Goal: Information Seeking & Learning: Learn about a topic

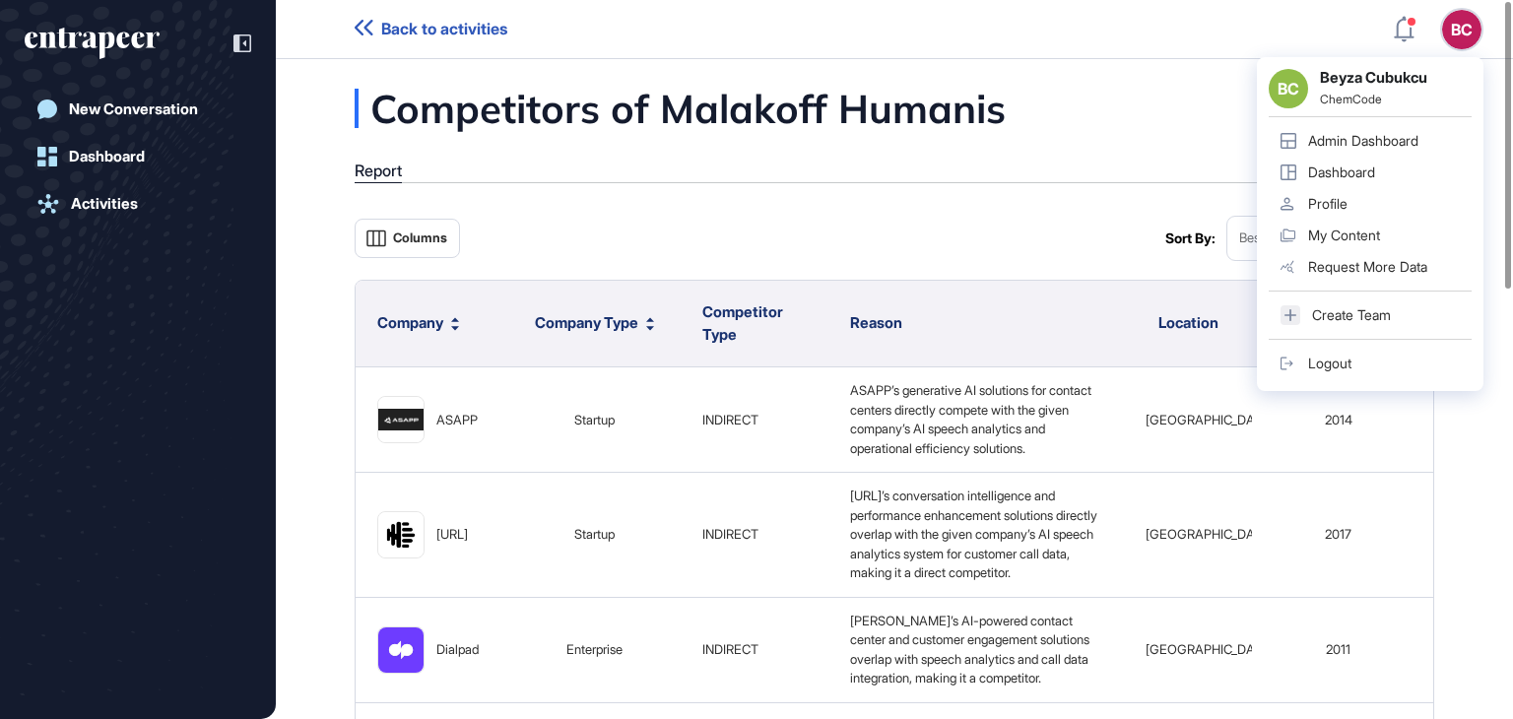
click at [1333, 143] on div "Admin Dashboard" at bounding box center [1363, 141] width 110 height 16
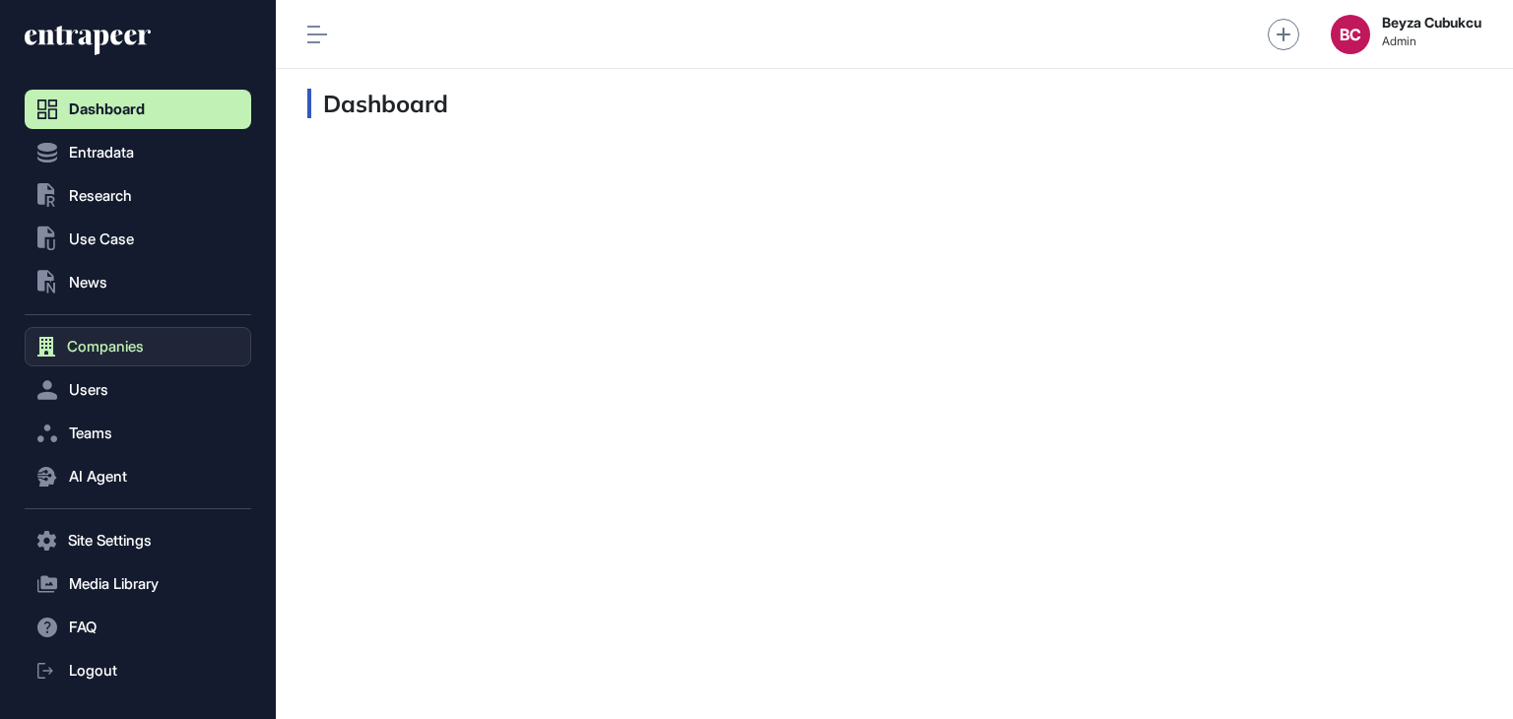
click at [118, 340] on span "Companies" at bounding box center [105, 347] width 77 height 16
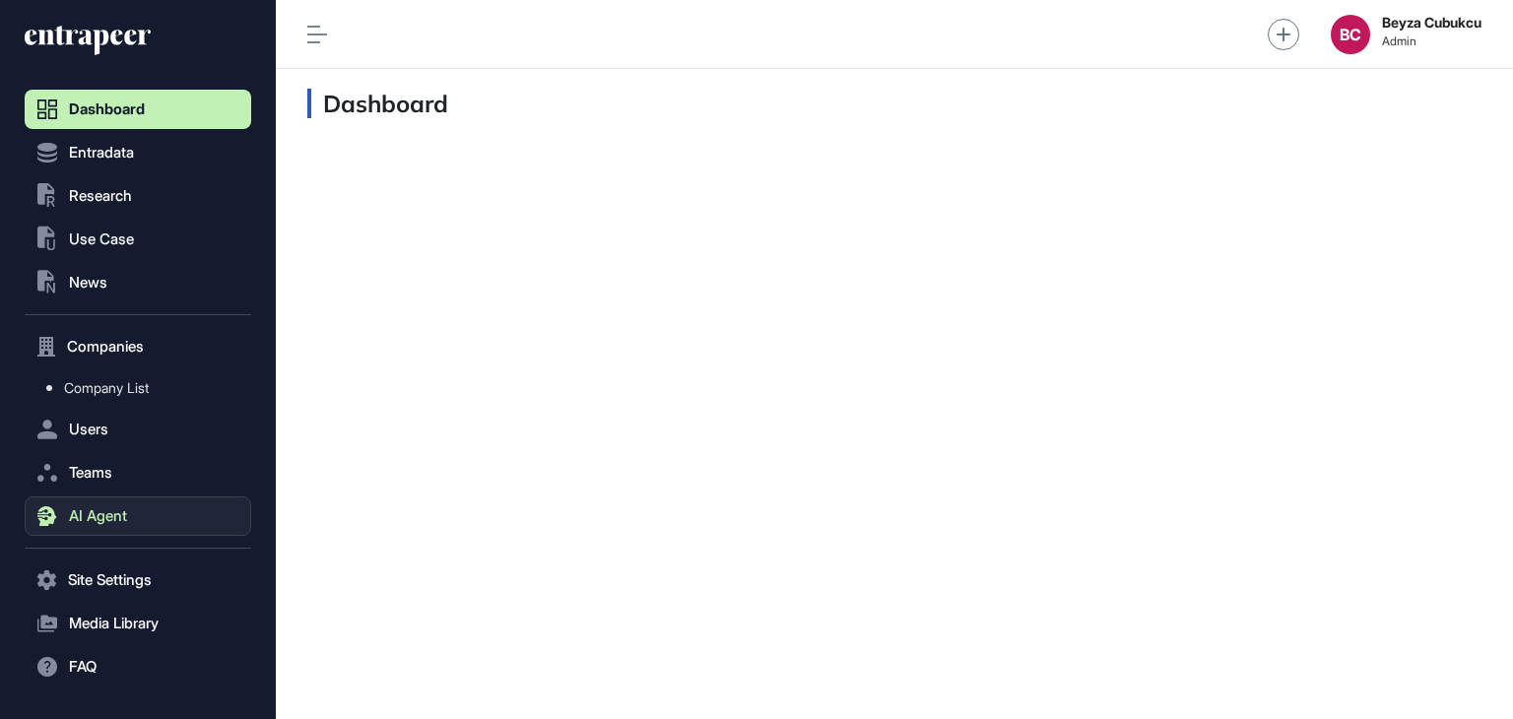
click at [108, 527] on button "AI Agent" at bounding box center [138, 515] width 227 height 39
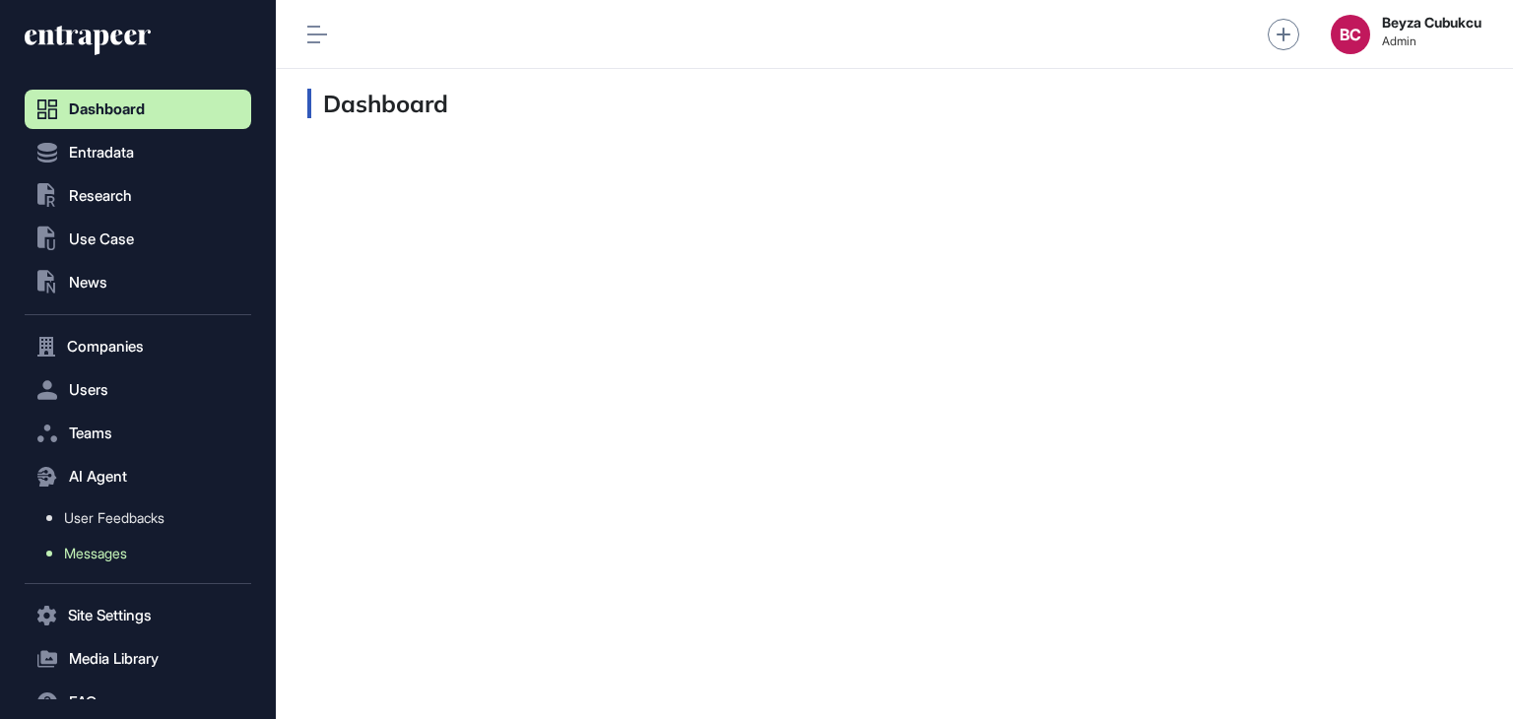
click at [102, 546] on span "Messages" at bounding box center [95, 554] width 63 height 16
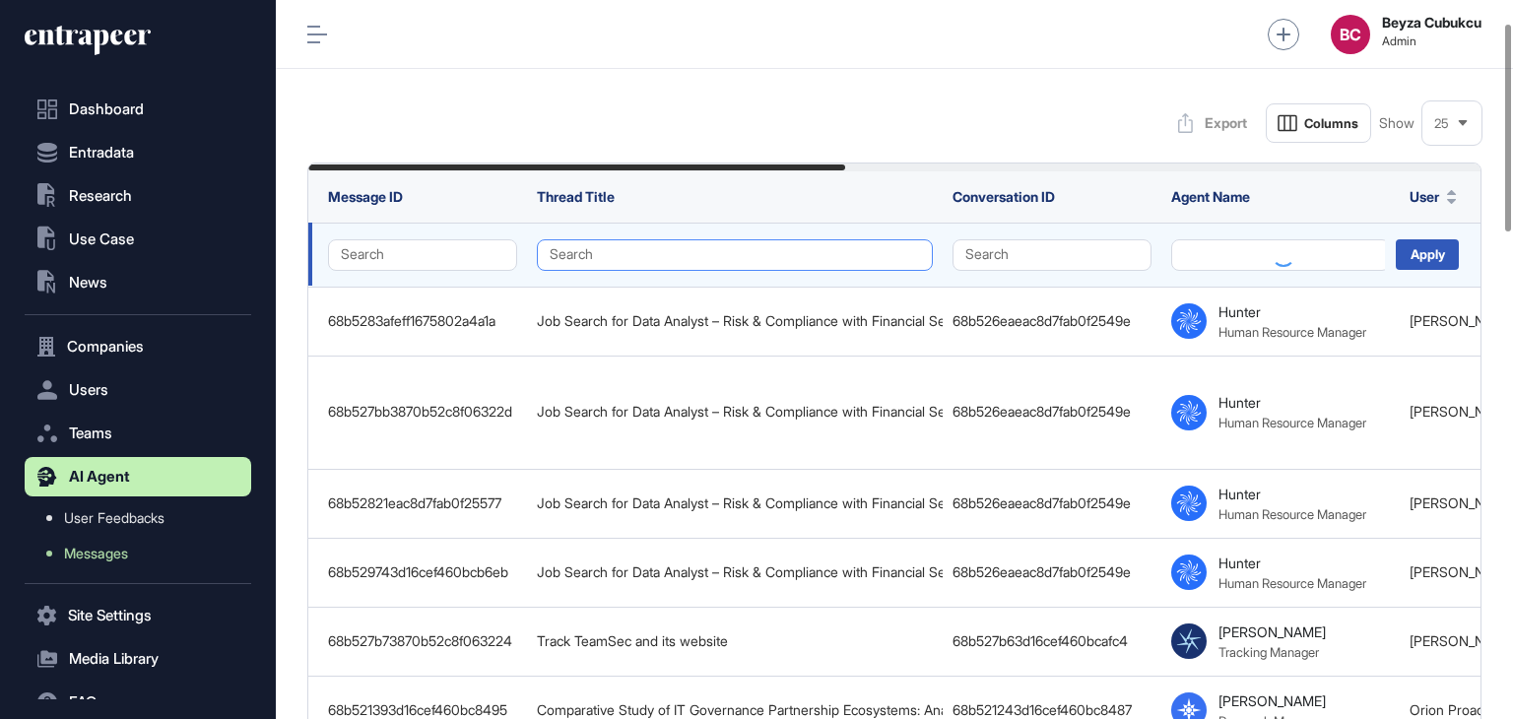
scroll to position [98, 0]
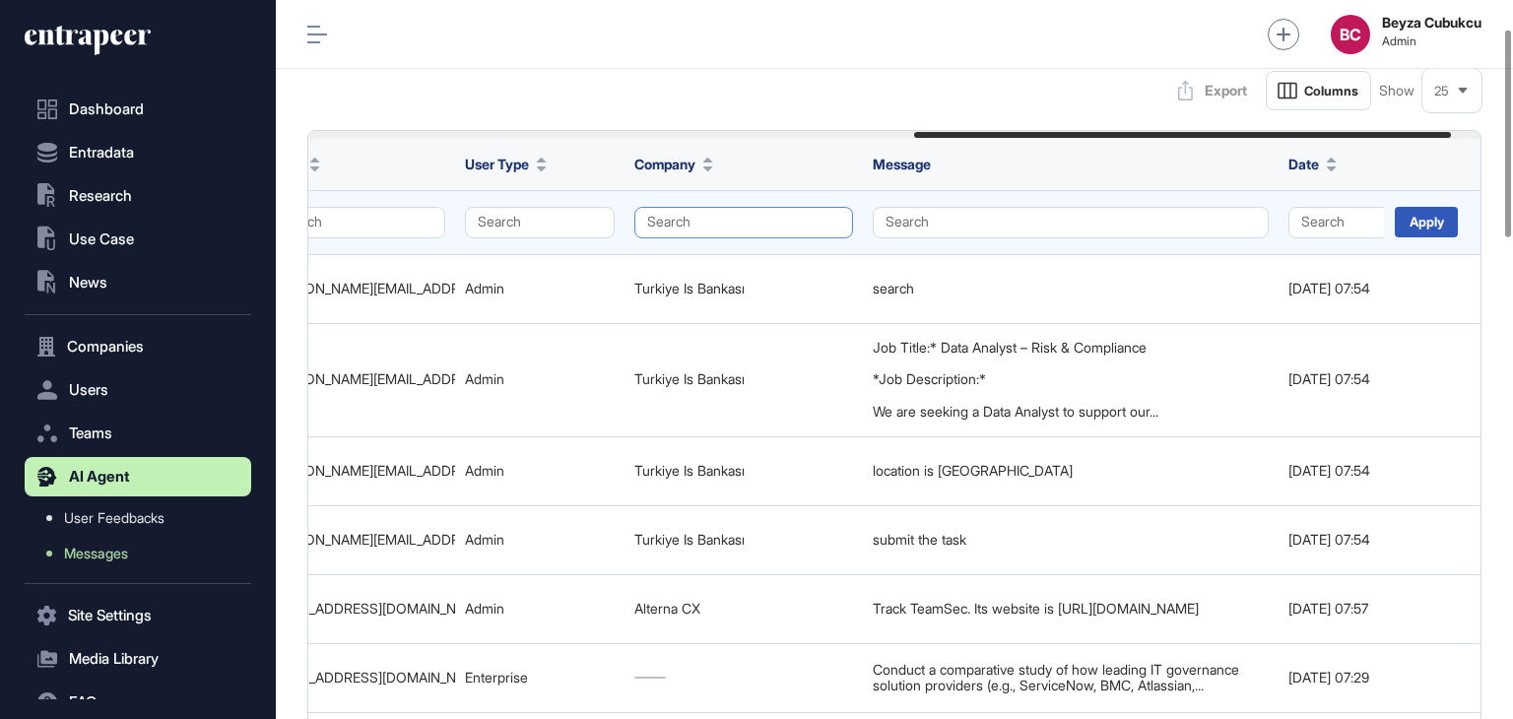
click at [727, 227] on button "Search" at bounding box center [743, 223] width 219 height 32
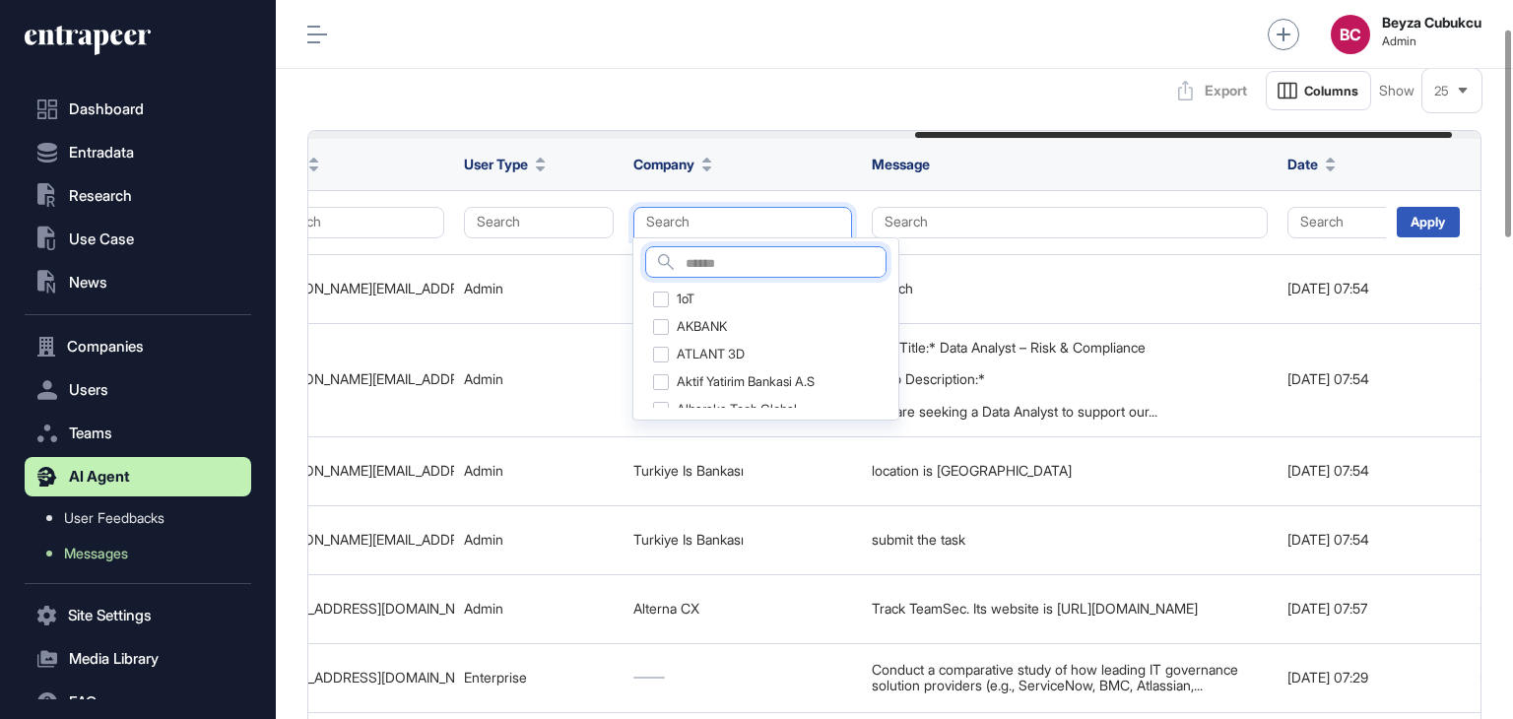
click at [724, 259] on input "text" at bounding box center [785, 264] width 200 height 27
type input "********"
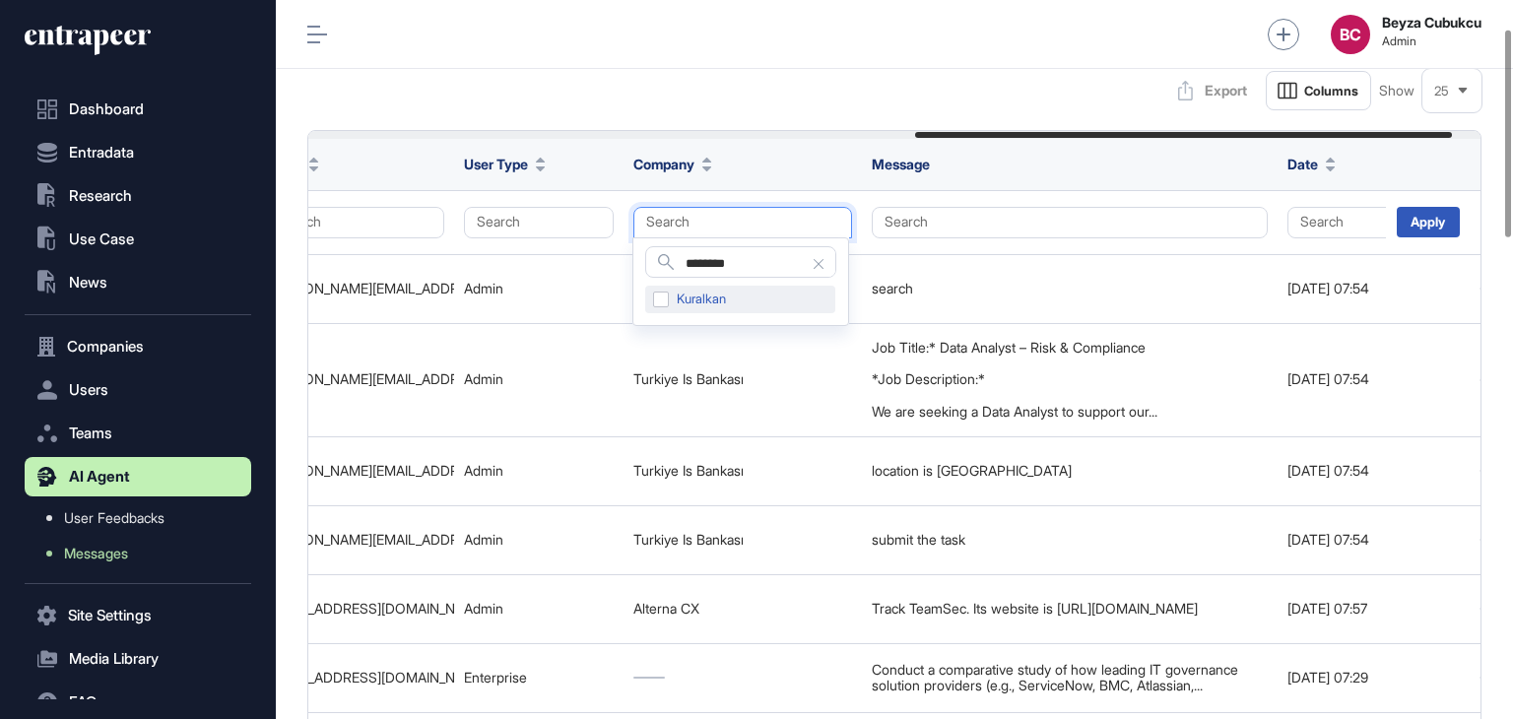
click at [662, 300] on div "Kuralkan" at bounding box center [740, 300] width 190 height 28
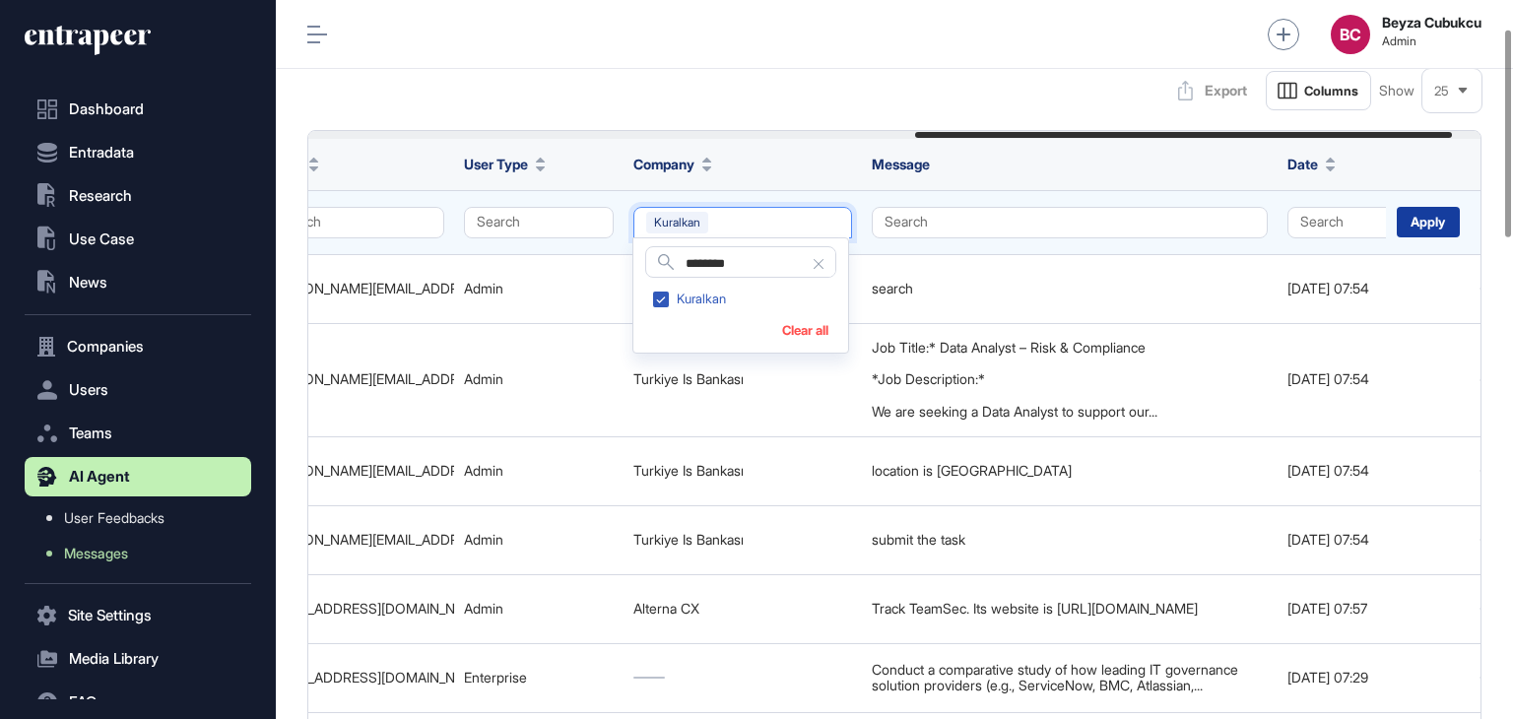
click at [1430, 228] on div "Apply" at bounding box center [1428, 222] width 63 height 31
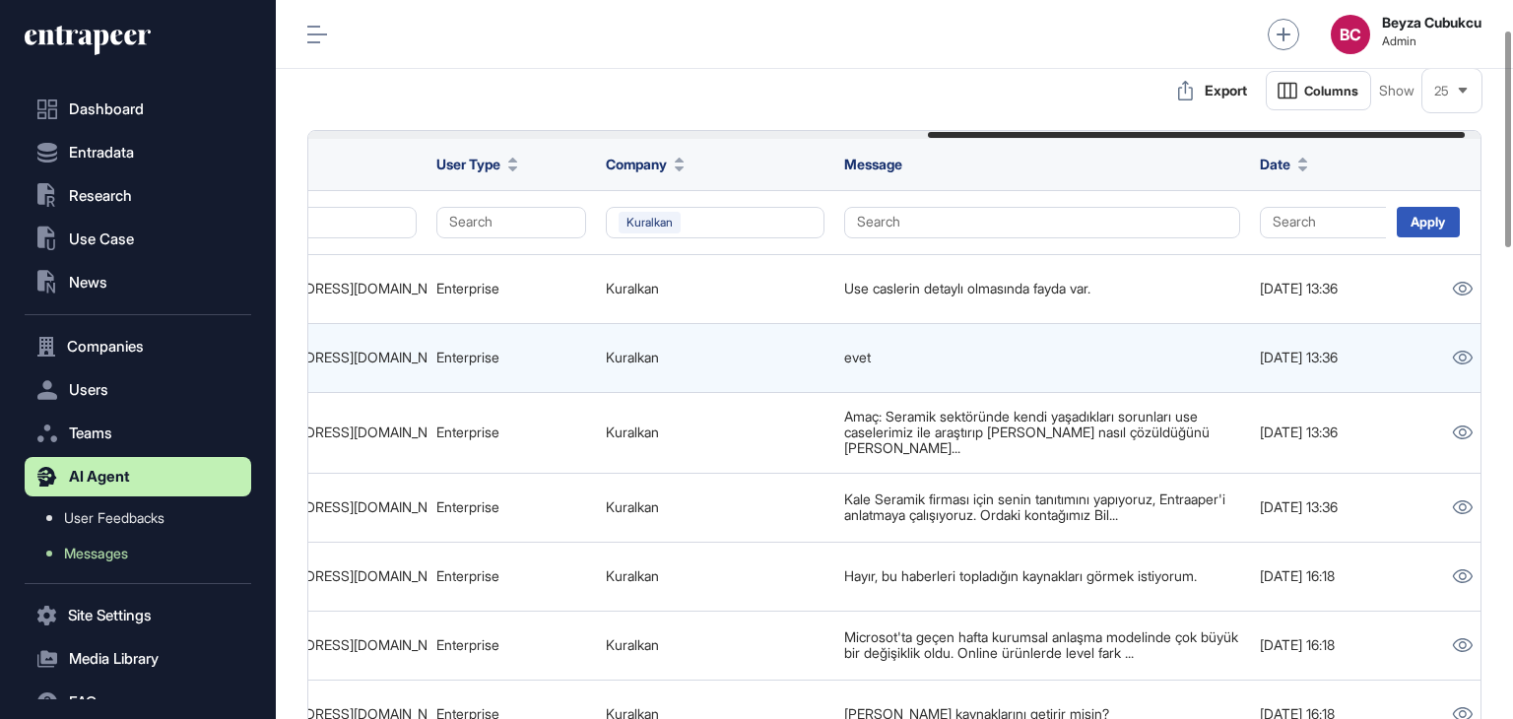
scroll to position [0, 1385]
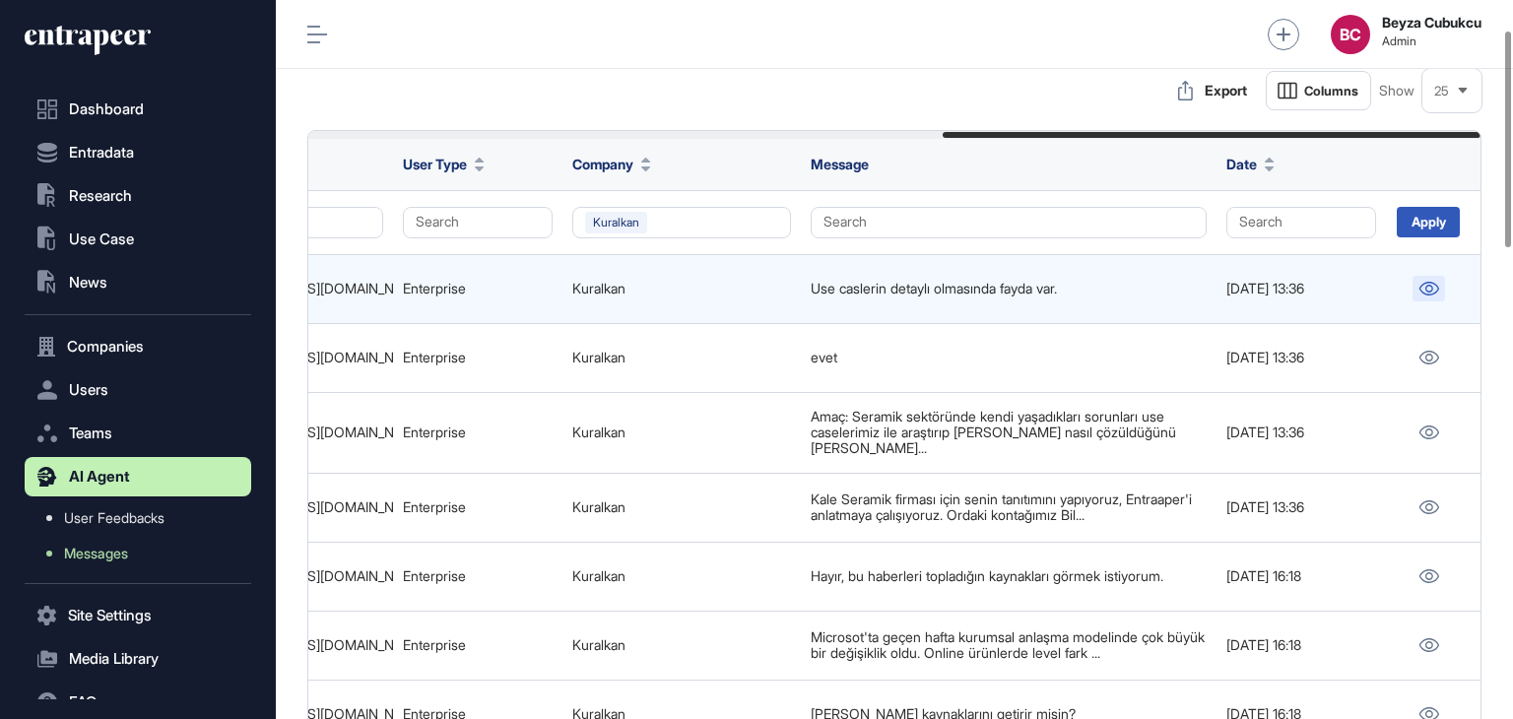
click at [1422, 288] on icon at bounding box center [1428, 289] width 21 height 14
click at [1420, 294] on icon at bounding box center [1428, 289] width 21 height 14
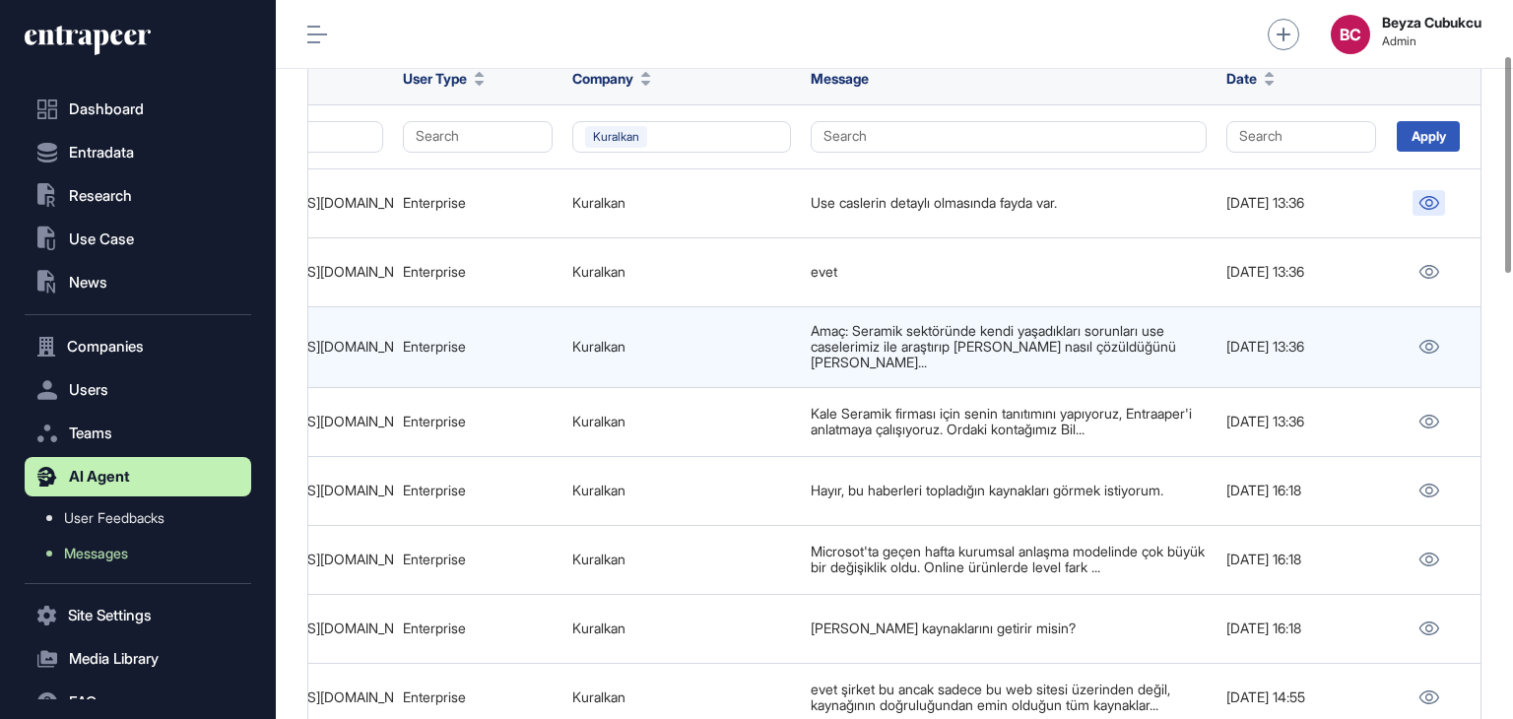
scroll to position [197, 0]
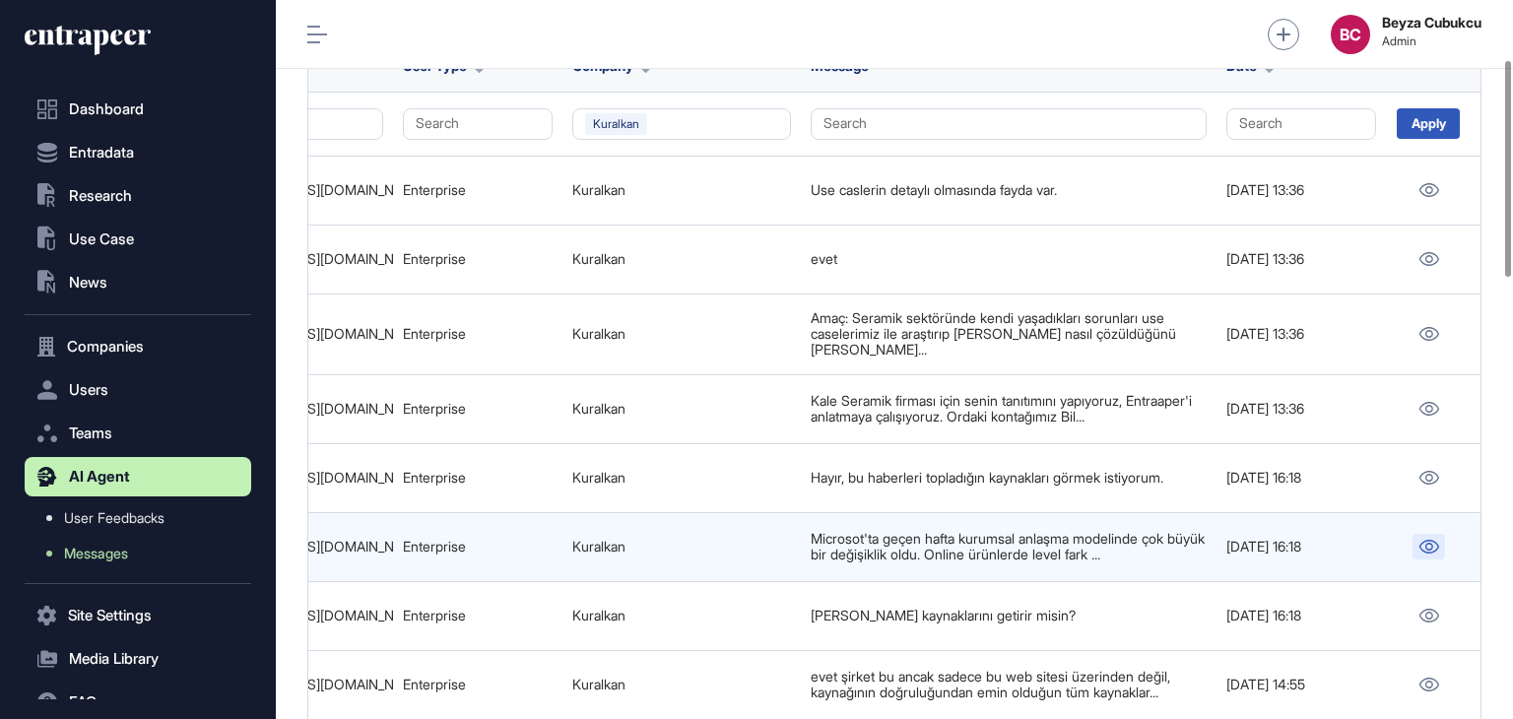
click at [1418, 540] on icon at bounding box center [1428, 547] width 21 height 14
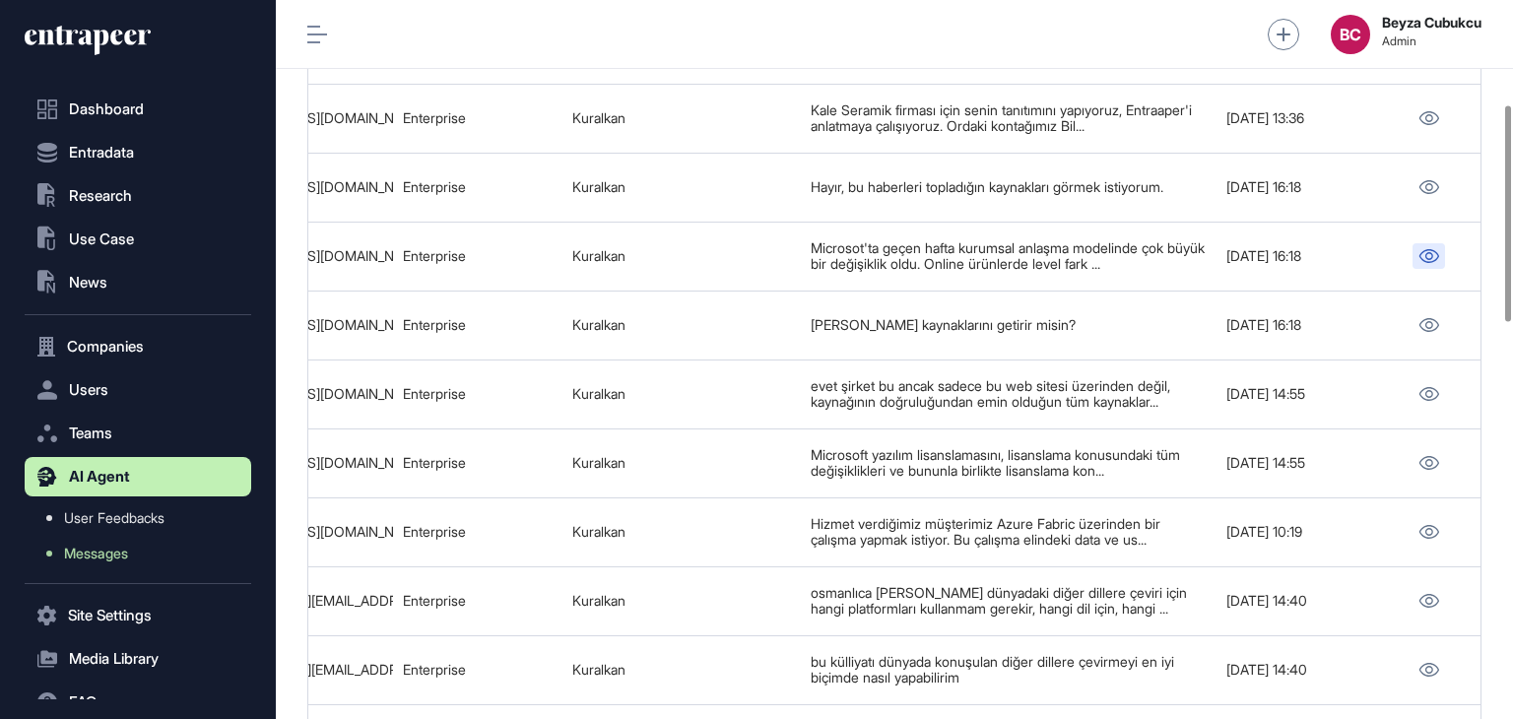
scroll to position [492, 0]
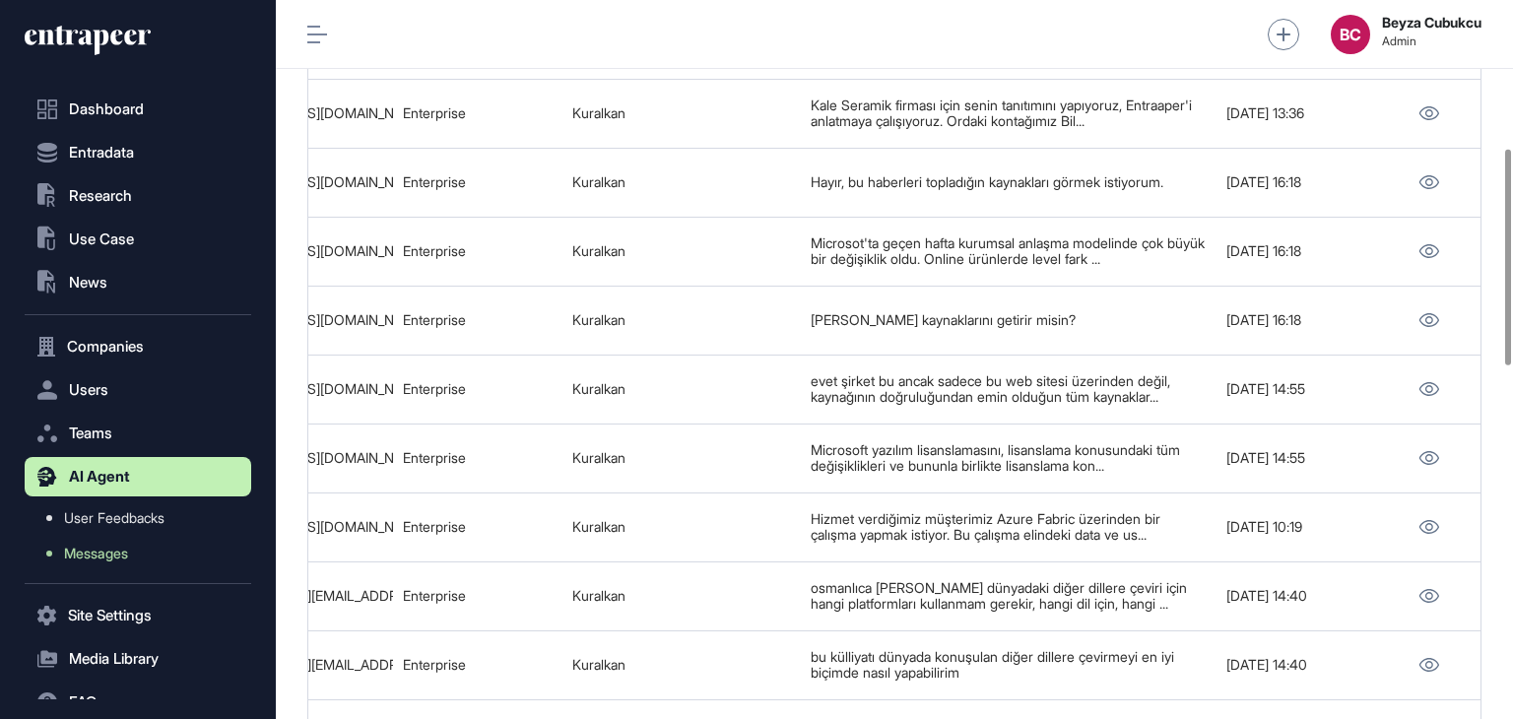
click at [113, 30] on icon at bounding box center [88, 41] width 126 height 32
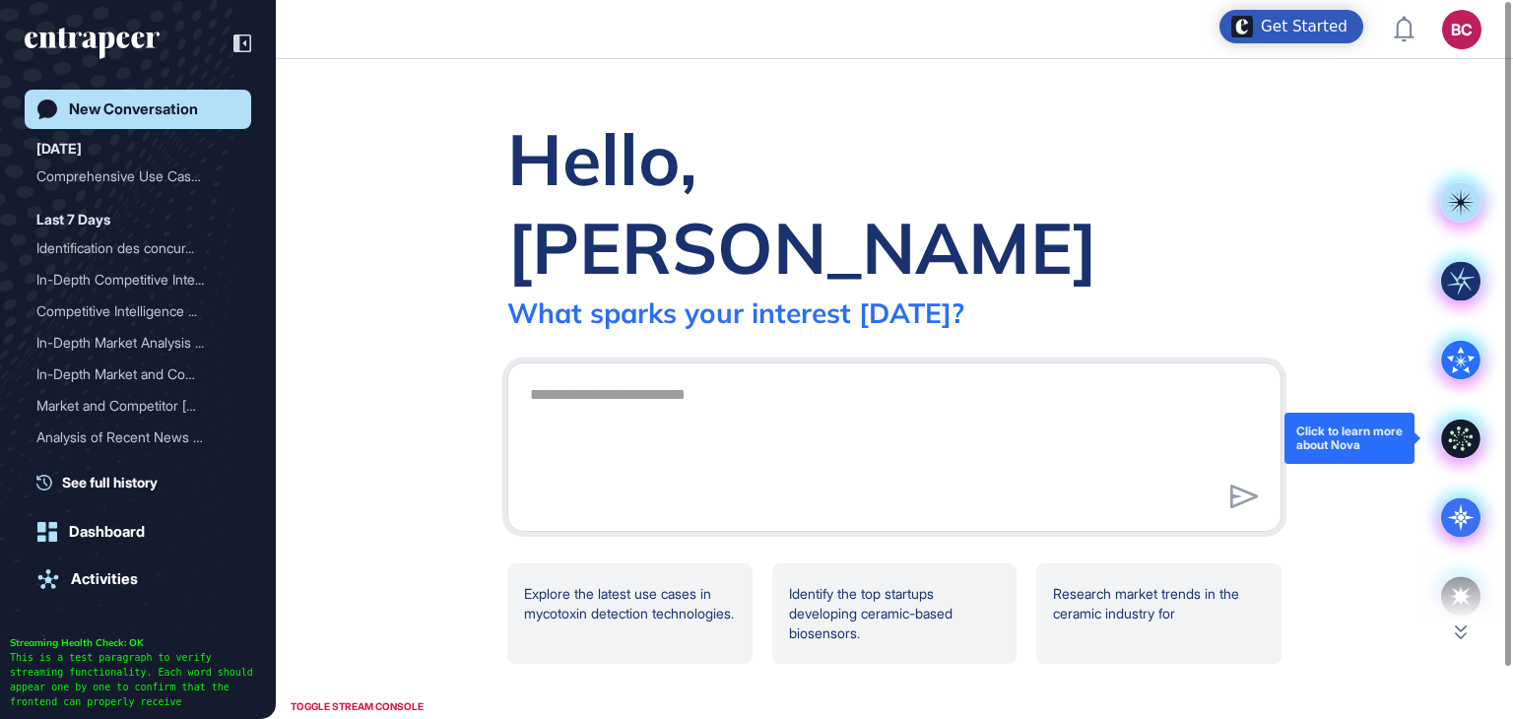
click at [1459, 438] on icon at bounding box center [1460, 439] width 39 height 39
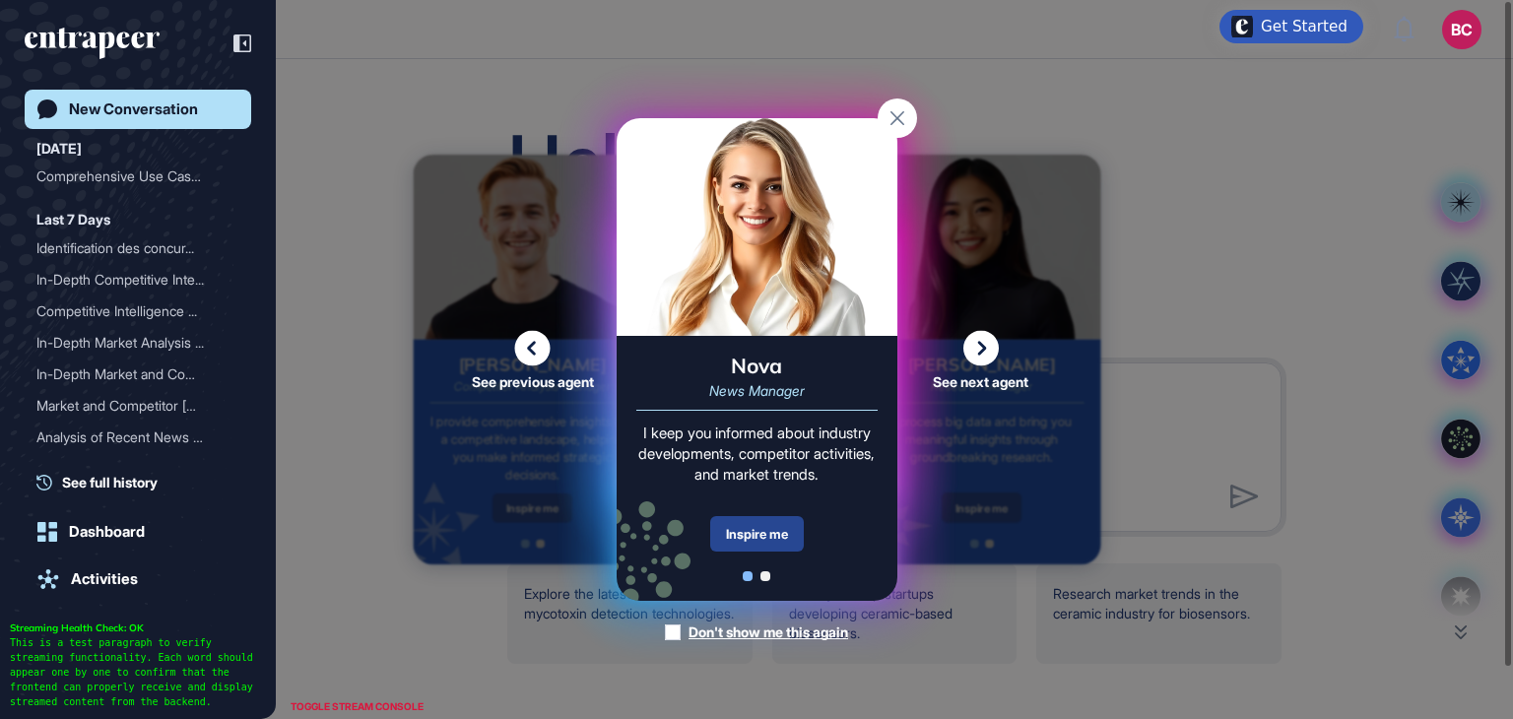
click at [780, 515] on div "Nova News Manager I keep you informed about industry developments, competitor a…" at bounding box center [757, 468] width 281 height 265
click at [774, 530] on div "Inspire me" at bounding box center [757, 533] width 94 height 35
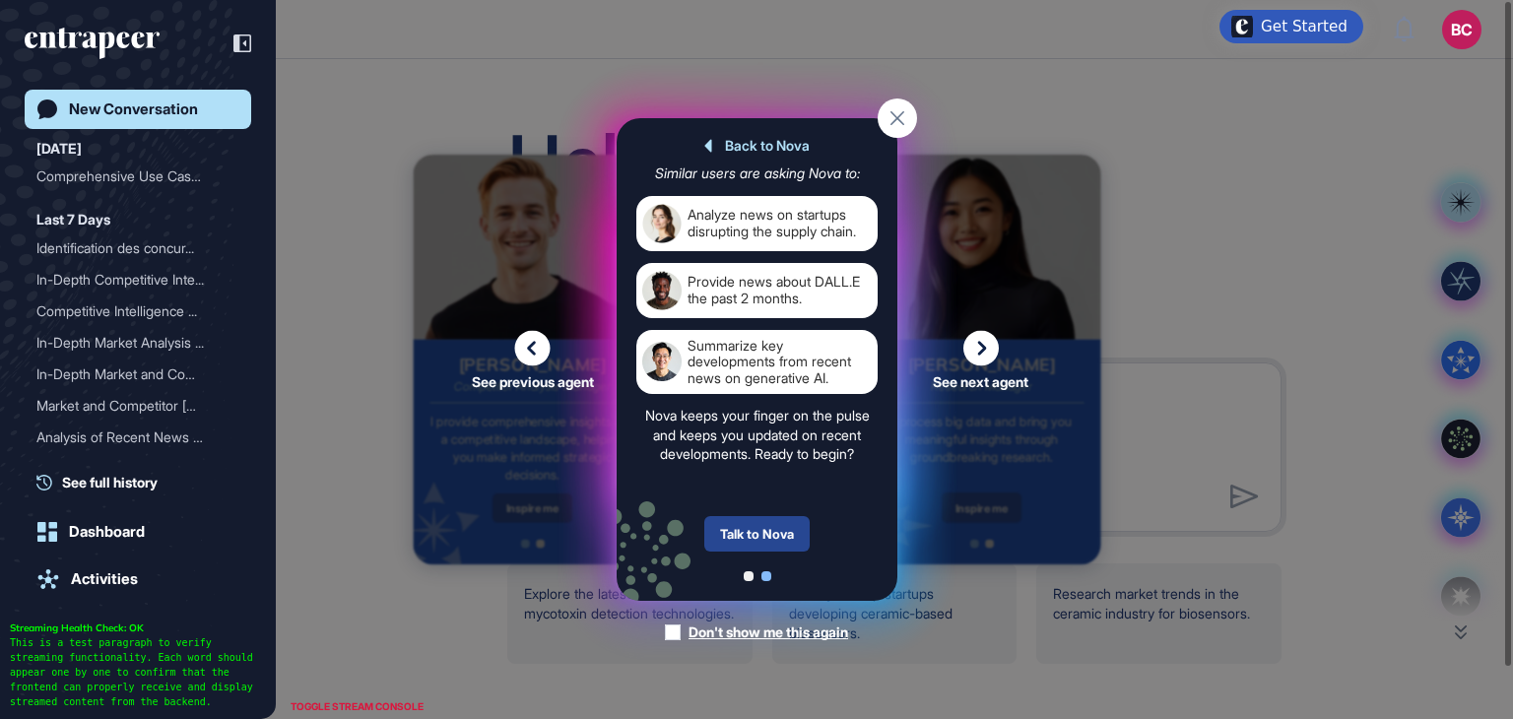
click at [756, 535] on div "Talk to Nova" at bounding box center [756, 533] width 105 height 35
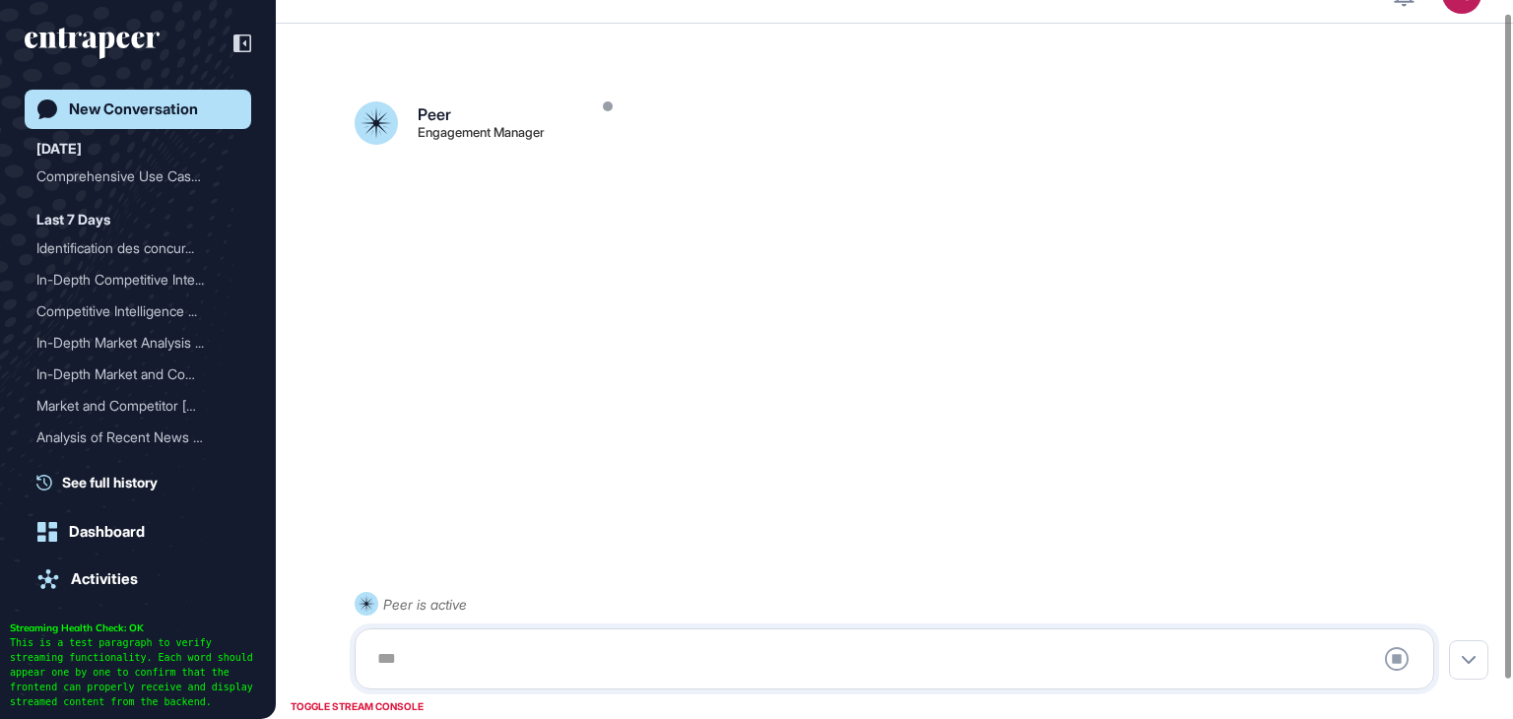
scroll to position [55, 0]
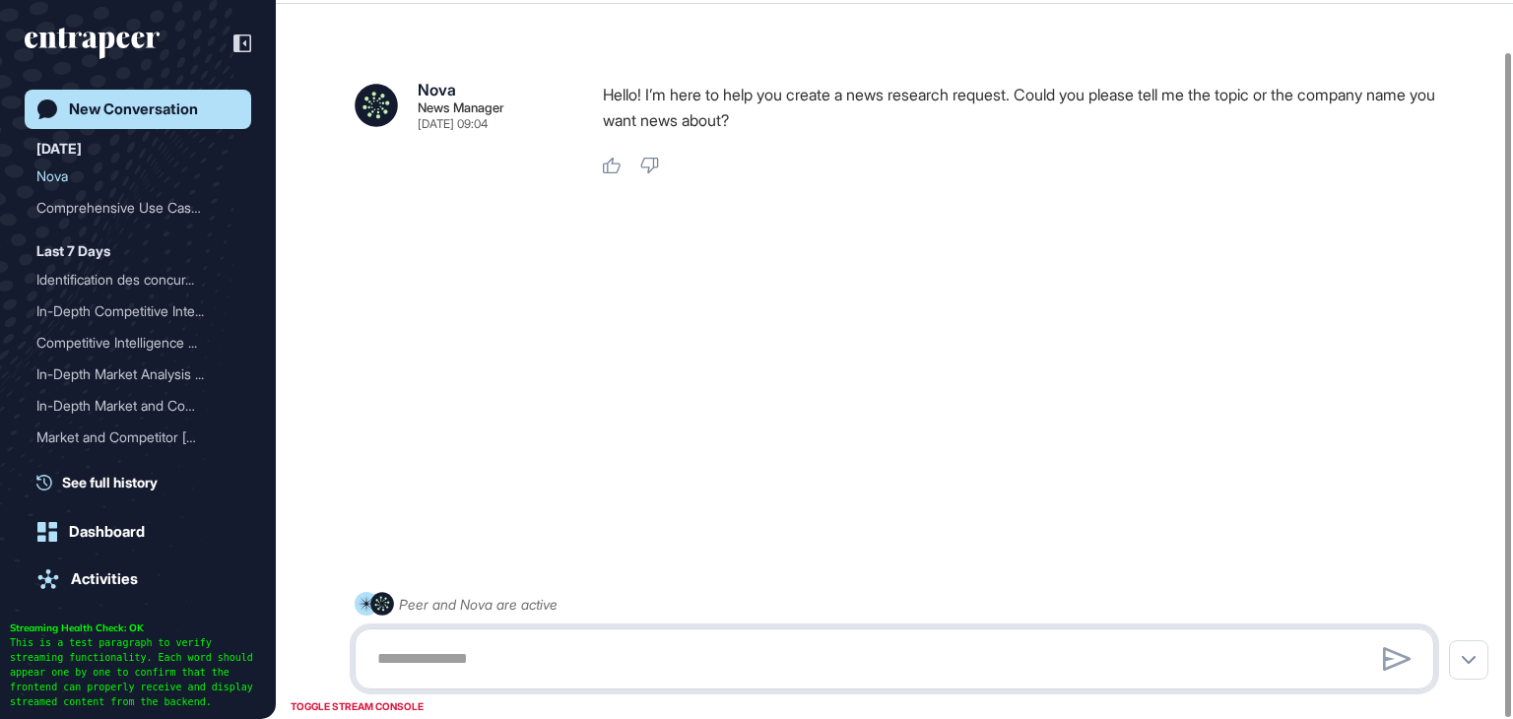
click at [413, 662] on textarea at bounding box center [894, 658] width 1058 height 39
paste textarea "**********"
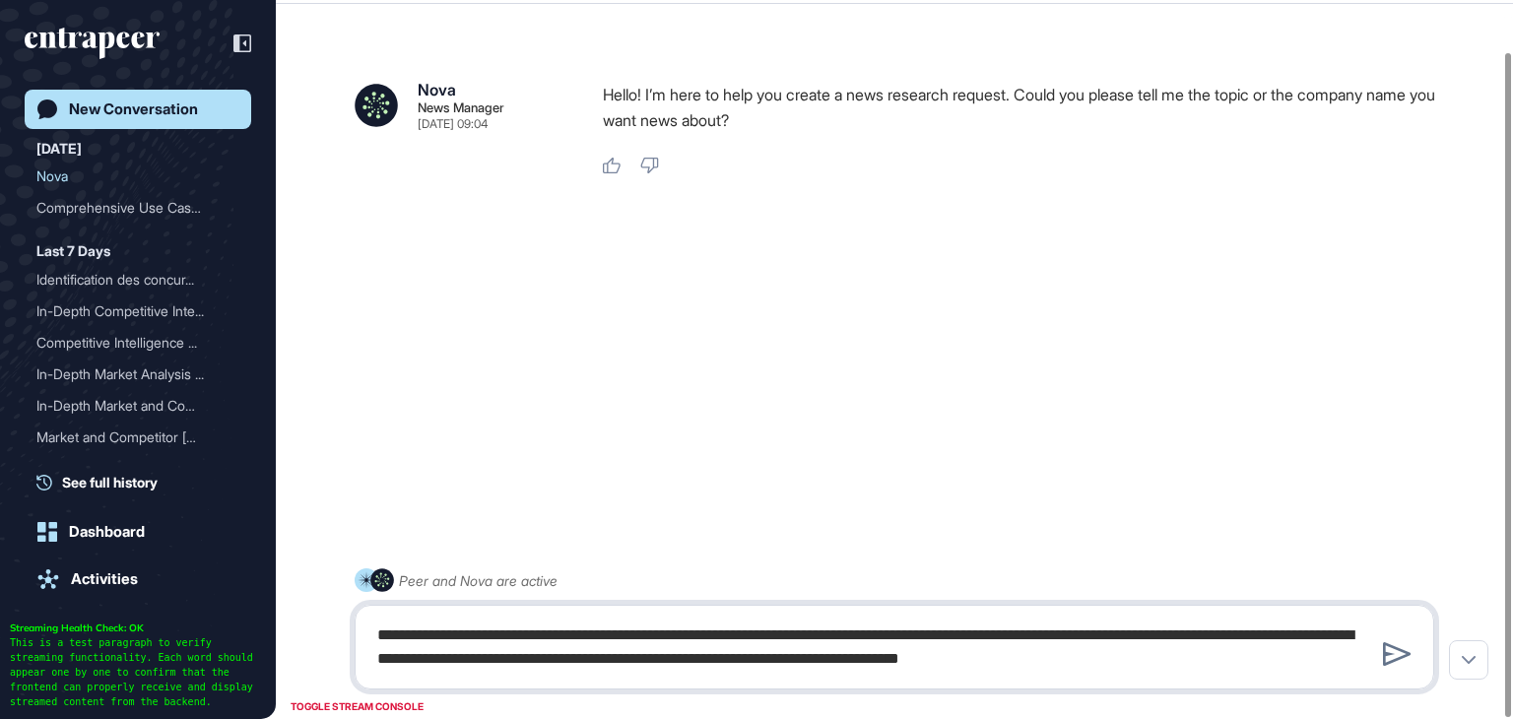
type textarea "**********"
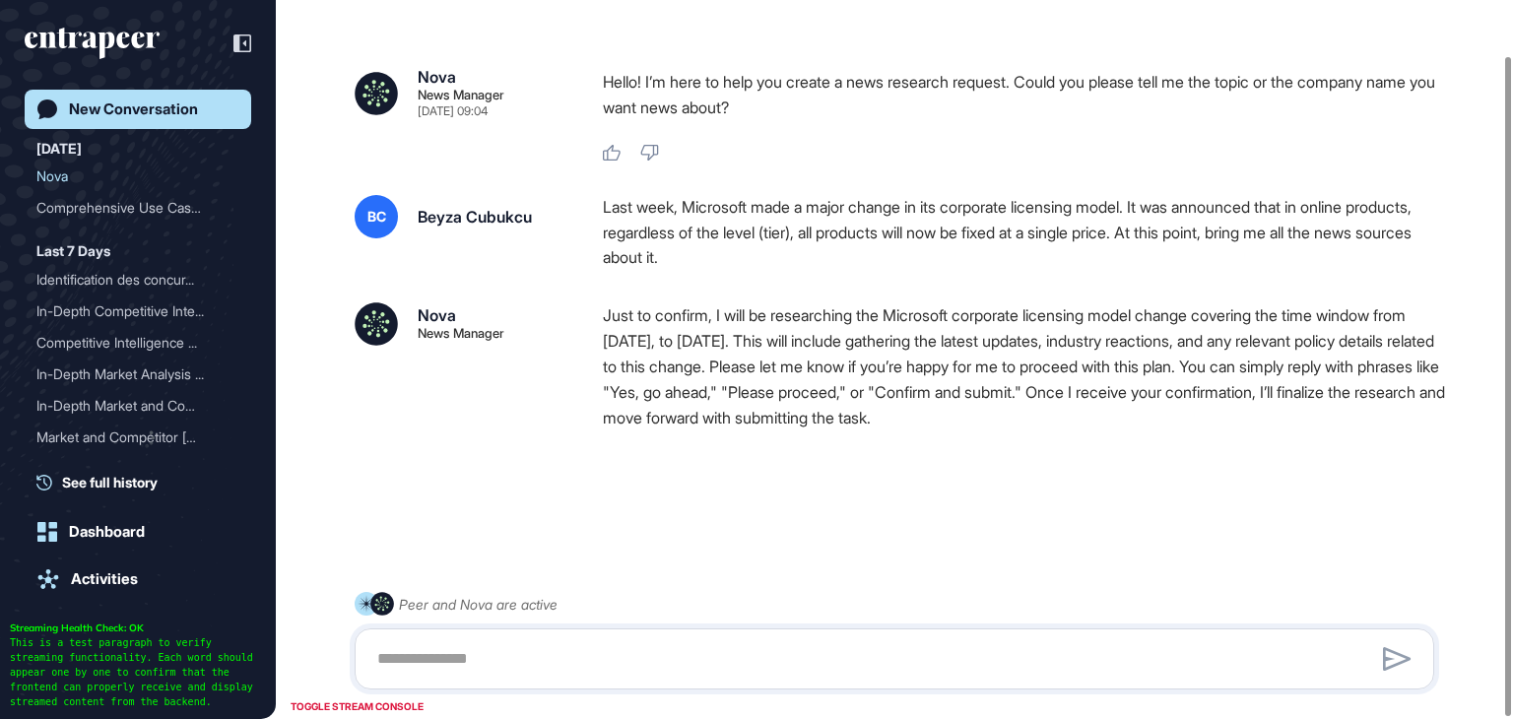
scroll to position [61, 0]
click at [603, 668] on textarea at bounding box center [894, 658] width 1058 height 39
drag, startPoint x: 938, startPoint y: 388, endPoint x: 1036, endPoint y: 387, distance: 98.5
click at [1036, 387] on p "Just to confirm, I will be researching the Microsoft corporate licensing model …" at bounding box center [1026, 366] width 847 height 128
copy p "Yes, go ahead"
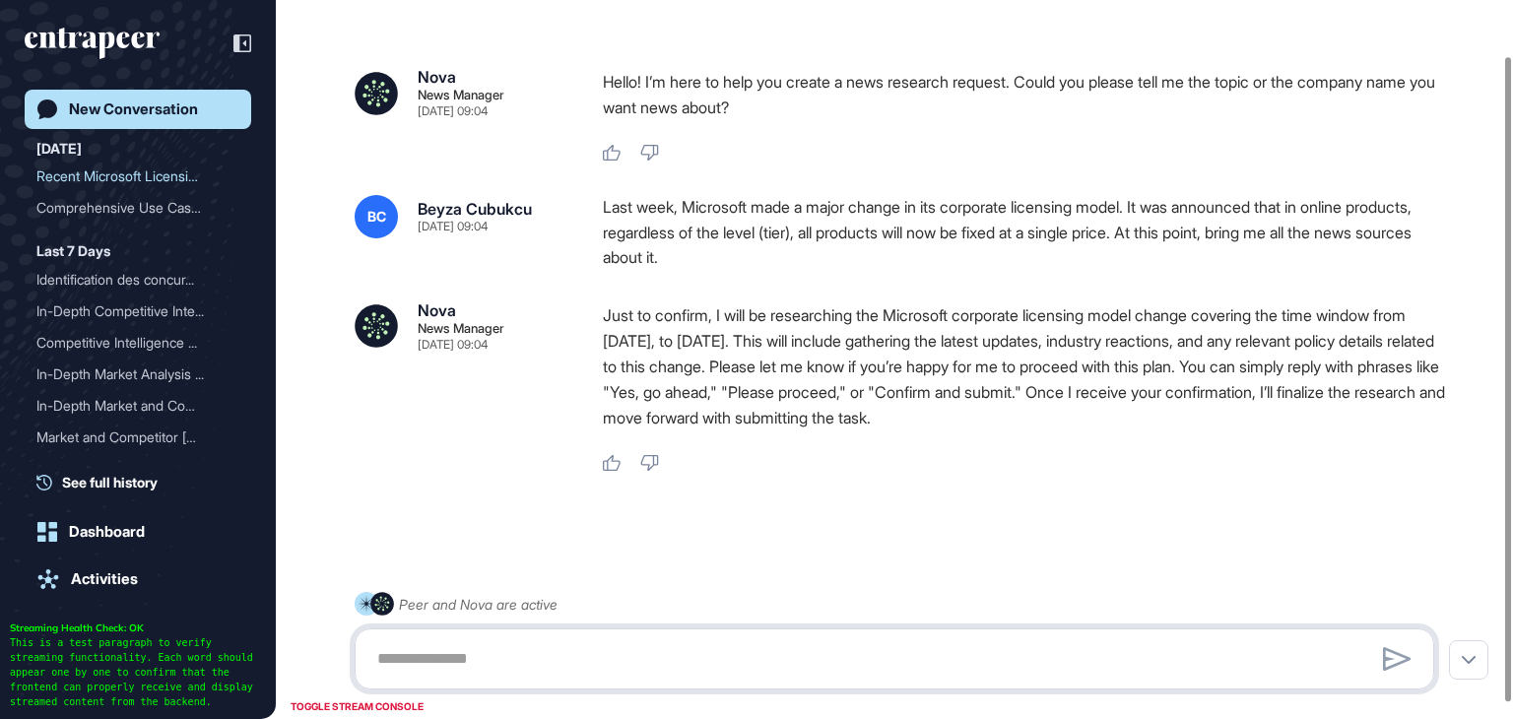
click at [536, 659] on textarea at bounding box center [894, 658] width 1058 height 39
paste textarea "**********"
drag, startPoint x: 372, startPoint y: 659, endPoint x: 523, endPoint y: 656, distance: 150.7
click at [523, 656] on textarea "**********" at bounding box center [894, 658] width 1058 height 39
type textarea "**********"
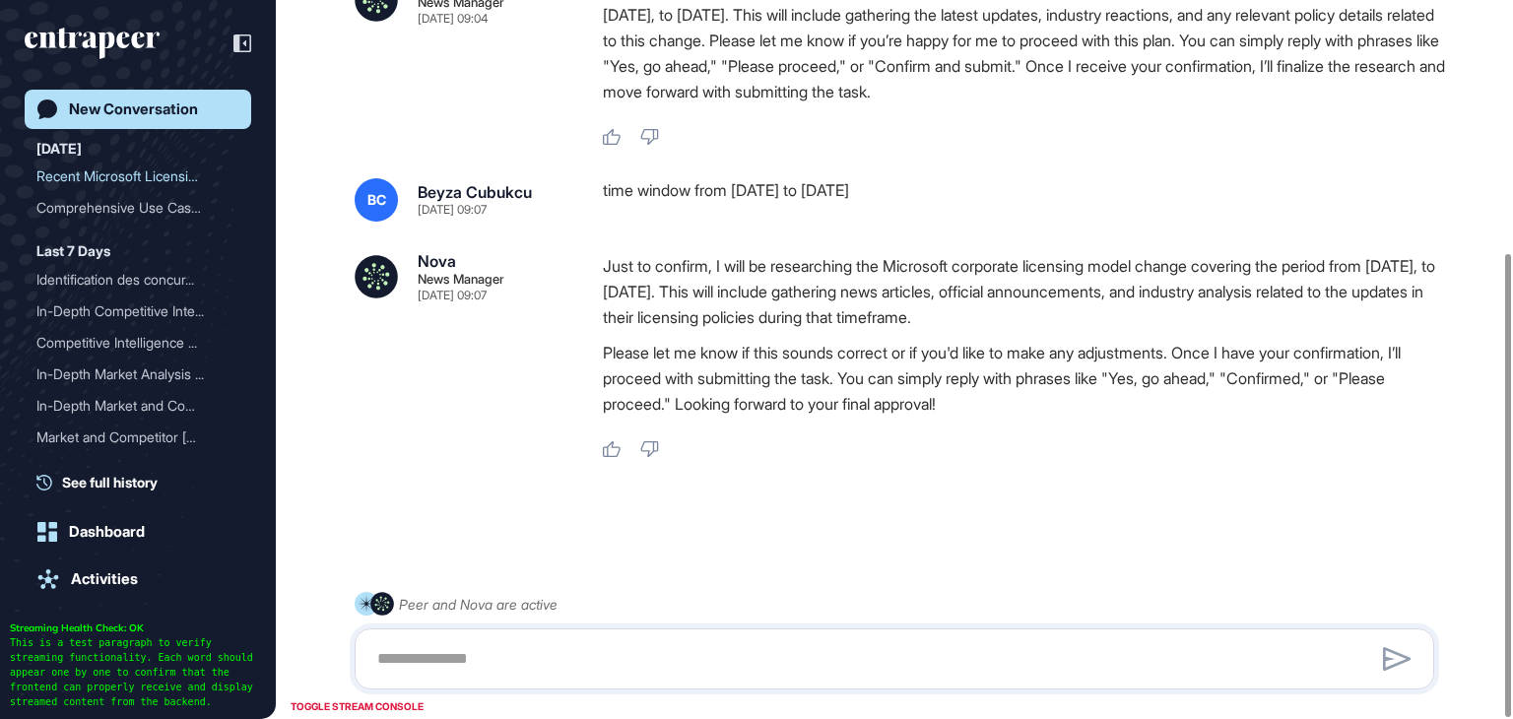
scroll to position [391, 0]
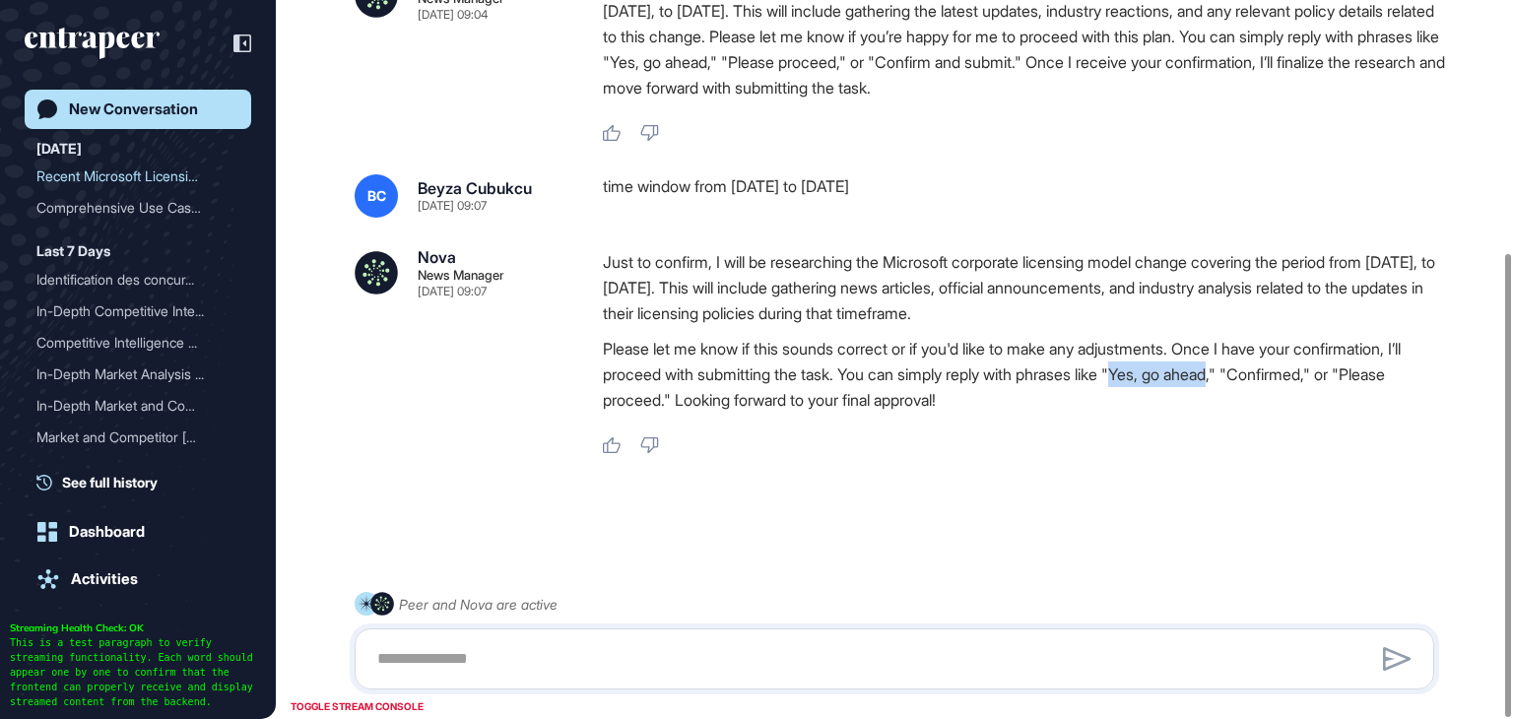
drag, startPoint x: 1159, startPoint y: 376, endPoint x: 1270, endPoint y: 378, distance: 110.3
click at [1270, 378] on p "Please let me know if this sounds correct or if you'd like to make any adjustme…" at bounding box center [1026, 374] width 847 height 77
copy p "Yes, go ahead"
click at [417, 667] on textarea at bounding box center [894, 658] width 1058 height 39
paste textarea "**********"
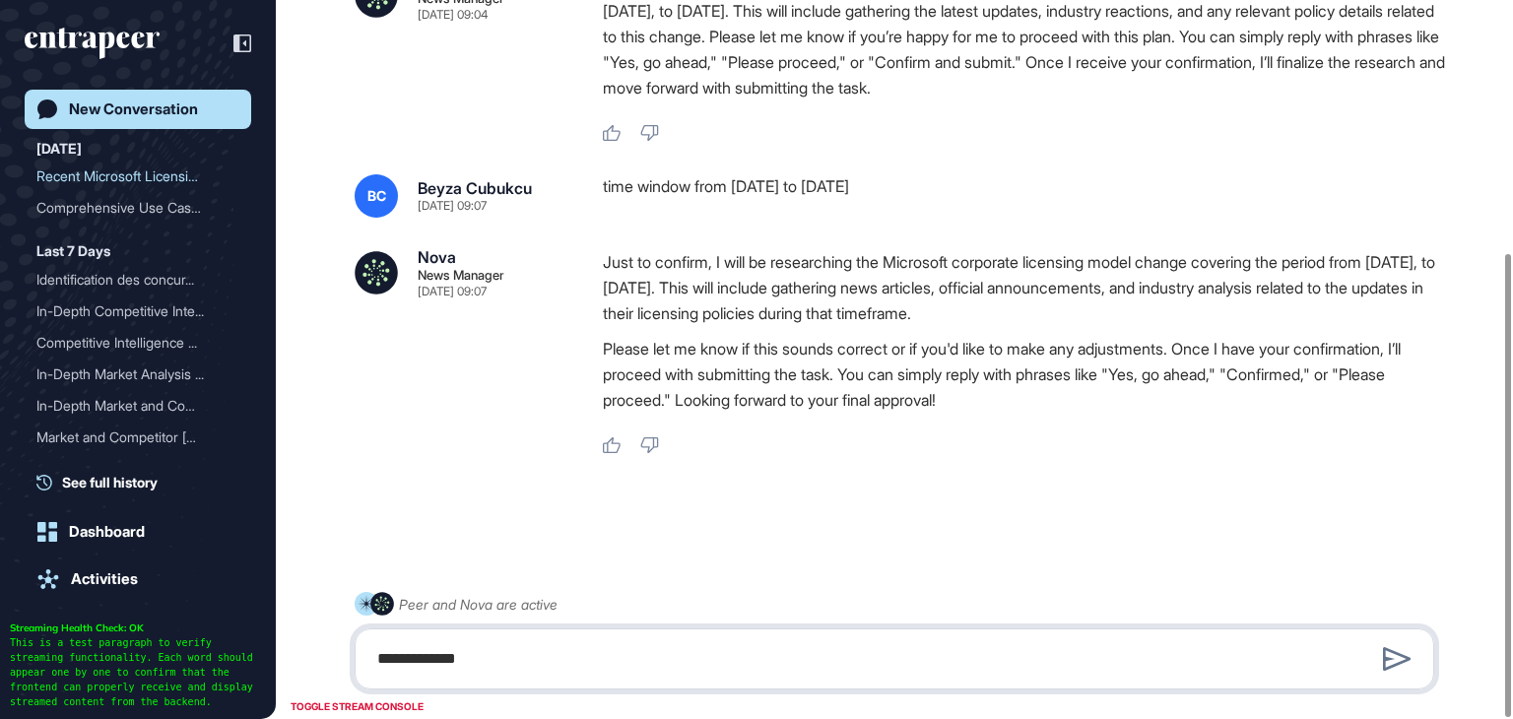
type textarea "**********"
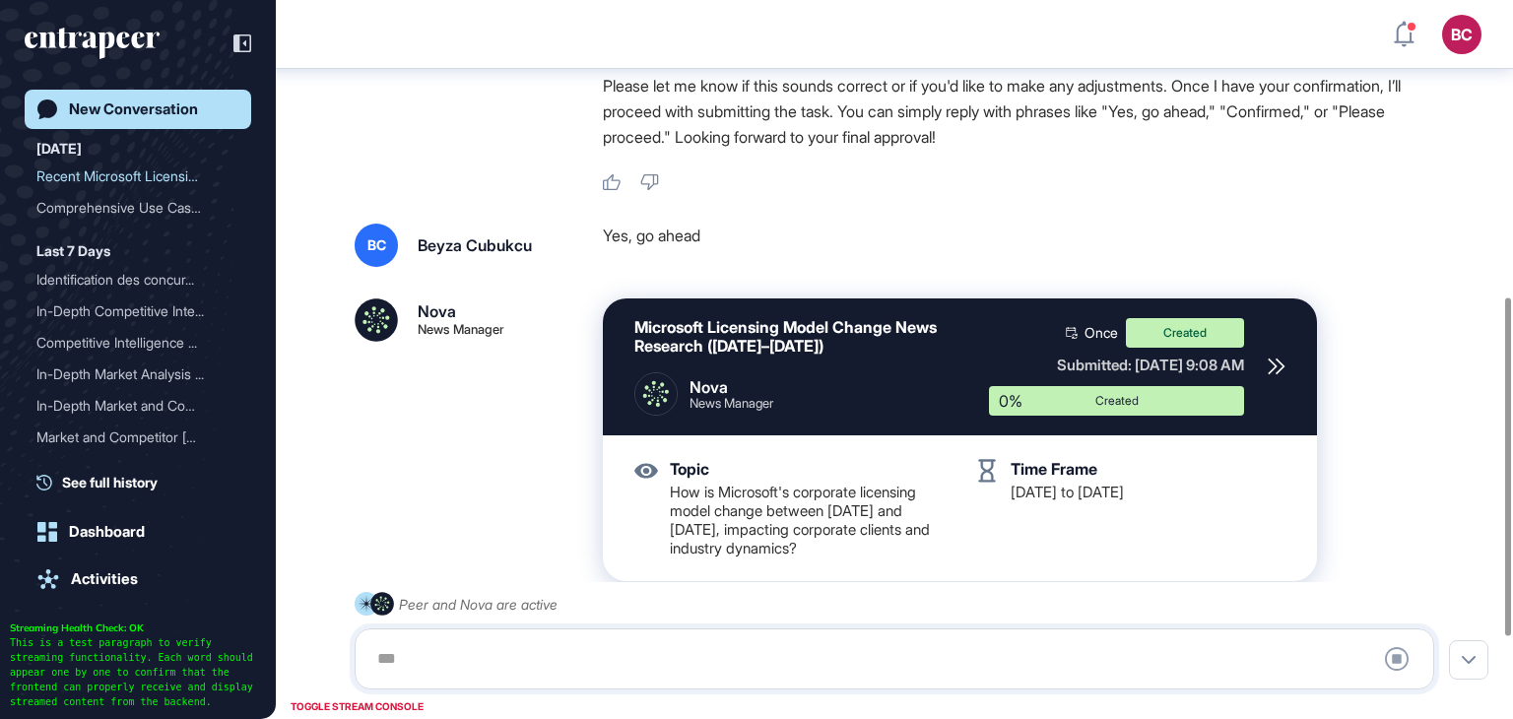
scroll to position [802, 0]
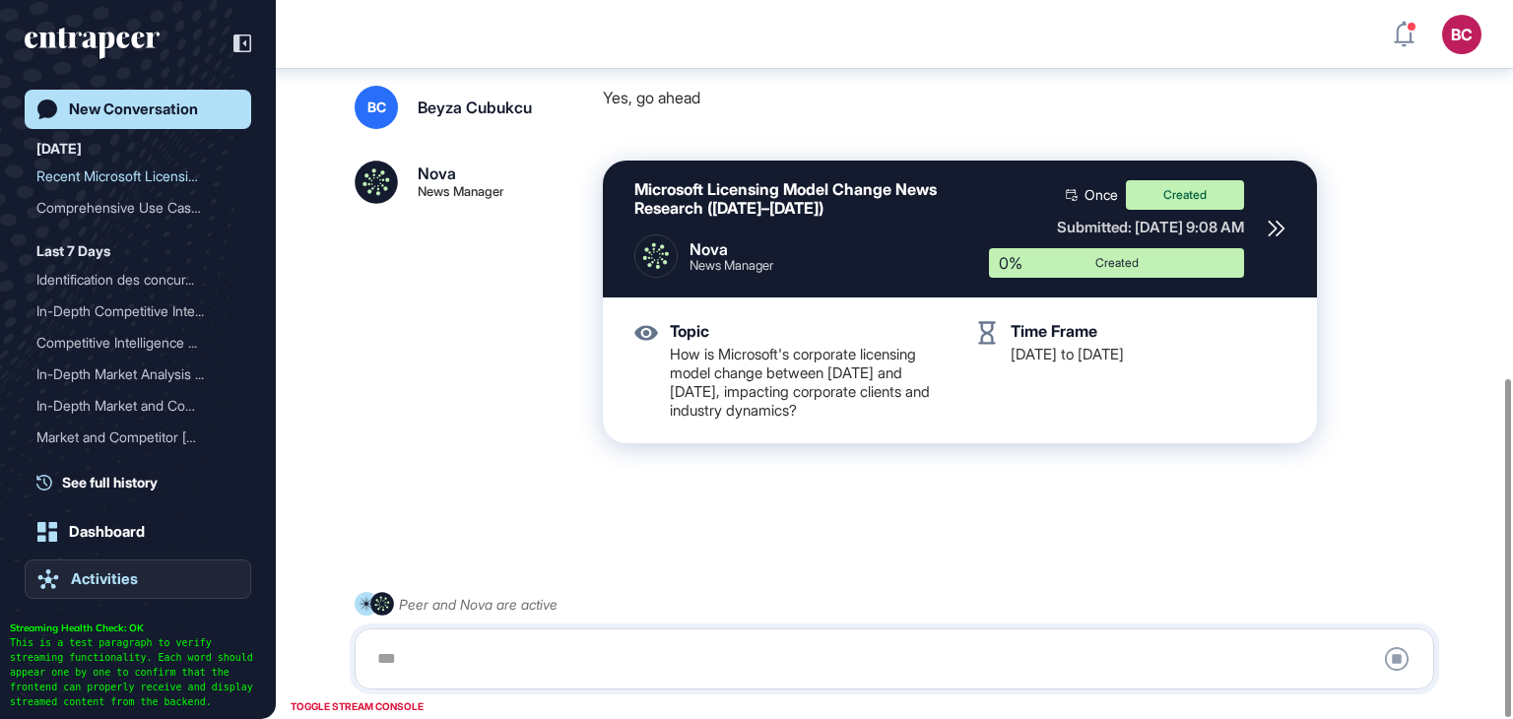
click at [87, 586] on div "Activities" at bounding box center [104, 579] width 67 height 18
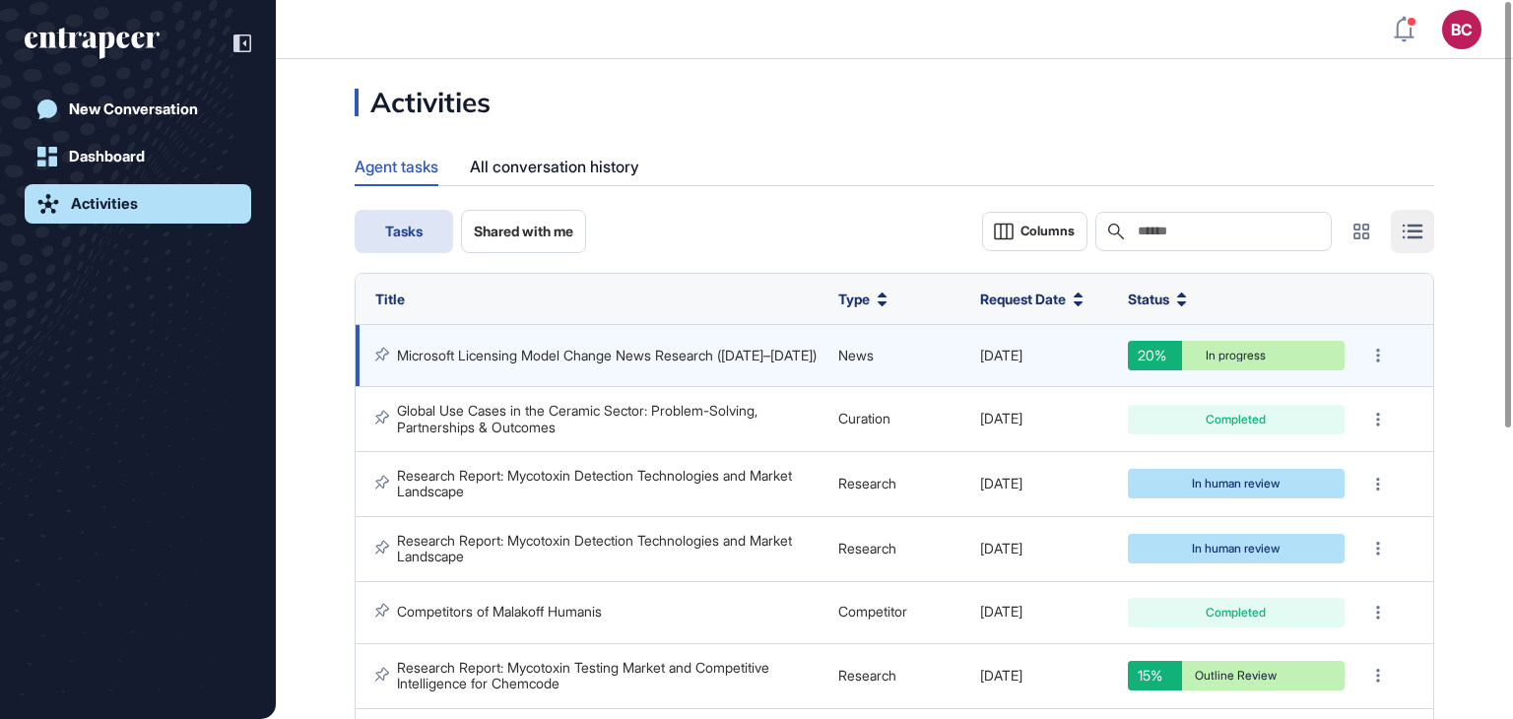
click at [685, 347] on link "Microsoft Licensing Model Change News Research (Aug 15–31, 2025)" at bounding box center [607, 355] width 420 height 17
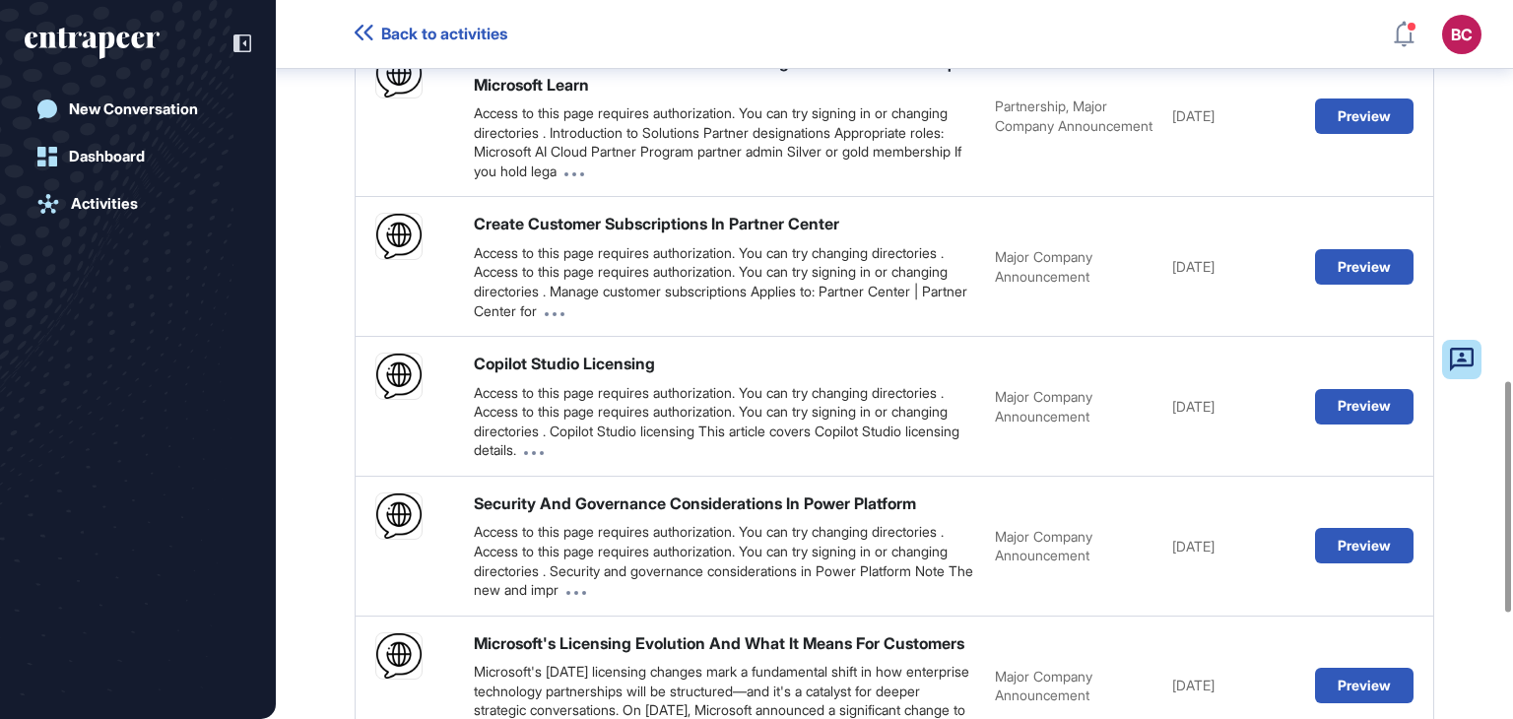
scroll to position [1515, 0]
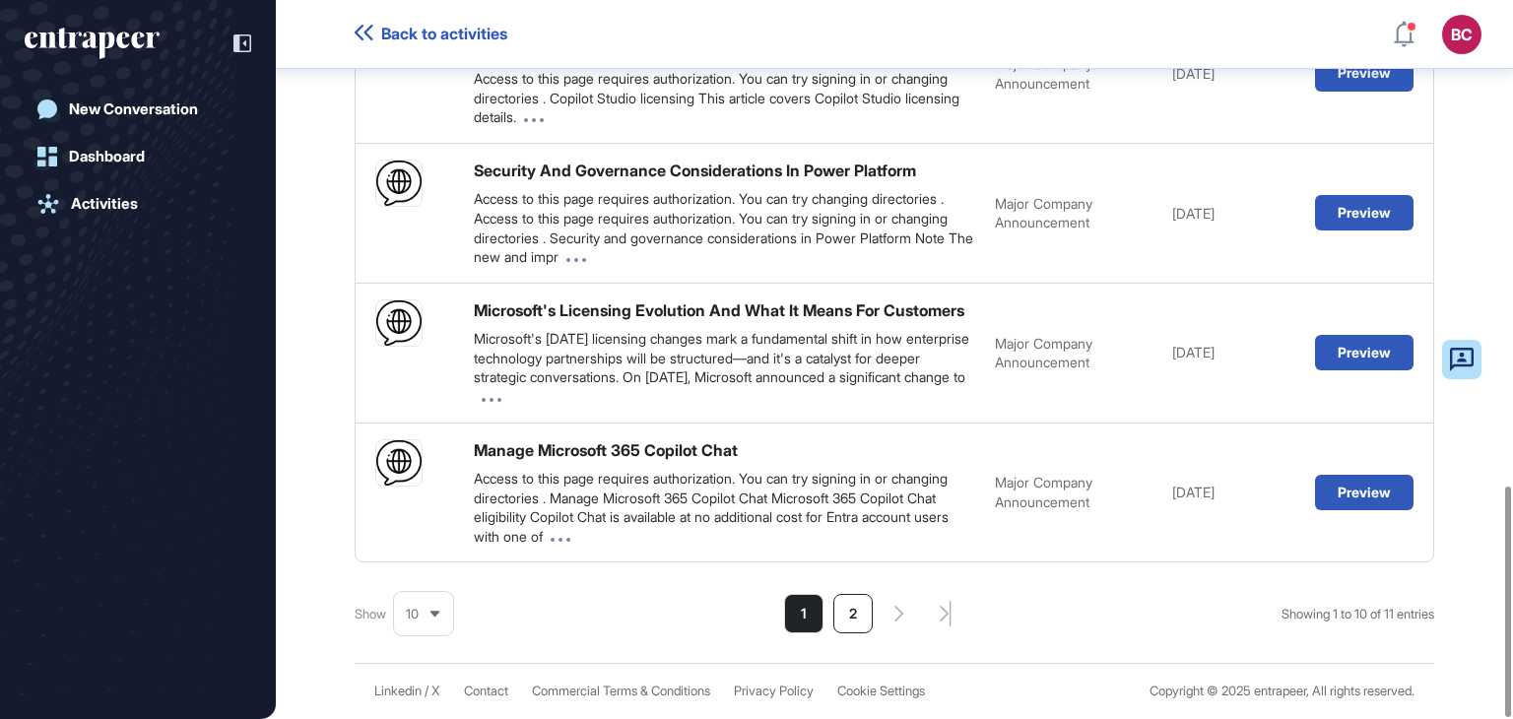
click at [846, 615] on li "2" at bounding box center [852, 613] width 39 height 39
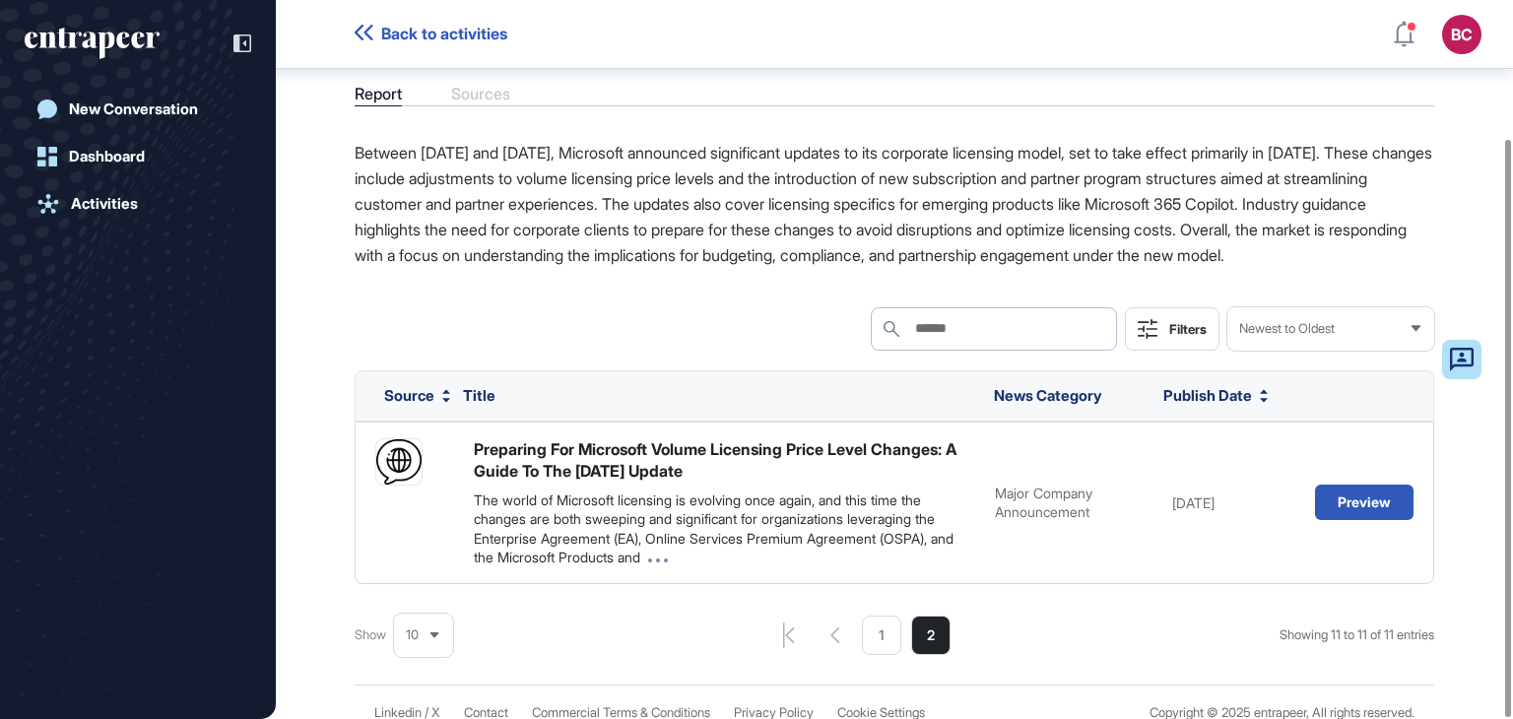
scroll to position [171, 0]
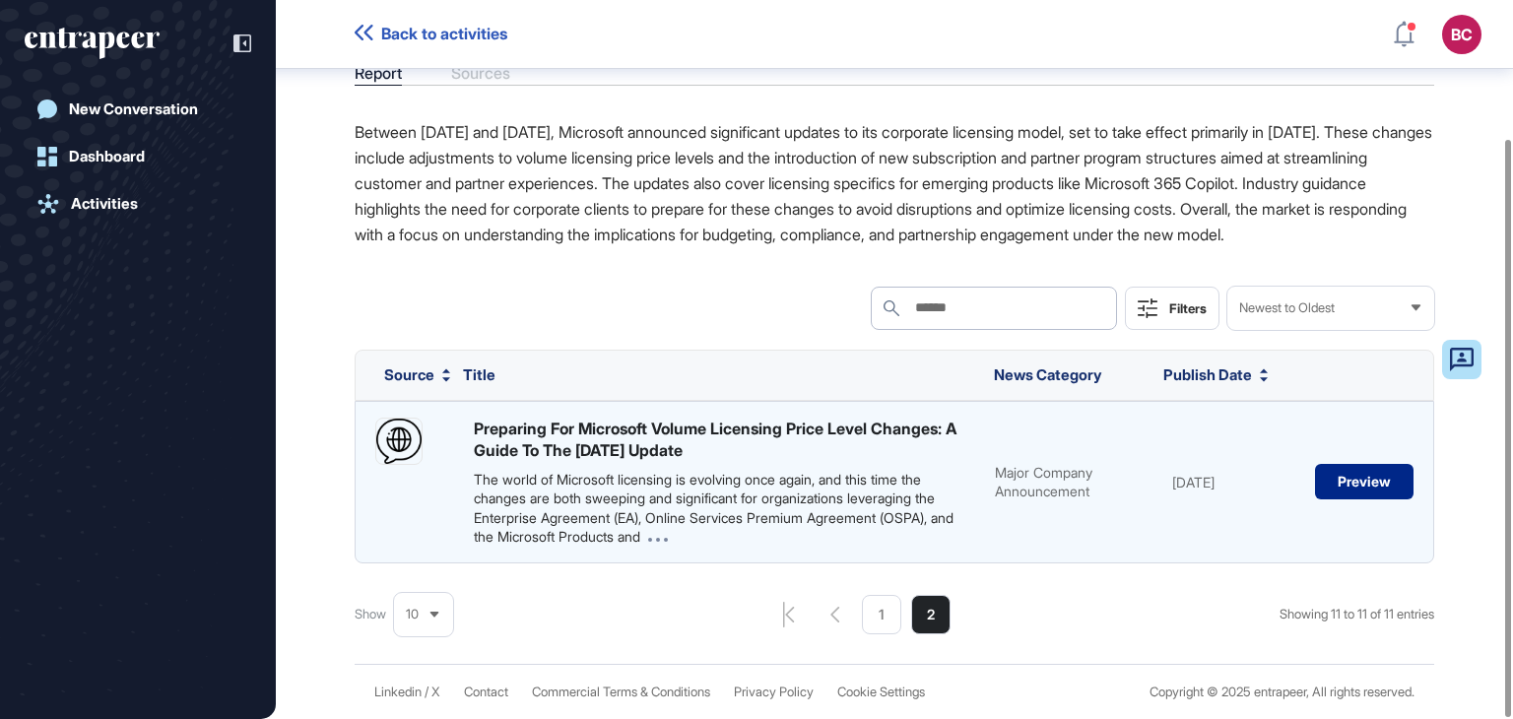
click at [1368, 488] on button "Preview" at bounding box center [1364, 481] width 98 height 35
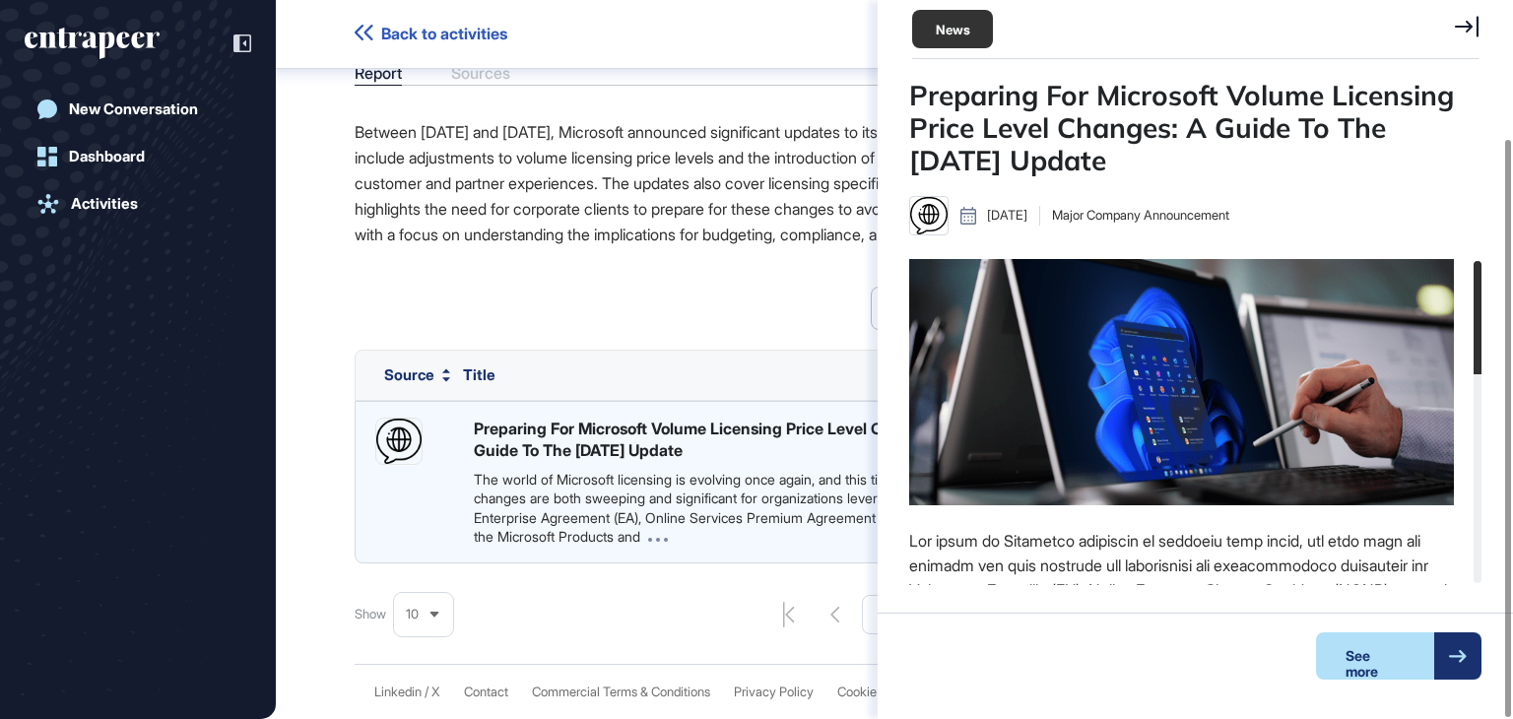
scroll to position [9, 0]
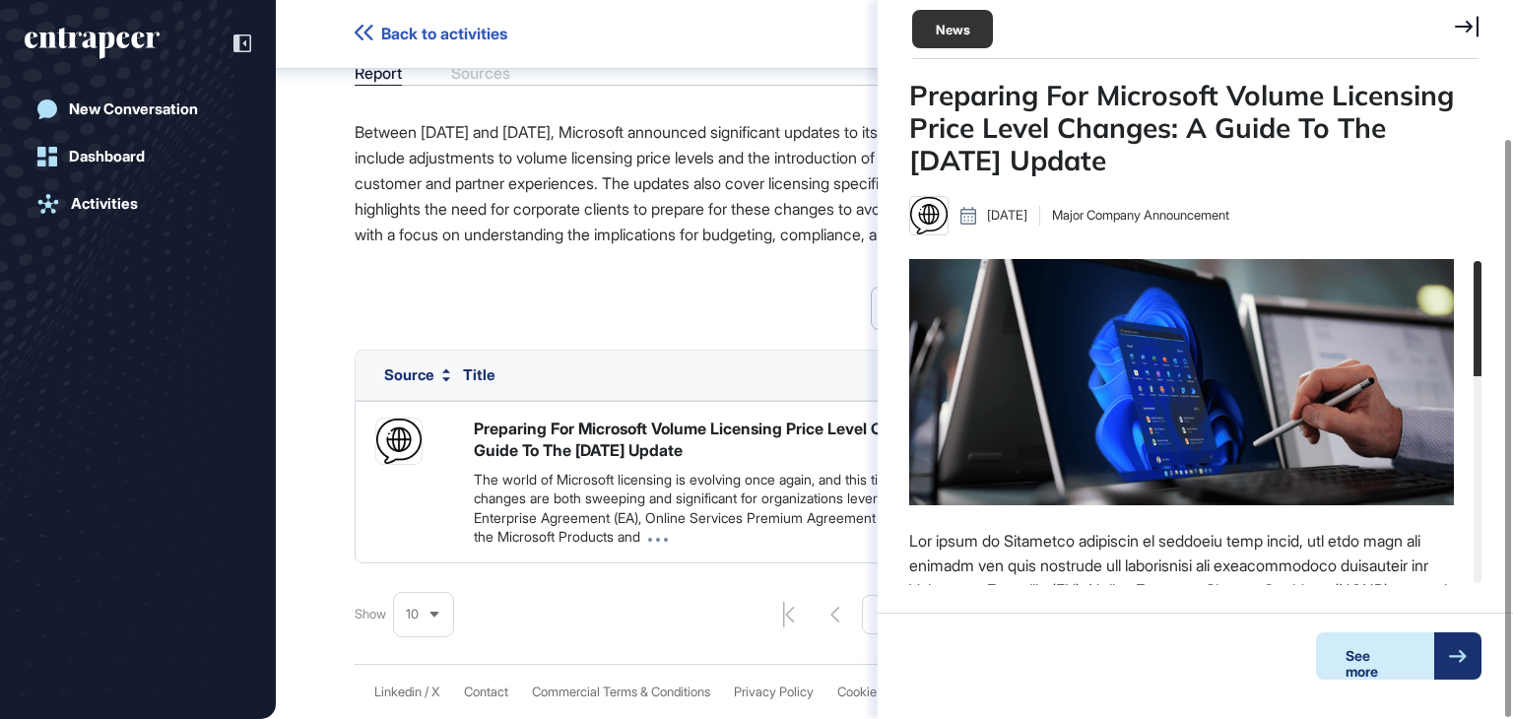
click at [1360, 659] on div "See more" at bounding box center [1375, 655] width 118 height 47
click at [1467, 25] on icon at bounding box center [1467, 26] width 24 height 21
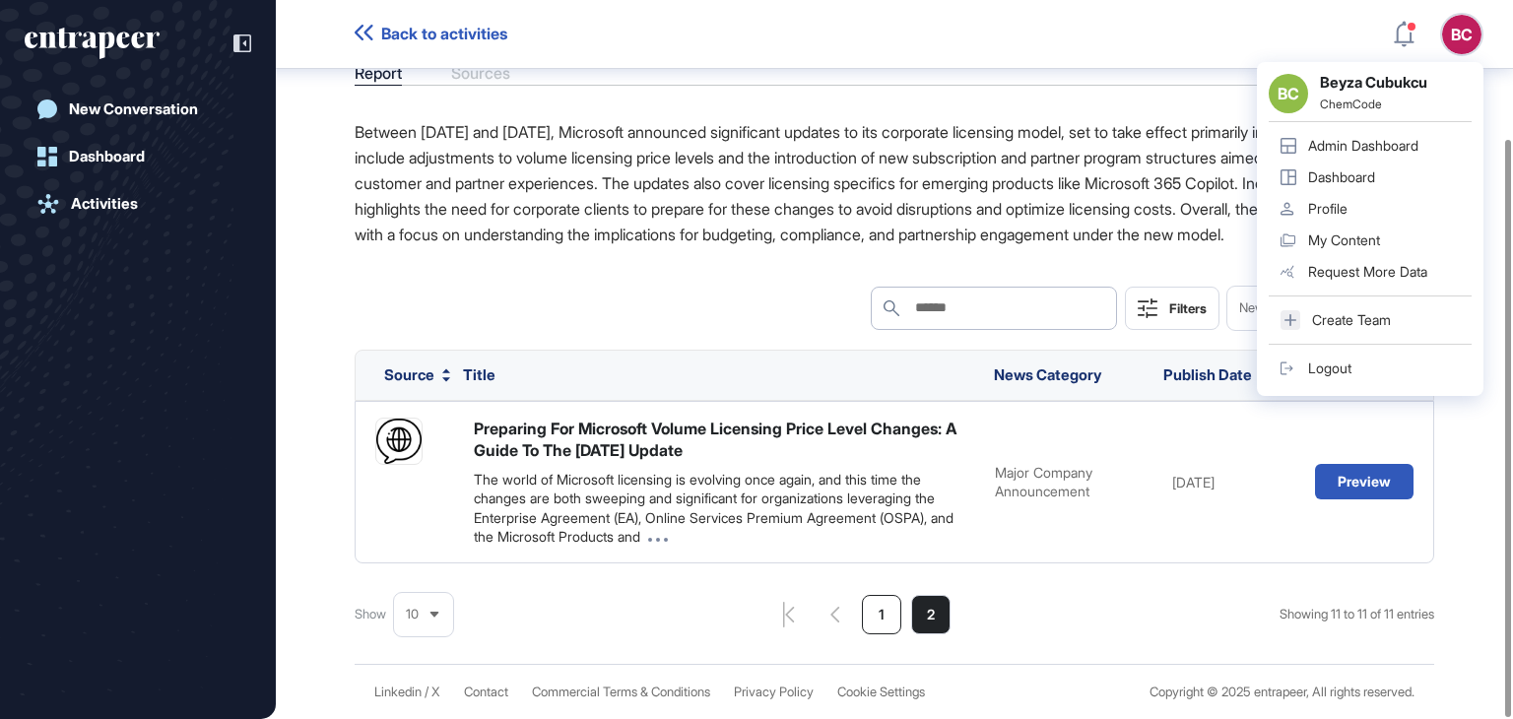
click at [870, 618] on li "1" at bounding box center [881, 614] width 39 height 39
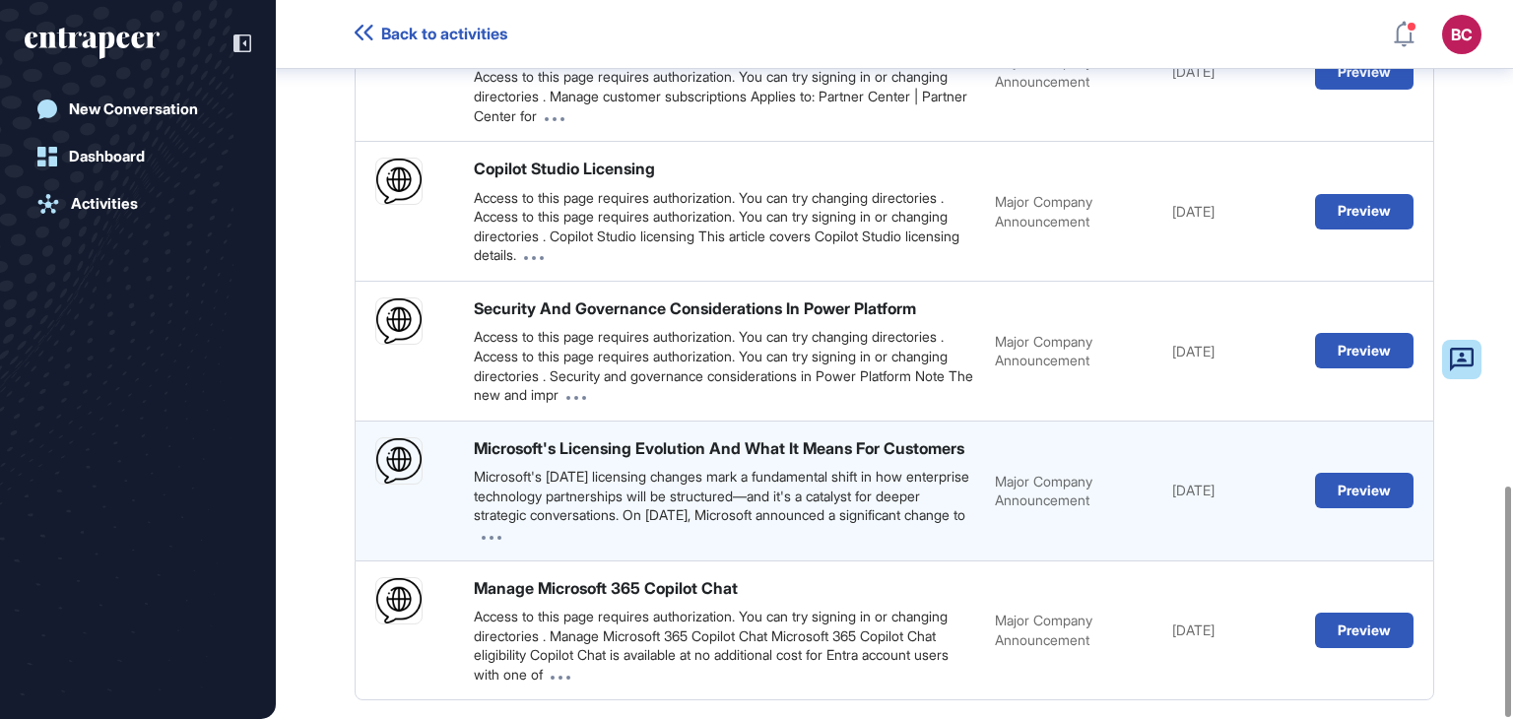
scroll to position [1515, 0]
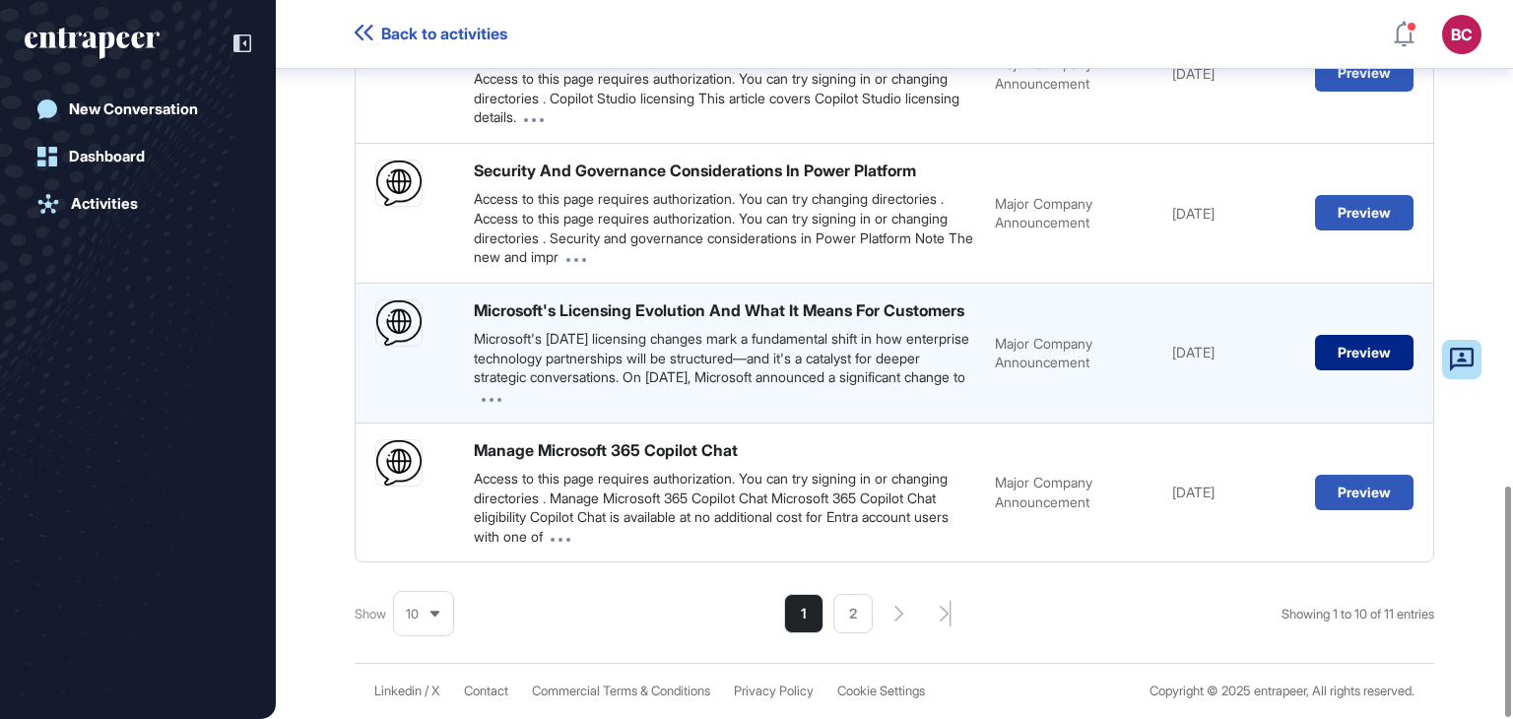
click at [1343, 342] on button "Preview" at bounding box center [1364, 352] width 98 height 35
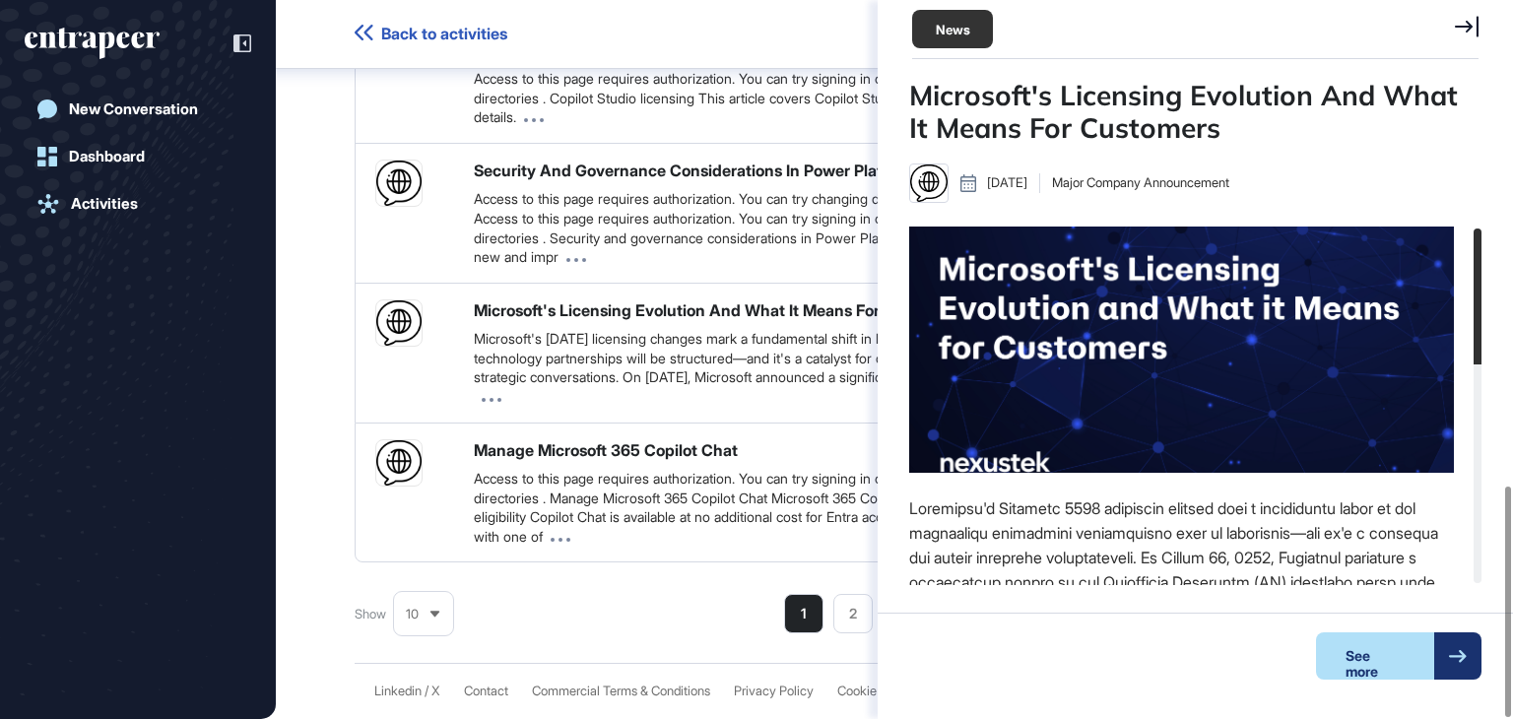
scroll to position [9, 0]
click at [1376, 666] on div "See more" at bounding box center [1375, 655] width 118 height 47
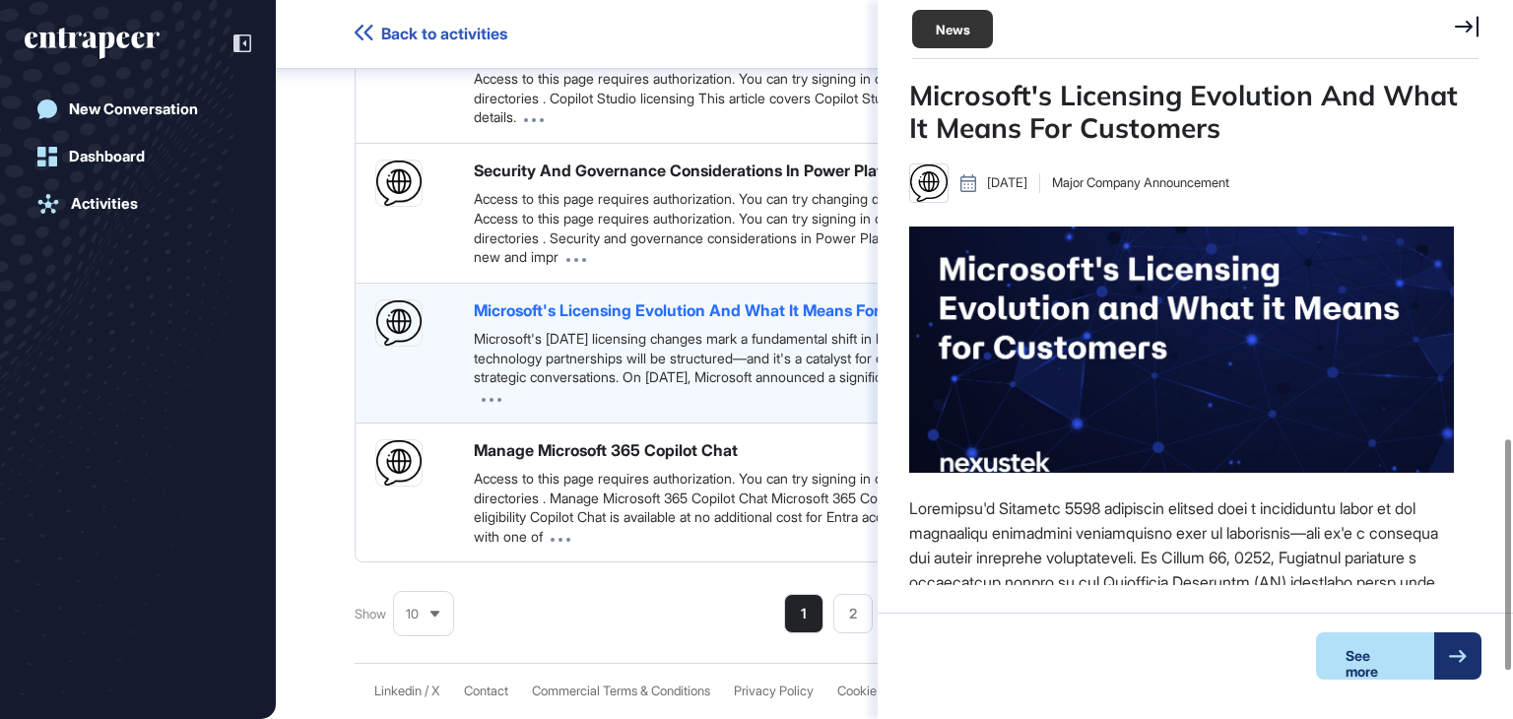
scroll to position [1318, 0]
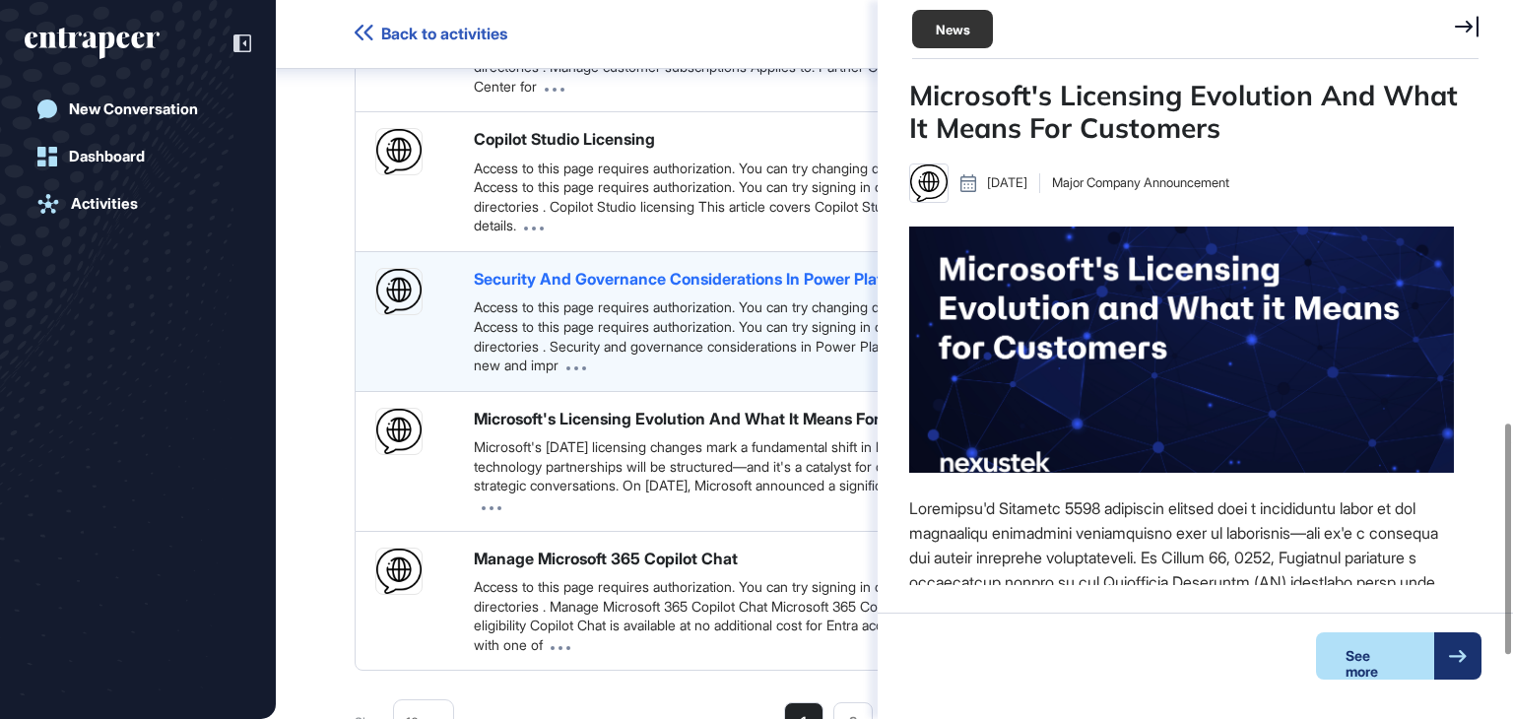
click at [665, 290] on div "Security And Governance Considerations In Power Platform" at bounding box center [695, 279] width 442 height 22
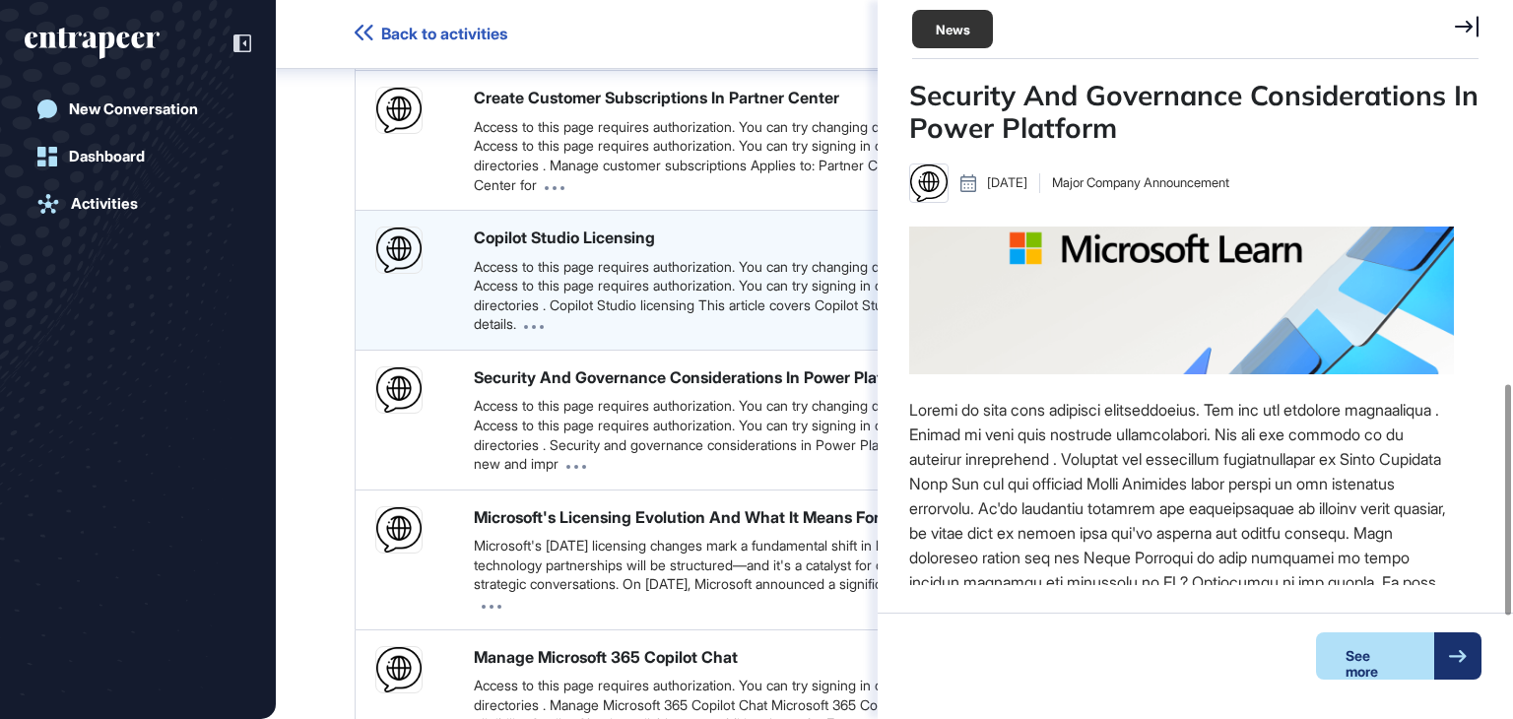
scroll to position [1121, 0]
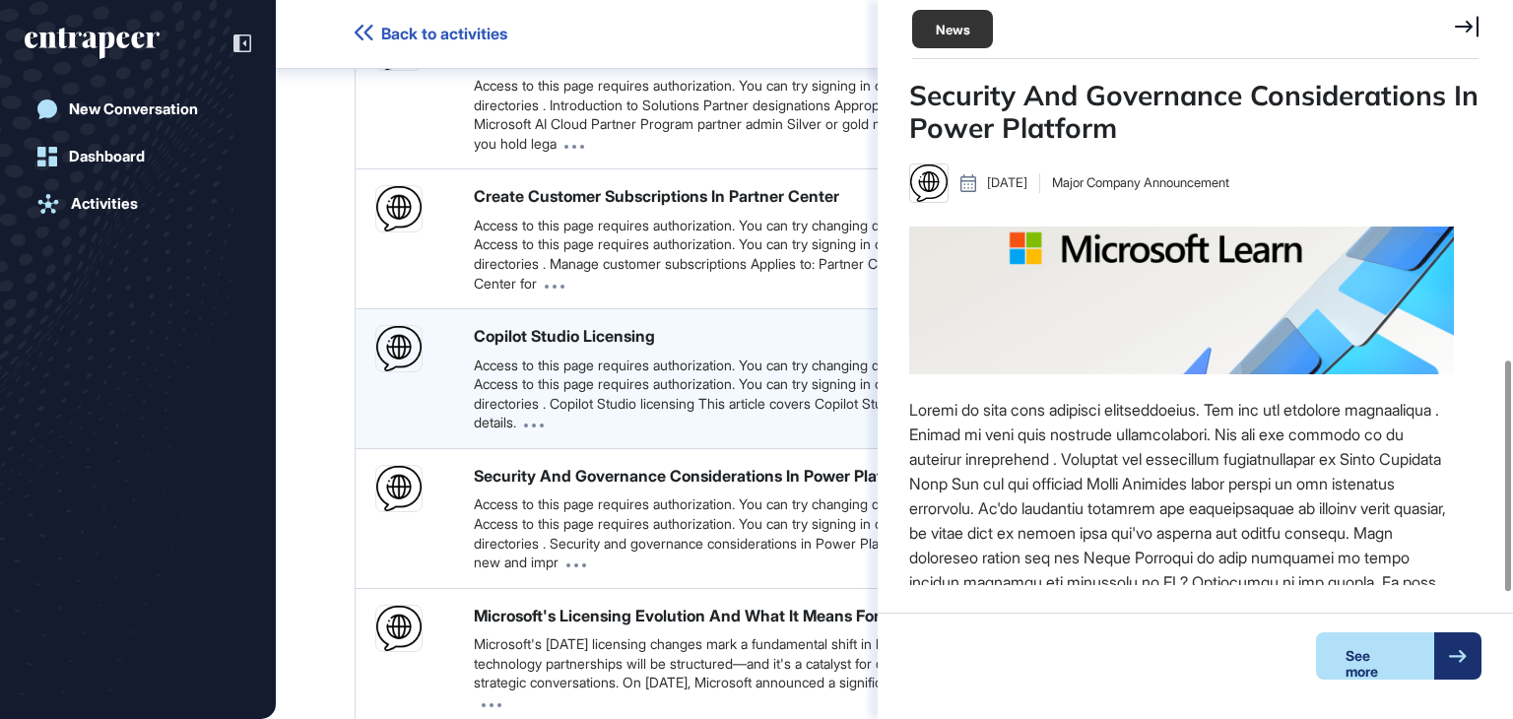
click at [624, 421] on div "Copilot Studio Licensing Access to this page requires authorization. You can tr…" at bounding box center [724, 378] width 501 height 107
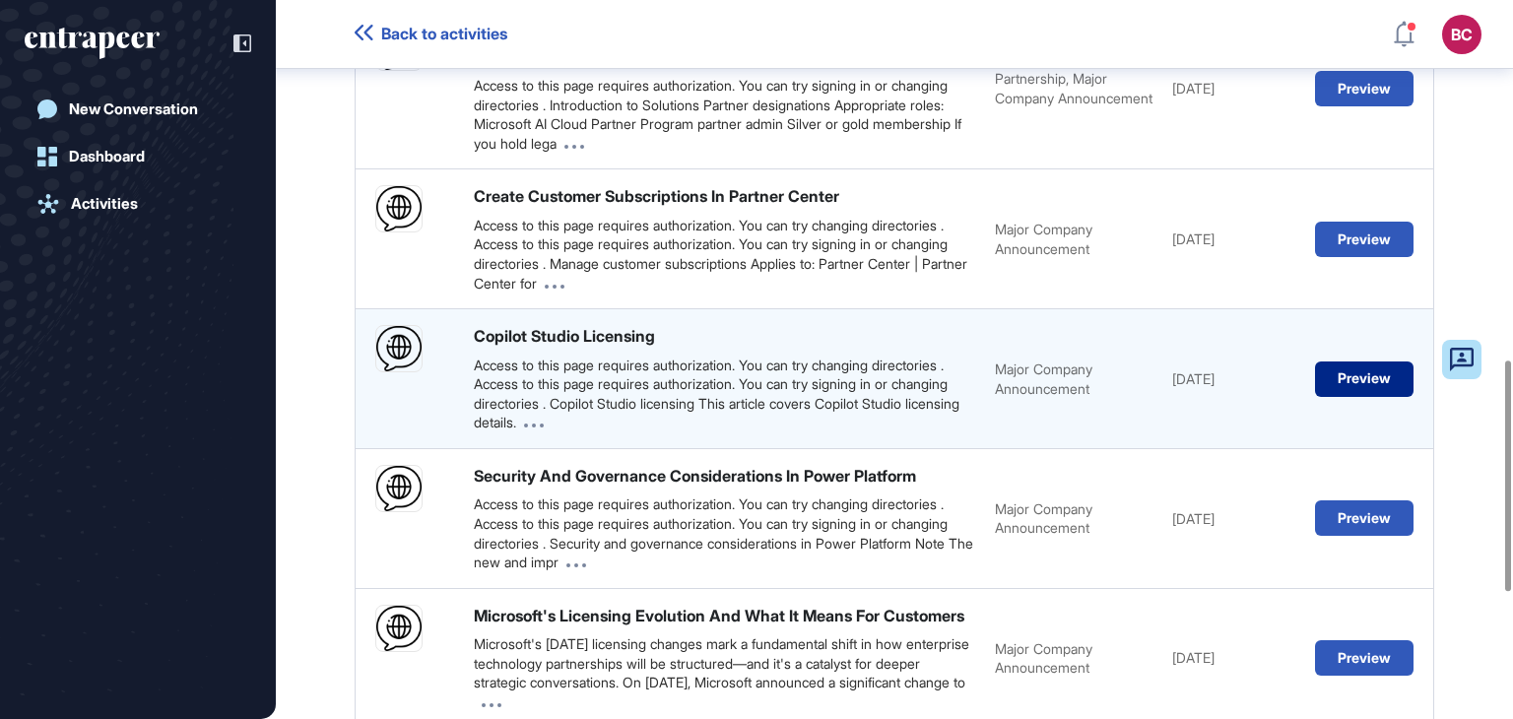
click at [1367, 397] on button "Preview" at bounding box center [1364, 378] width 98 height 35
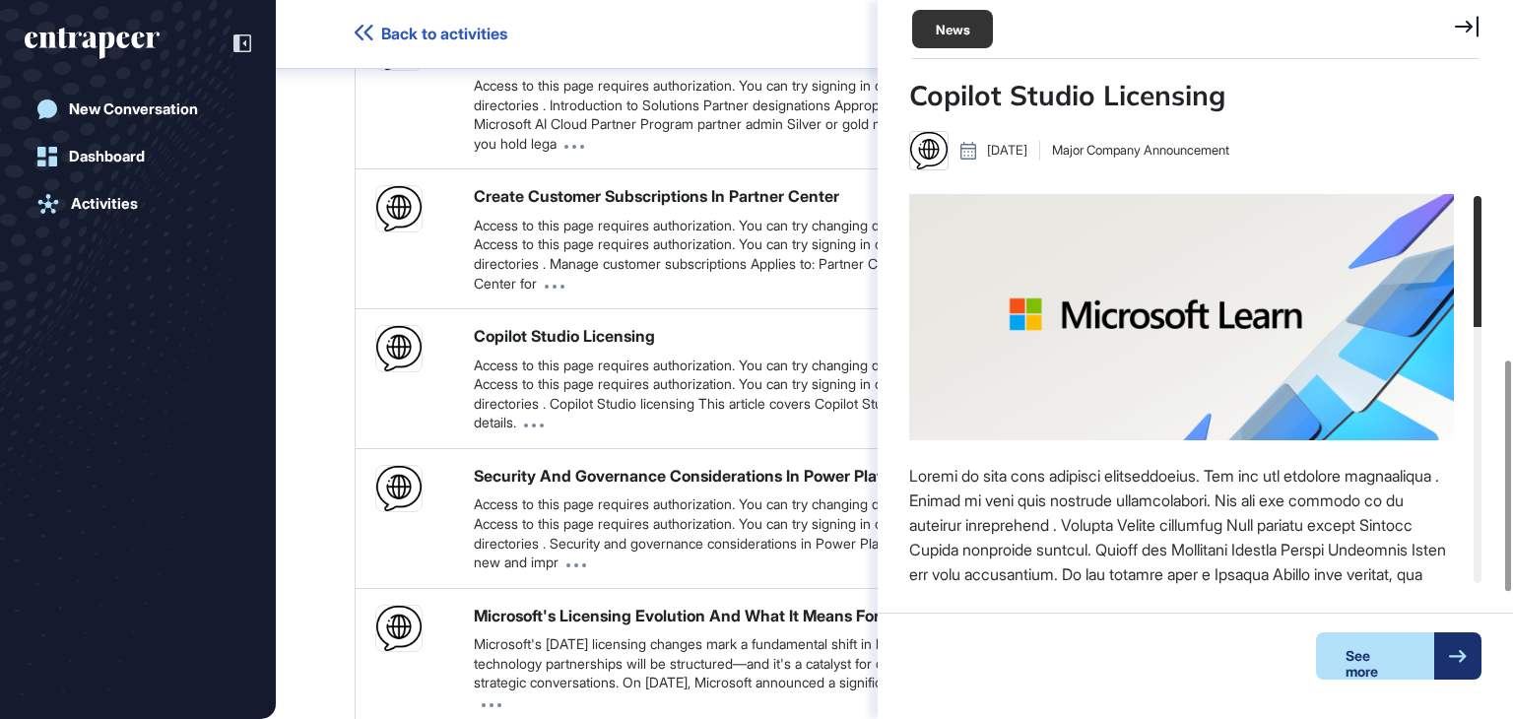
scroll to position [9, 0]
click at [1368, 659] on div "See more" at bounding box center [1375, 655] width 118 height 47
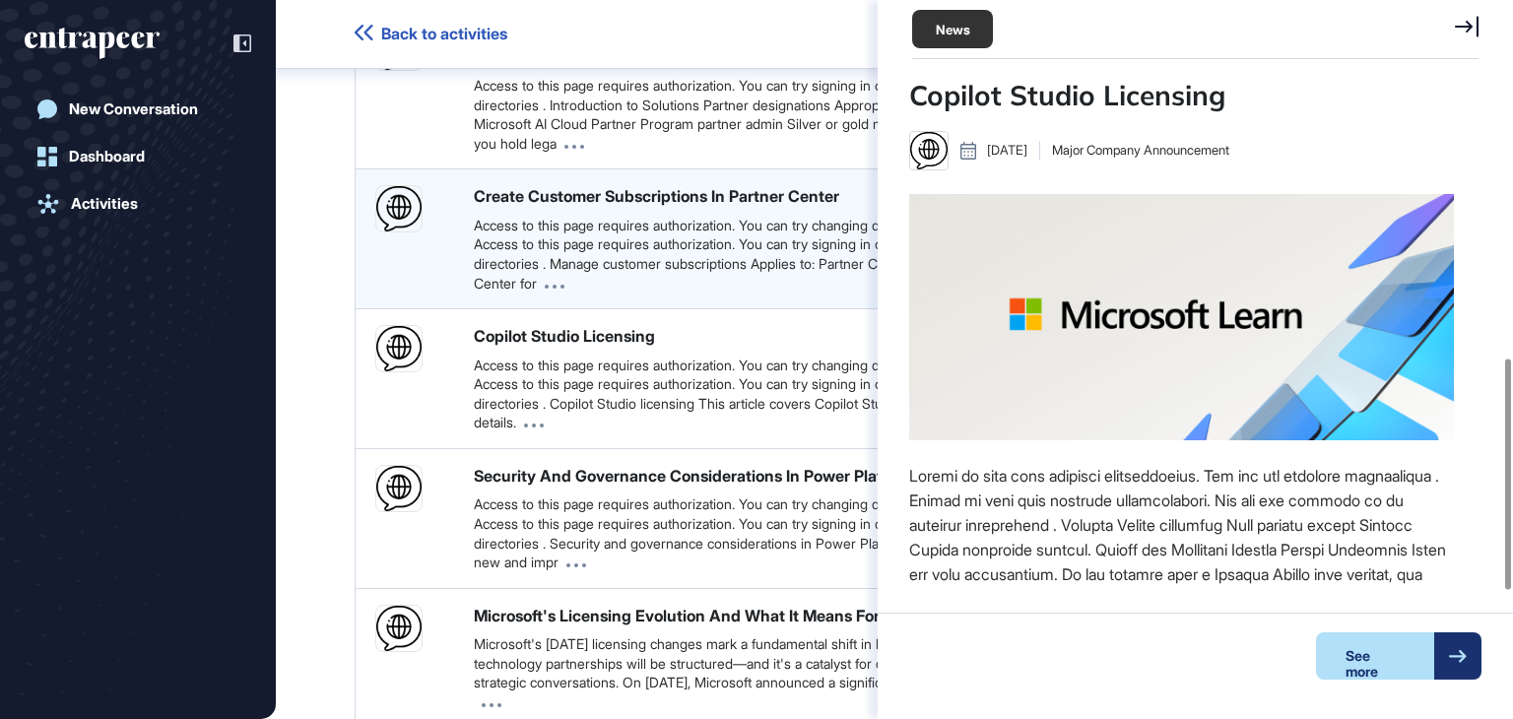
scroll to position [1022, 0]
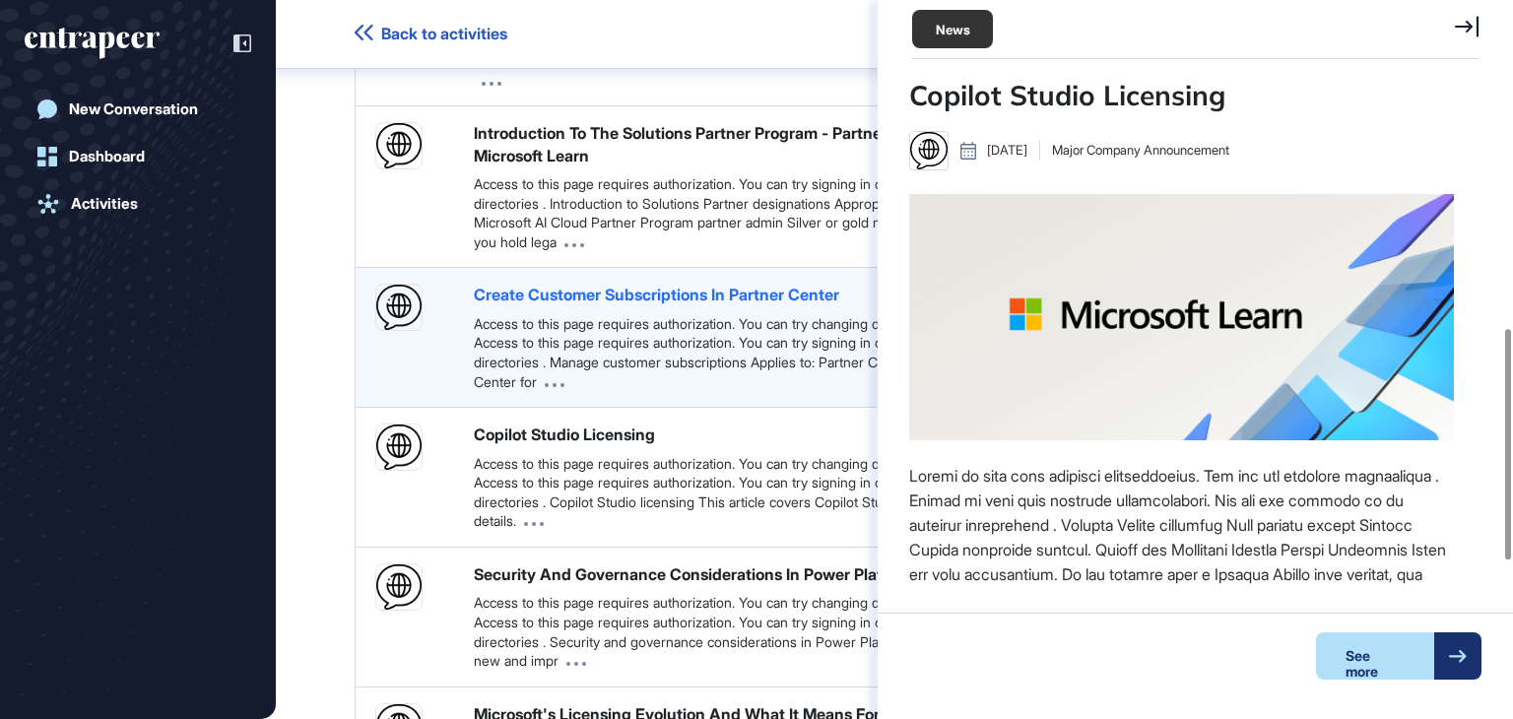
click at [669, 305] on div "Create Customer Subscriptions In Partner Center" at bounding box center [656, 295] width 365 height 22
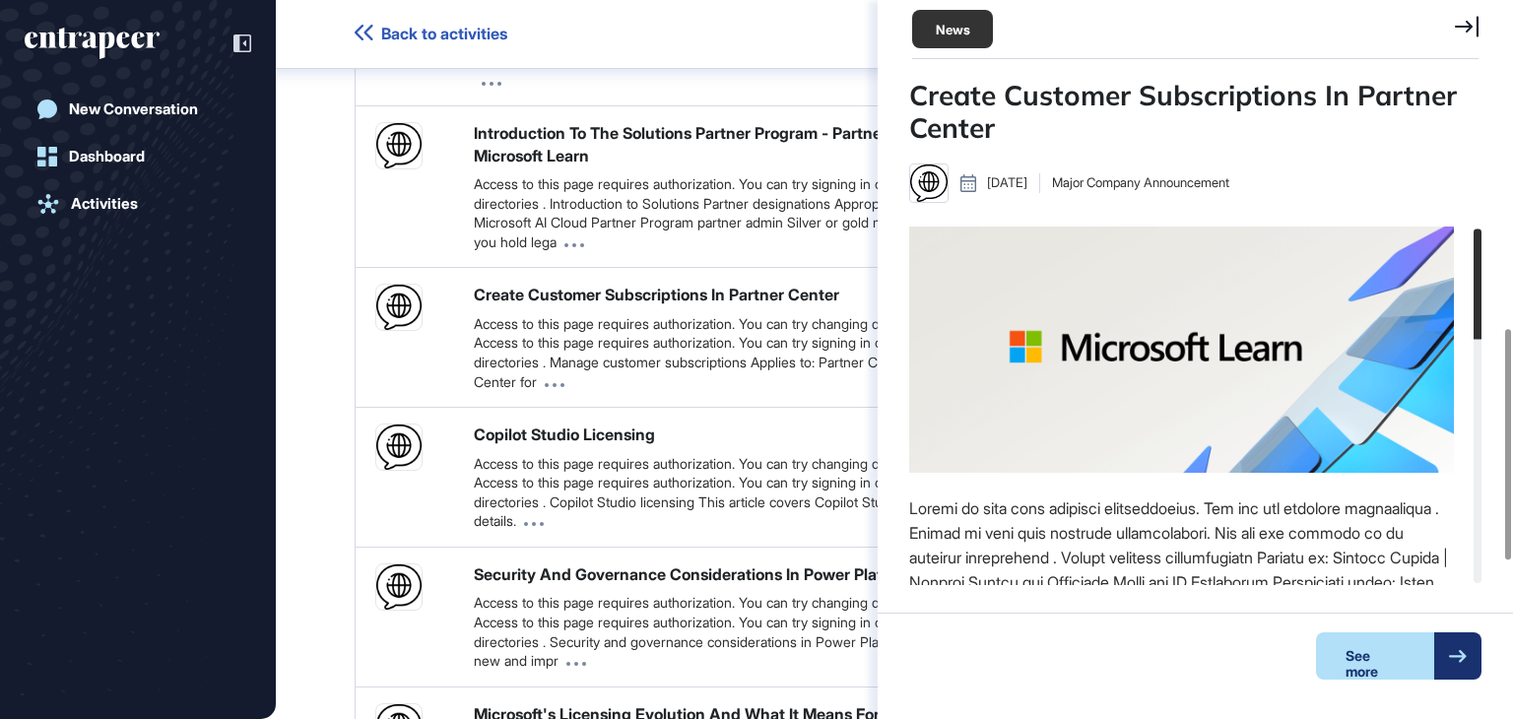
scroll to position [98, 0]
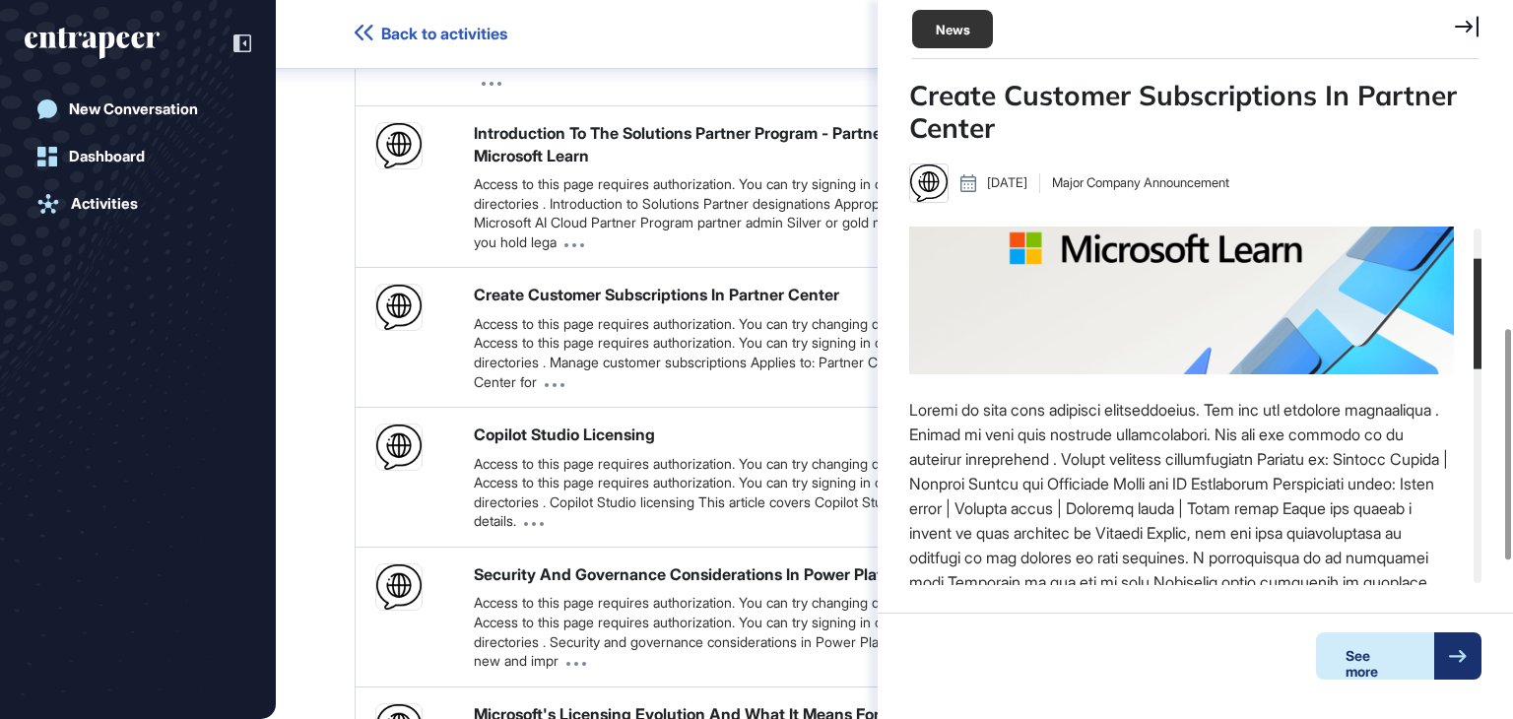
click at [1355, 668] on div "See more" at bounding box center [1375, 655] width 118 height 47
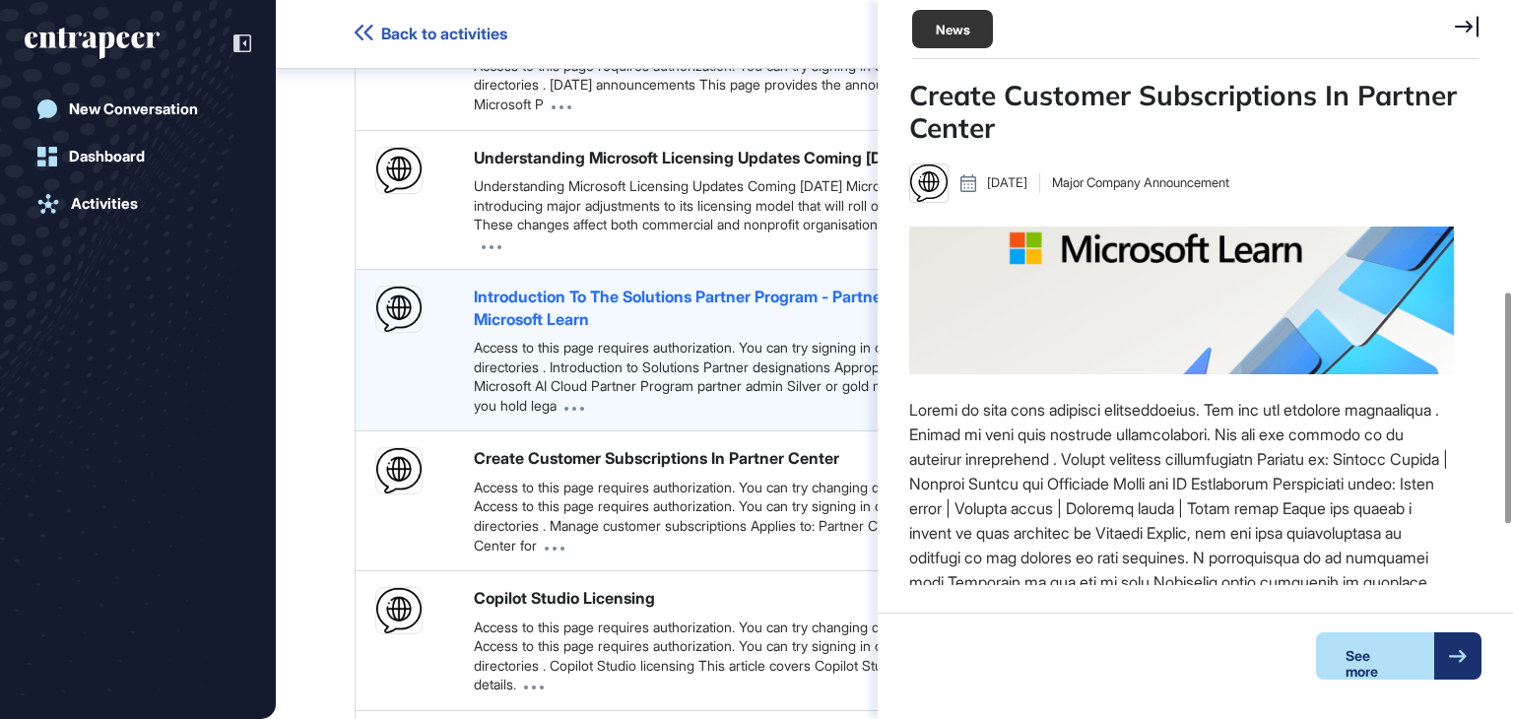
scroll to position [825, 0]
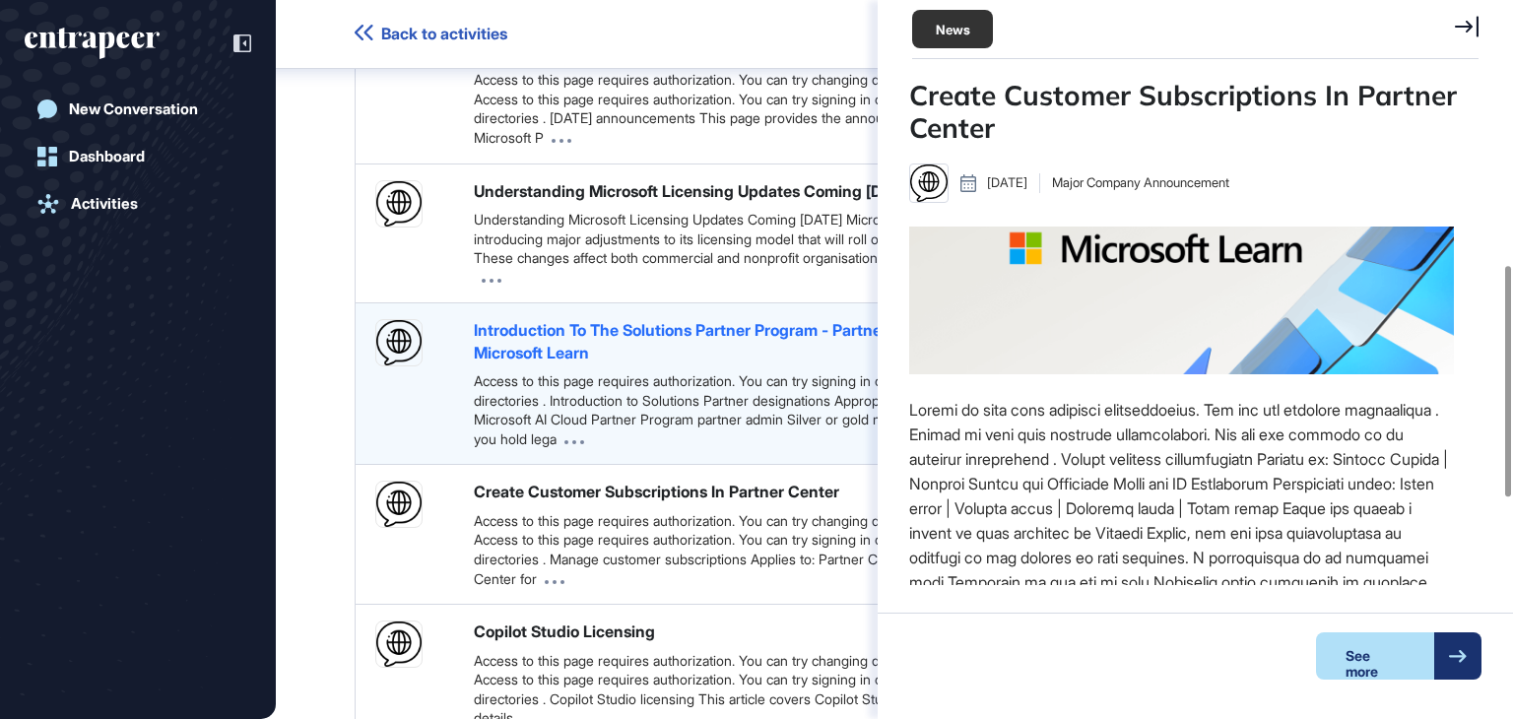
click at [678, 363] on div "Introduction To The Solutions Partner Program - Partner Center | Microsoft Learn" at bounding box center [724, 341] width 501 height 44
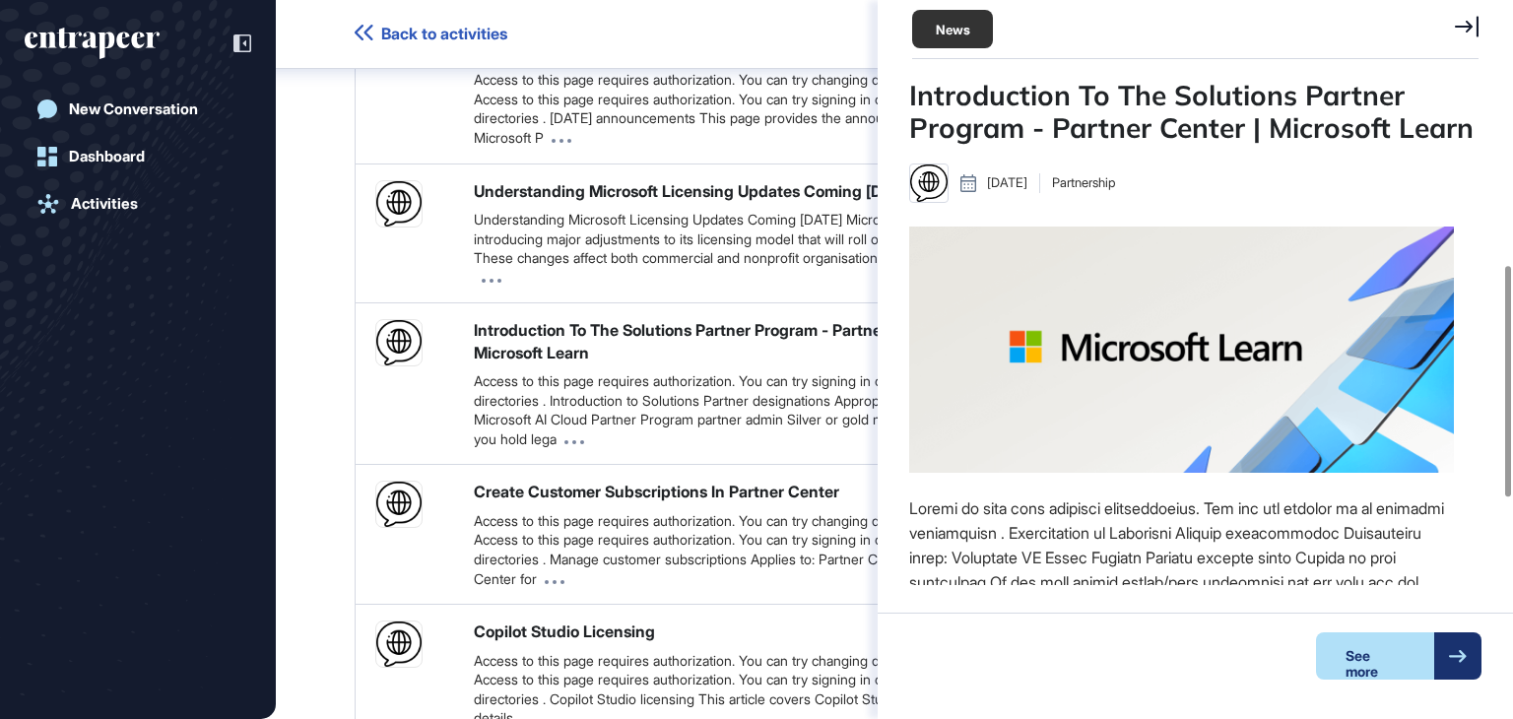
scroll to position [136, 0]
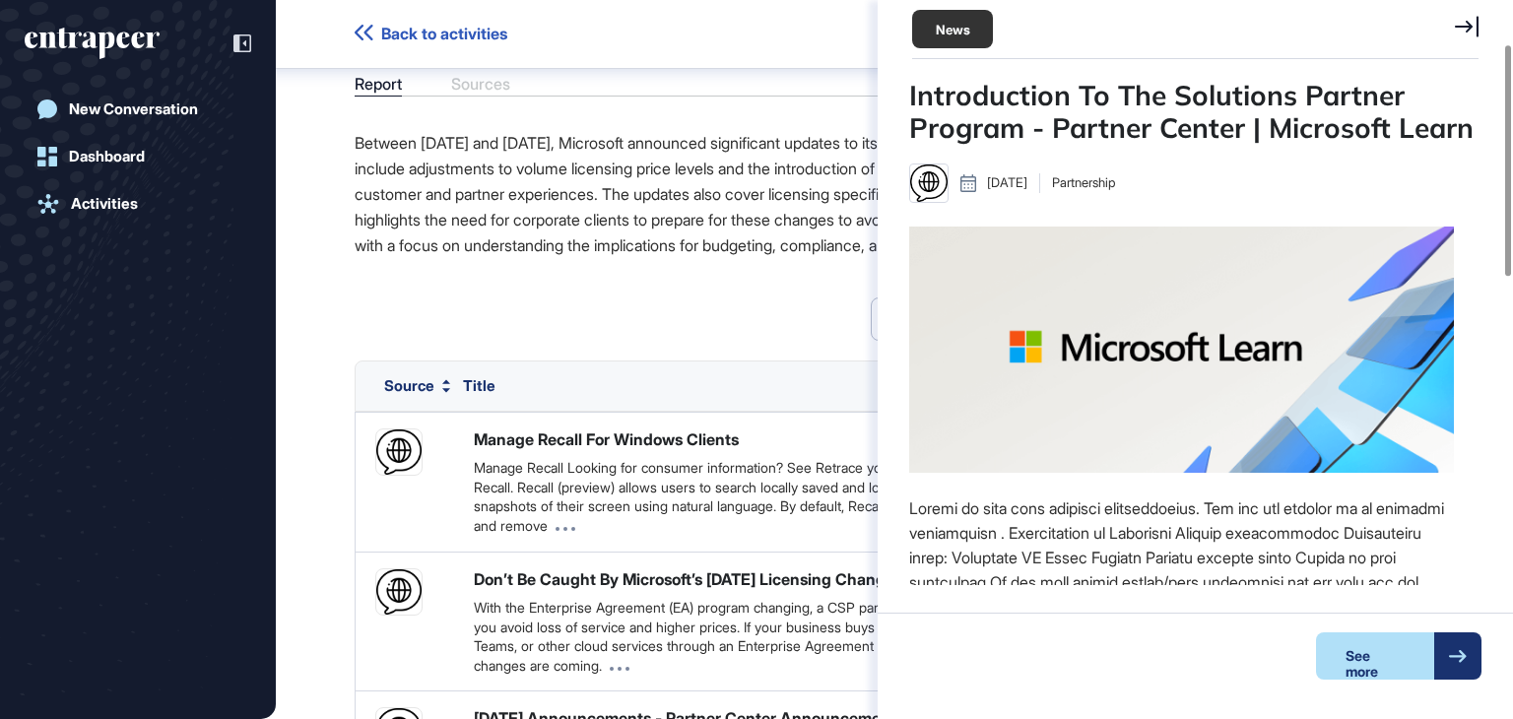
click at [1464, 17] on icon at bounding box center [1467, 27] width 24 height 22
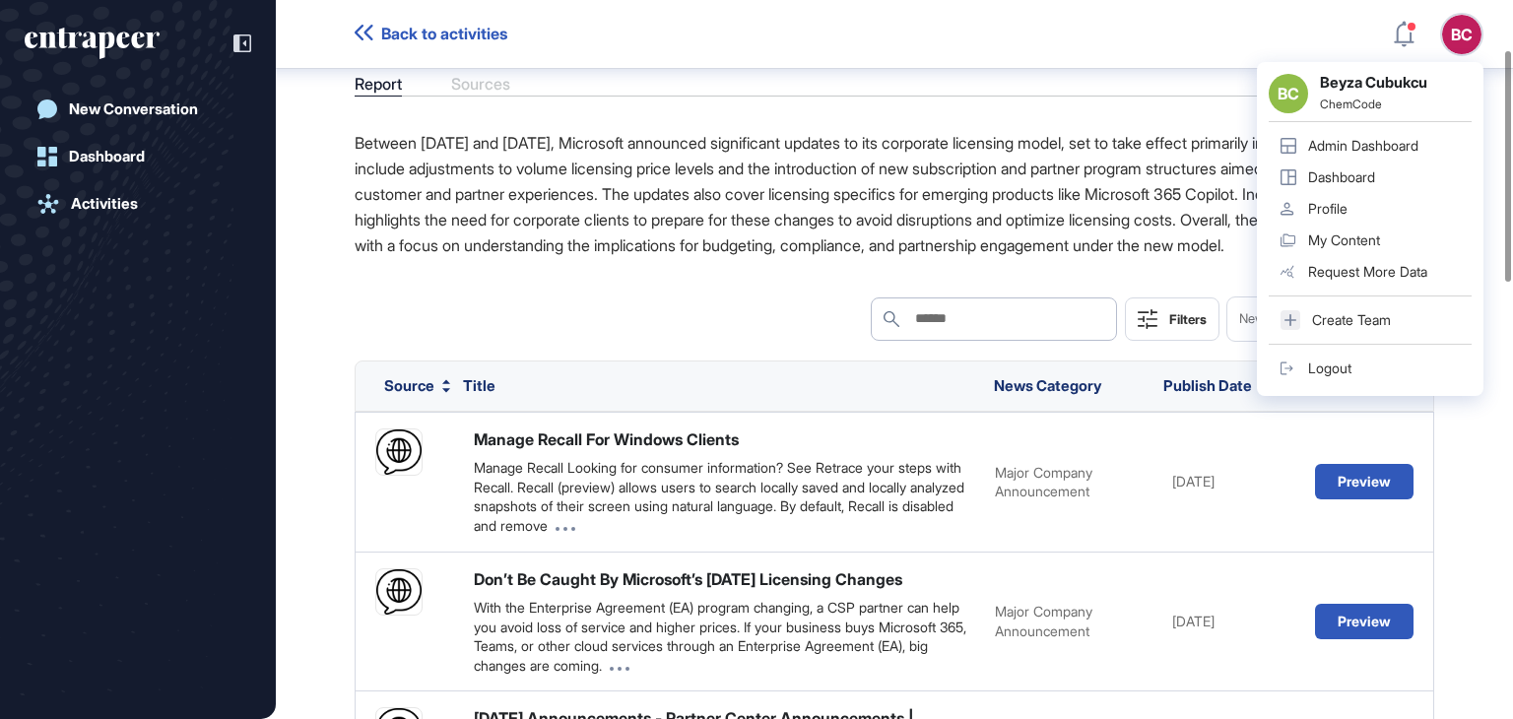
scroll to position [333, 0]
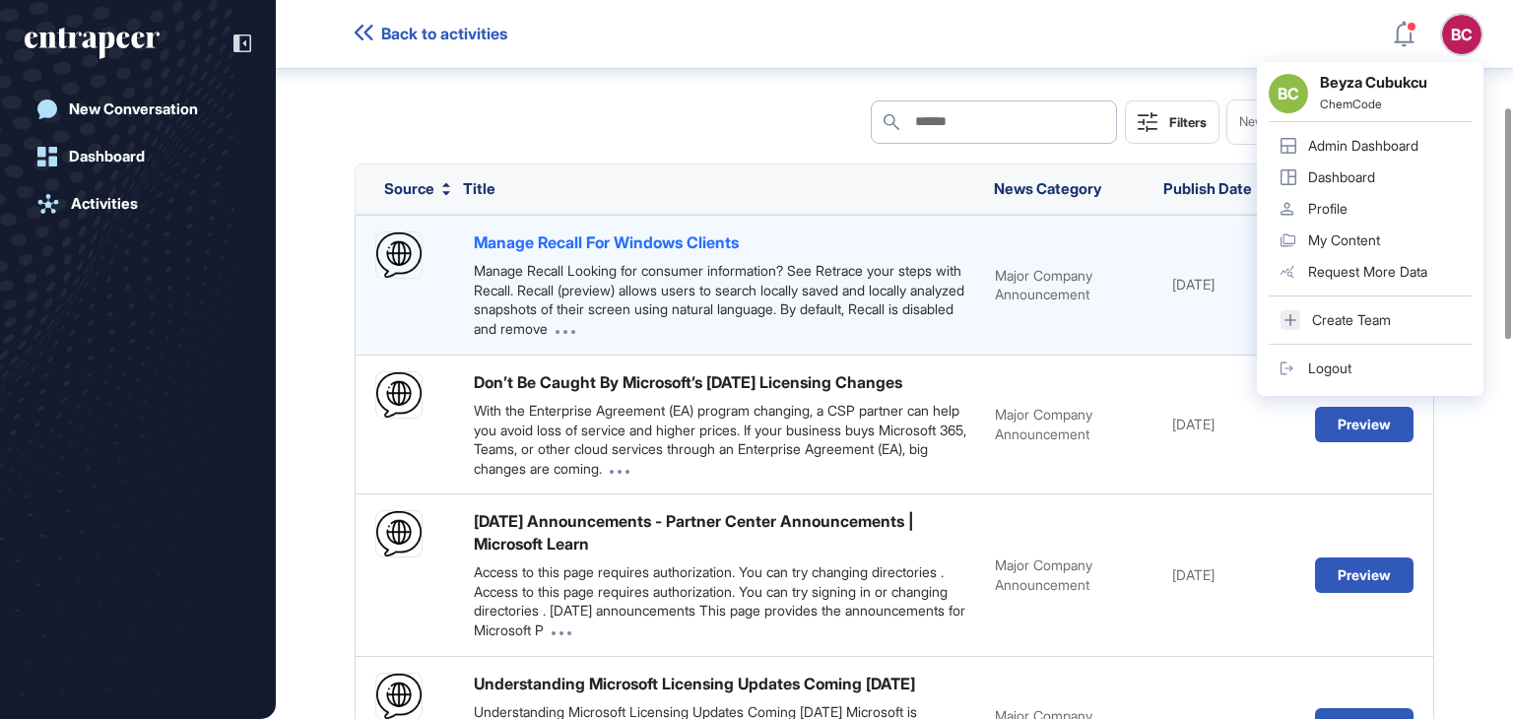
click at [710, 253] on div "Manage Recall For Windows Clients" at bounding box center [606, 242] width 265 height 22
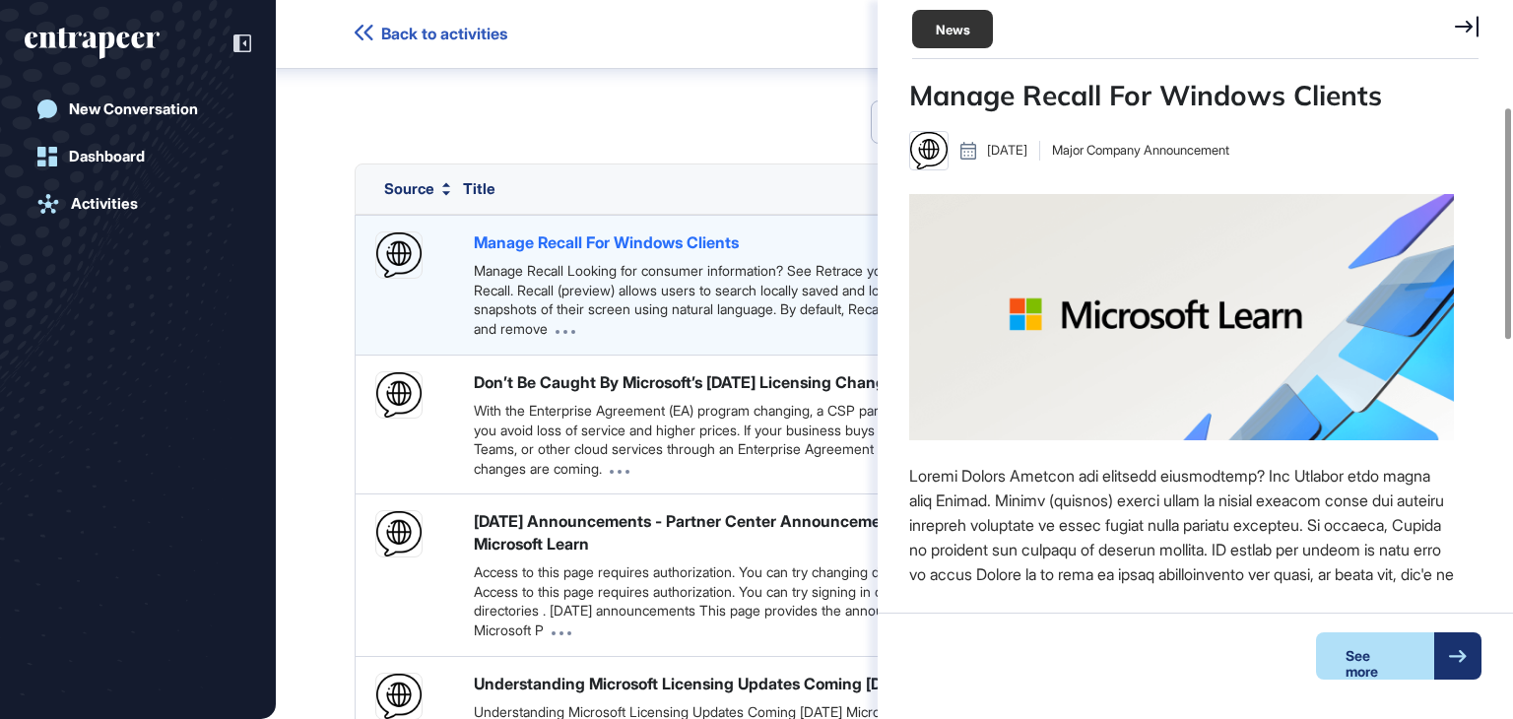
scroll to position [9, 0]
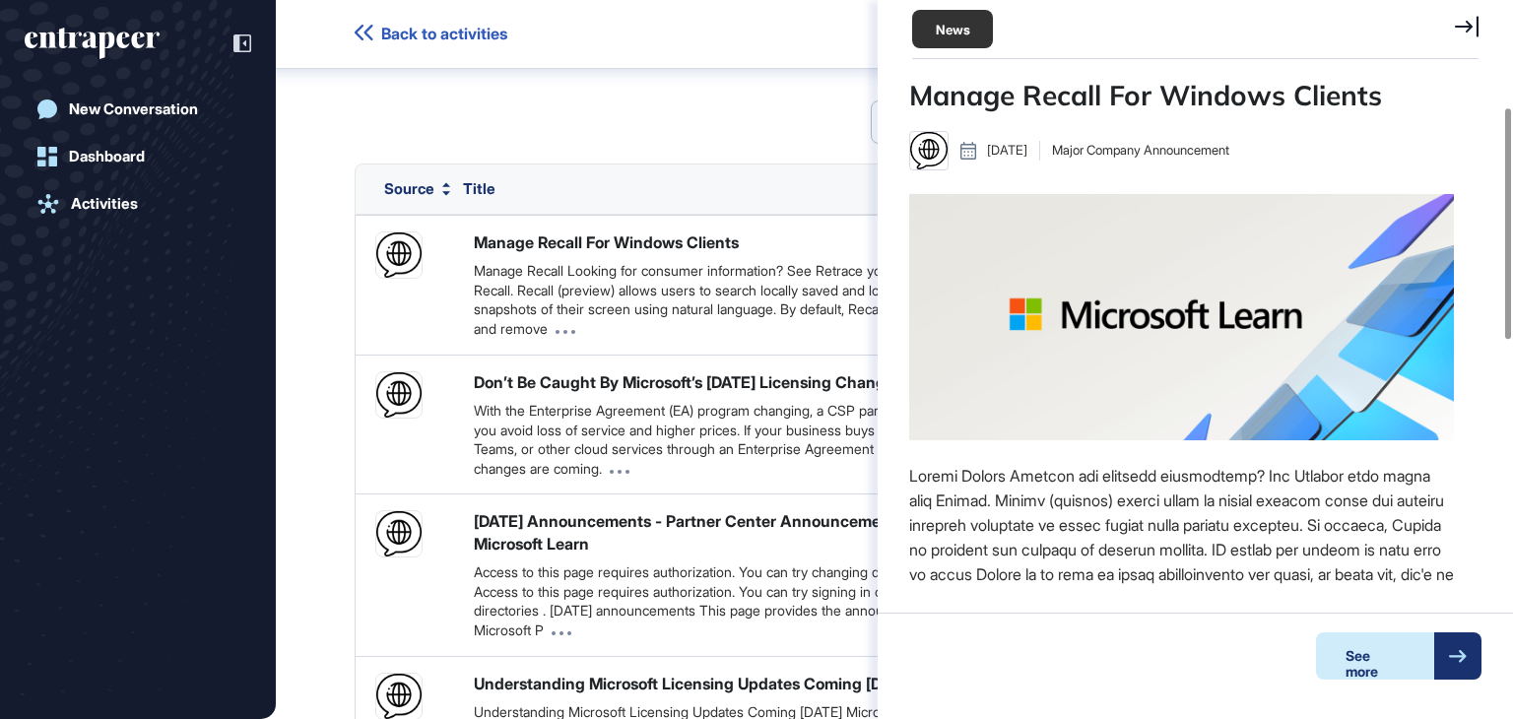
click at [1335, 649] on div "See more" at bounding box center [1375, 655] width 118 height 47
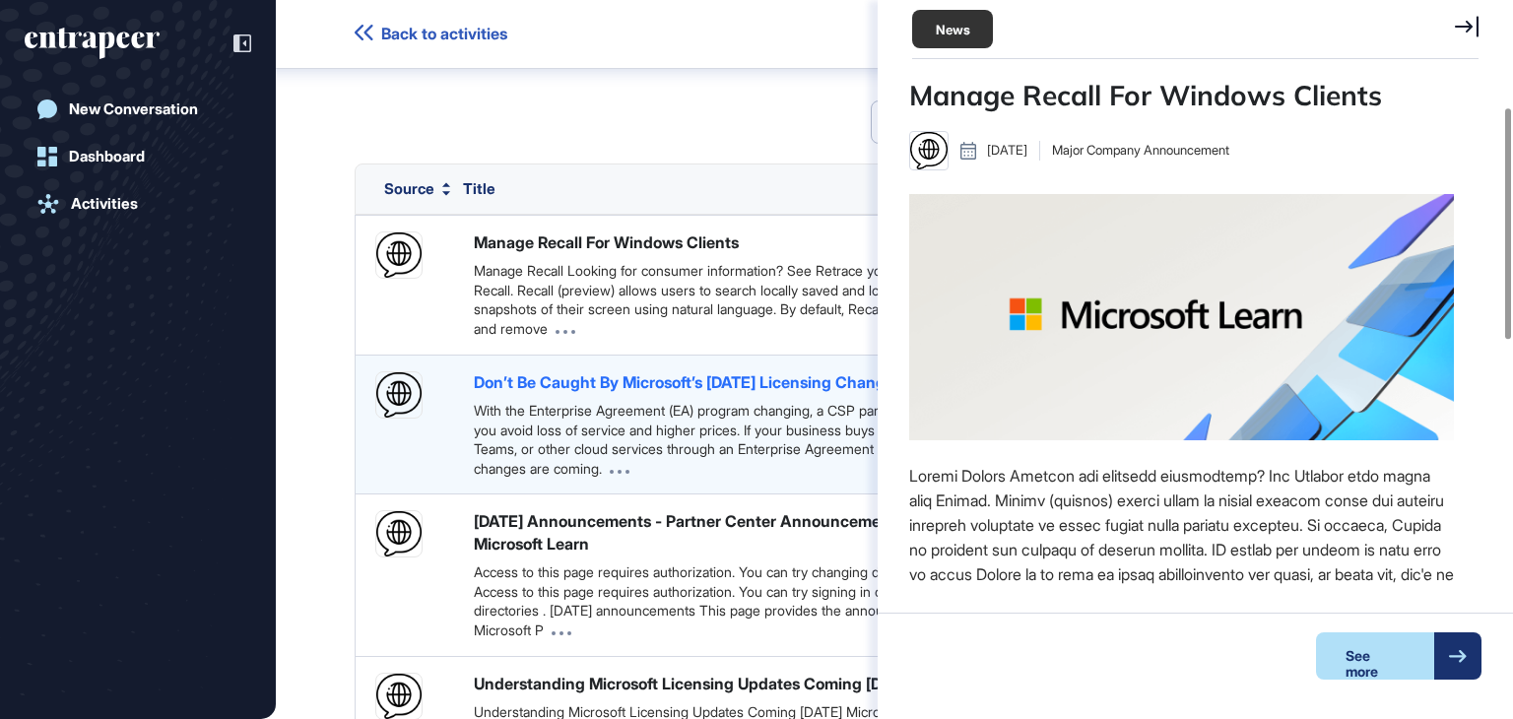
click at [639, 393] on div "Don’t Be Caught By Microsoft’s November 2025 Licensing Changes" at bounding box center [688, 382] width 428 height 22
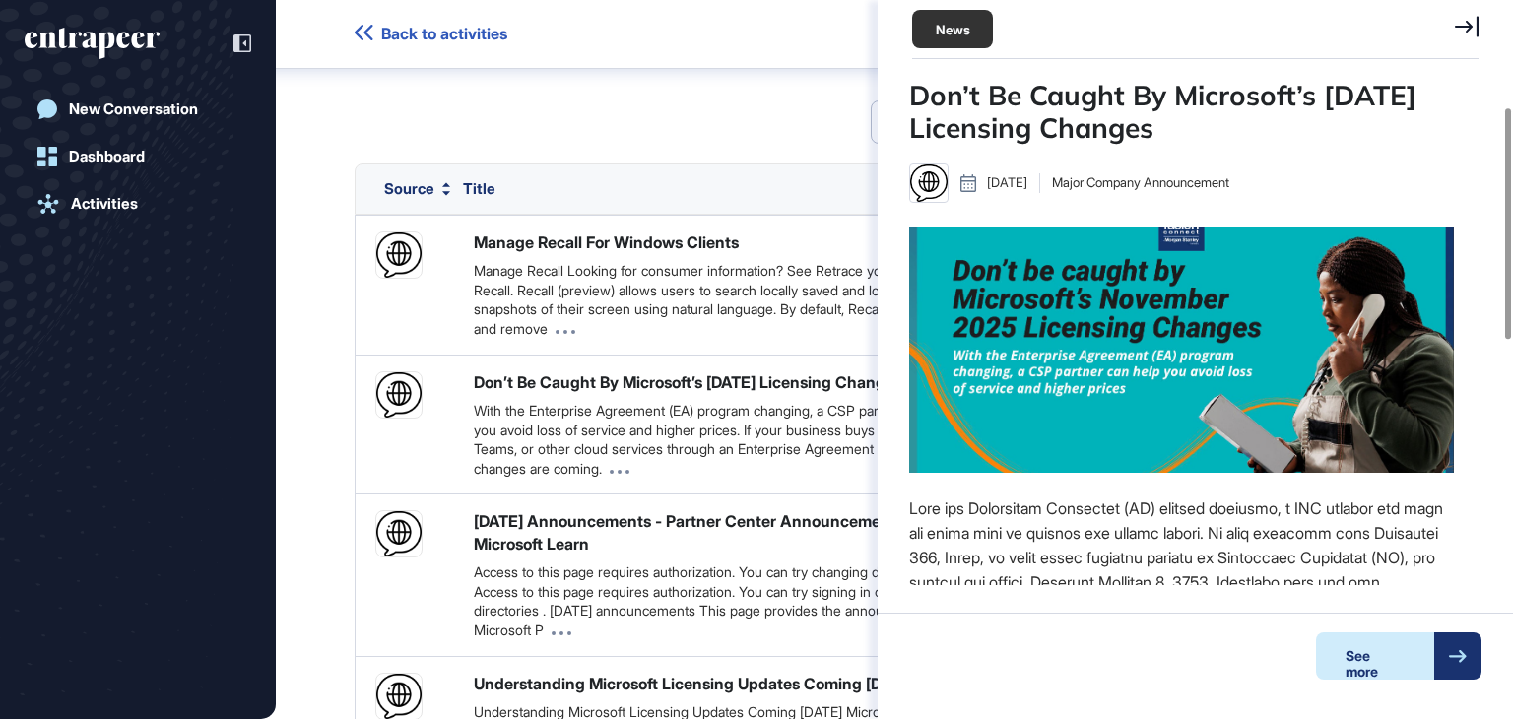
click at [1359, 641] on div "See more" at bounding box center [1375, 655] width 118 height 47
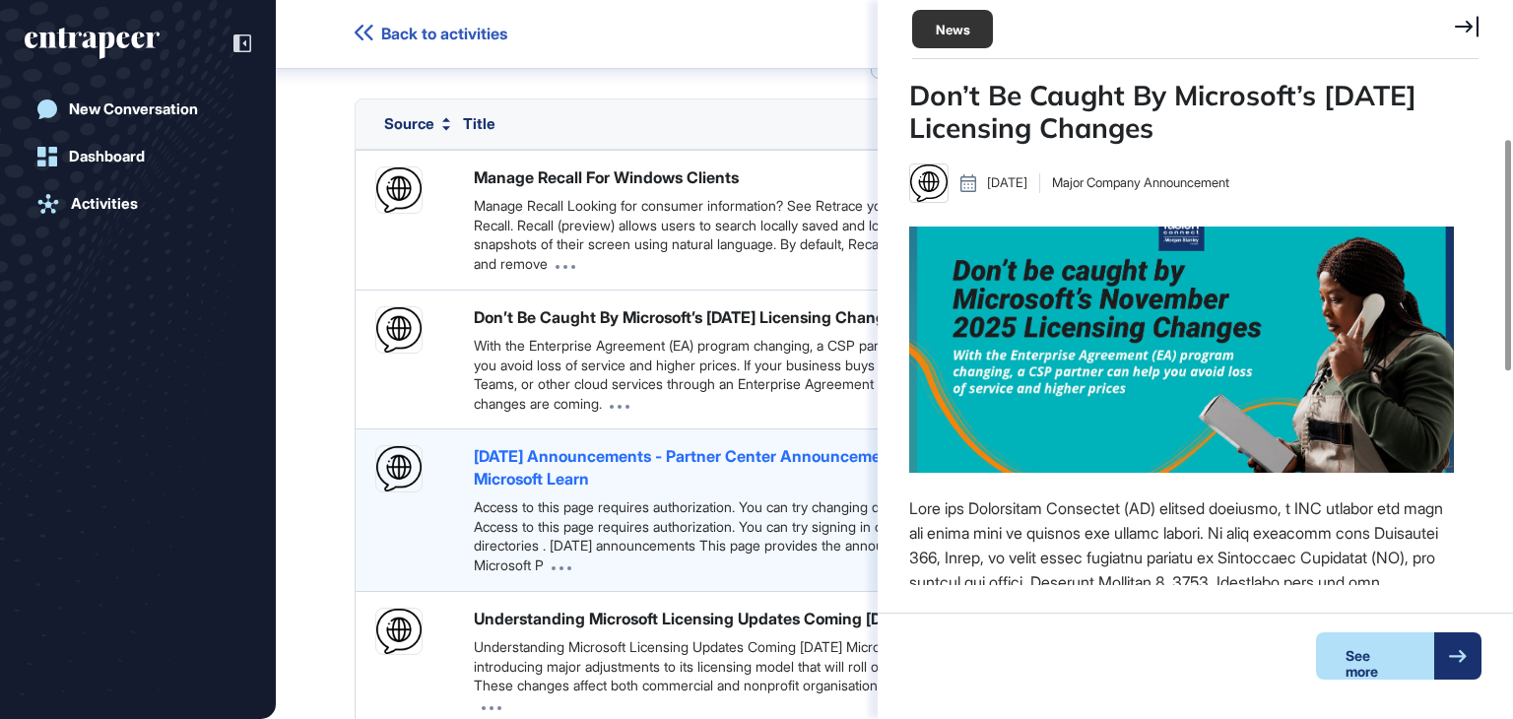
scroll to position [431, 0]
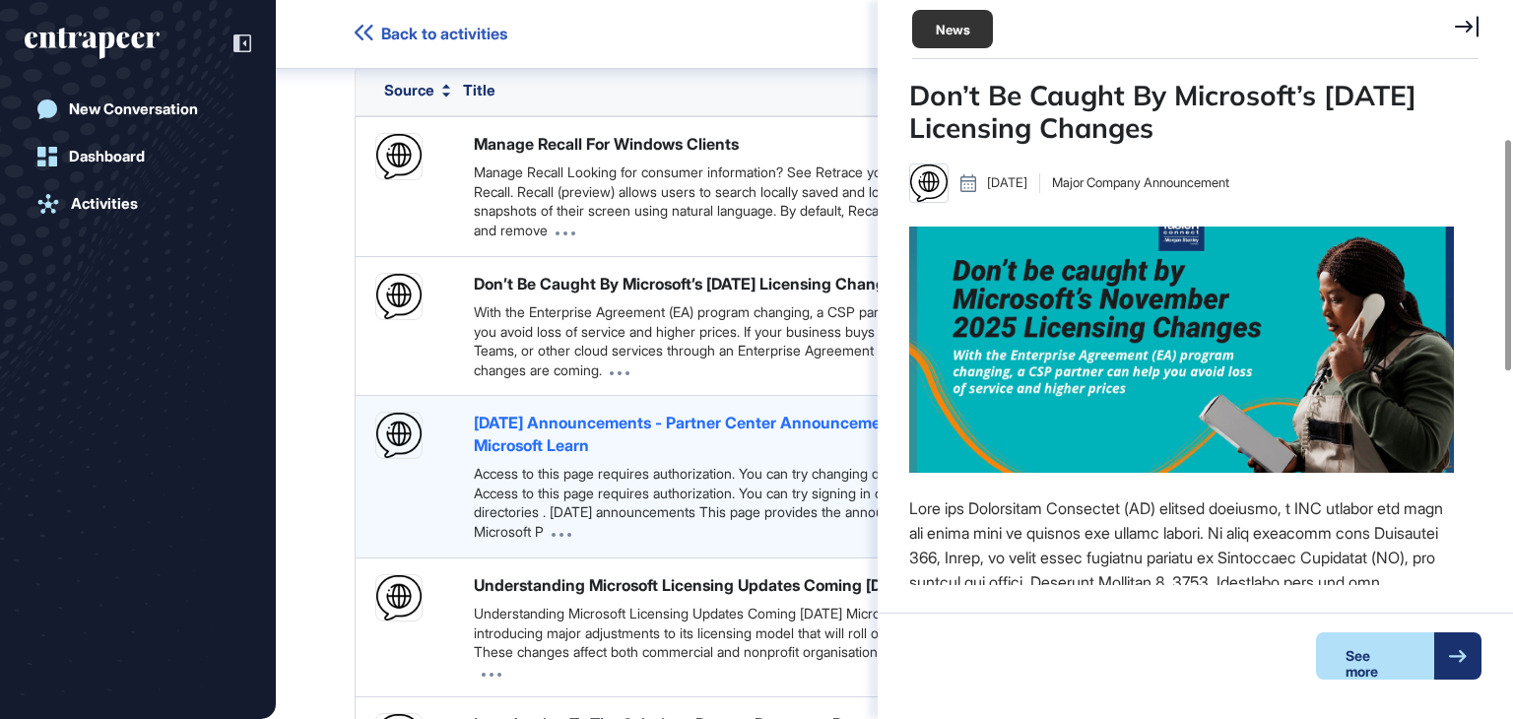
click at [580, 456] on div "August 2025 Announcements - Partner Center Announcements | Microsoft Learn" at bounding box center [724, 434] width 501 height 44
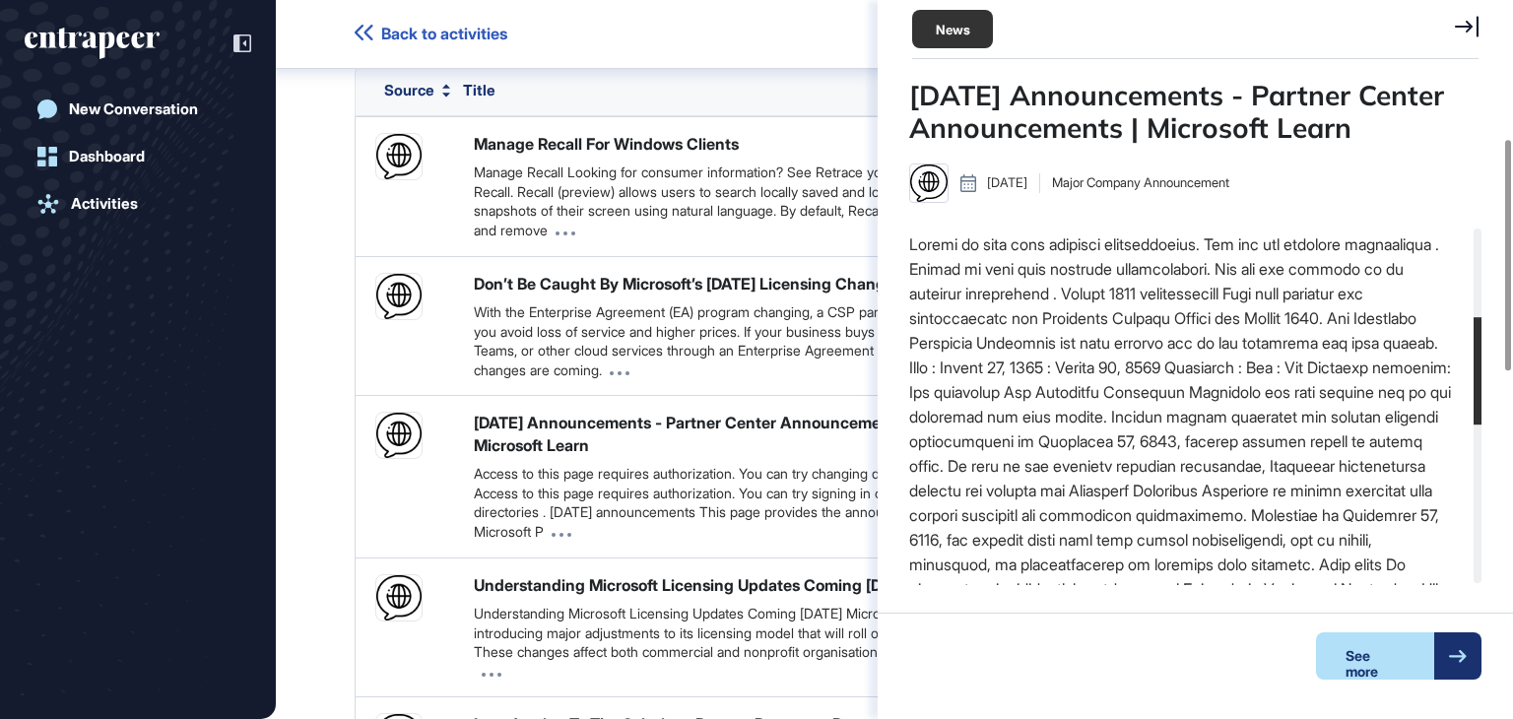
scroll to position [295, 0]
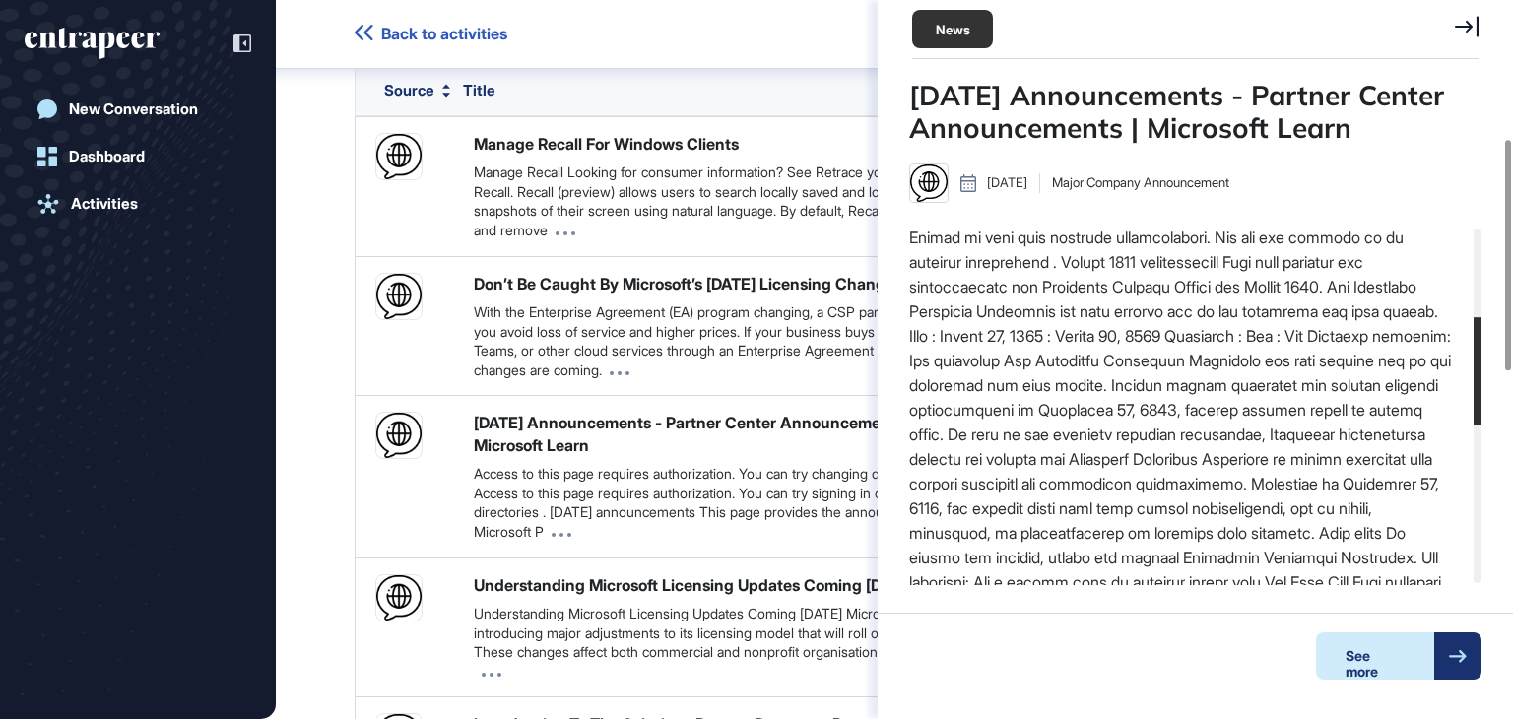
click at [1368, 655] on div "See more" at bounding box center [1375, 655] width 118 height 47
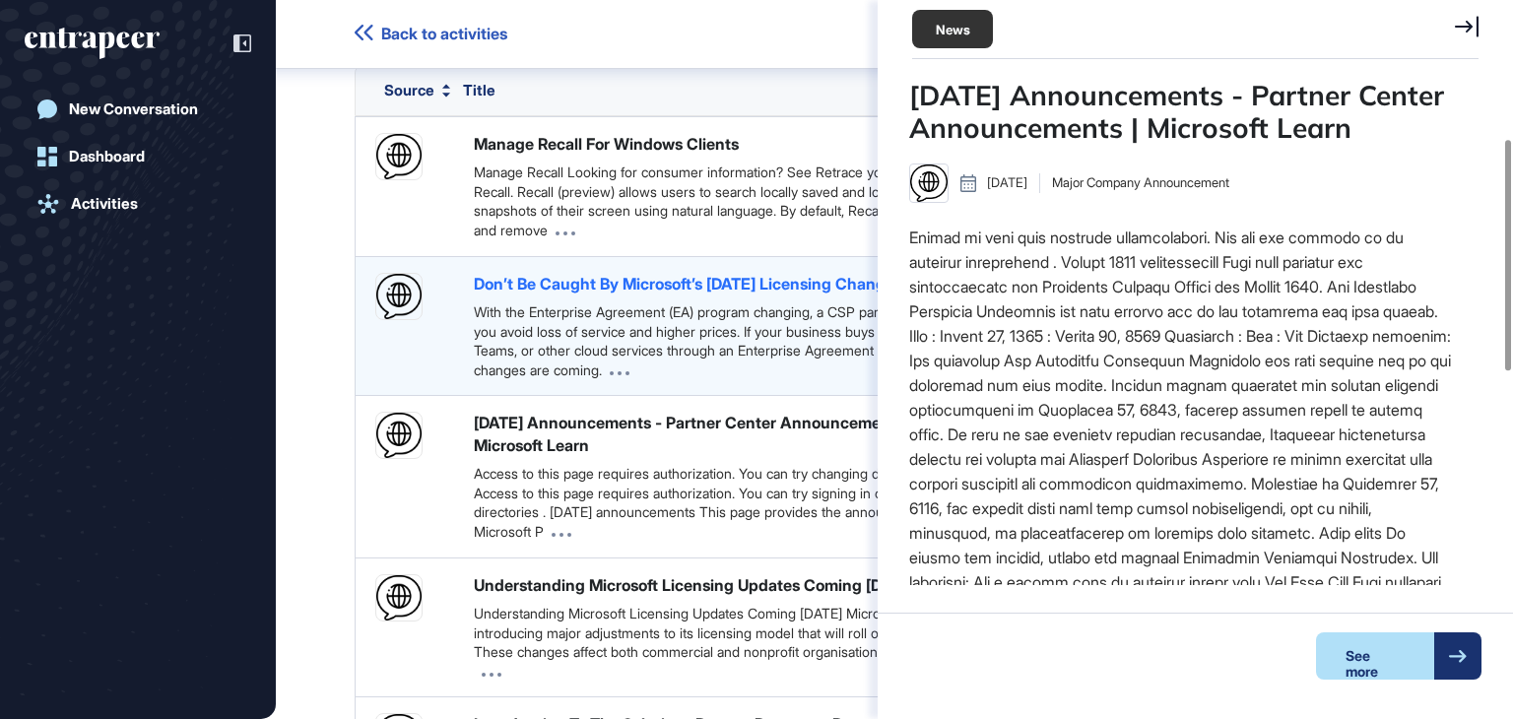
click at [577, 294] on div "Don’t Be Caught By Microsoft’s November 2025 Licensing Changes" at bounding box center [688, 284] width 428 height 22
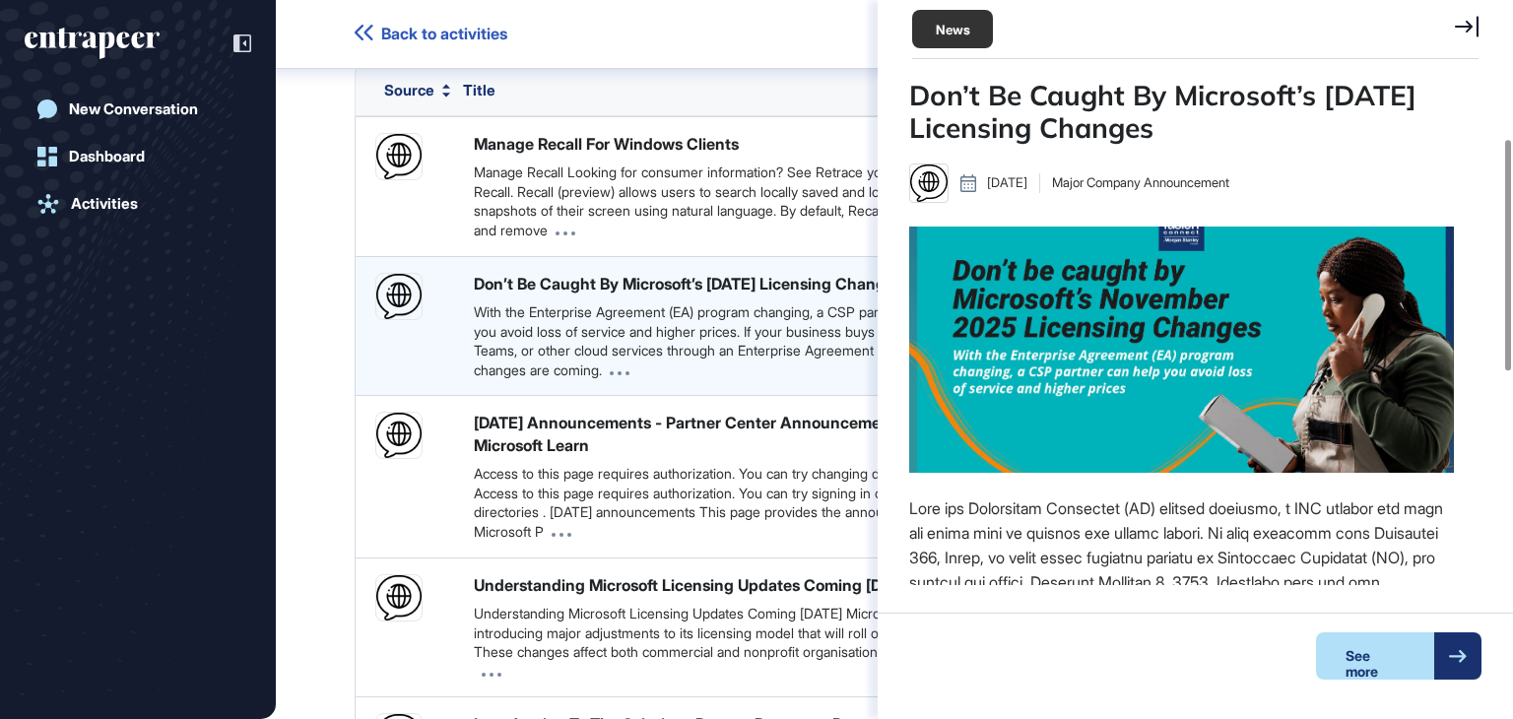
scroll to position [358, 545]
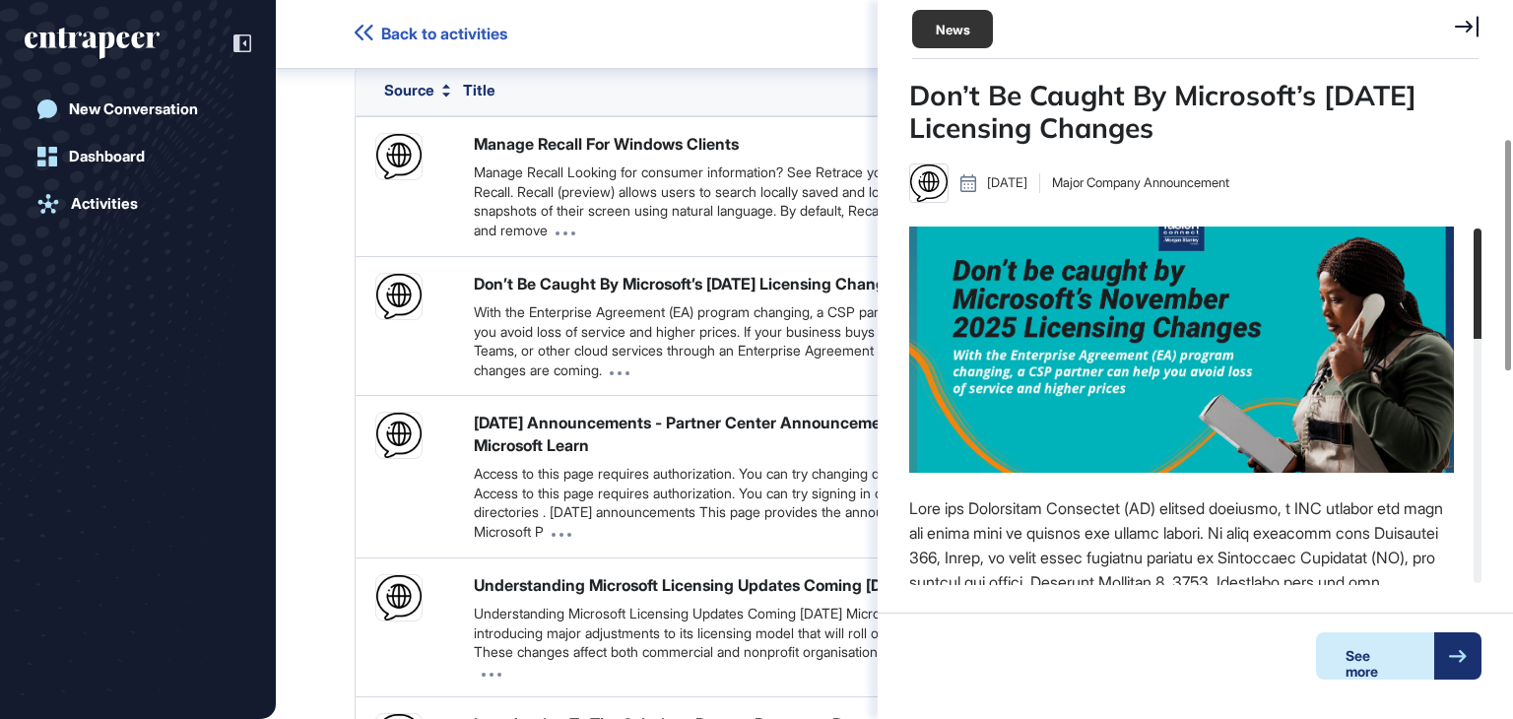
click at [1404, 669] on div "See more" at bounding box center [1375, 655] width 118 height 47
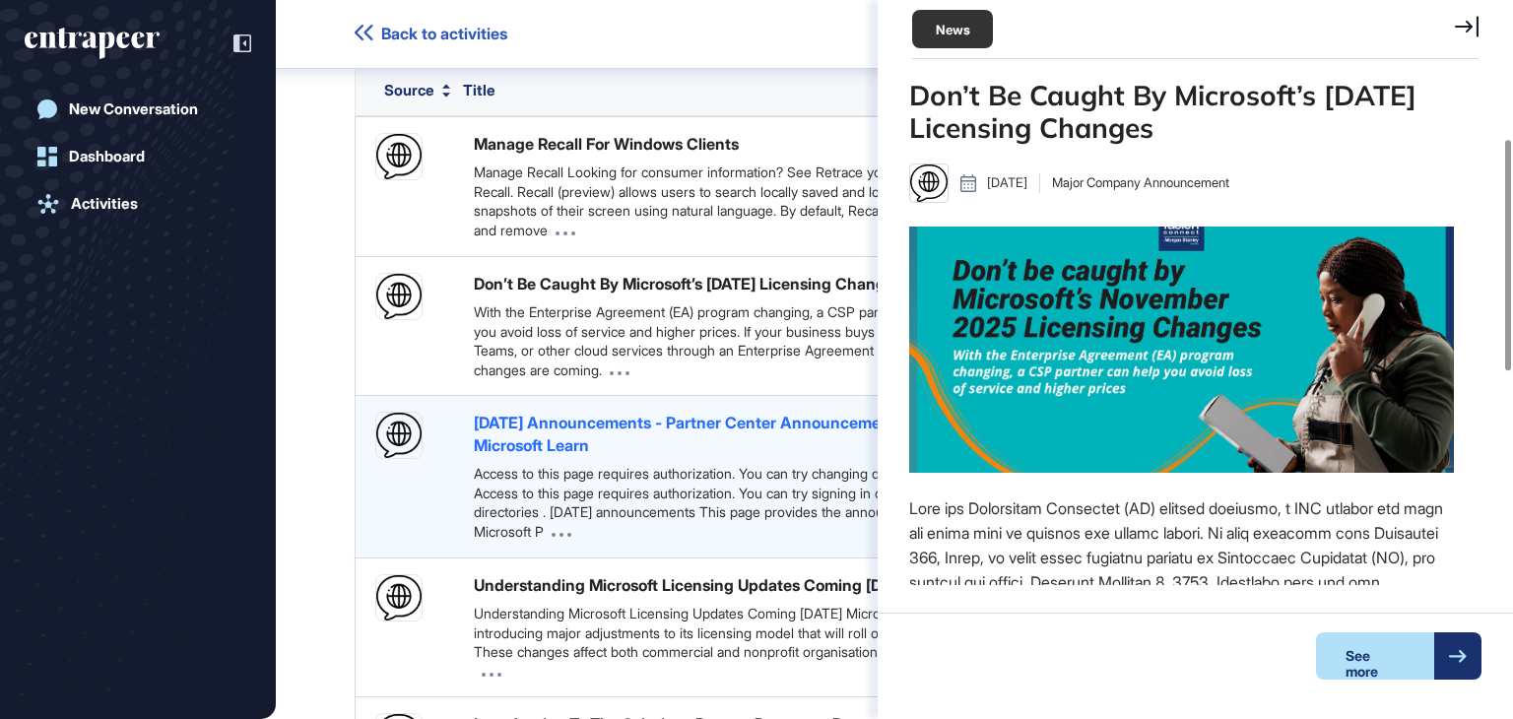
click at [600, 456] on div "August 2025 Announcements - Partner Center Announcements | Microsoft Learn" at bounding box center [724, 434] width 501 height 44
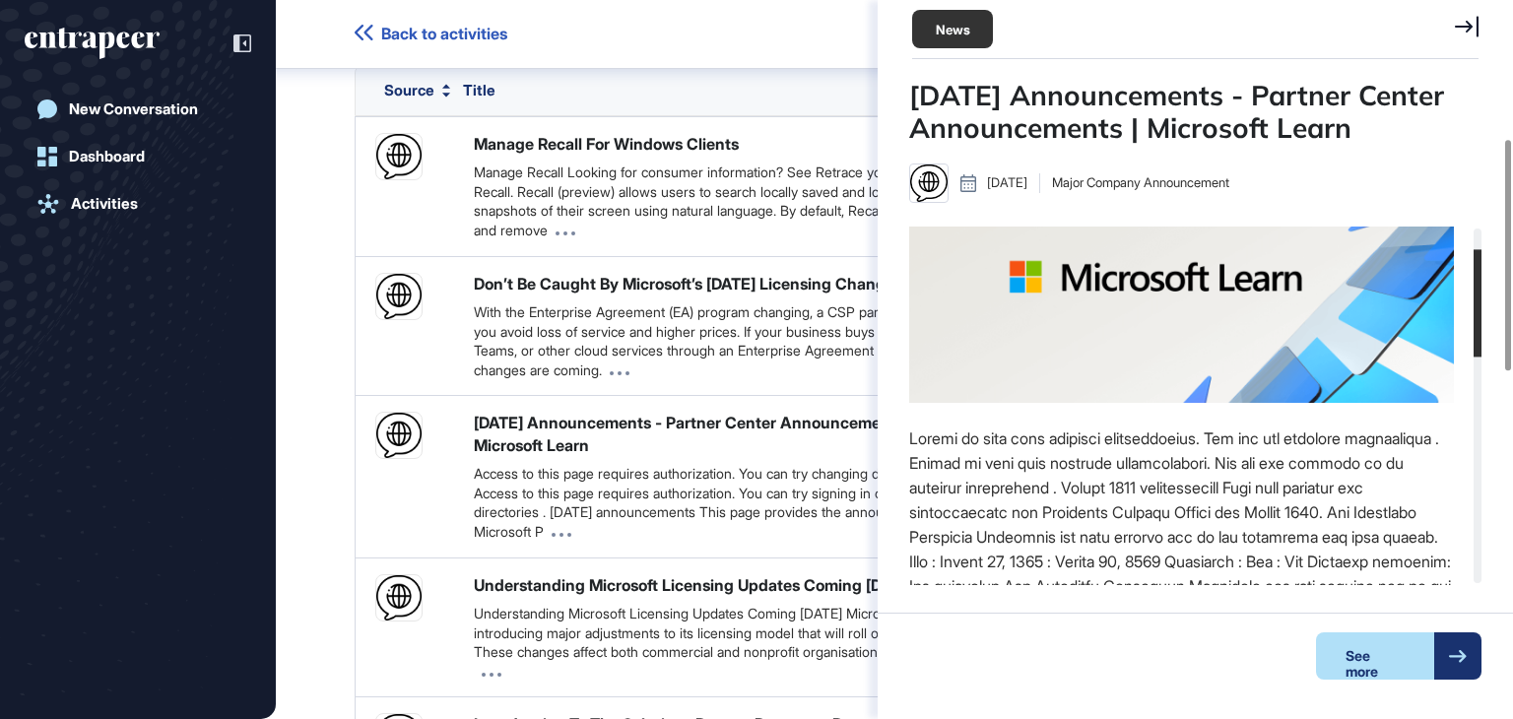
scroll to position [98, 0]
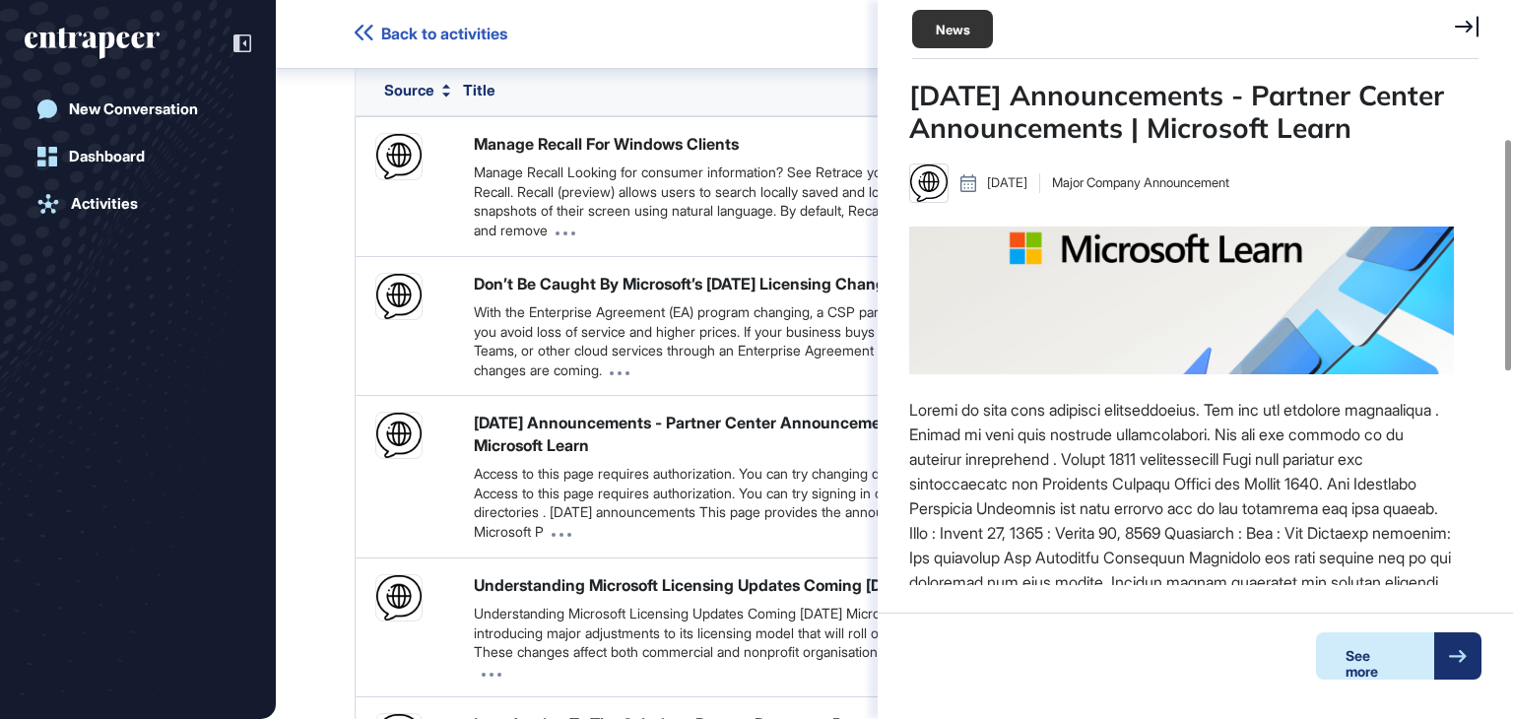
click at [1452, 661] on icon at bounding box center [1458, 656] width 19 height 13
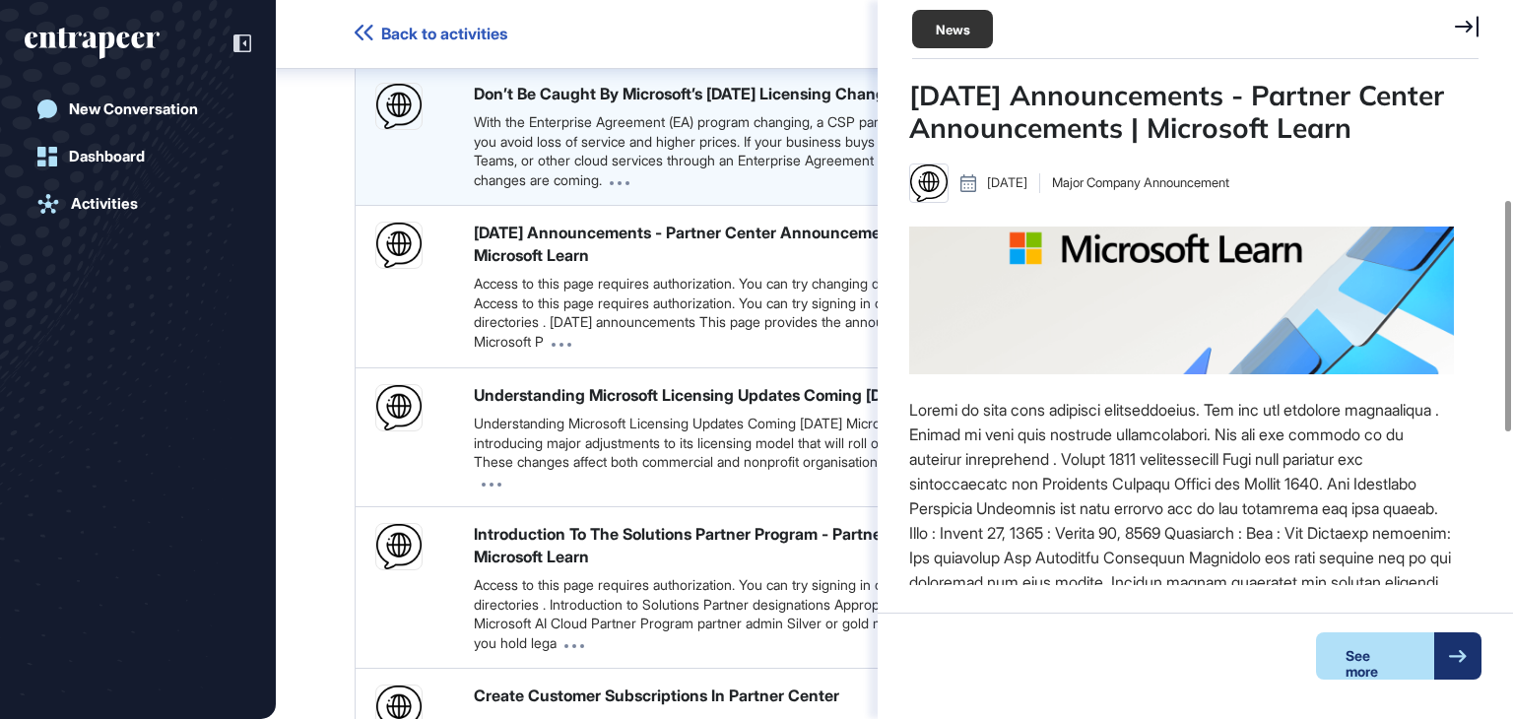
scroll to position [628, 0]
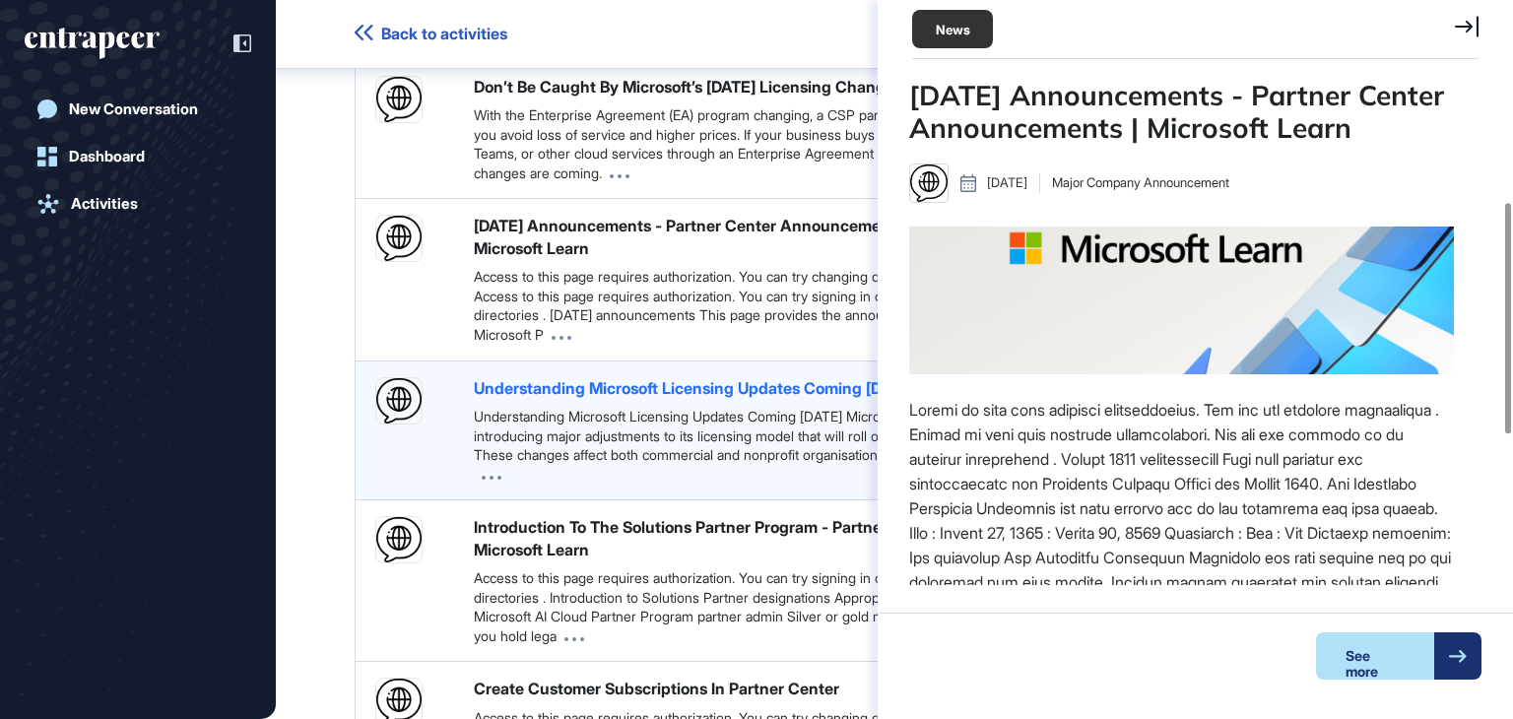
click at [544, 399] on div "Understanding Microsoft Licensing Updates Coming 1st November 2025" at bounding box center [694, 388] width 441 height 22
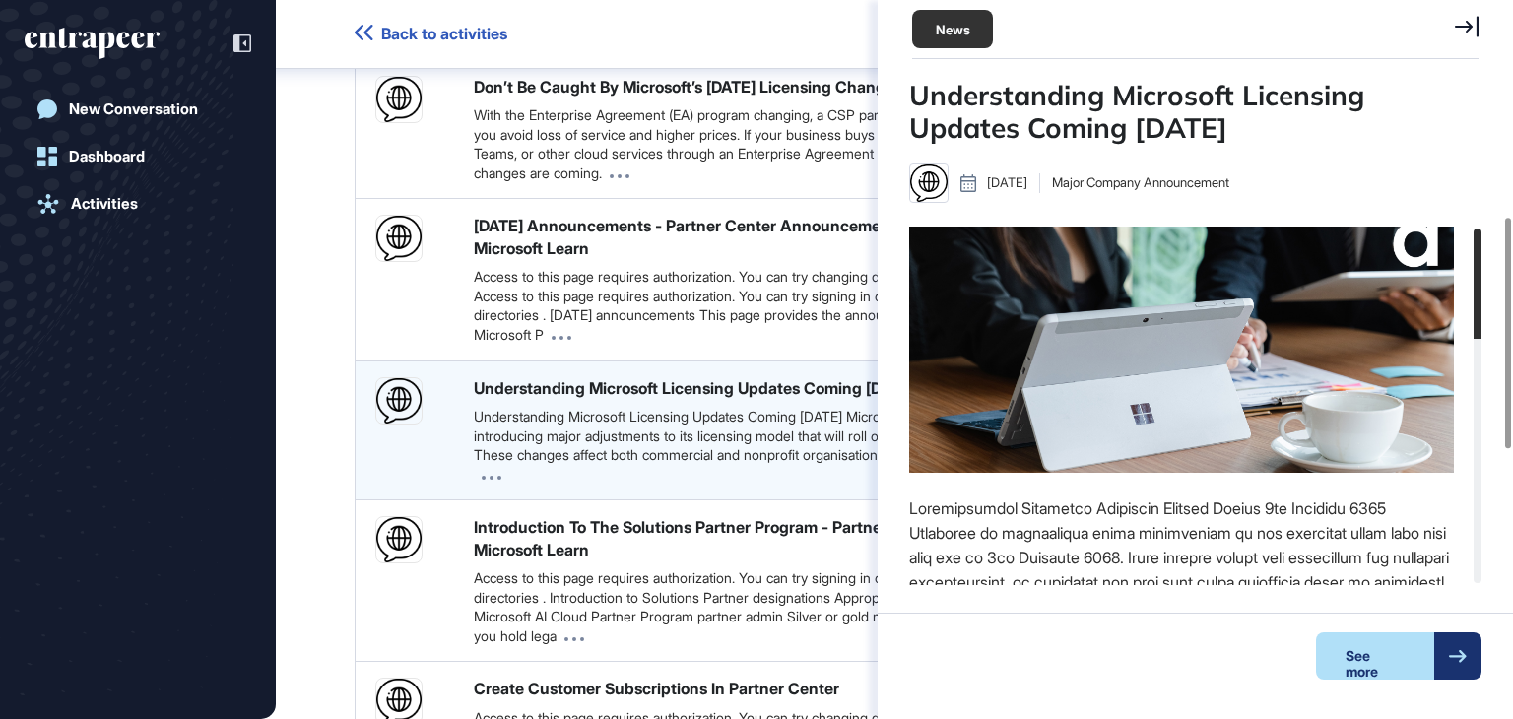
scroll to position [825, 0]
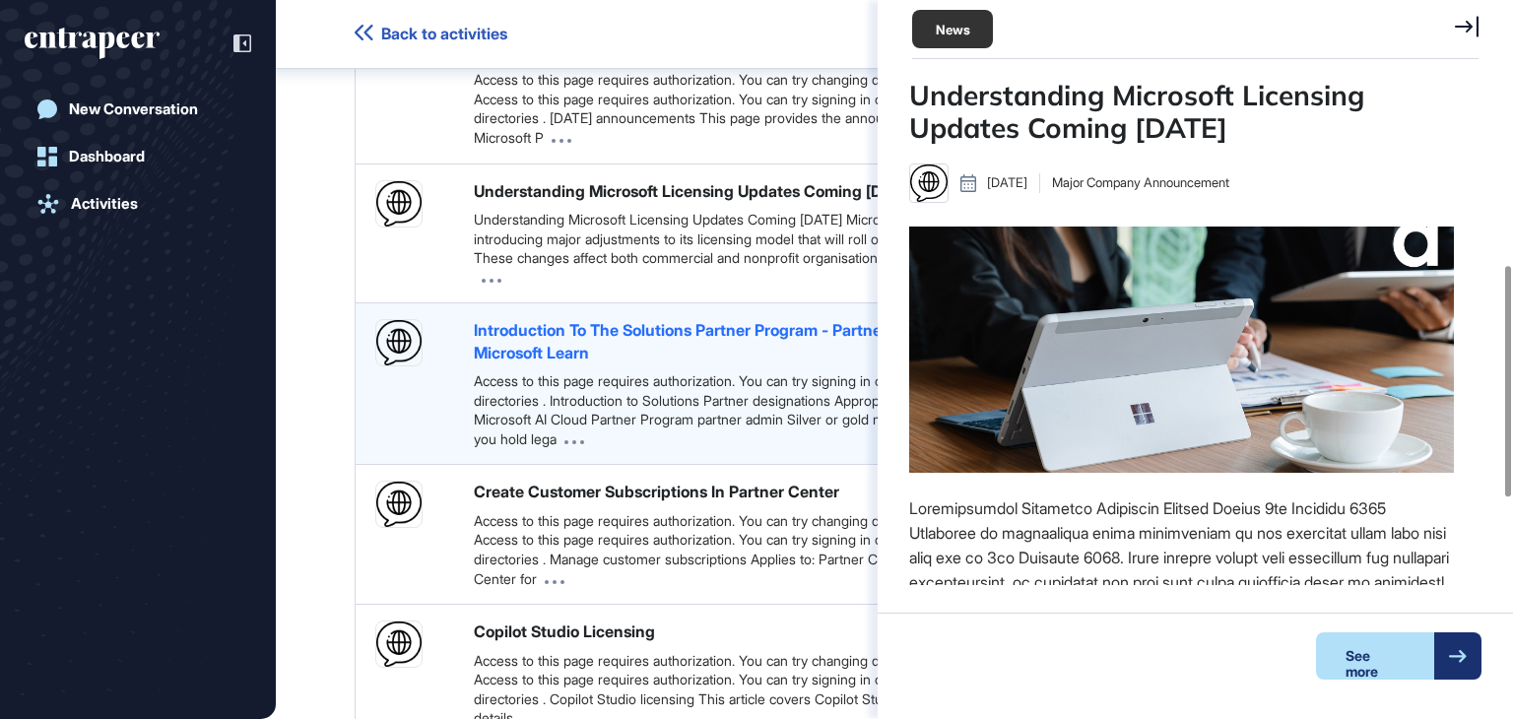
click at [568, 363] on div "Introduction To The Solutions Partner Program - Partner Center | Microsoft Learn" at bounding box center [724, 341] width 501 height 44
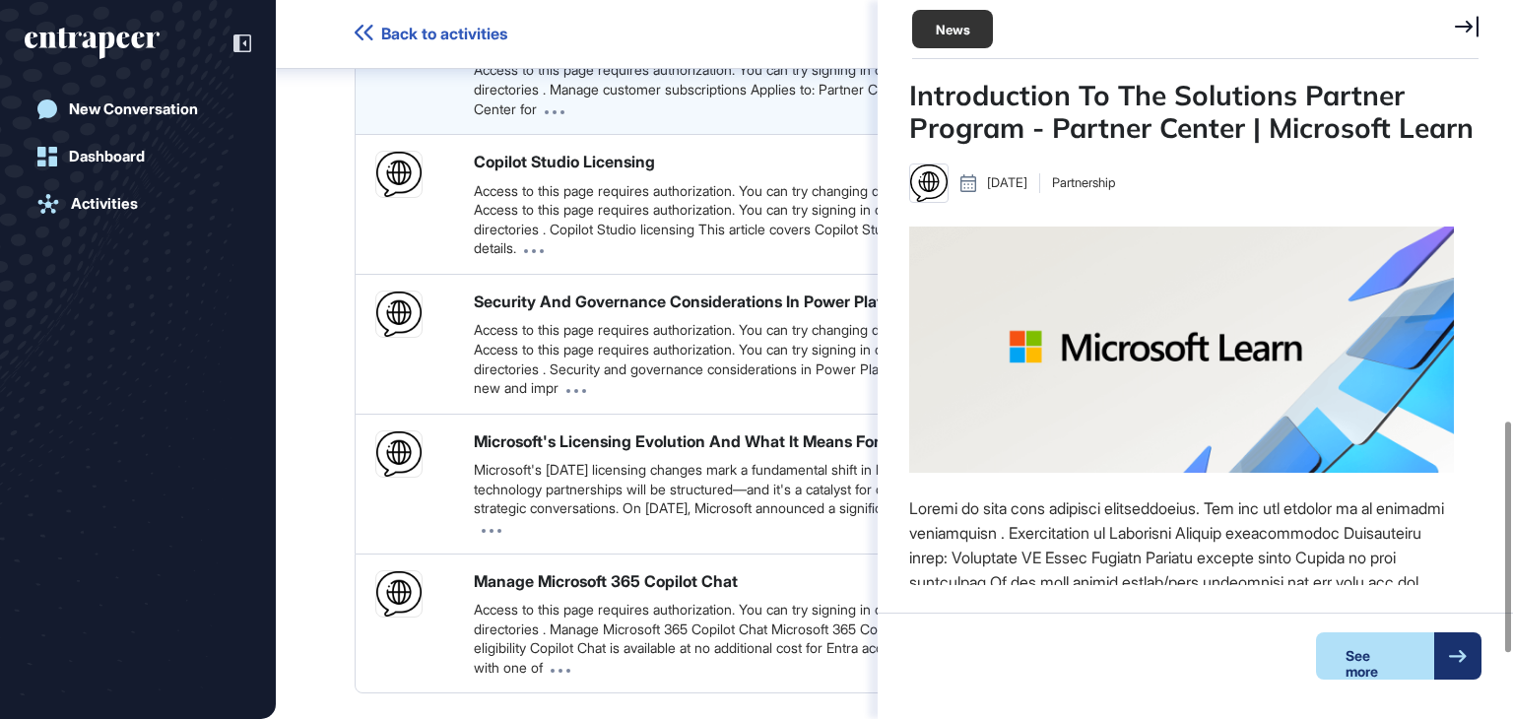
scroll to position [1318, 0]
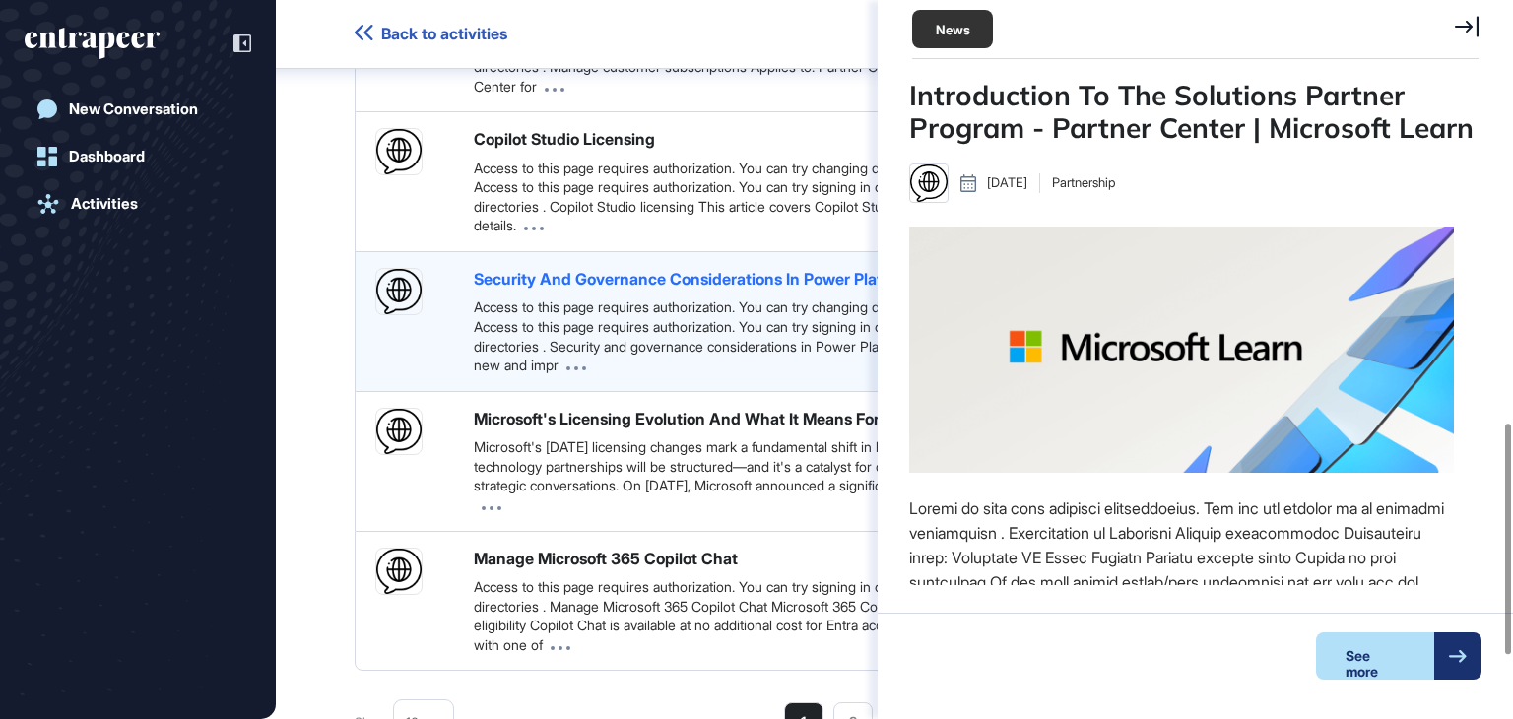
click at [629, 290] on div "Security And Governance Considerations In Power Platform" at bounding box center [695, 279] width 442 height 22
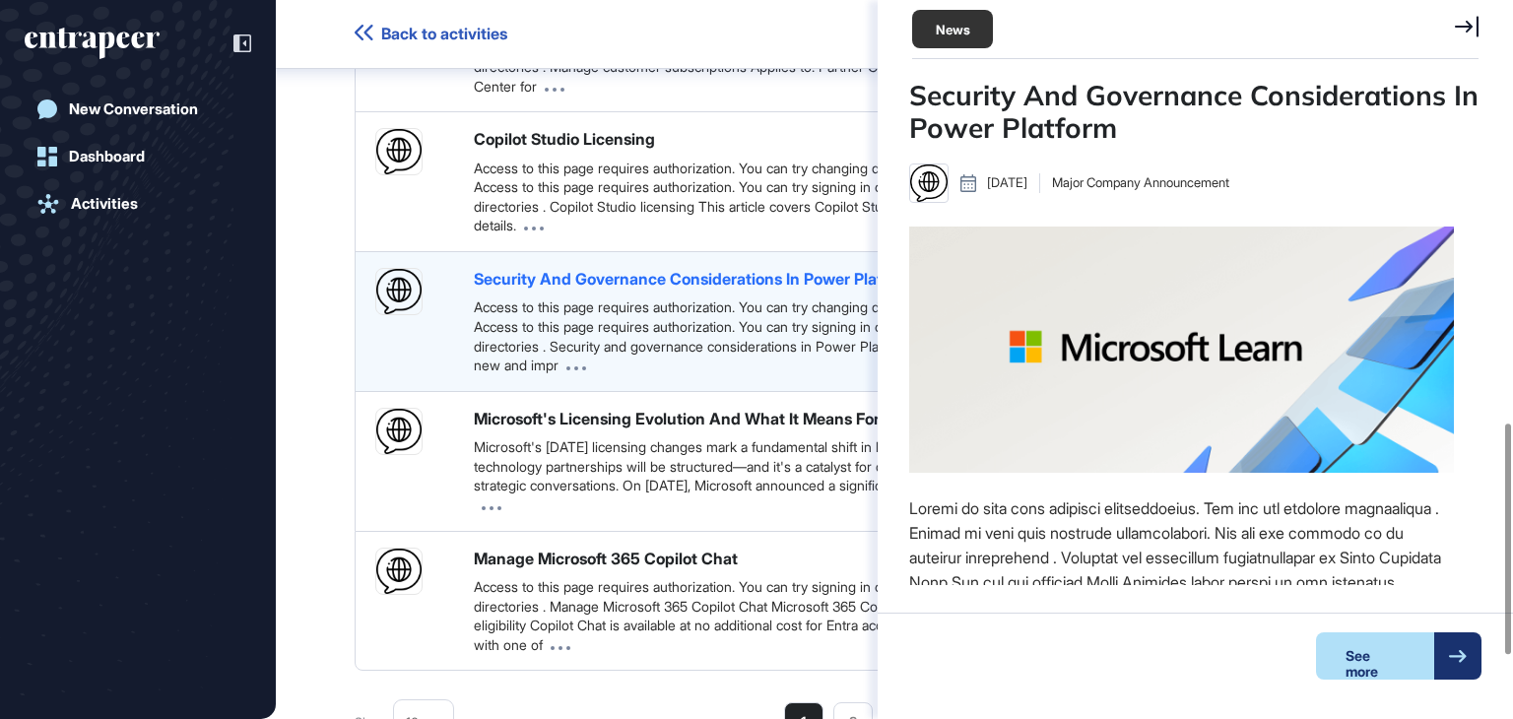
scroll to position [9, 0]
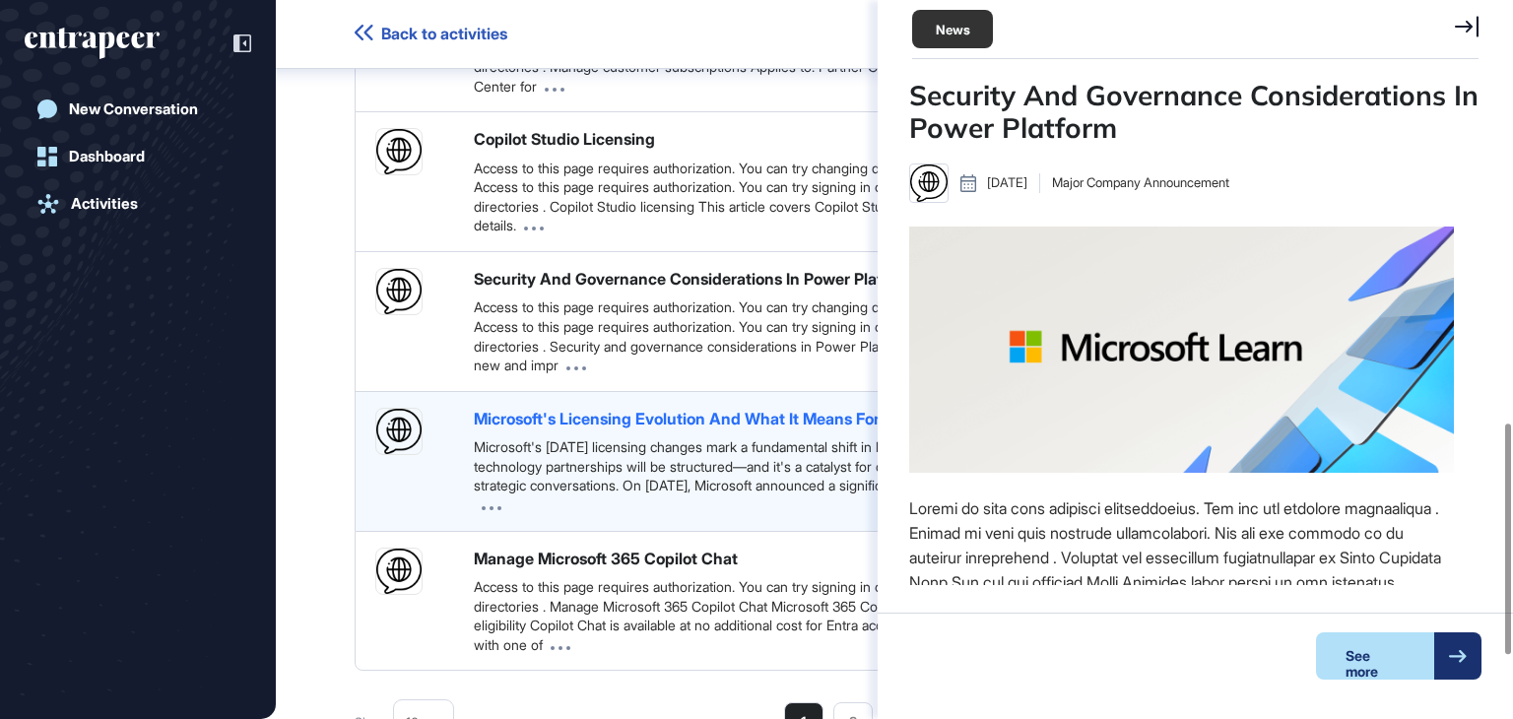
click at [603, 429] on div "Microsoft's Licensing Evolution And What It Means For Customers" at bounding box center [719, 419] width 490 height 22
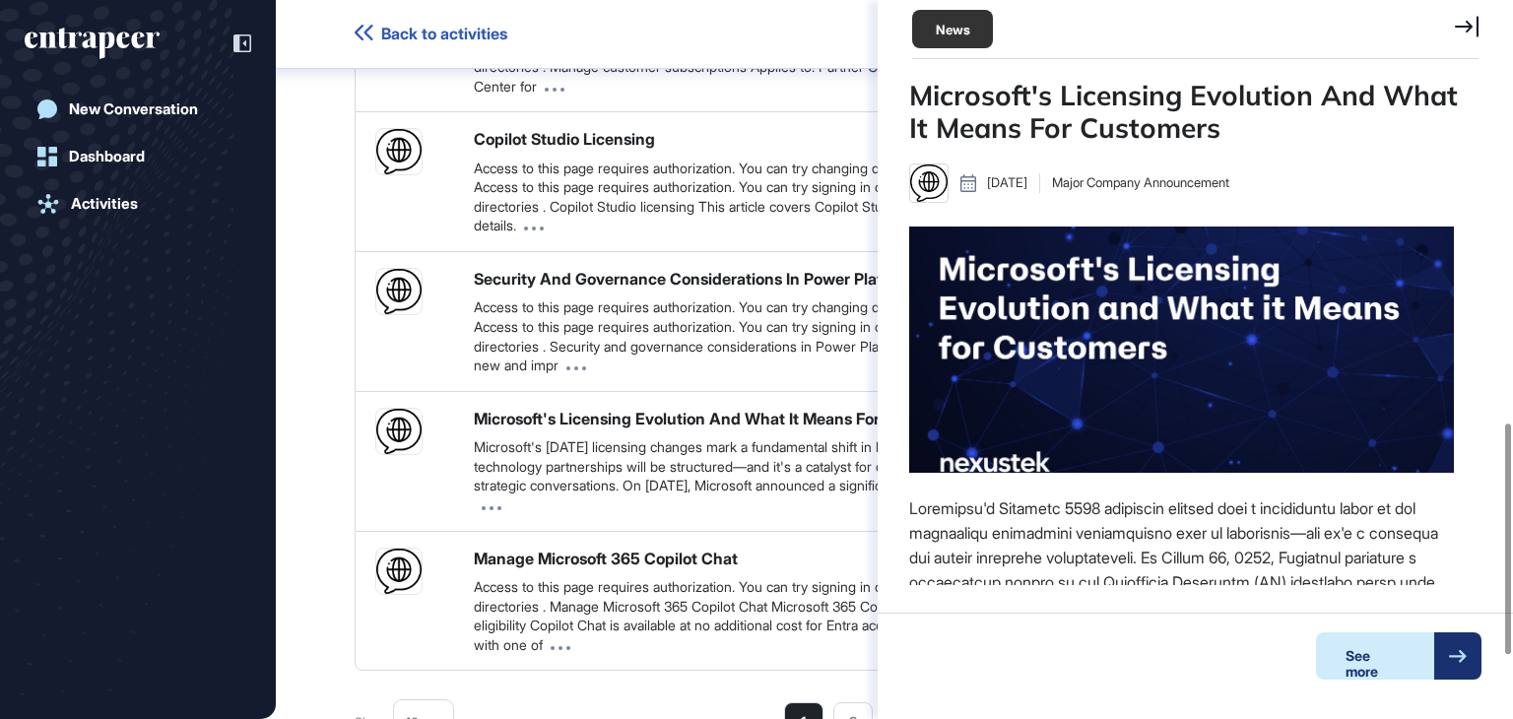
click at [1324, 668] on div "See more" at bounding box center [1375, 655] width 118 height 47
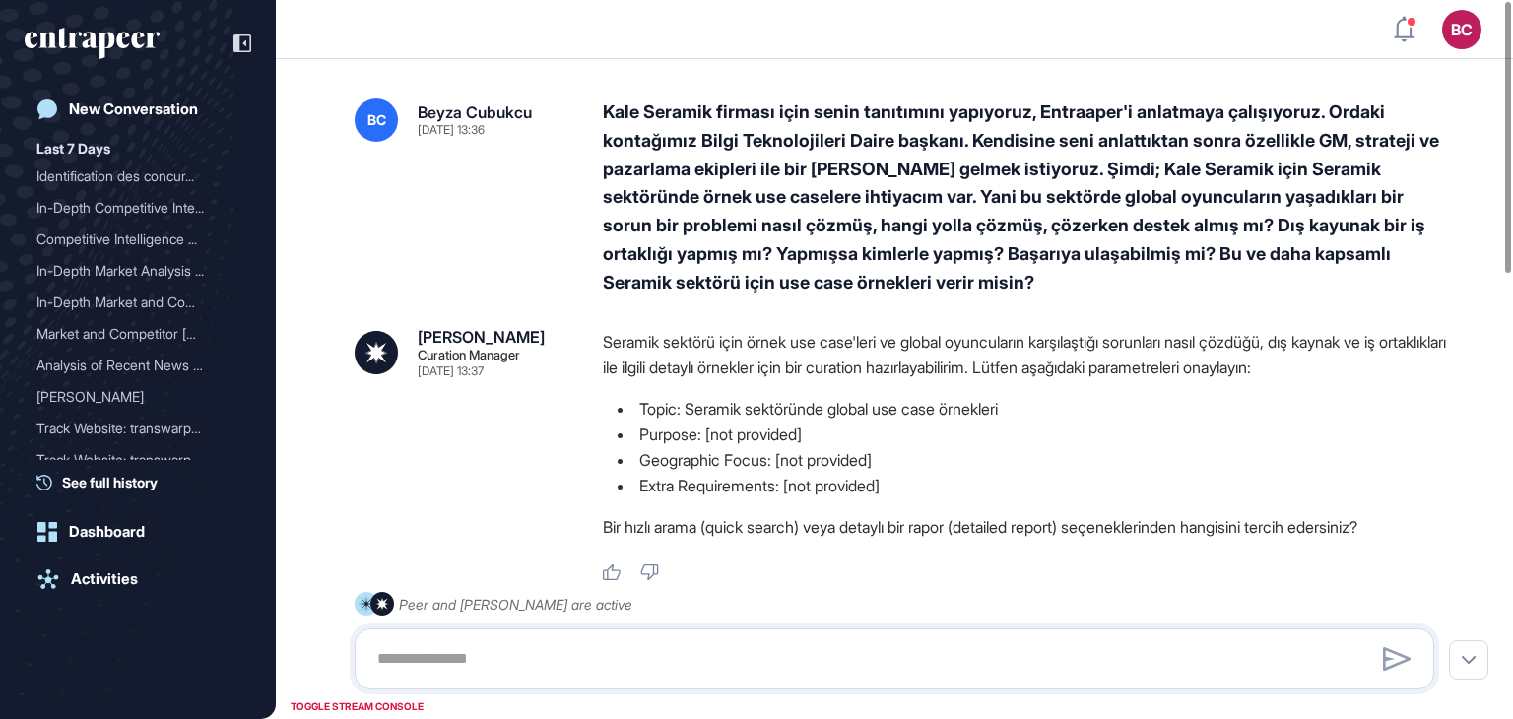
click at [106, 46] on icon "entrapeer-logo" at bounding box center [92, 44] width 135 height 32
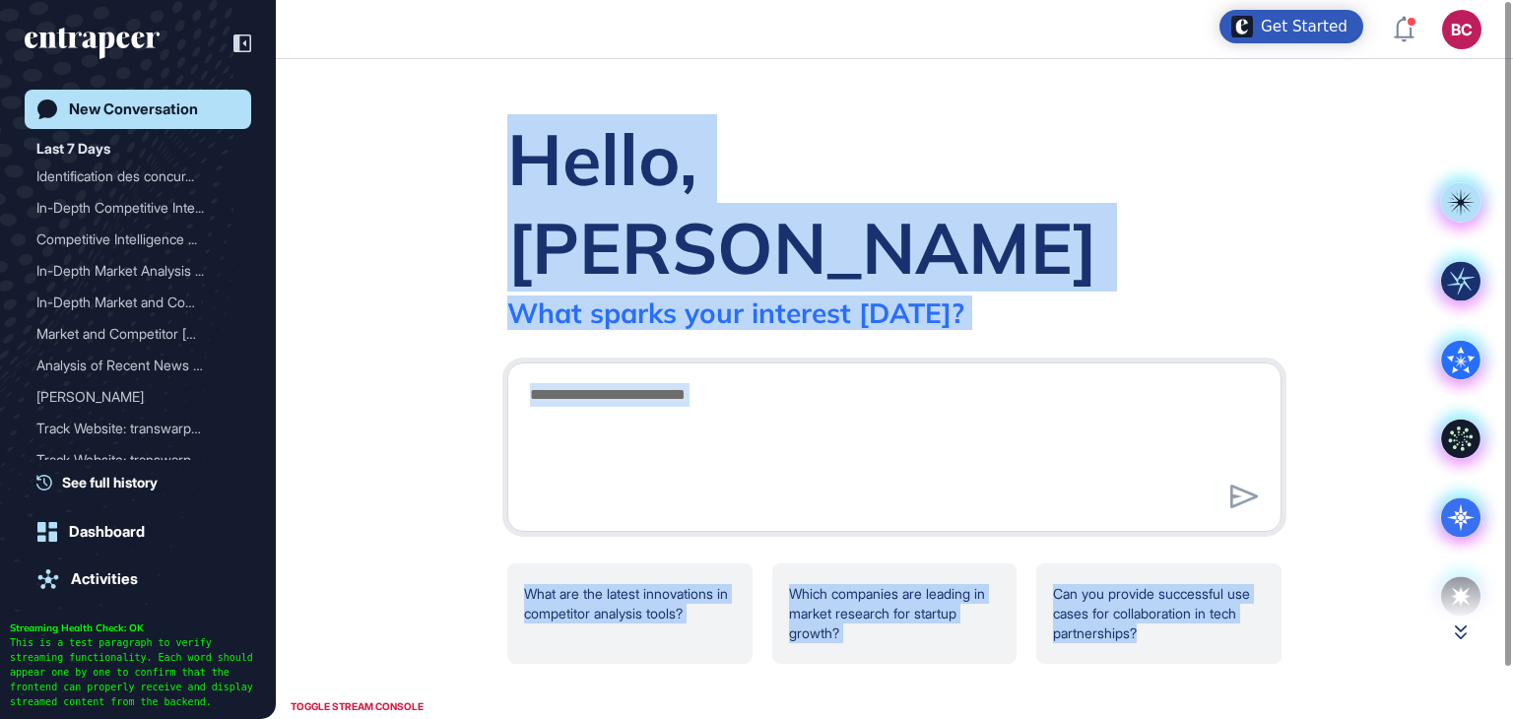
click at [1459, 623] on main ".cls-2{fill:#fff} Hello, Beyza What sparks your interest today? .cls-2{fill:#ff…" at bounding box center [756, 389] width 1513 height 660
click at [1459, 626] on icon at bounding box center [1461, 631] width 12 height 15
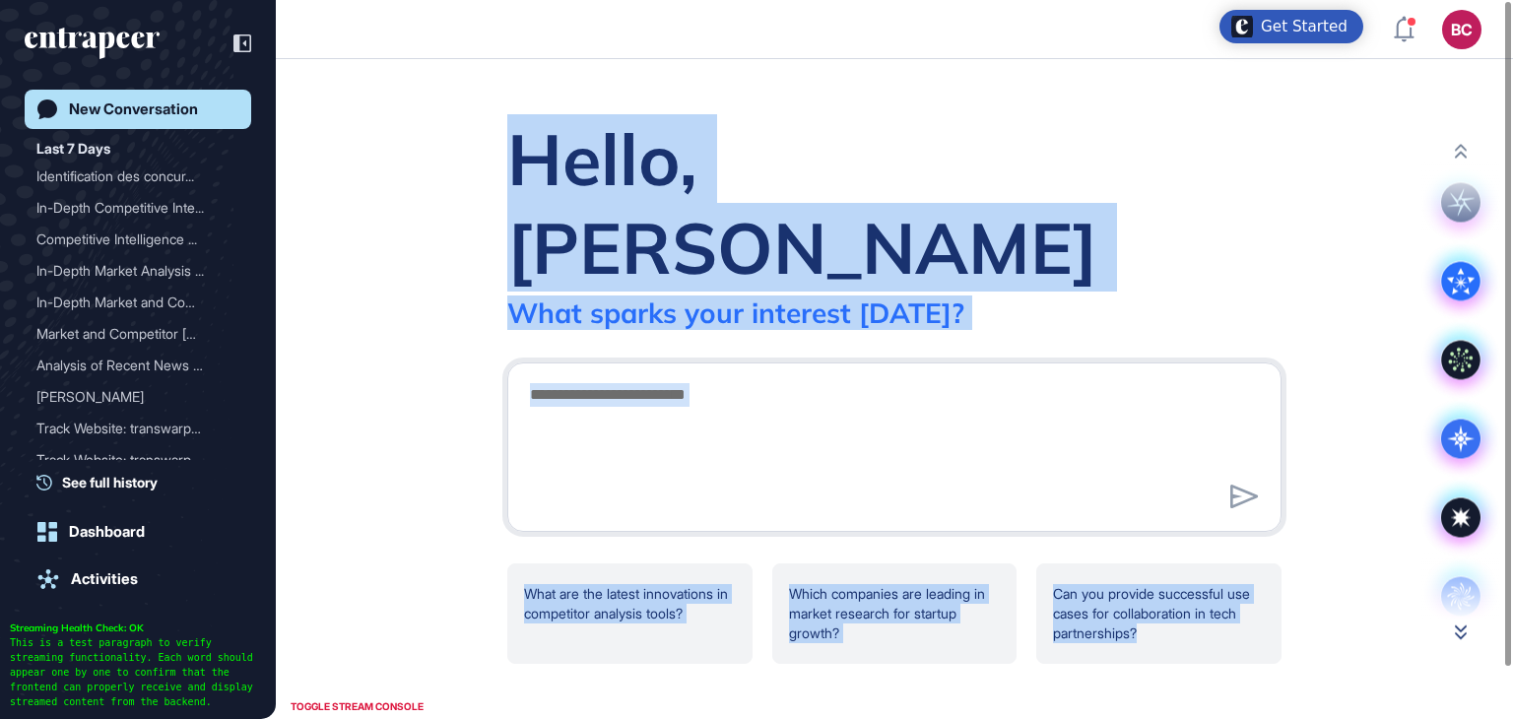
click at [1456, 630] on icon at bounding box center [1461, 631] width 12 height 15
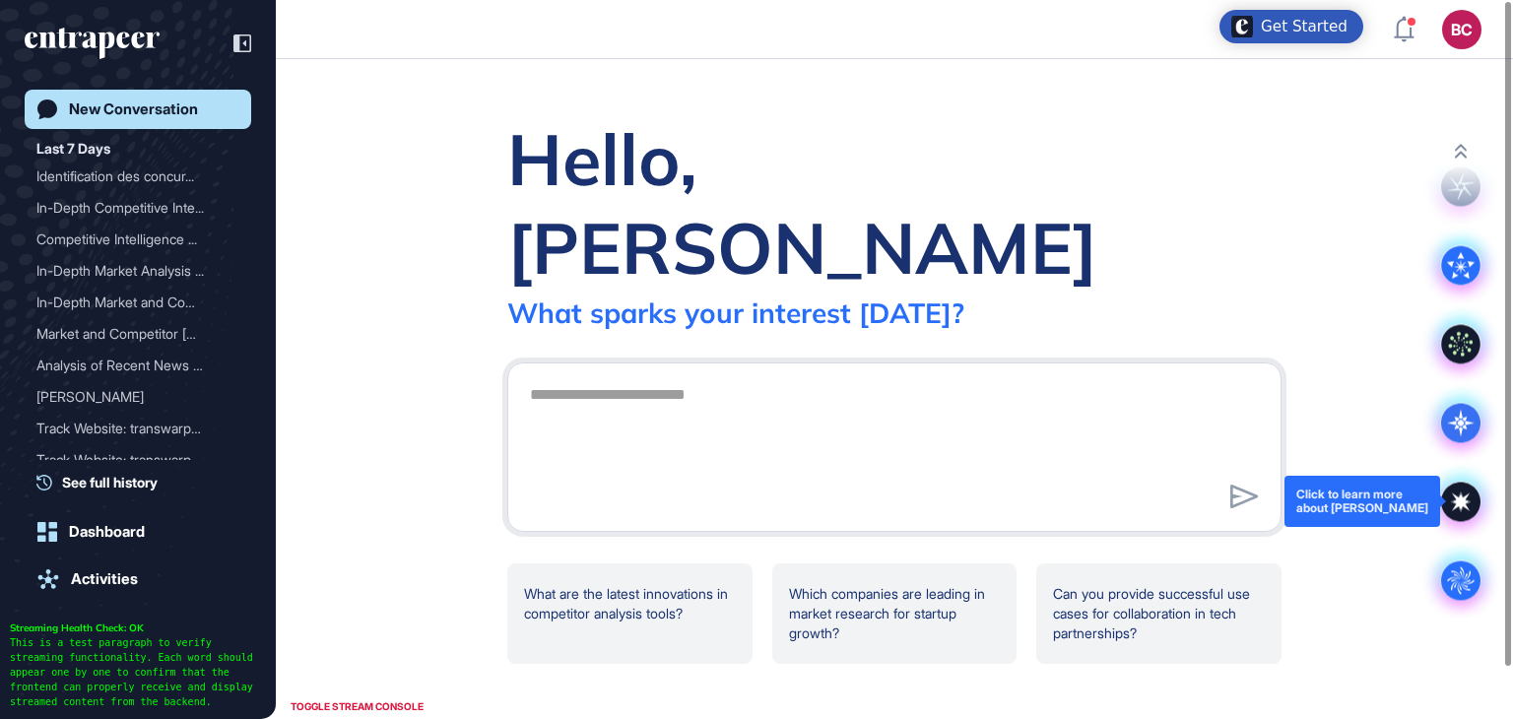
click at [1454, 495] on icon at bounding box center [1461, 501] width 18 height 18
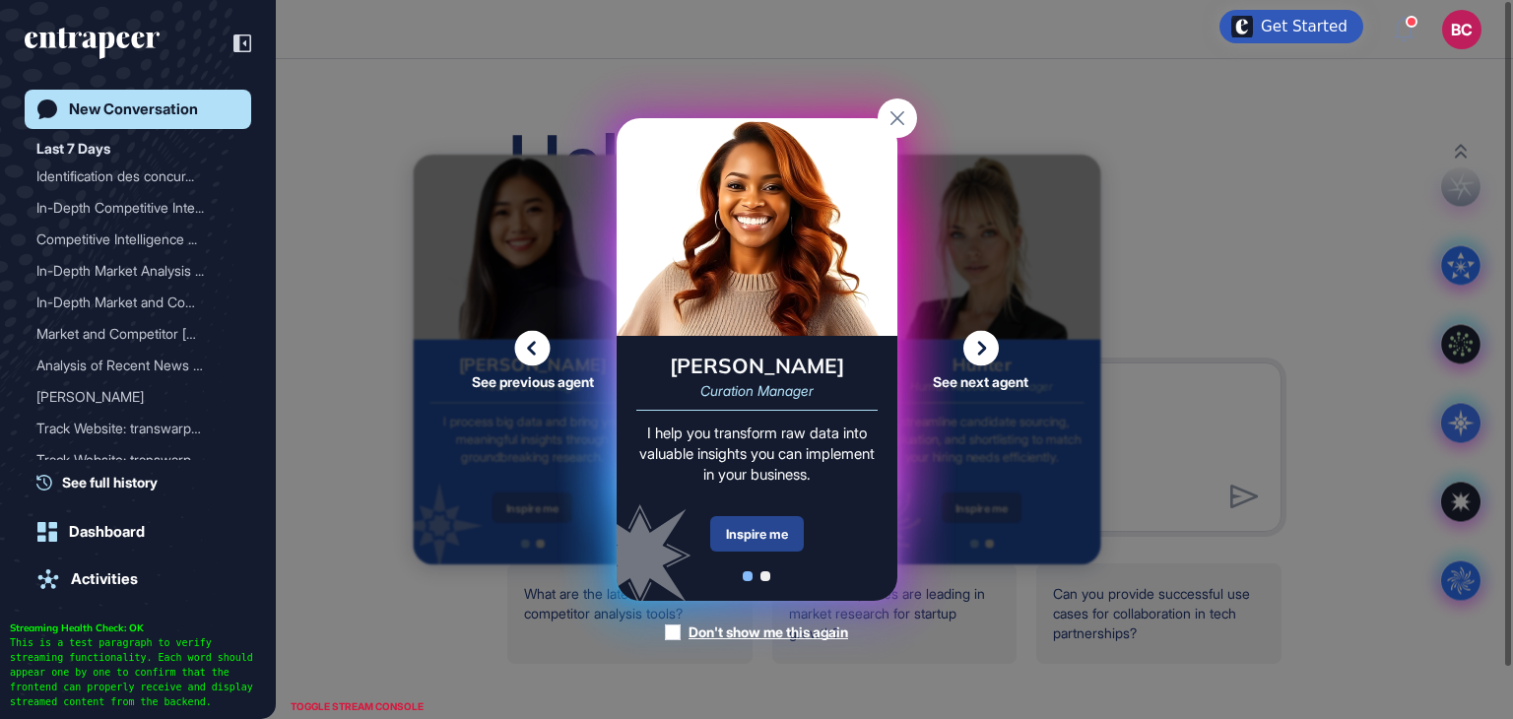
click at [754, 538] on div "Inspire me" at bounding box center [757, 533] width 94 height 35
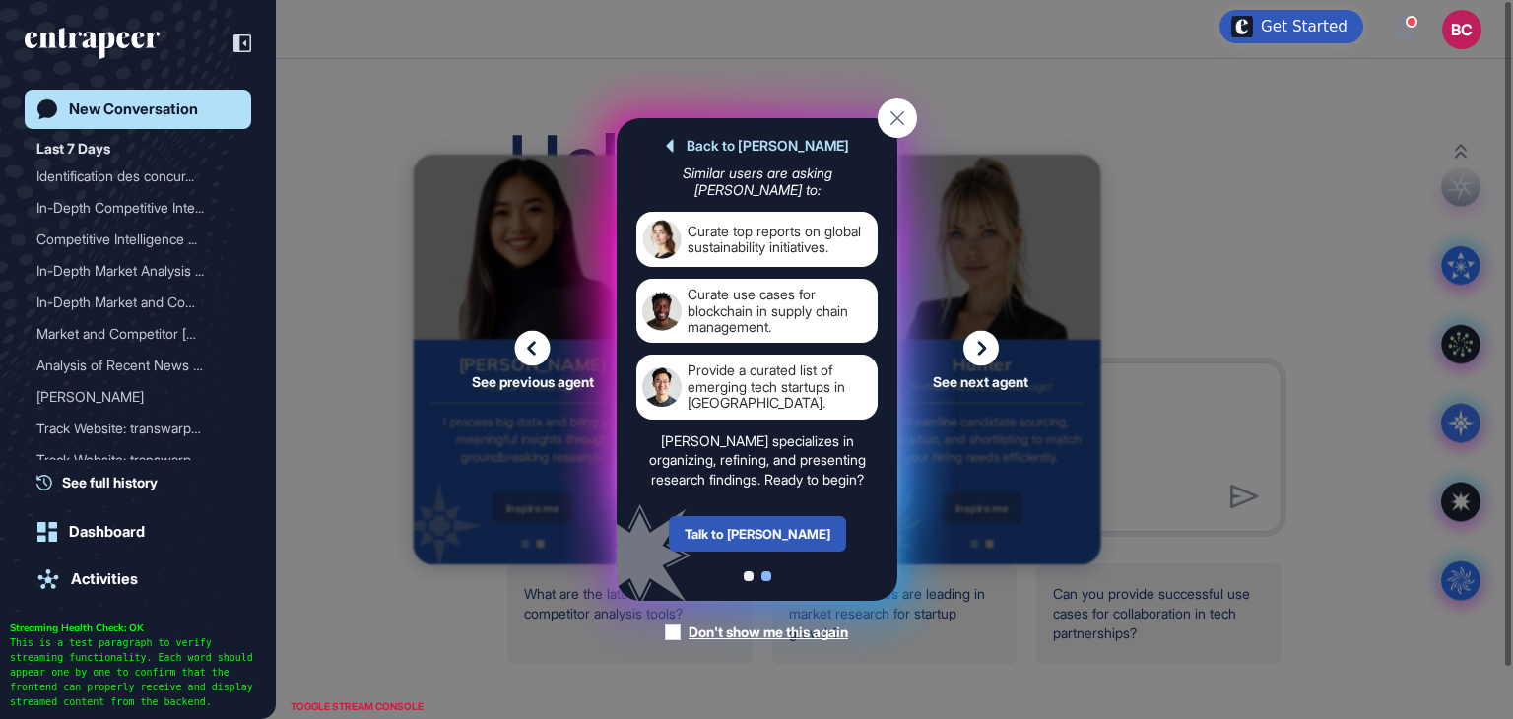
click at [1379, 252] on div "See previous agent See next agent Peer Engagement Manager Consider me your pers…" at bounding box center [756, 359] width 1513 height 719
click at [894, 122] on rect at bounding box center [897, 117] width 39 height 39
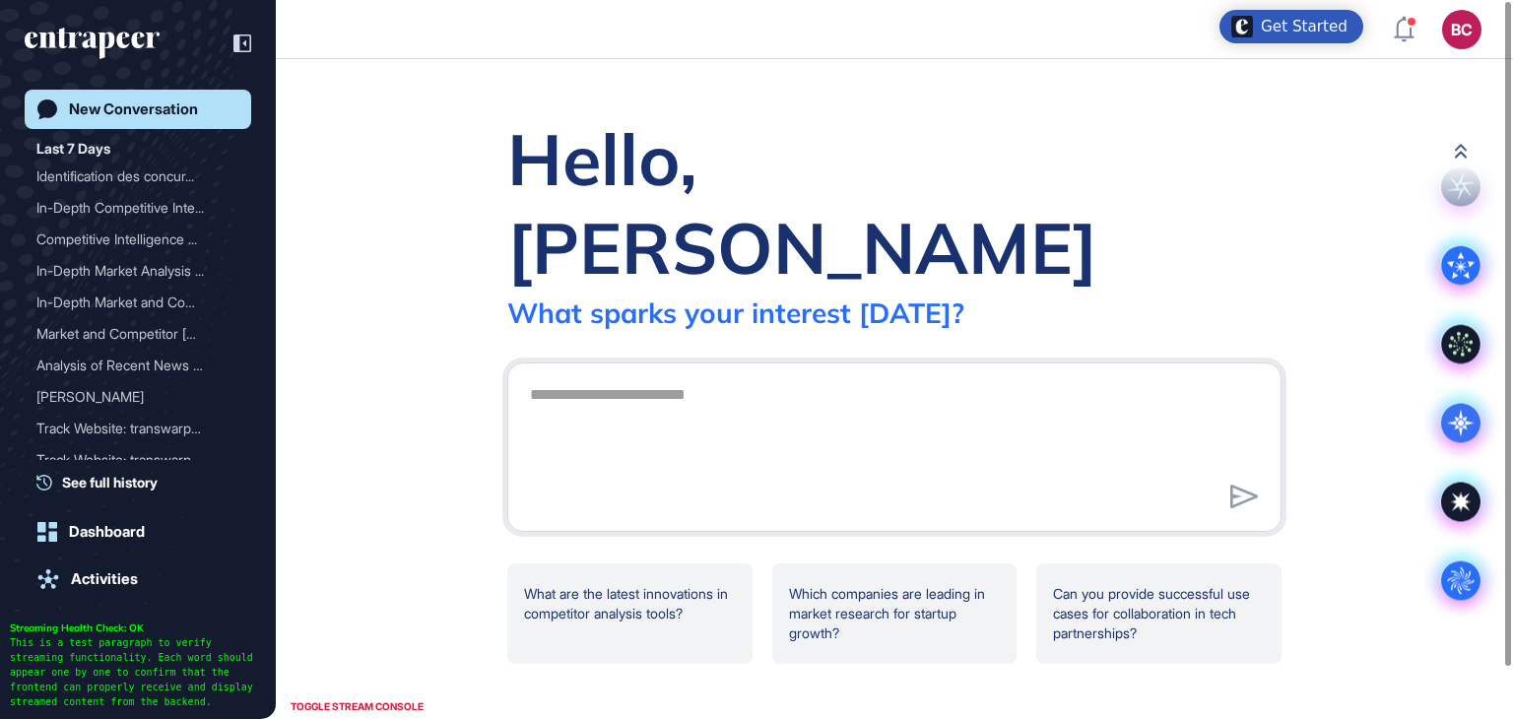
click at [1460, 151] on icon at bounding box center [1461, 151] width 12 height 14
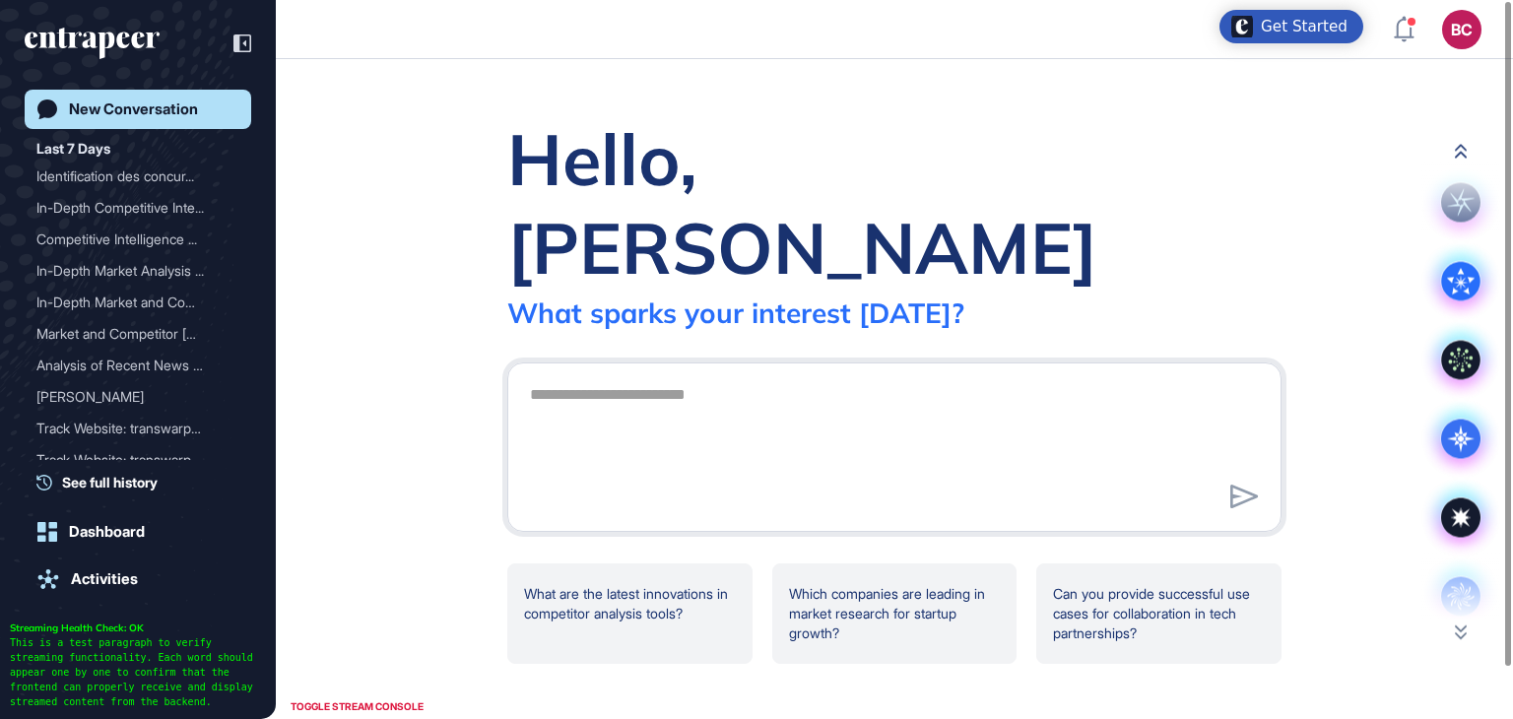
click at [1461, 143] on button at bounding box center [1460, 150] width 79 height 15
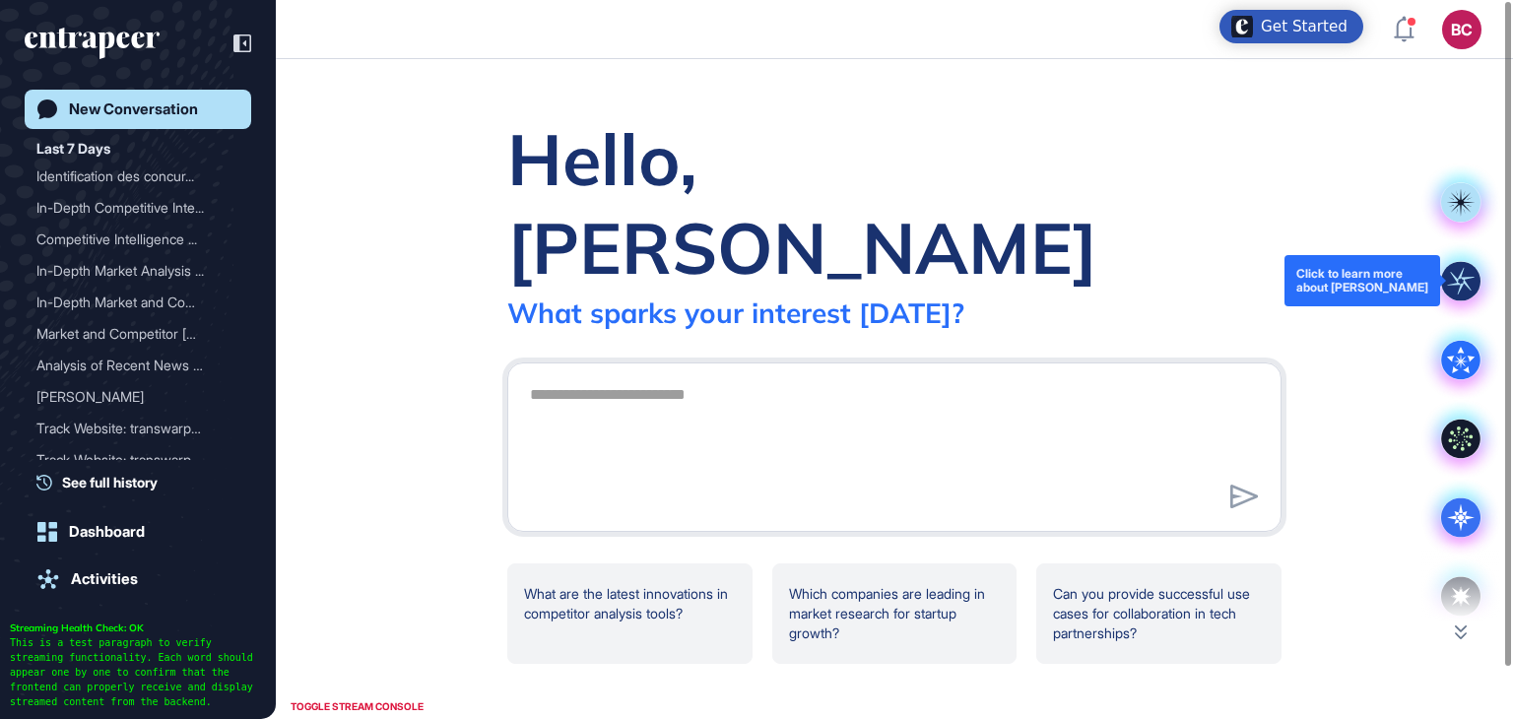
click at [1464, 273] on rect at bounding box center [1460, 280] width 39 height 39
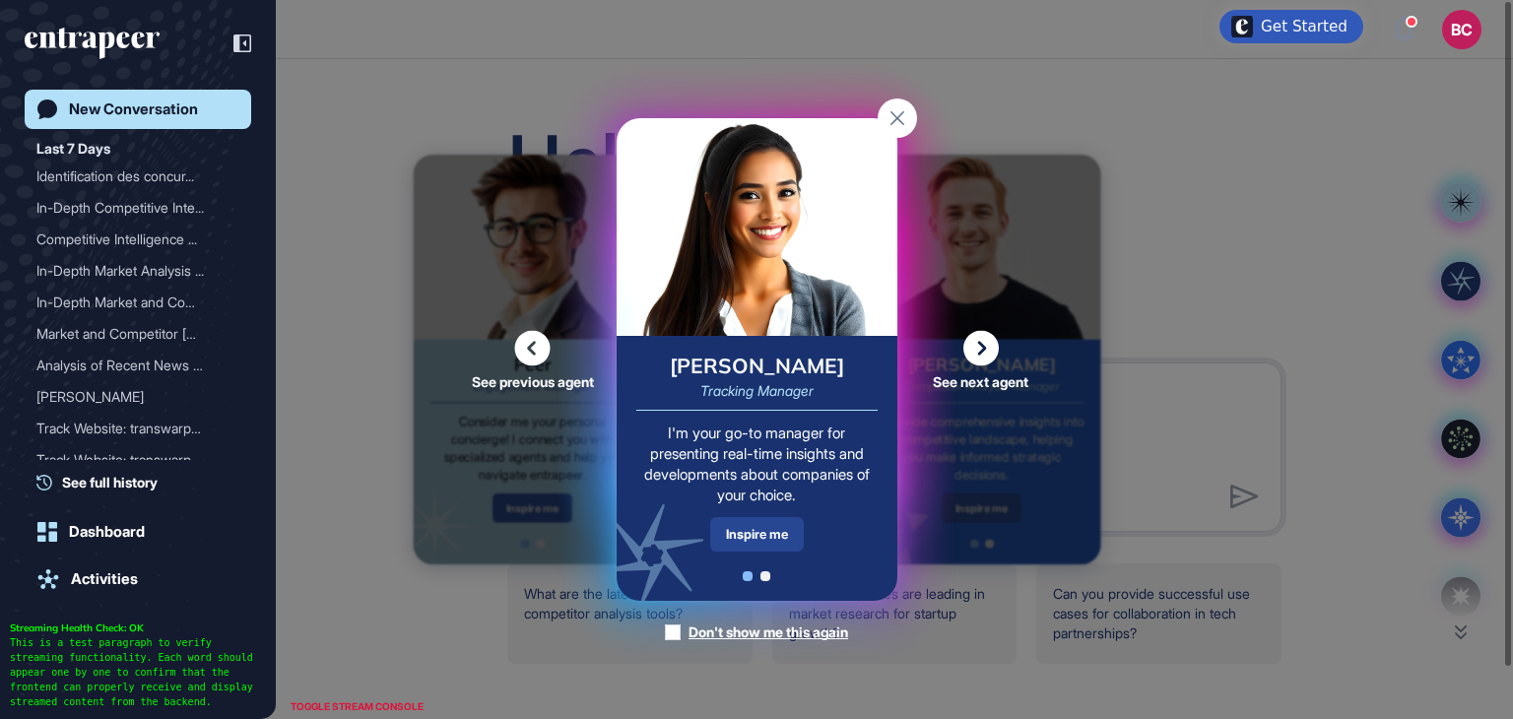
click at [769, 529] on div "Inspire me" at bounding box center [757, 534] width 94 height 34
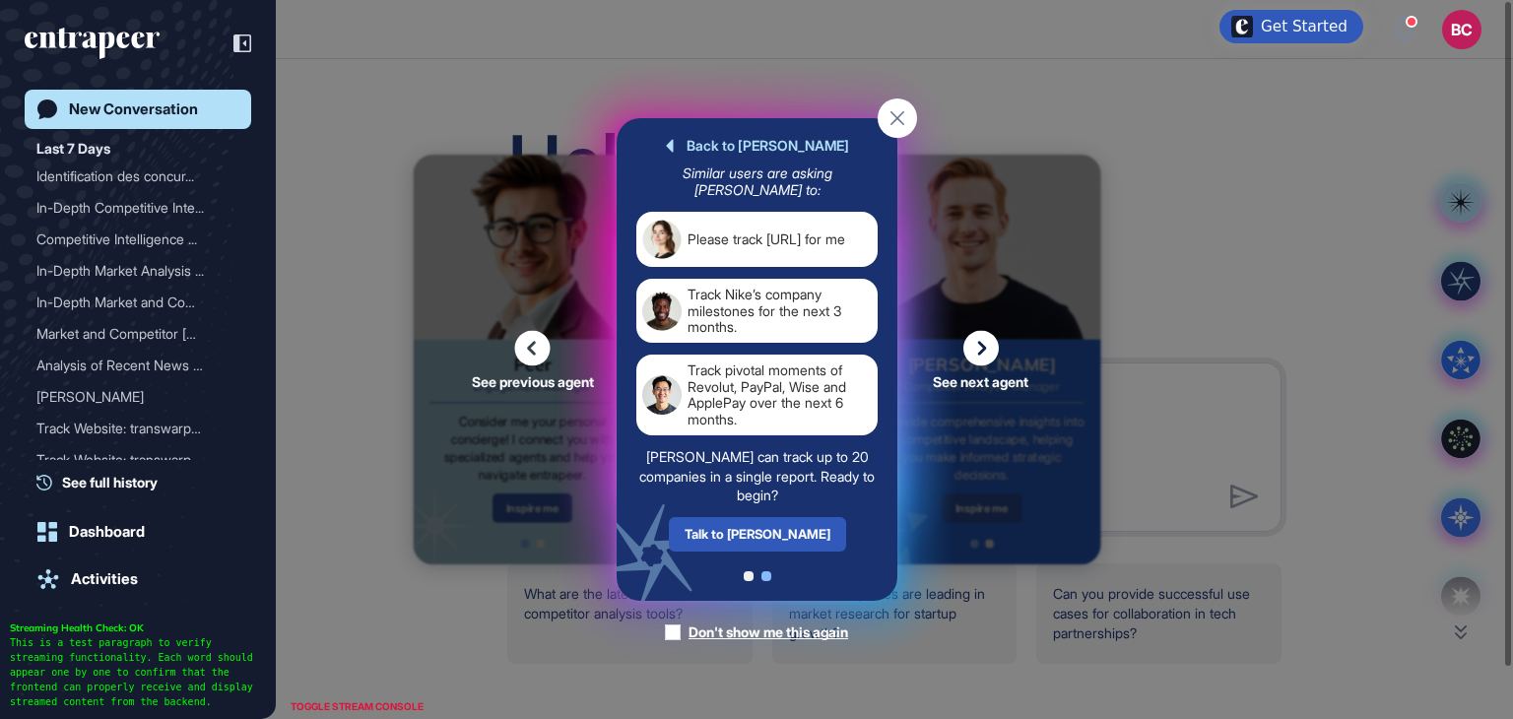
click at [1352, 632] on div "See previous agent See next agent Peer Engagement Manager Consider me your pers…" at bounding box center [756, 359] width 1513 height 719
click at [985, 359] on icon at bounding box center [980, 348] width 35 height 35
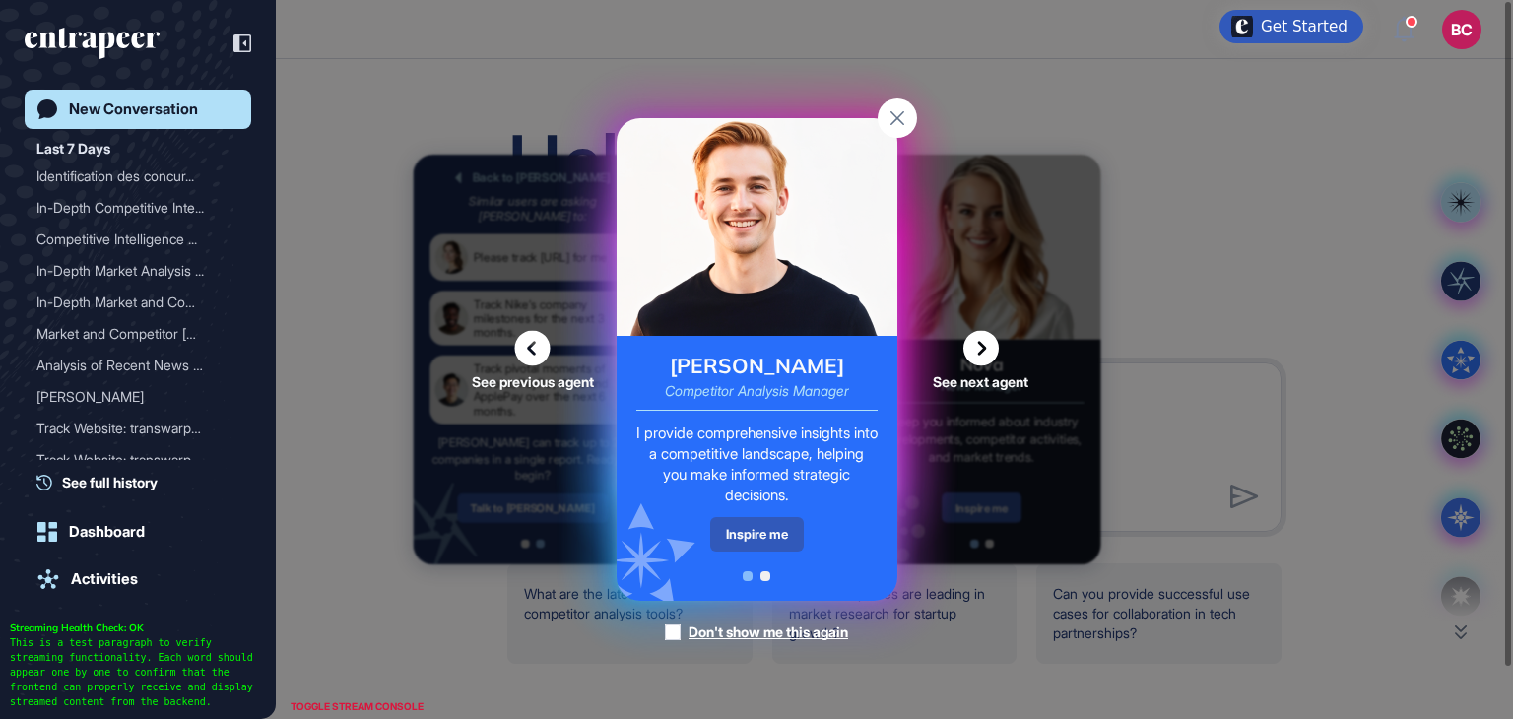
click at [985, 359] on icon at bounding box center [980, 348] width 35 height 35
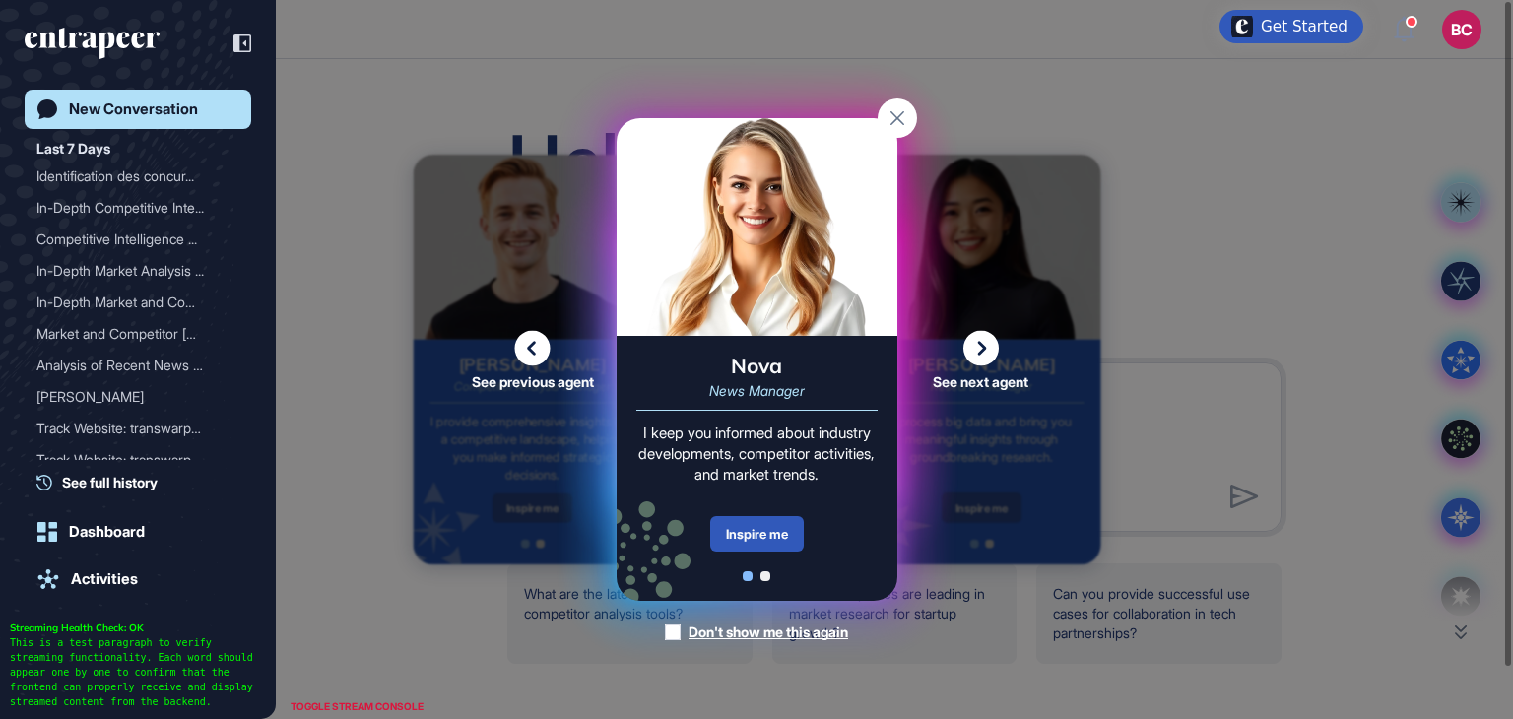
click at [985, 359] on icon at bounding box center [980, 348] width 35 height 35
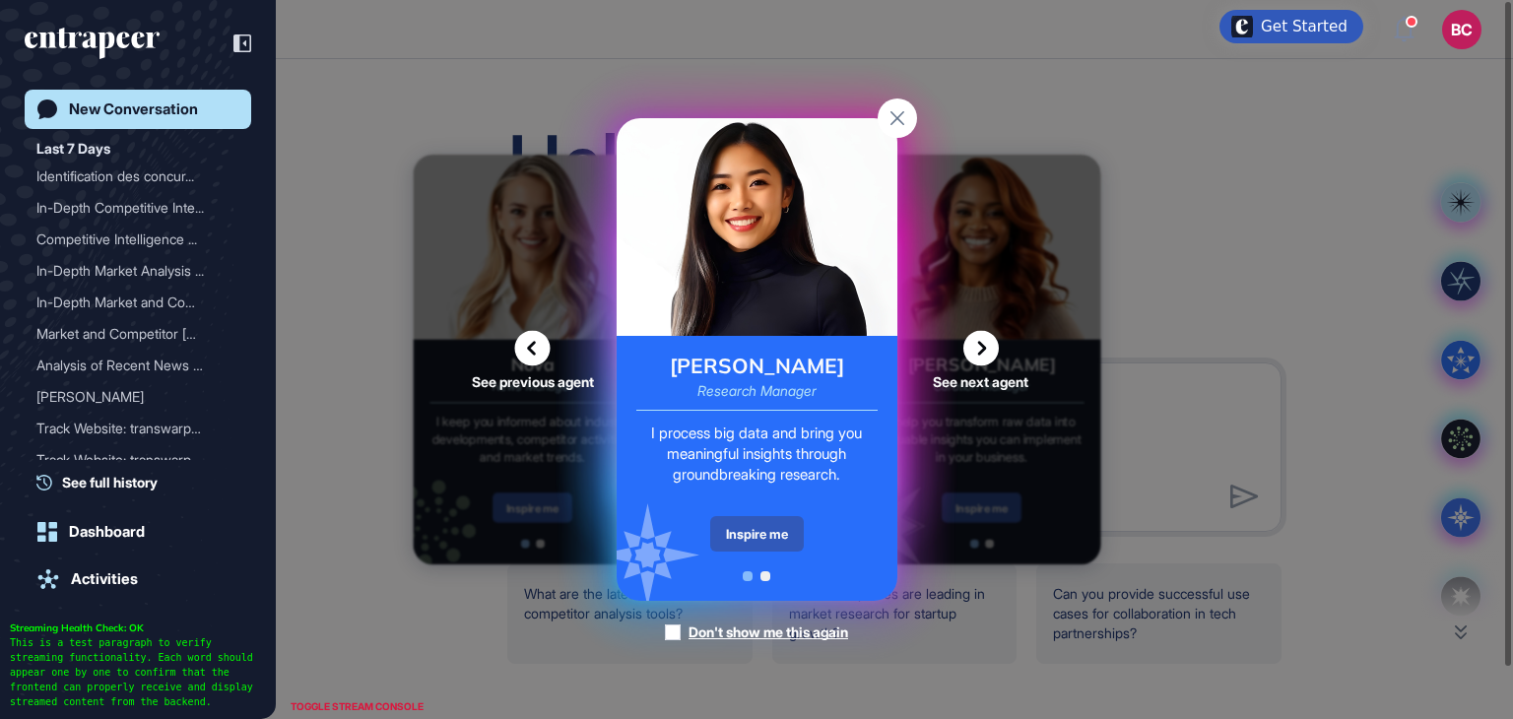
click at [985, 359] on icon at bounding box center [980, 348] width 35 height 35
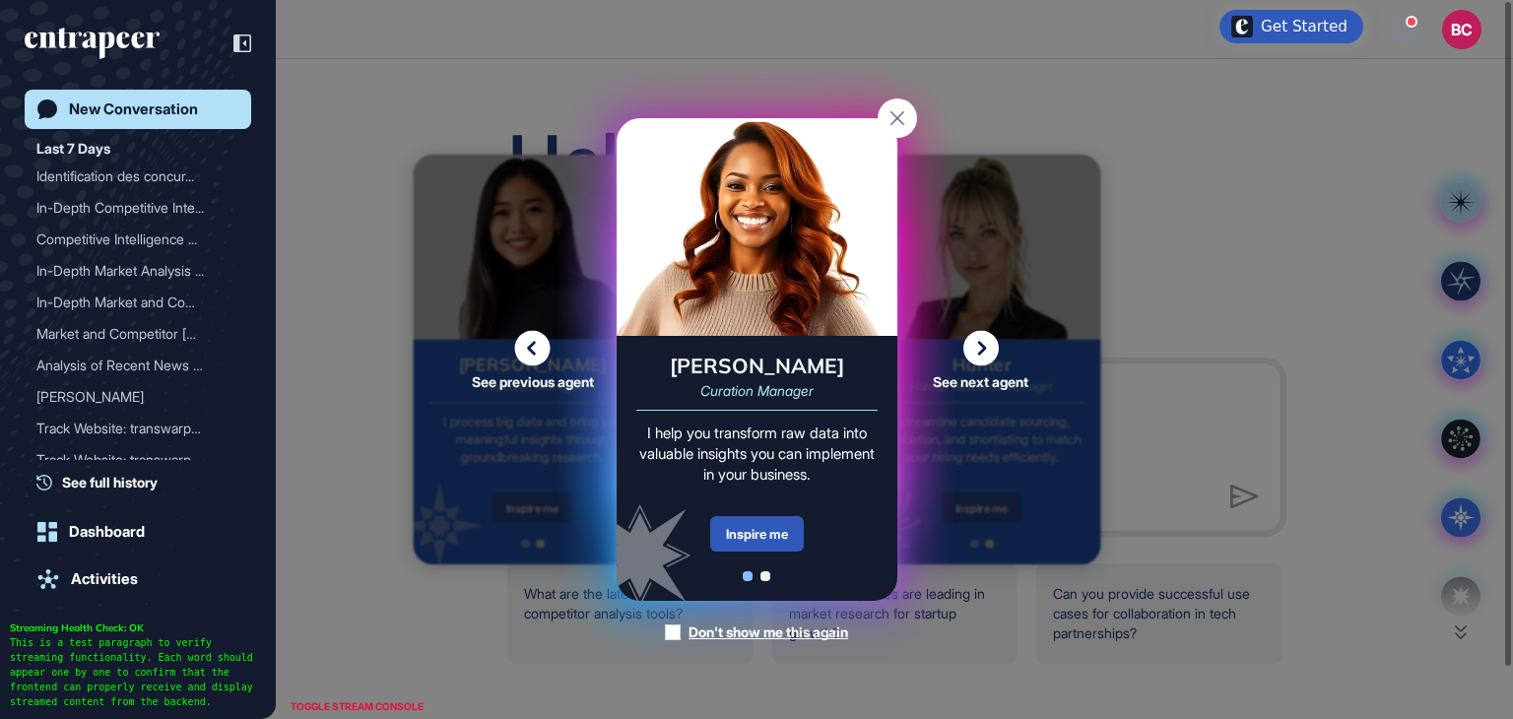
click at [737, 554] on div "Curie Curation Manager I help you transform raw data into valuable insights you…" at bounding box center [757, 468] width 281 height 265
click at [749, 545] on div "Inspire me" at bounding box center [757, 533] width 94 height 35
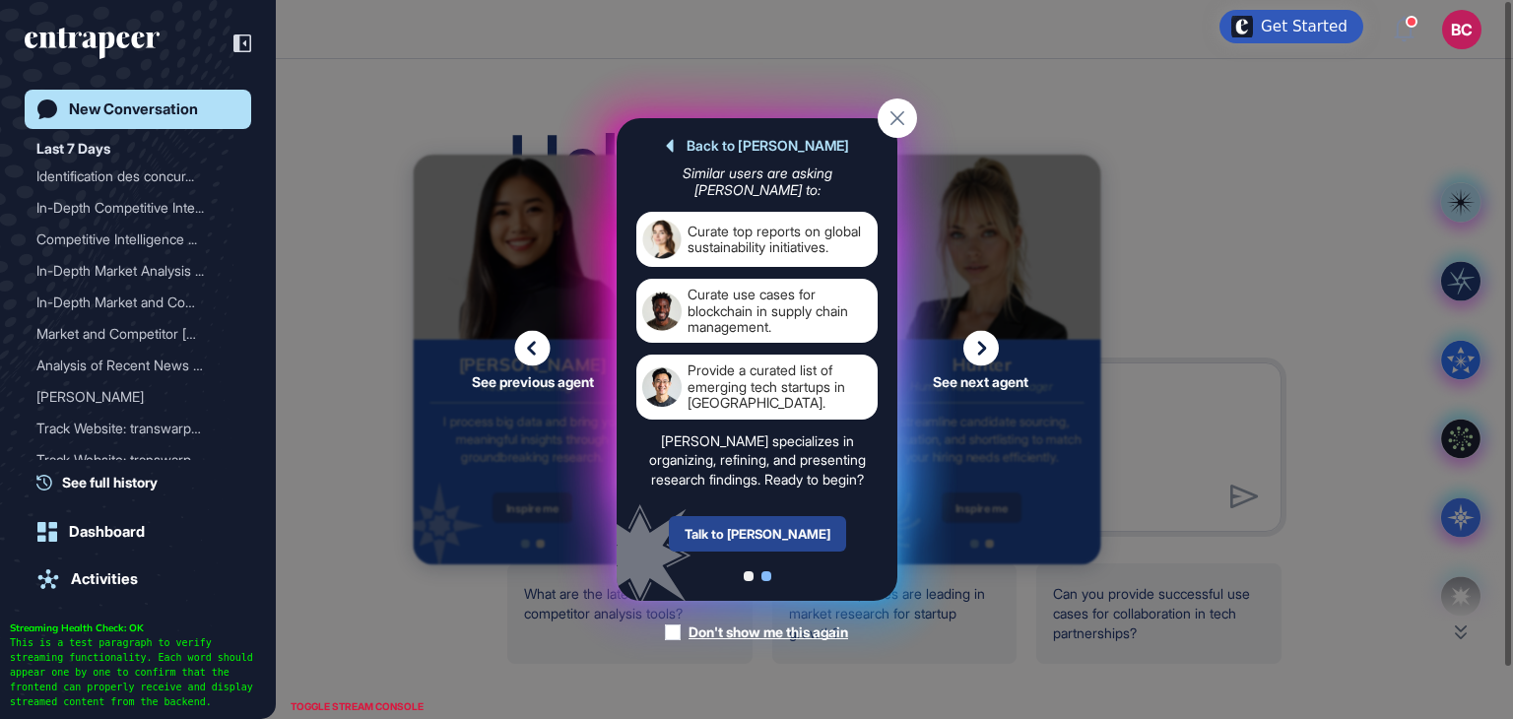
click at [756, 540] on div "Talk to Curie" at bounding box center [756, 533] width 177 height 35
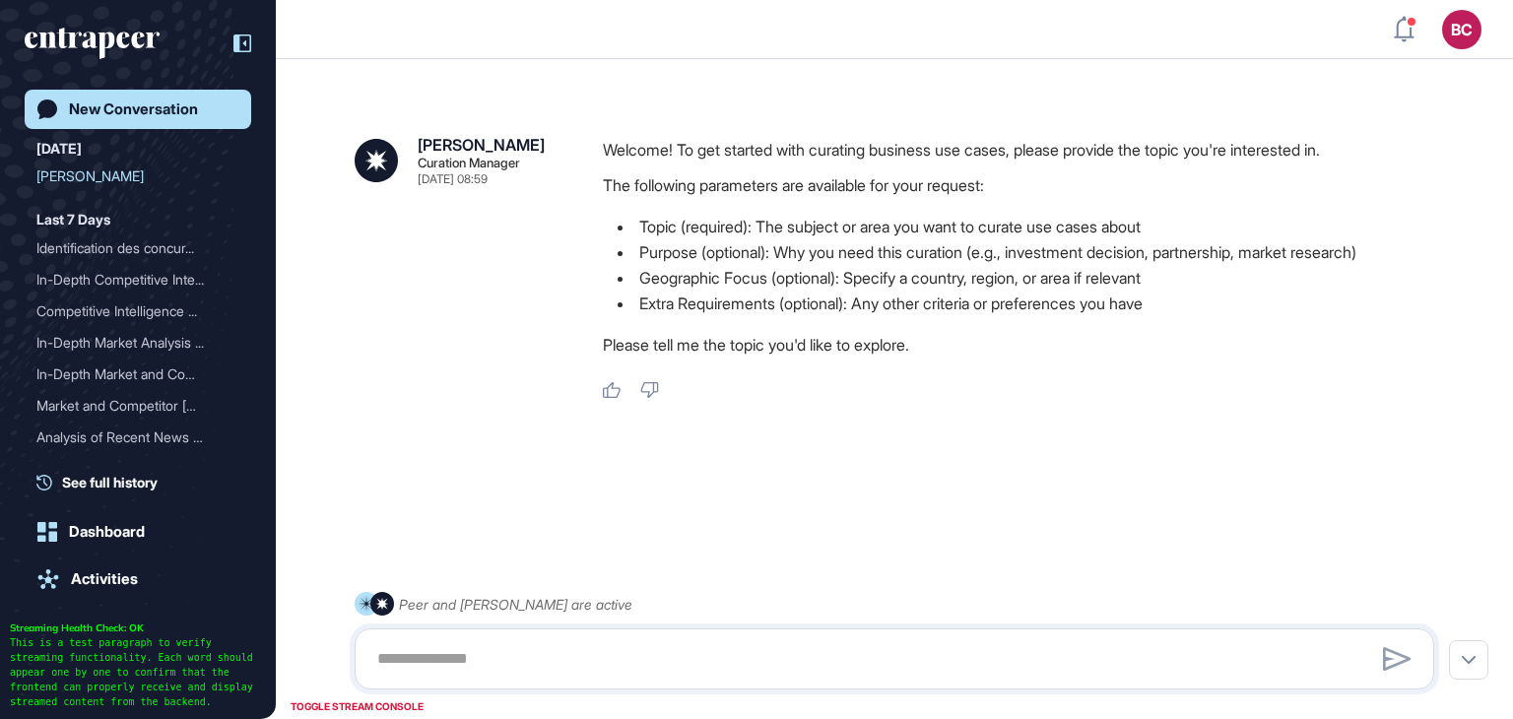
scroll to position [55, 0]
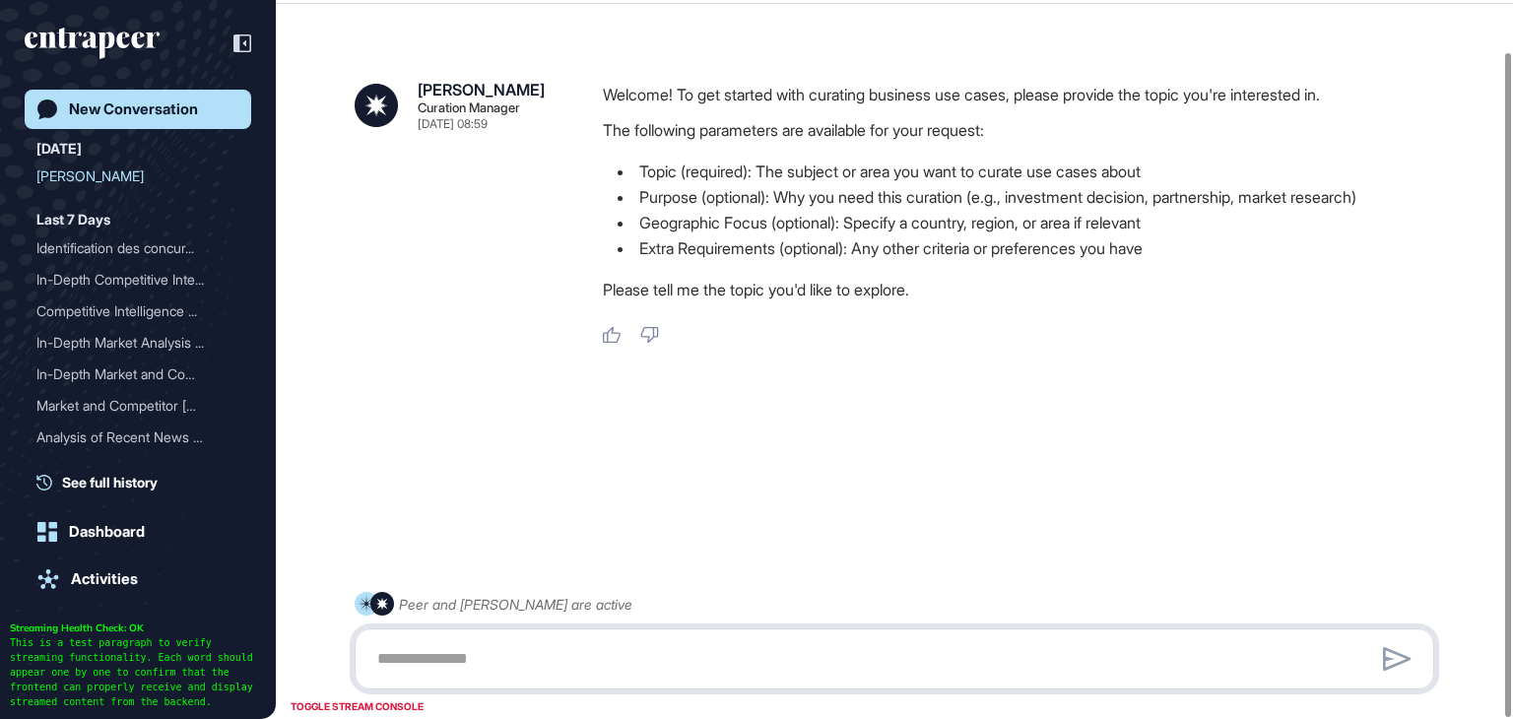
click at [490, 651] on textarea at bounding box center [894, 658] width 1058 height 39
paste textarea "**********"
type textarea "**********"
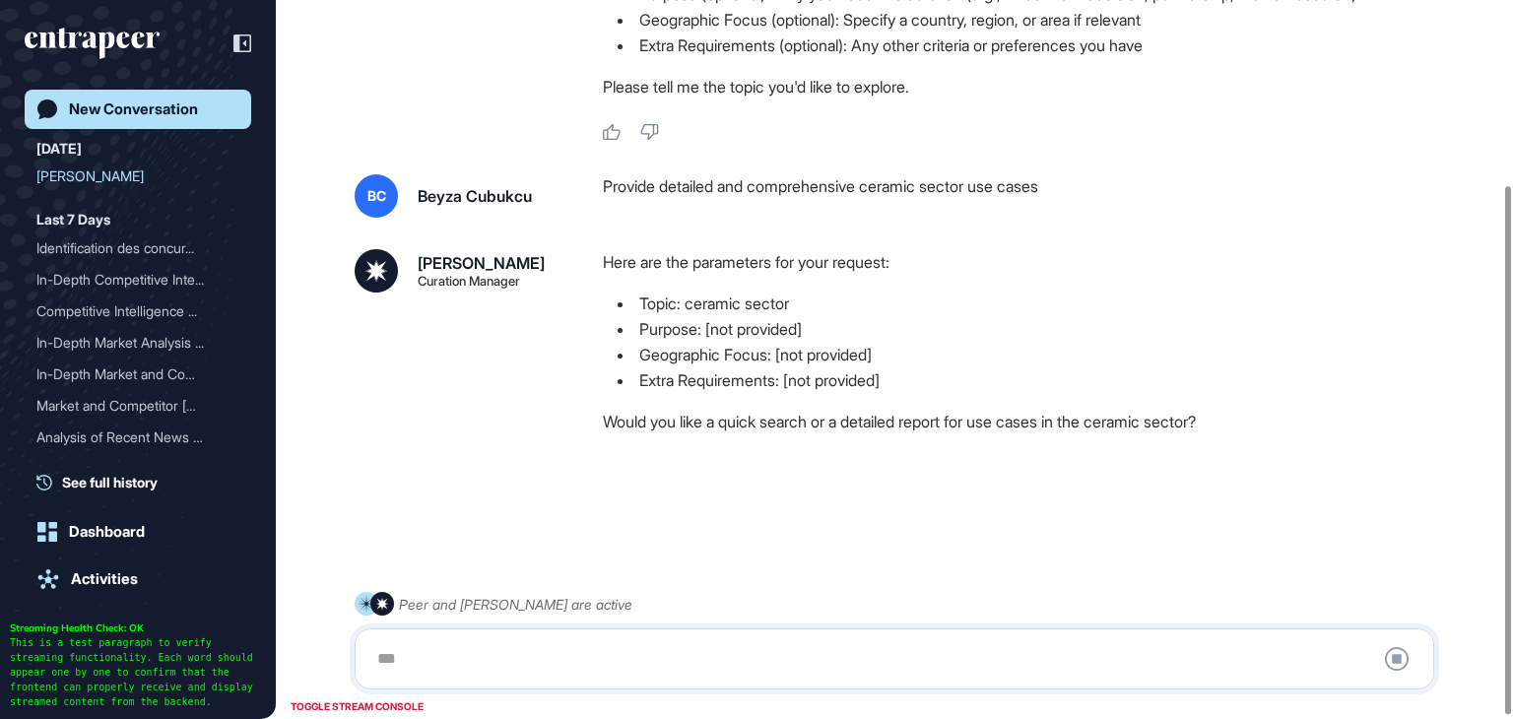
scroll to position [255, 0]
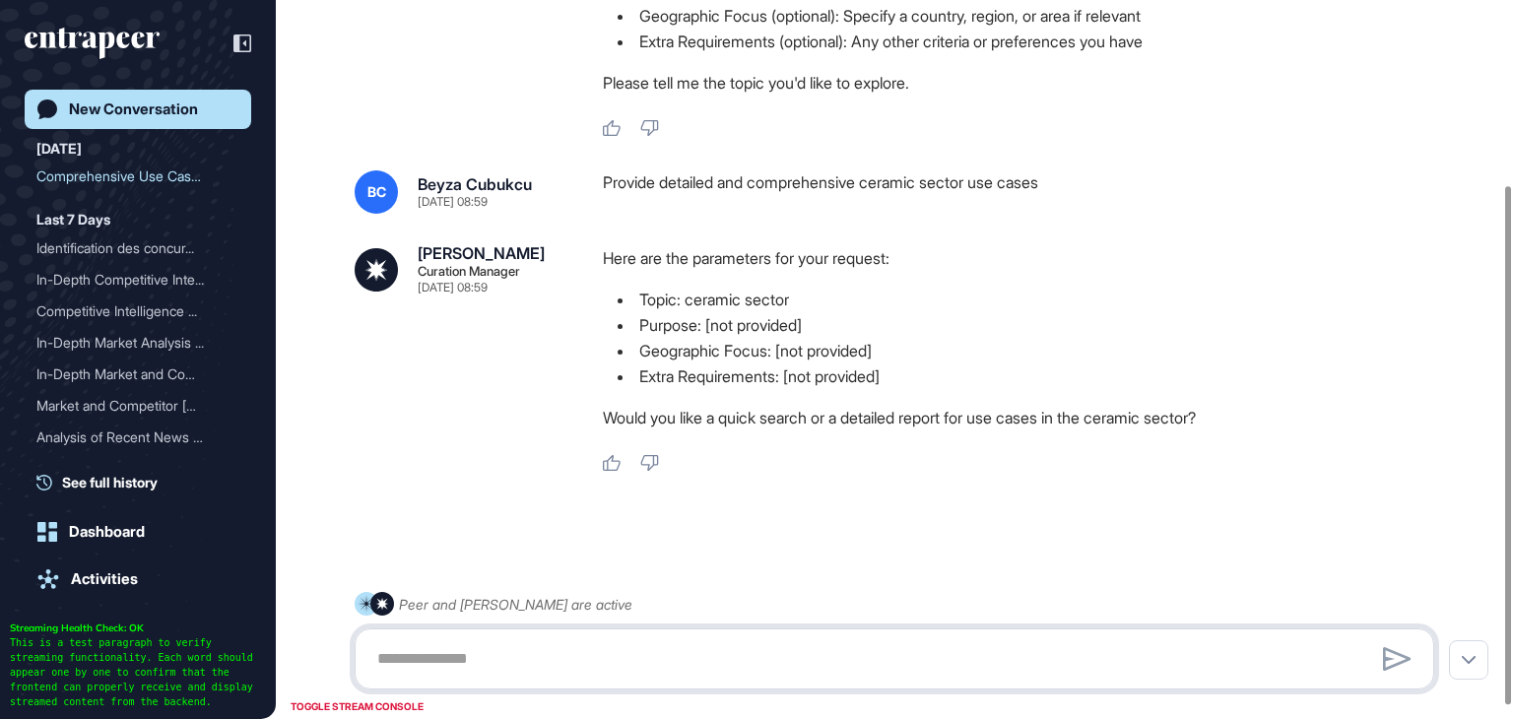
click at [524, 641] on textarea at bounding box center [894, 658] width 1058 height 39
paste textarea "**********"
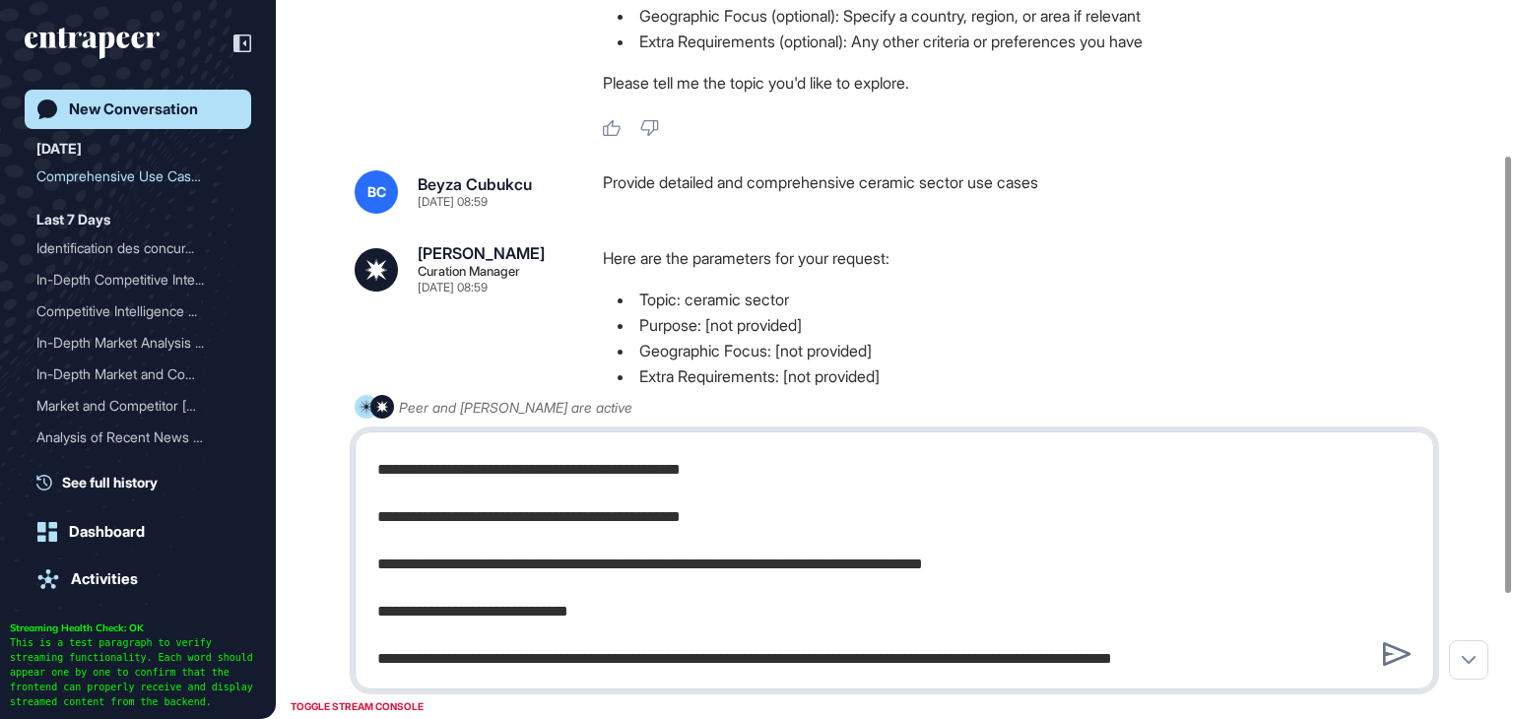
scroll to position [87, 0]
type textarea "**********"
click at [1391, 652] on icon at bounding box center [1397, 654] width 29 height 24
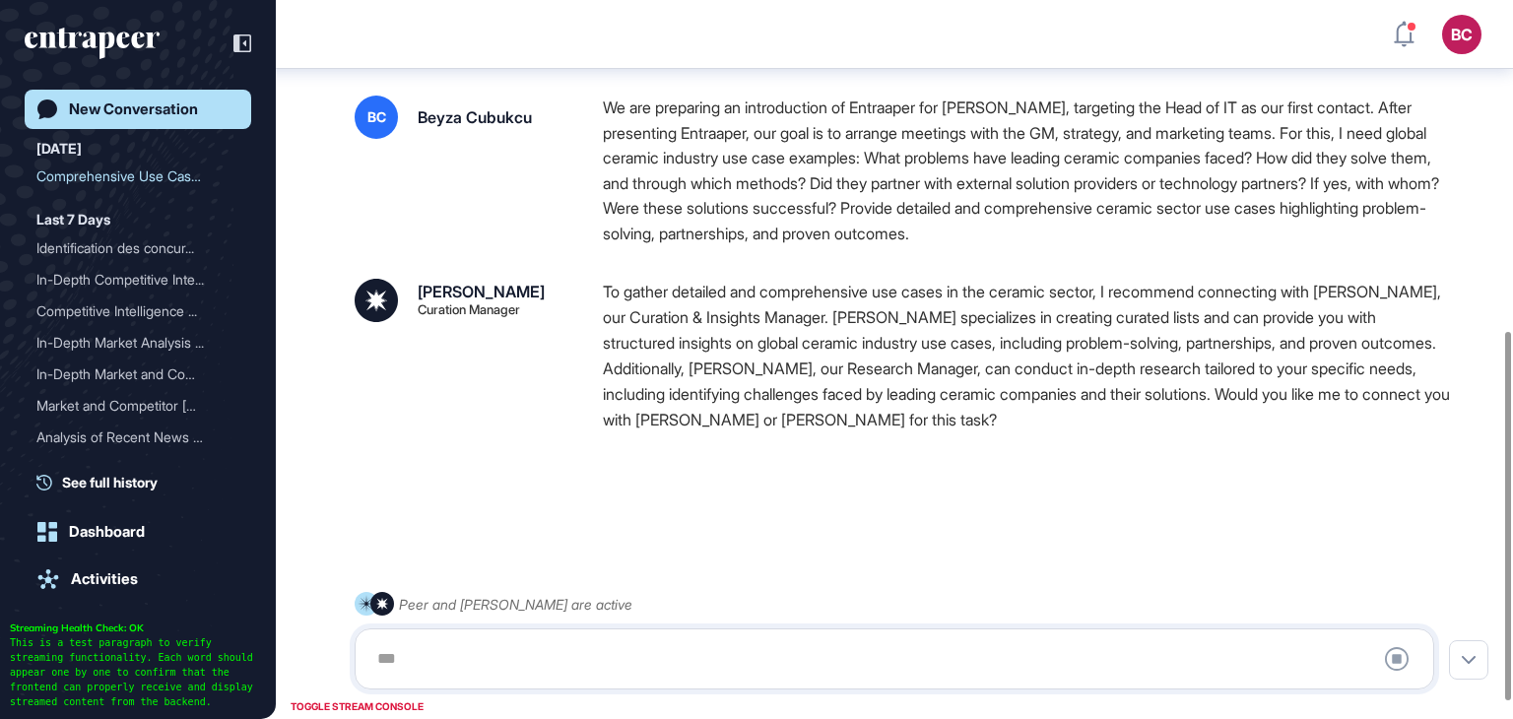
scroll to position [676, 0]
click at [582, 656] on textarea at bounding box center [894, 658] width 1058 height 39
type textarea "**********"
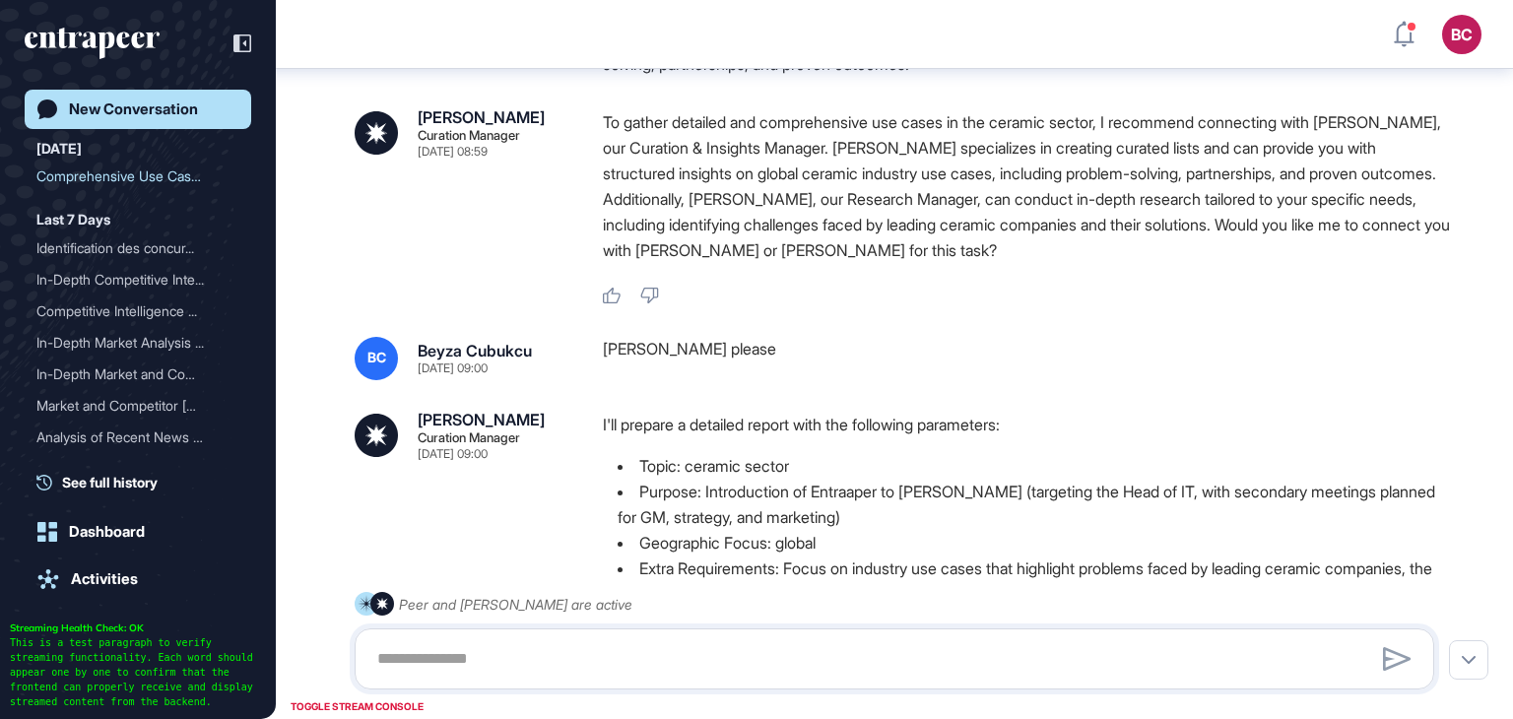
scroll to position [1086, 0]
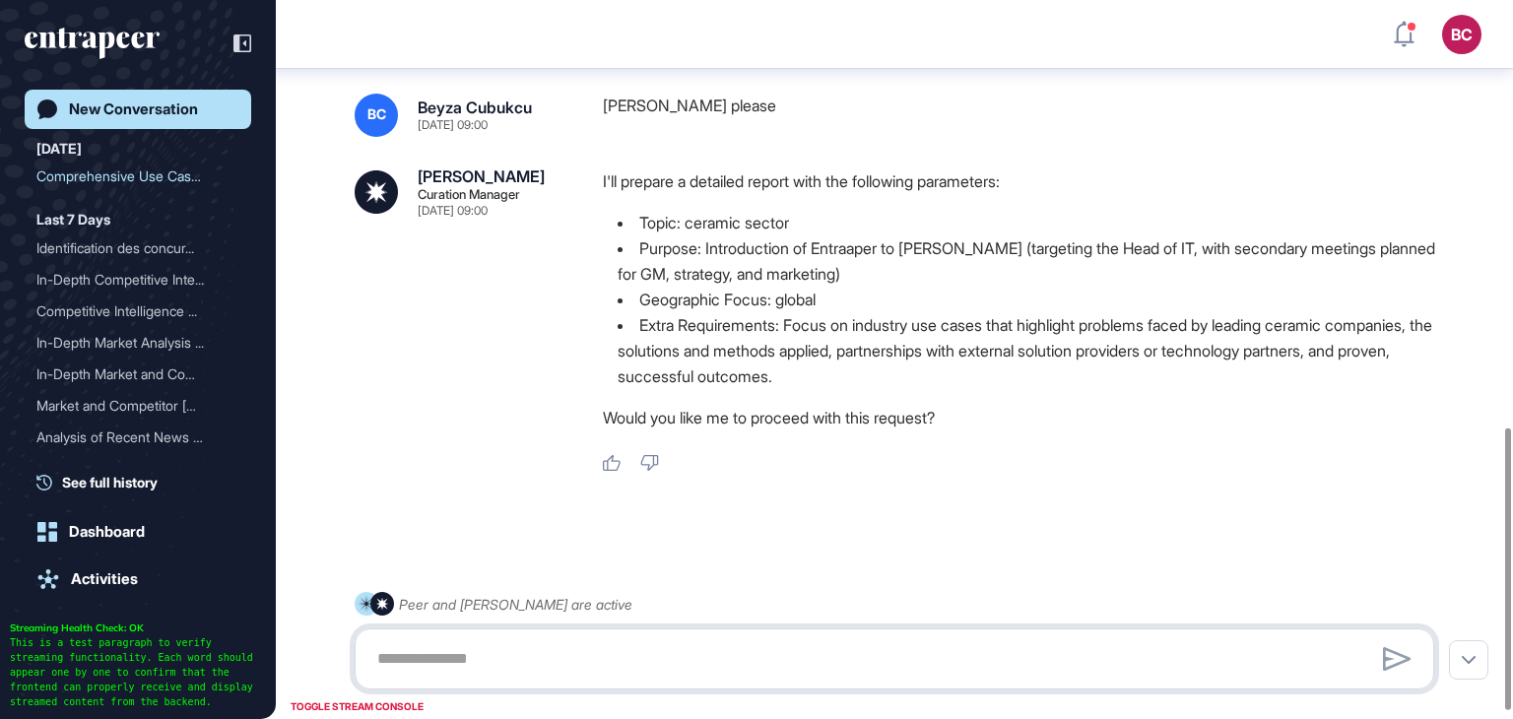
click at [707, 647] on textarea at bounding box center [894, 658] width 1058 height 39
type textarea "***"
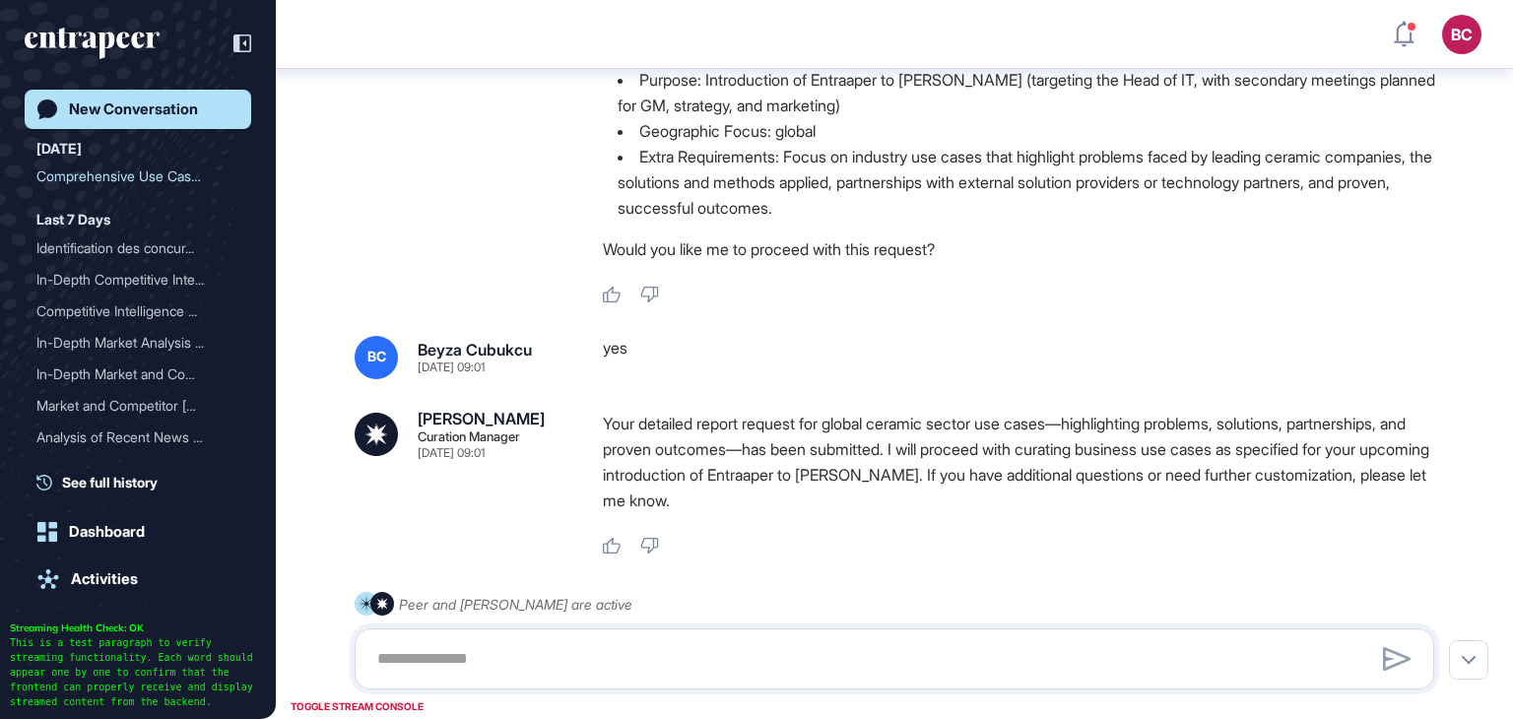
scroll to position [1338, 0]
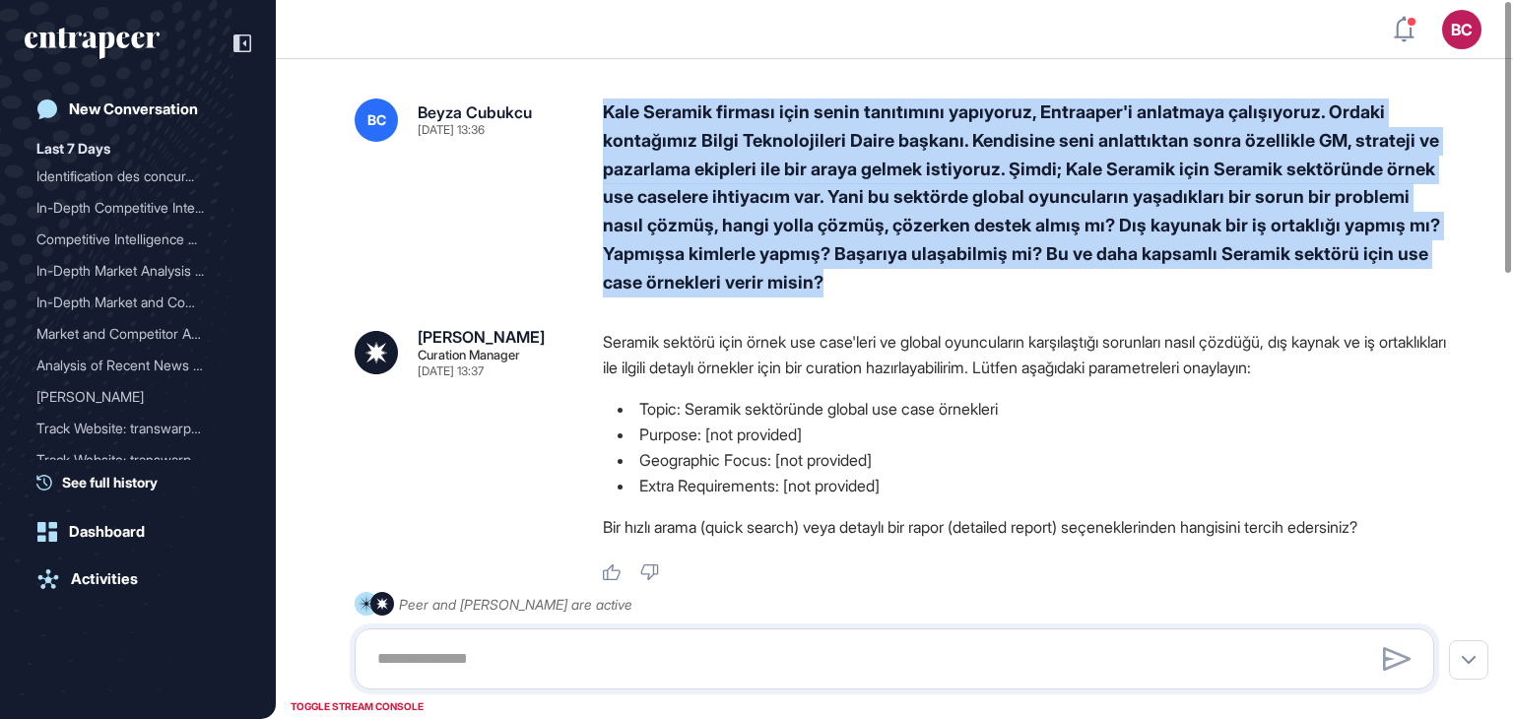
drag, startPoint x: 1025, startPoint y: 277, endPoint x: 604, endPoint y: 111, distance: 452.8
click at [604, 111] on div "Kale Seramik firması için senin tanıtımını yapıyoruz, Entraaper'i anlatmaya çal…" at bounding box center [1026, 197] width 847 height 199
copy div "Kale Seramik firması için senin tanıtımını yapıyoruz, Entraaper'i anlatmaya çal…"
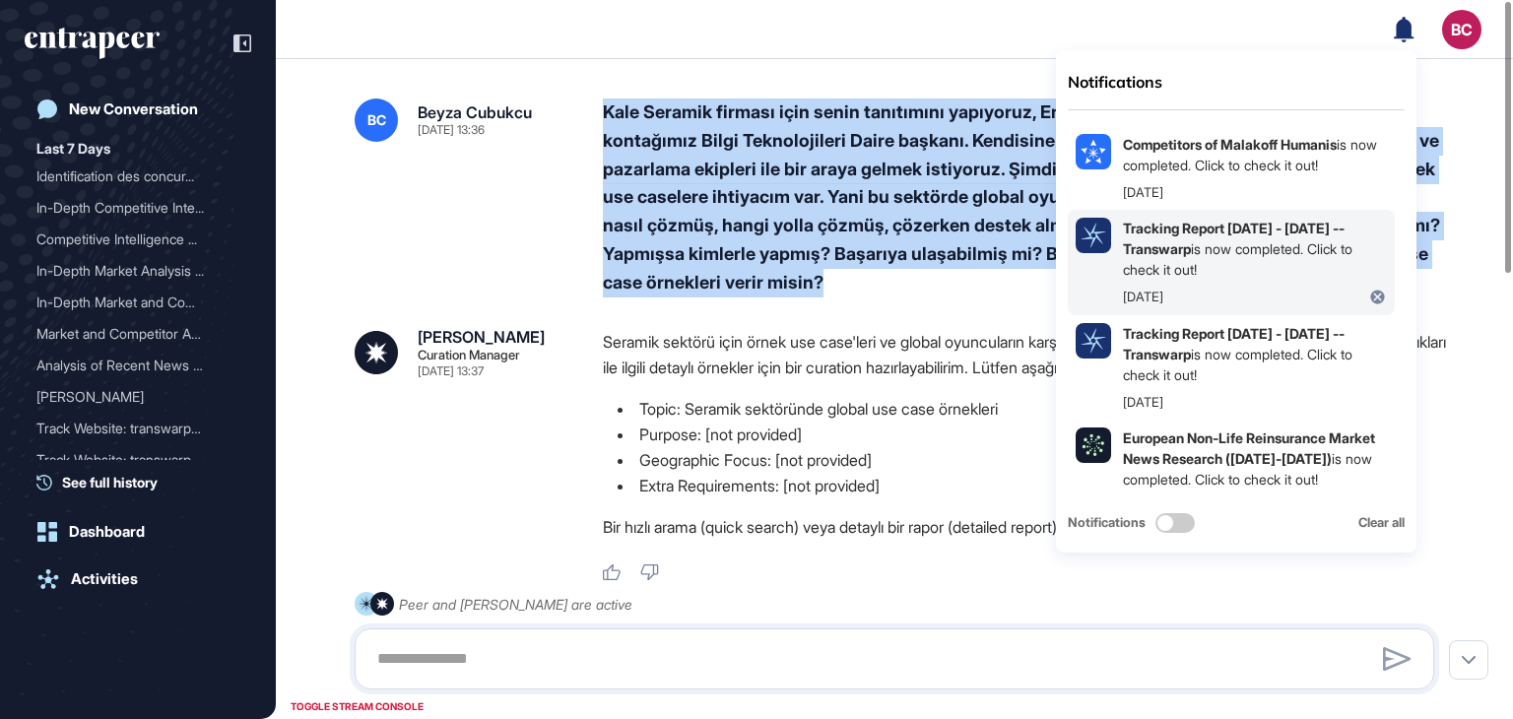
scroll to position [153, 0]
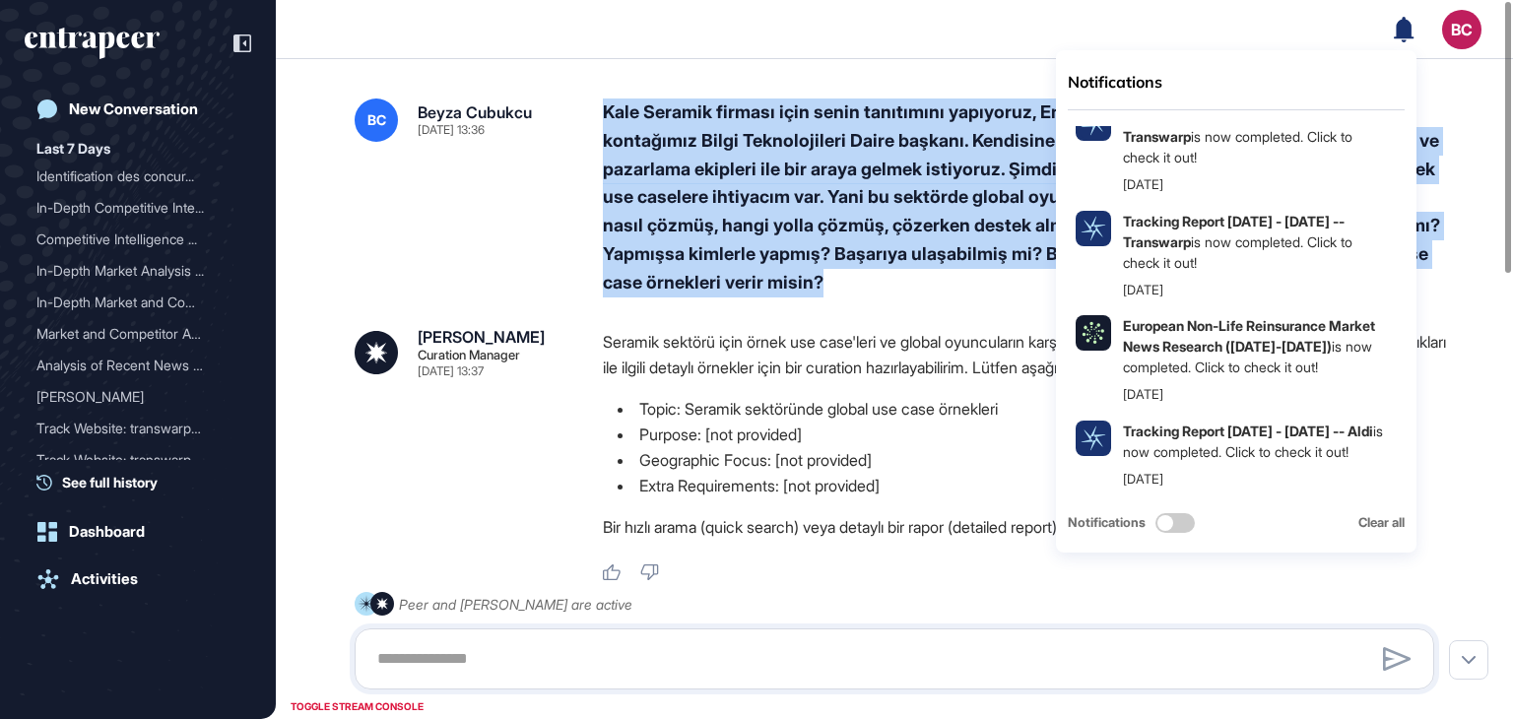
click at [591, 230] on div "BC Beyza Cubukcu Aug 21, 2025 13:36 Kale Seramik firması için senin tanıtımını …" at bounding box center [894, 197] width 1079 height 199
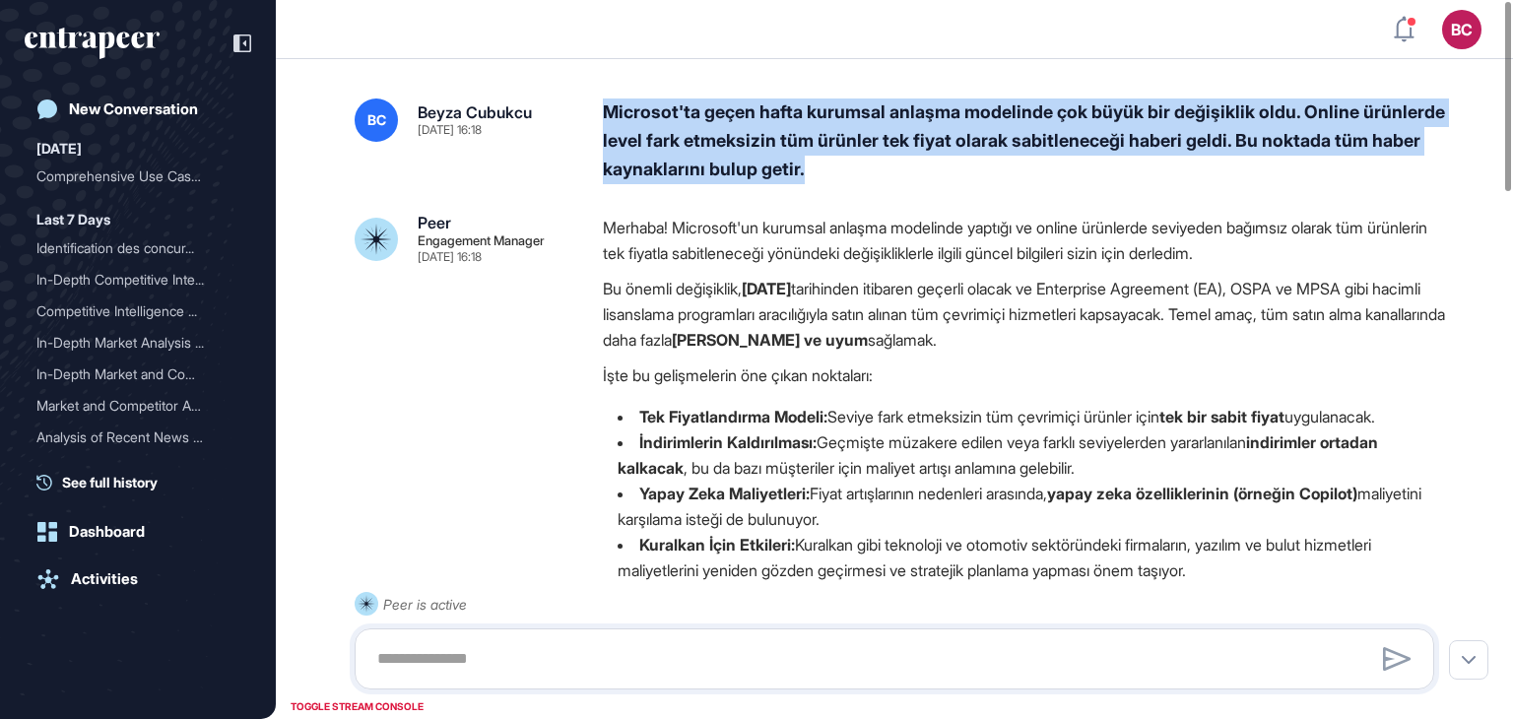
drag, startPoint x: 601, startPoint y: 105, endPoint x: 926, endPoint y: 163, distance: 330.0
click at [926, 163] on div "BC Beyza Cubukcu Aug 19, 2025 16:18 Microsot'ta geçen hafta kurumsal anlaşma mo…" at bounding box center [894, 140] width 1079 height 85
copy div "Microsot'ta geçen hafta kurumsal anlaşma modelinde çok büyük bir değişiklik old…"
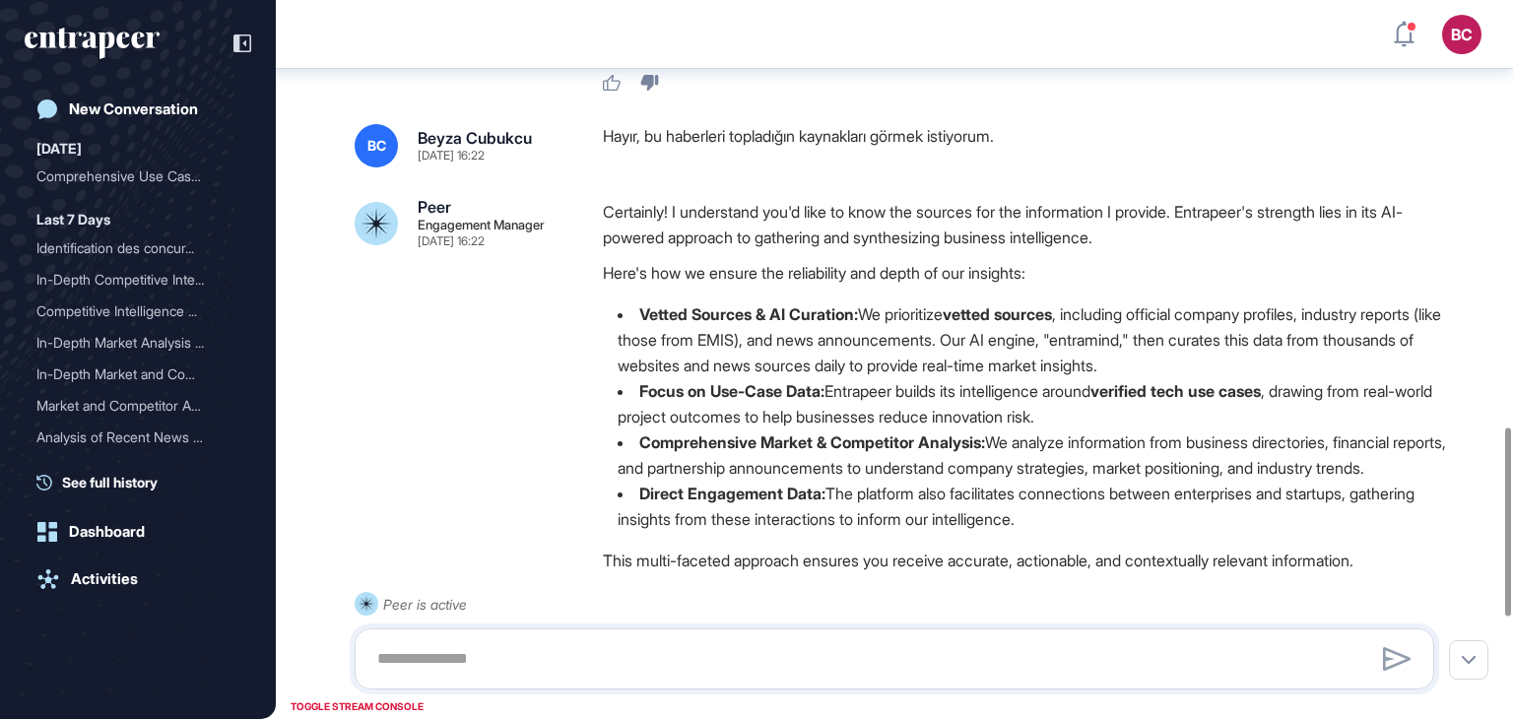
scroll to position [1684, 0]
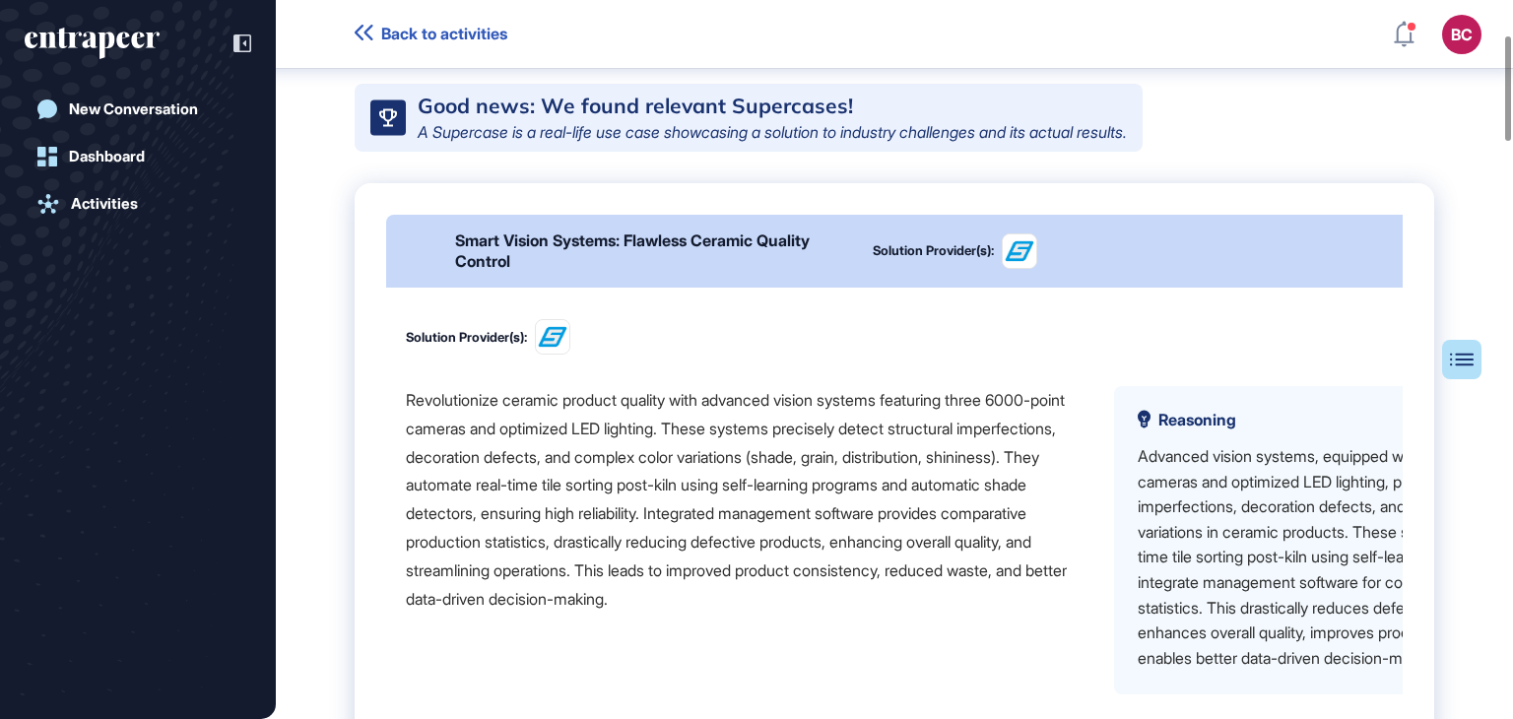
scroll to position [403, 0]
click at [669, 271] on div "Smart Vision Systems: Flawless Ceramic Quality Control" at bounding box center [652, 249] width 394 height 41
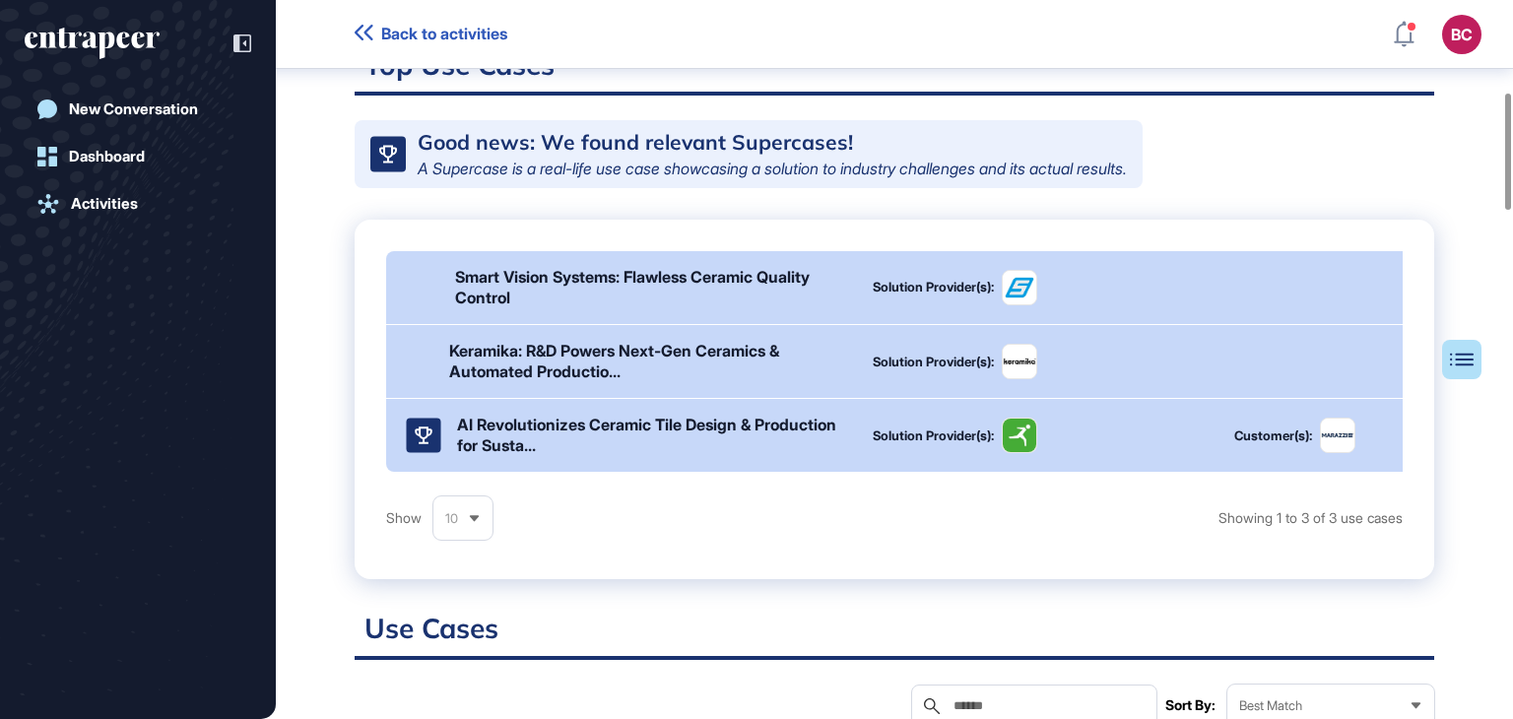
scroll to position [0, 0]
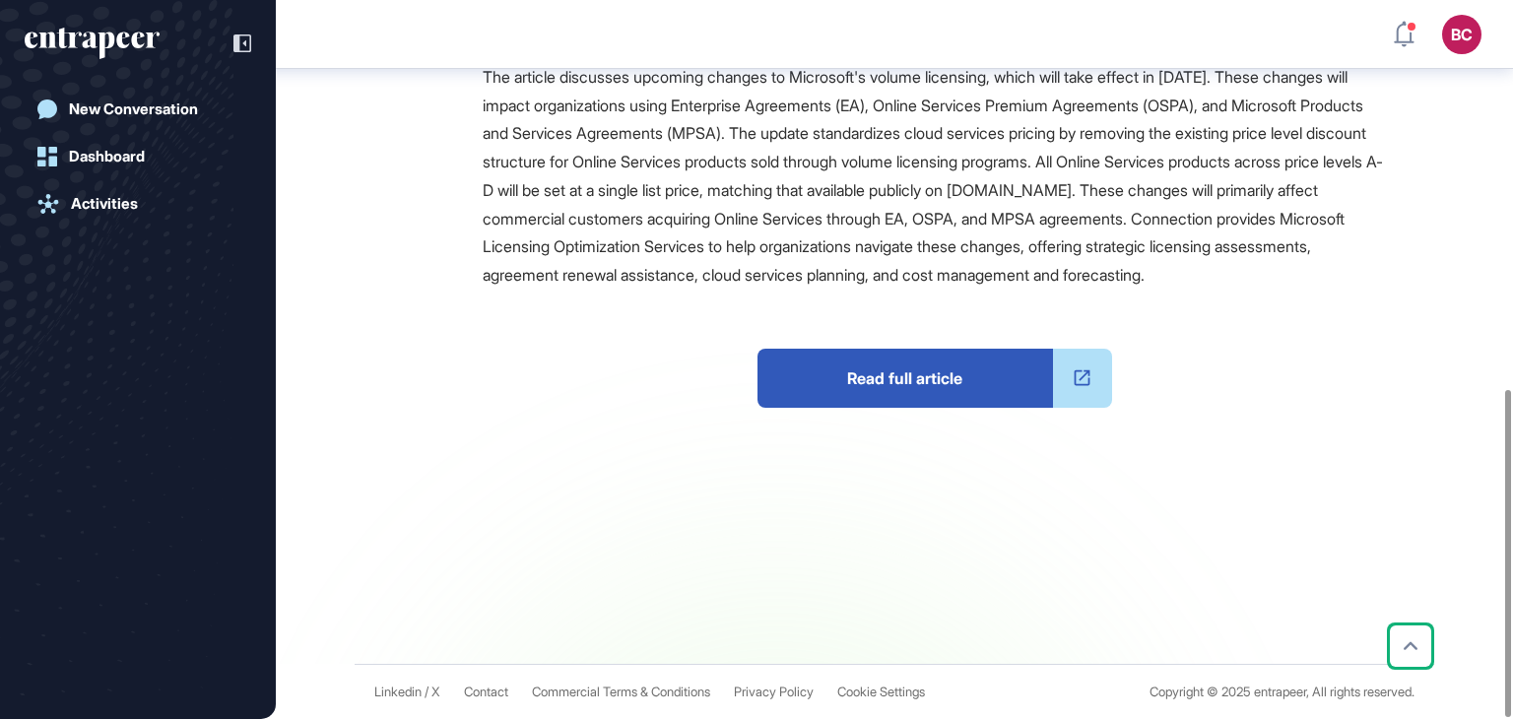
scroll to position [752, 0]
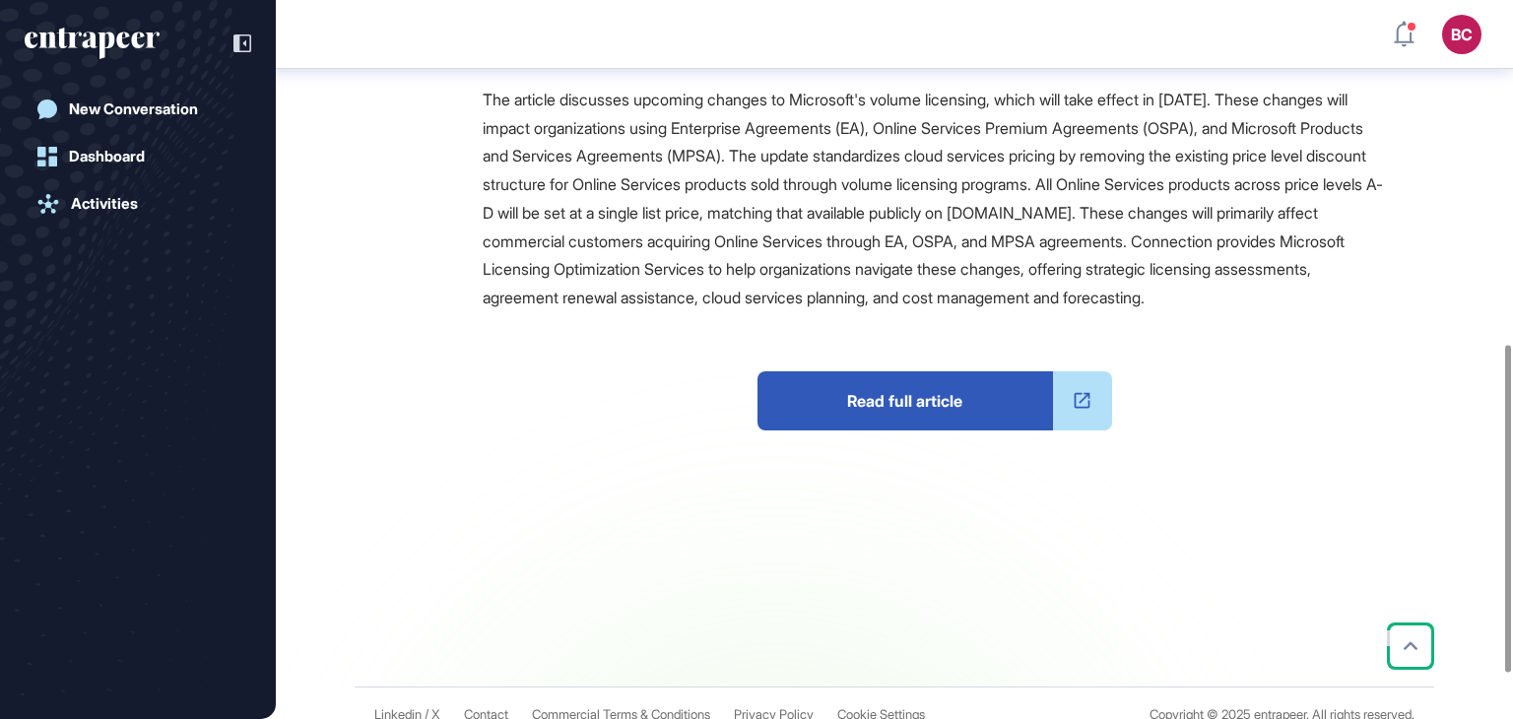
click at [873, 430] on span "Read full article" at bounding box center [904, 400] width 295 height 59
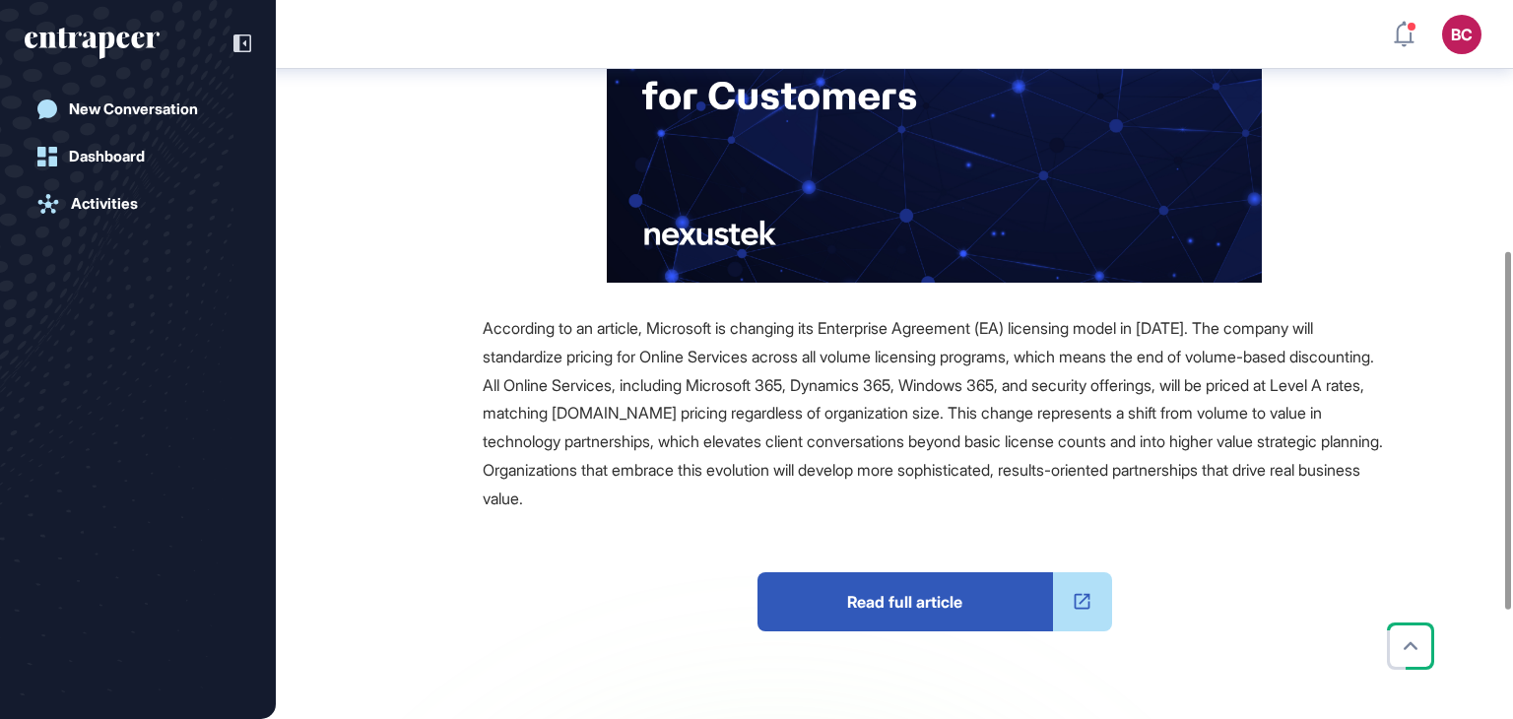
scroll to position [502, 0]
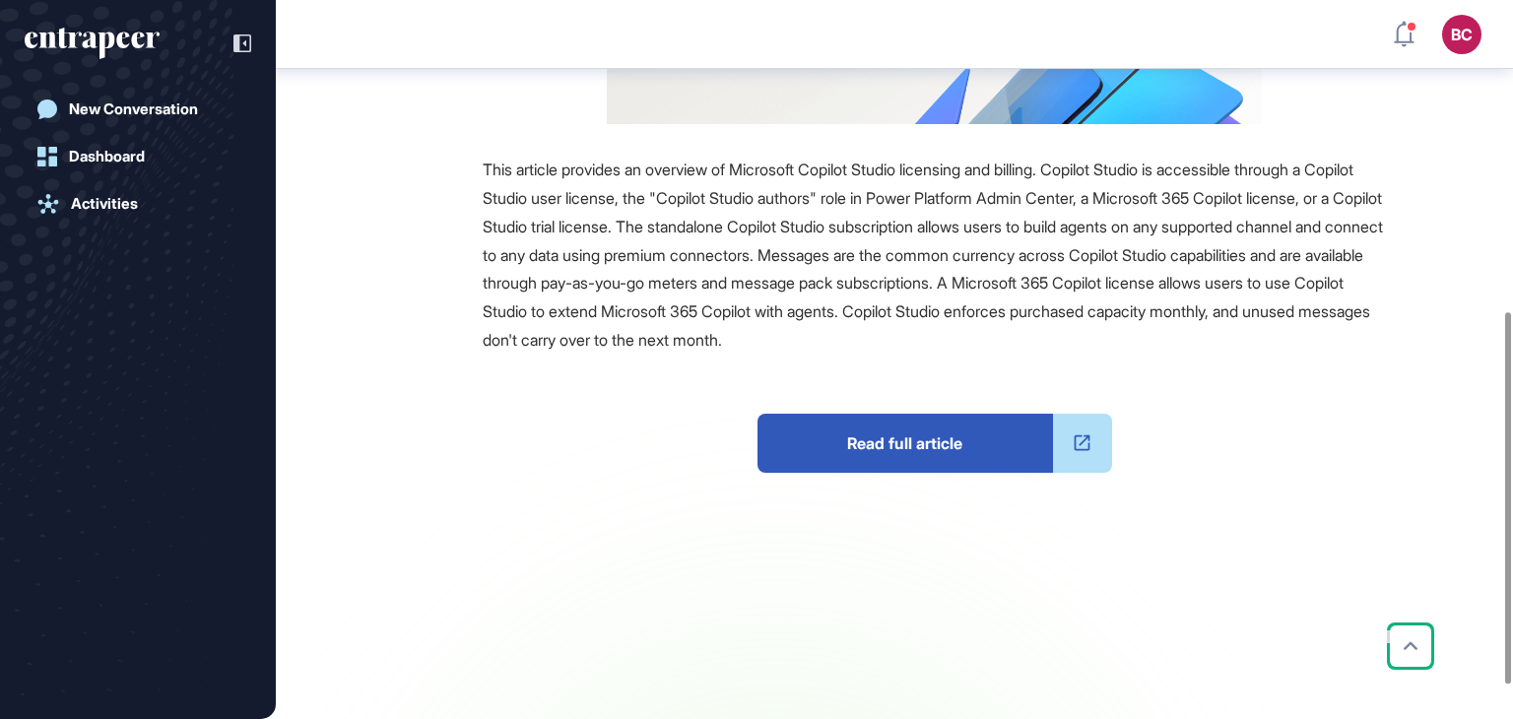
scroll to position [601, 0]
click at [906, 454] on span "Read full article" at bounding box center [904, 442] width 295 height 59
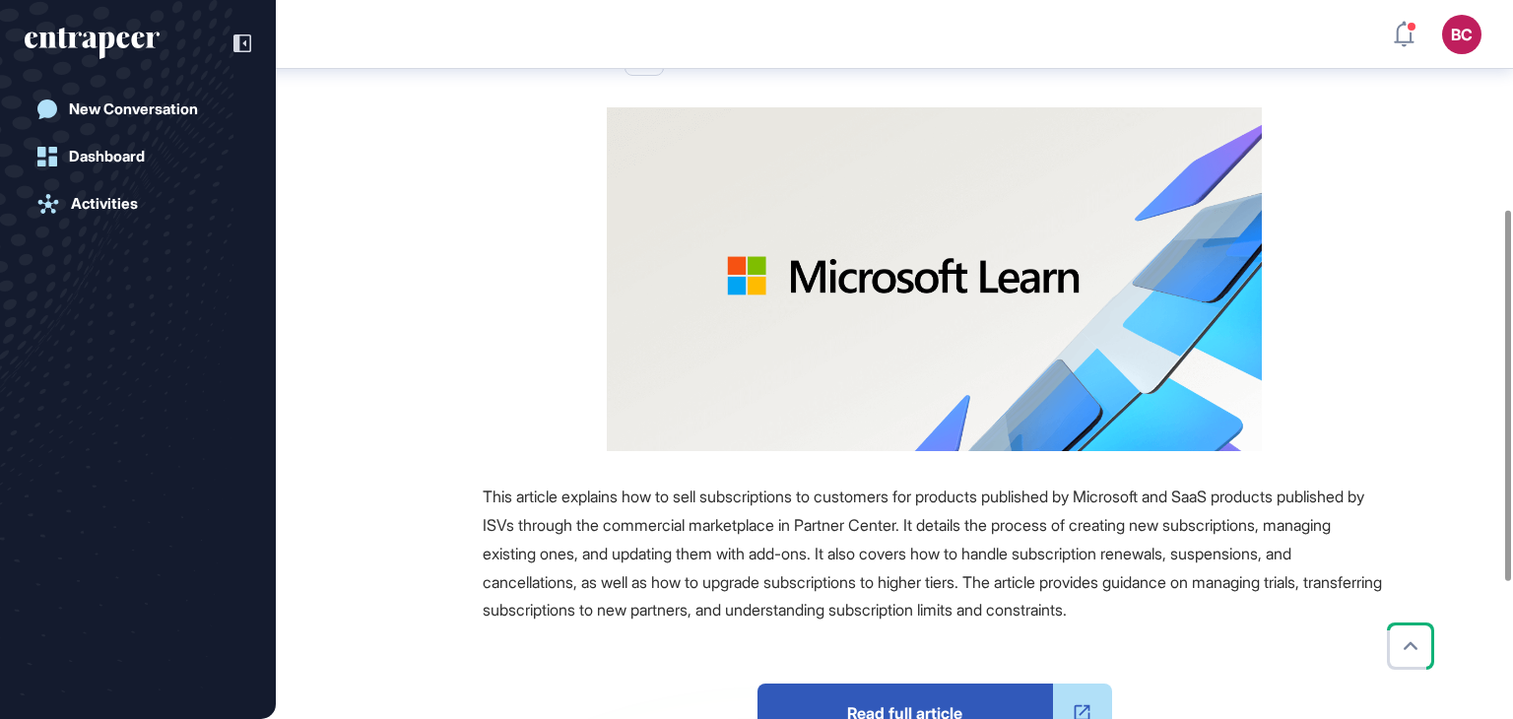
scroll to position [601, 0]
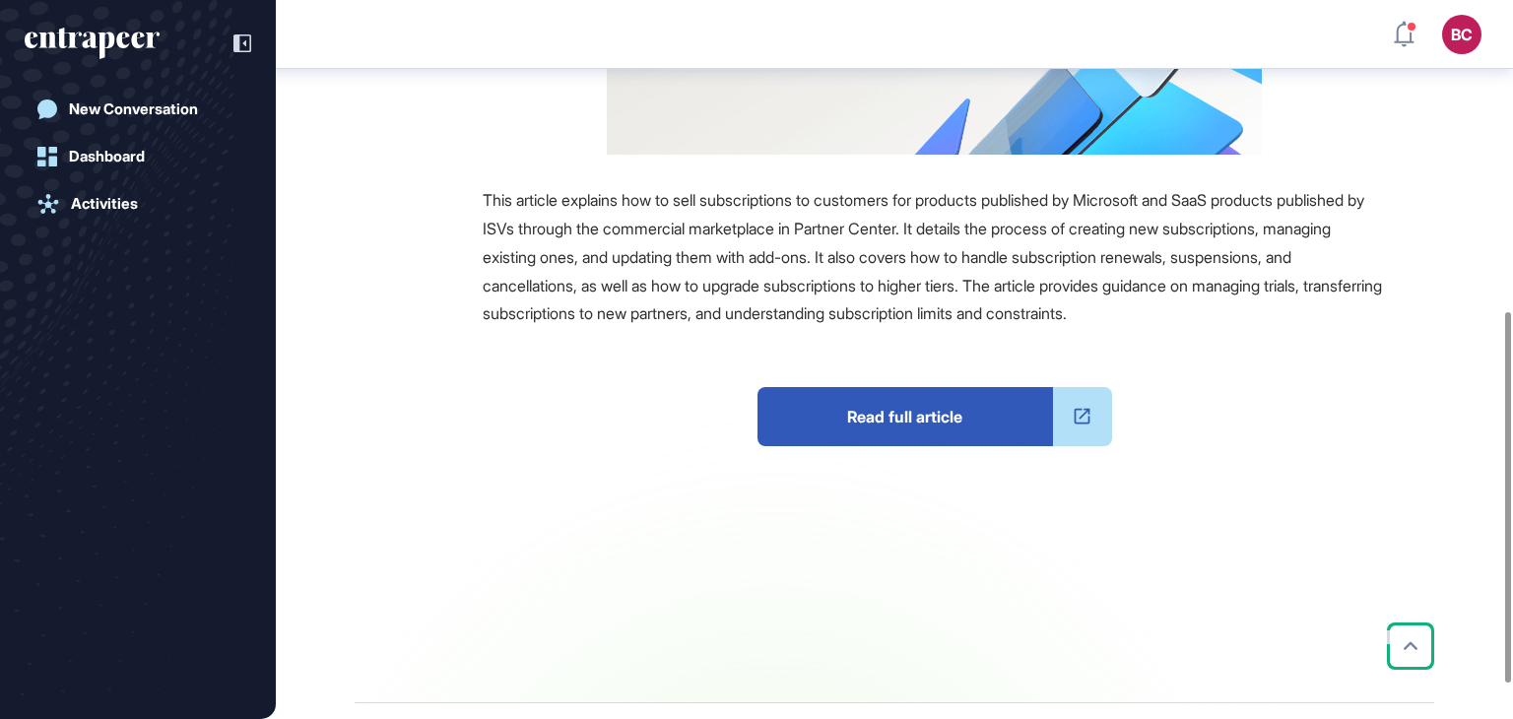
click at [914, 441] on span "Read full article" at bounding box center [904, 416] width 295 height 59
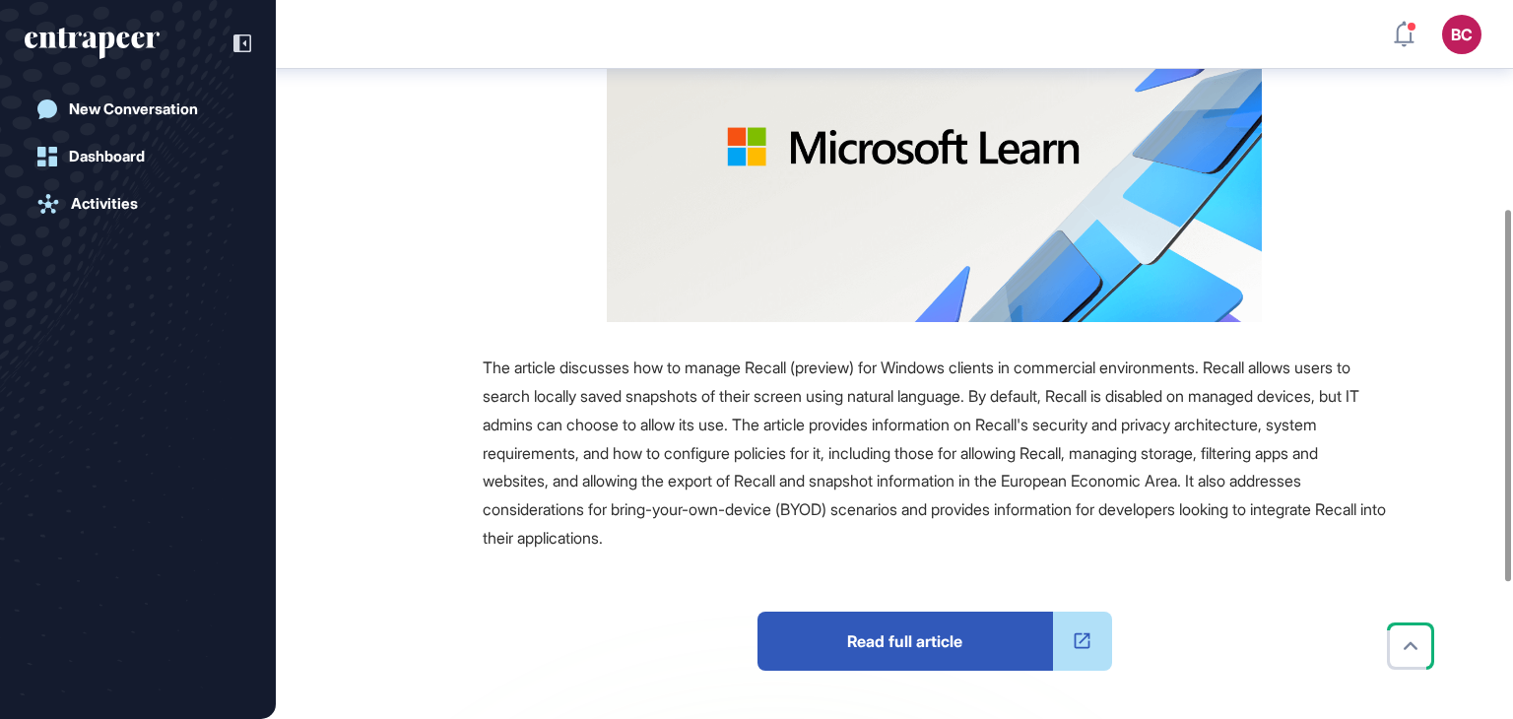
scroll to position [403, 0]
click at [994, 641] on span "Read full article" at bounding box center [904, 640] width 295 height 59
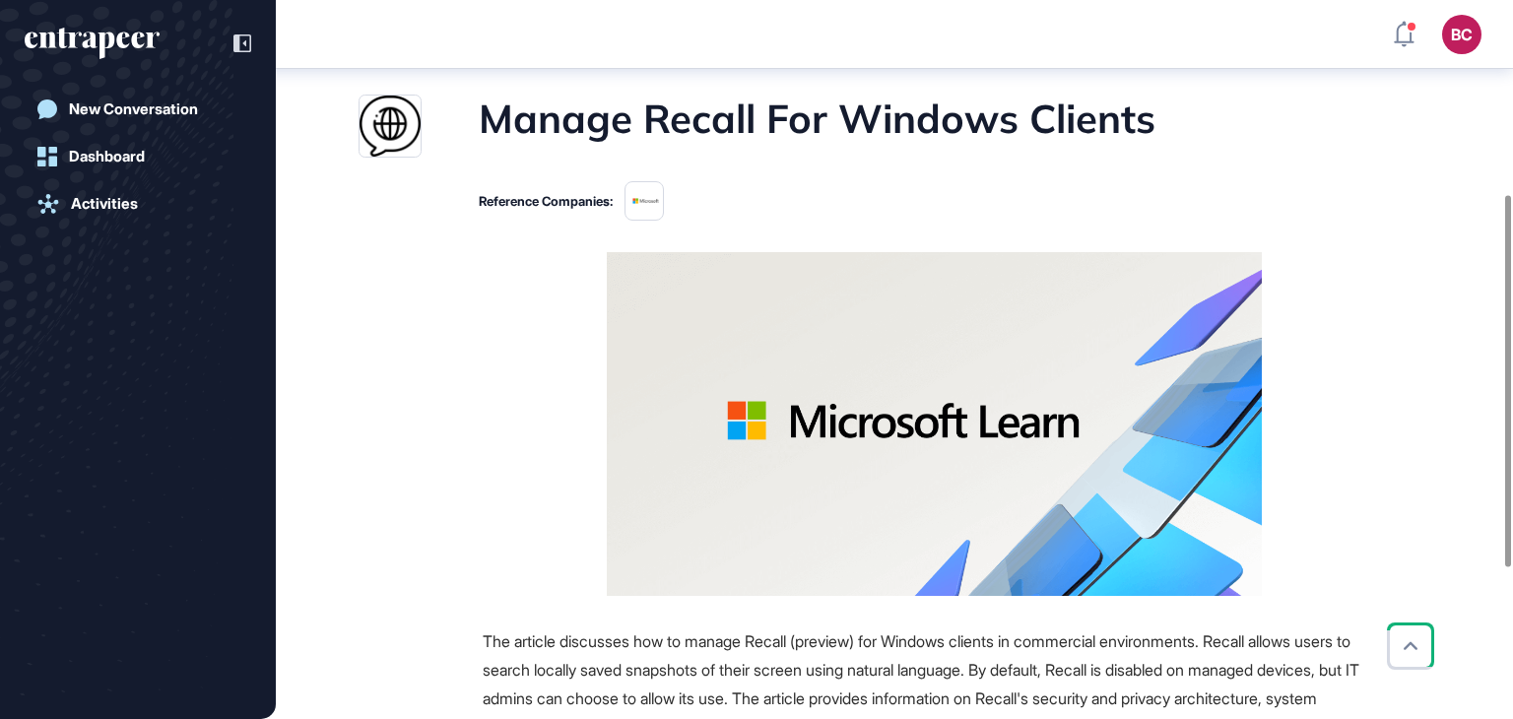
scroll to position [0, 0]
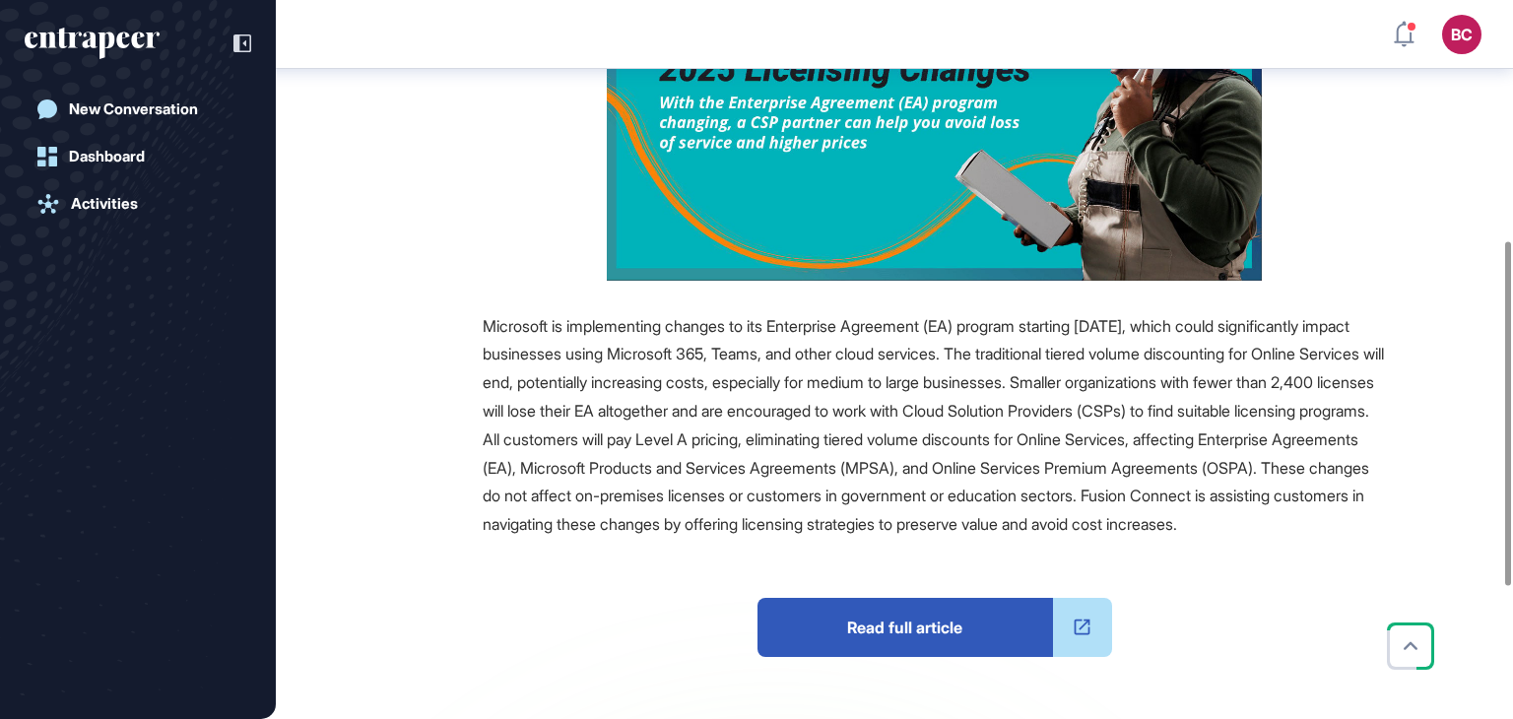
scroll to position [501, 0]
click at [864, 656] on span "Read full article" at bounding box center [904, 626] width 295 height 59
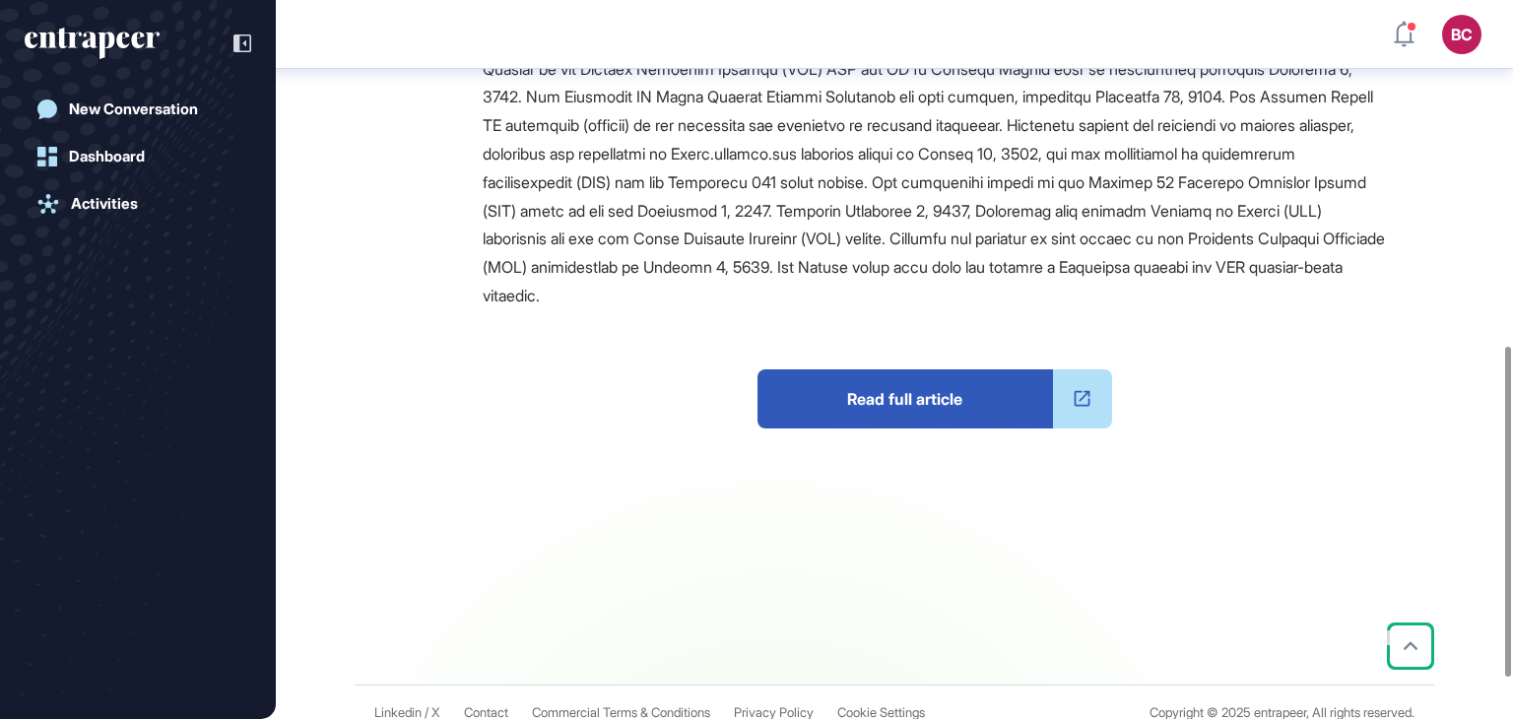
scroll to position [838, 0]
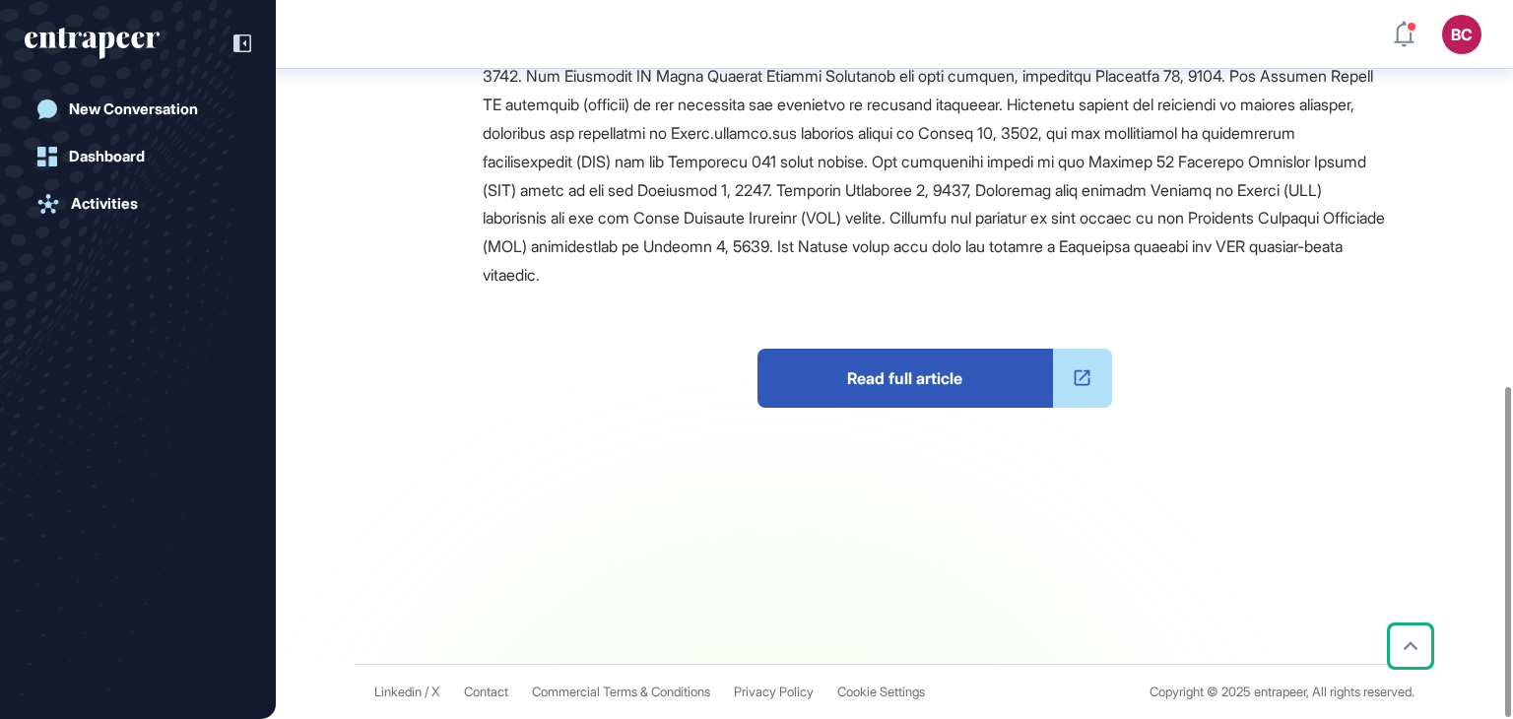
click at [921, 358] on span "Read full article" at bounding box center [904, 378] width 295 height 59
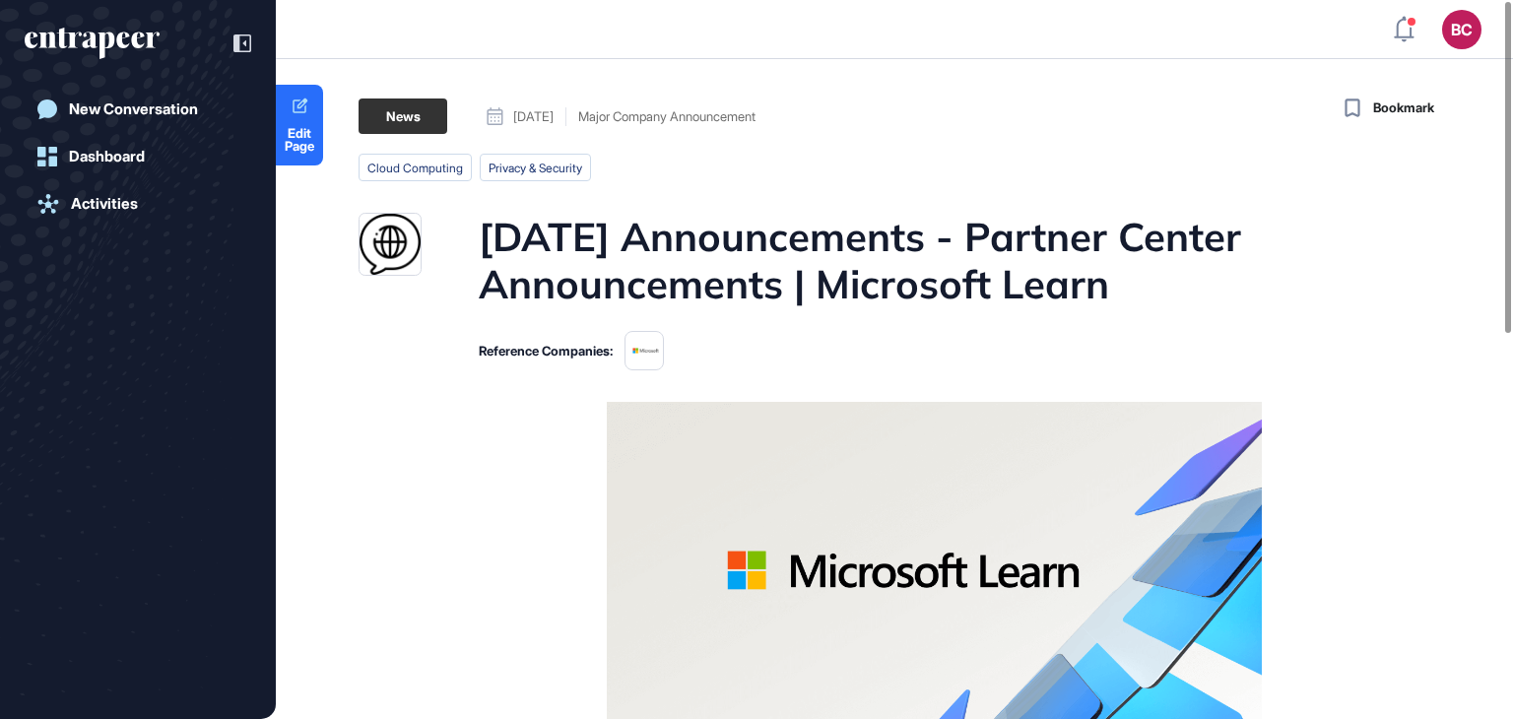
scroll to position [0, 0]
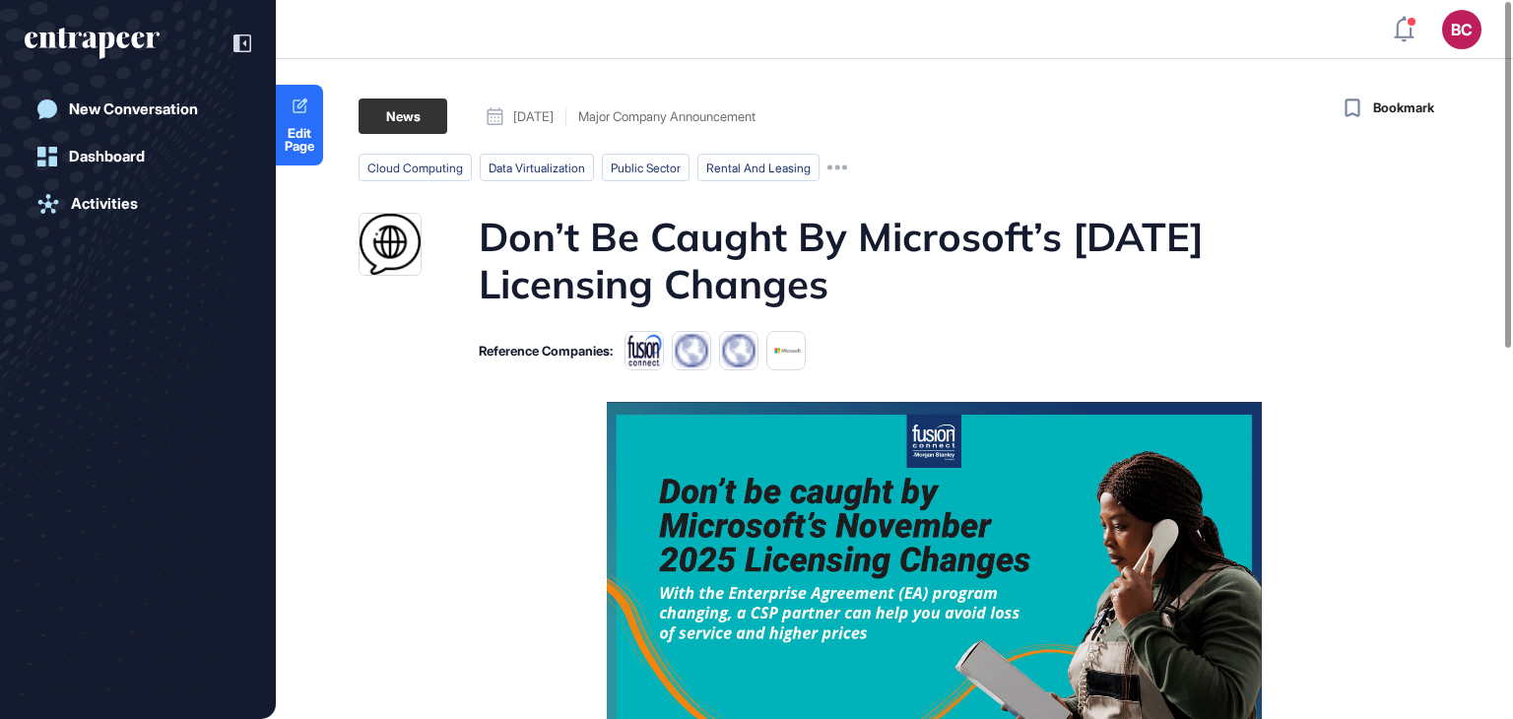
drag, startPoint x: 863, startPoint y: 235, endPoint x: 841, endPoint y: 293, distance: 61.1
click at [841, 293] on h1 "Don’t Be Caught By Microsoft’s [DATE] Licensing Changes" at bounding box center [932, 260] width 907 height 95
copy h1 "Microsoft’s [DATE] Licensing Changes"
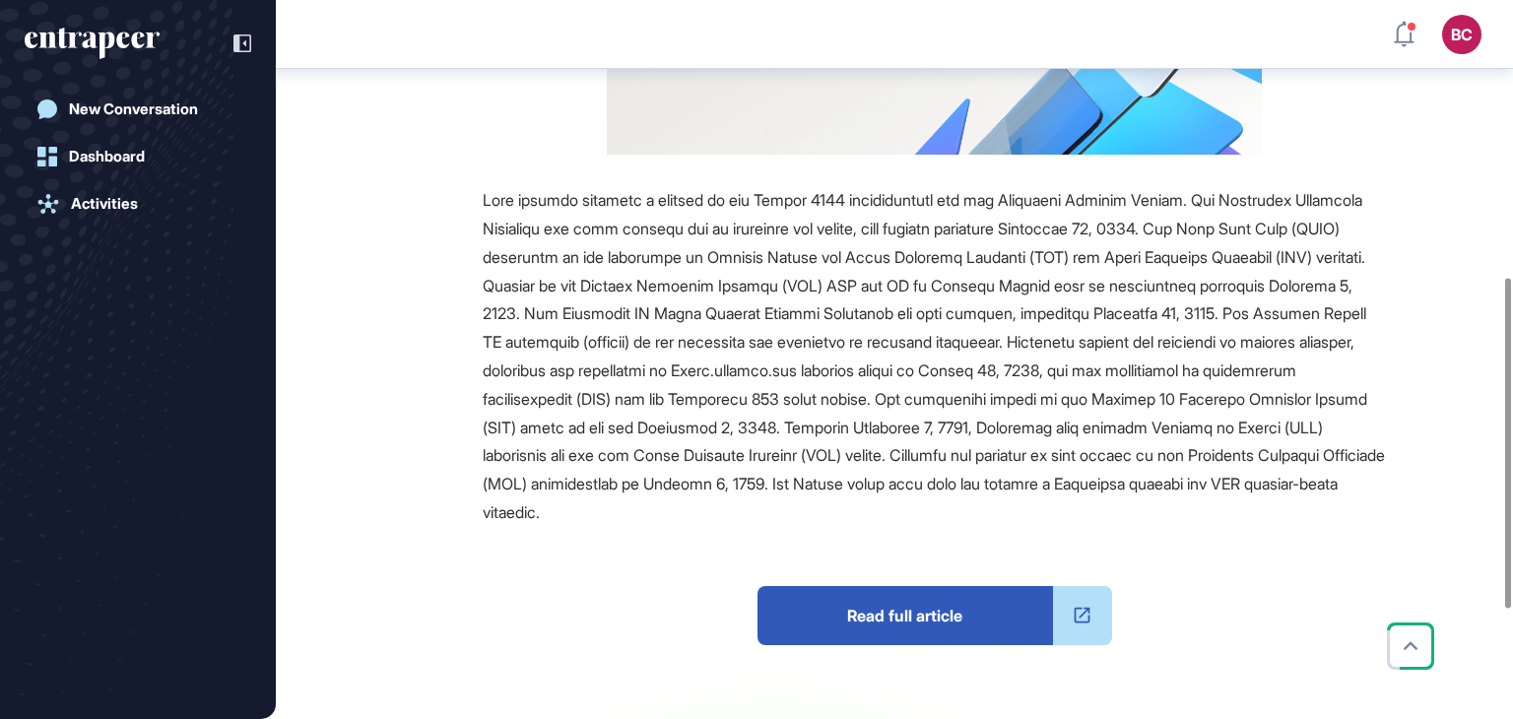
scroll to position [602, 0]
click at [889, 596] on span "Read full article" at bounding box center [904, 614] width 295 height 59
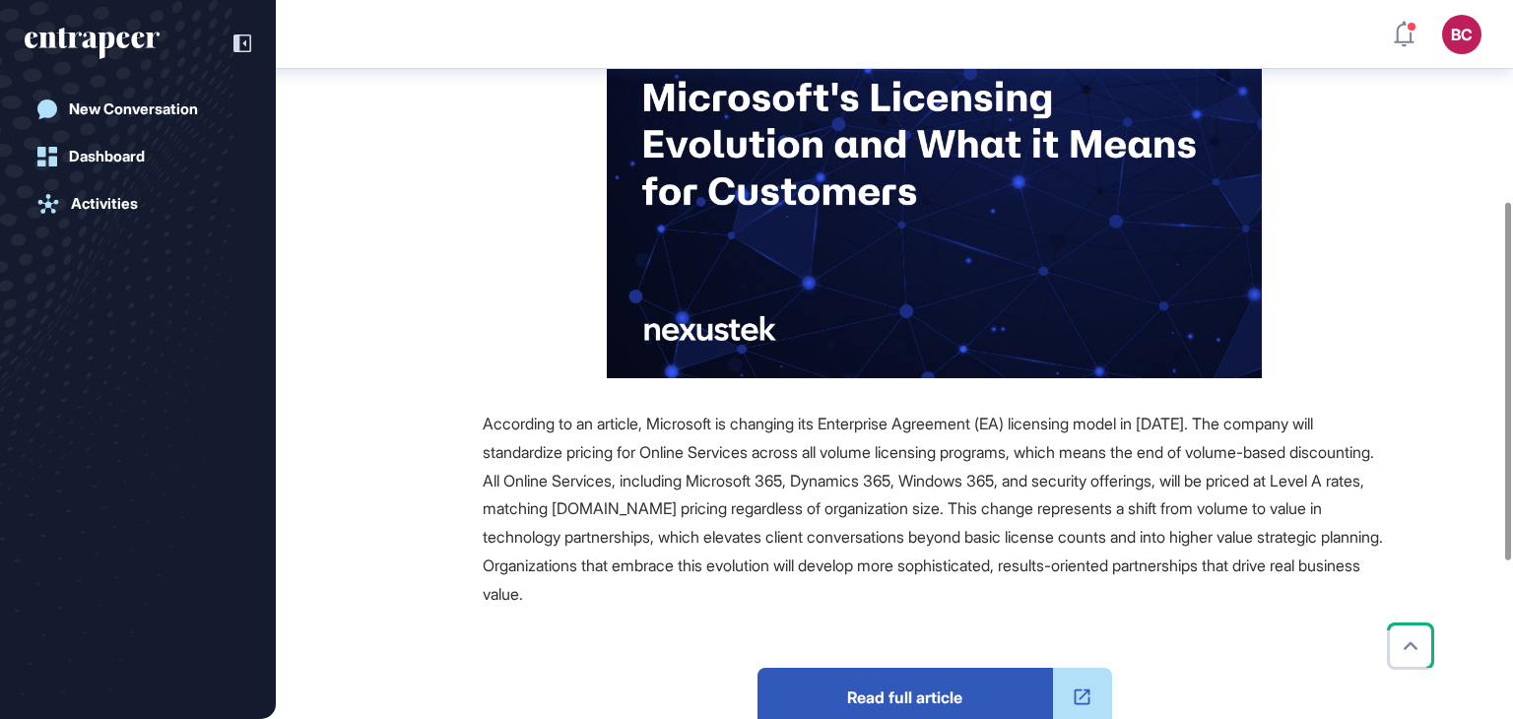
scroll to position [403, 0]
click at [867, 677] on span "Read full article" at bounding box center [904, 696] width 295 height 59
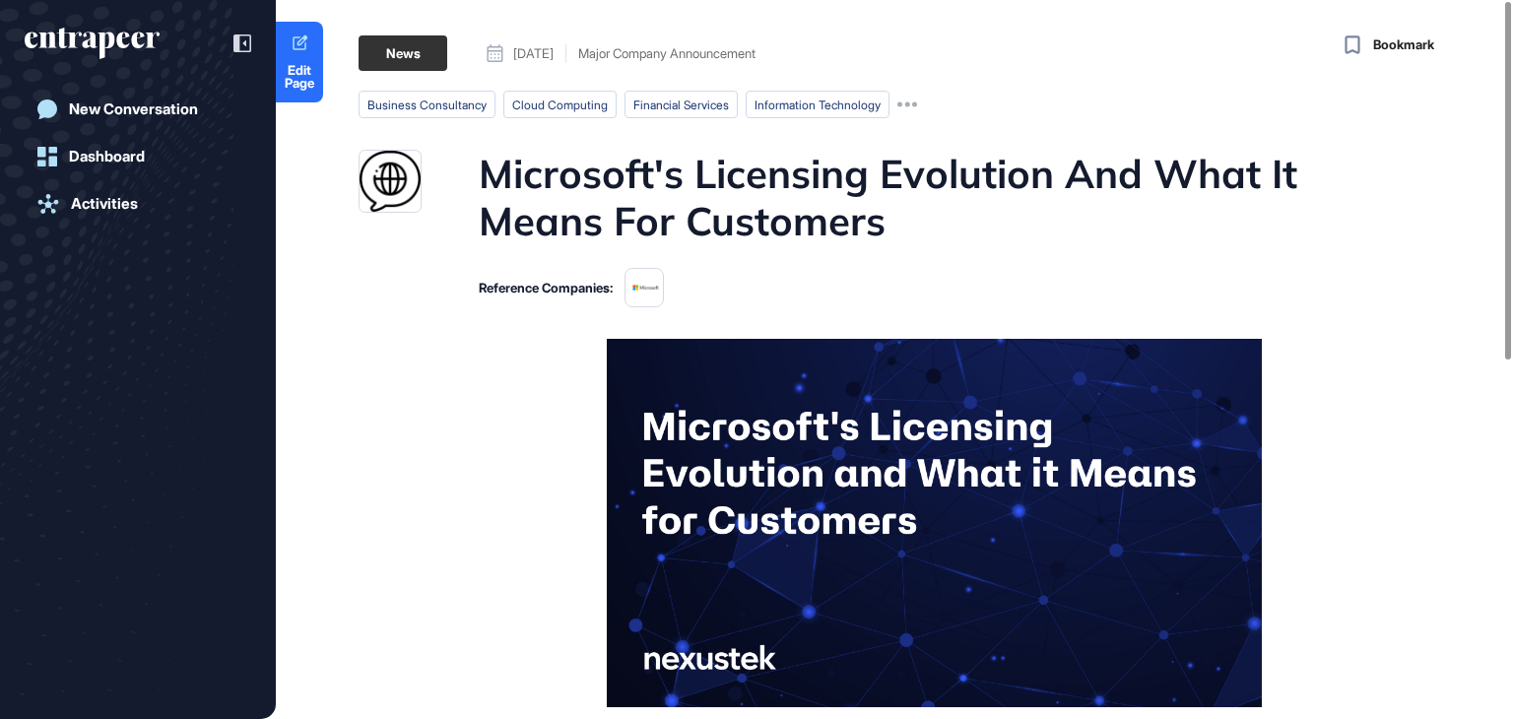
scroll to position [0, 0]
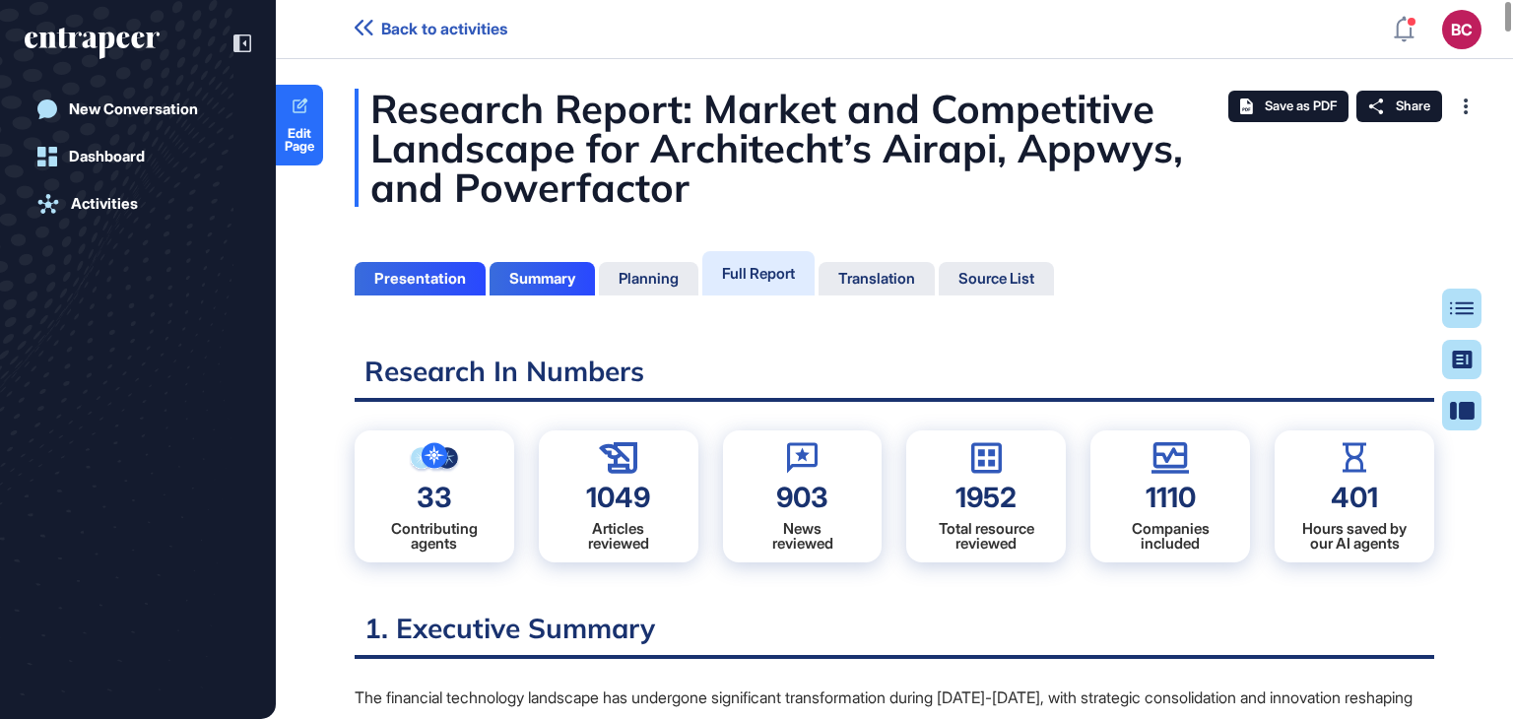
scroll to position [619, 5]
click at [749, 261] on div "Full Report" at bounding box center [758, 273] width 112 height 44
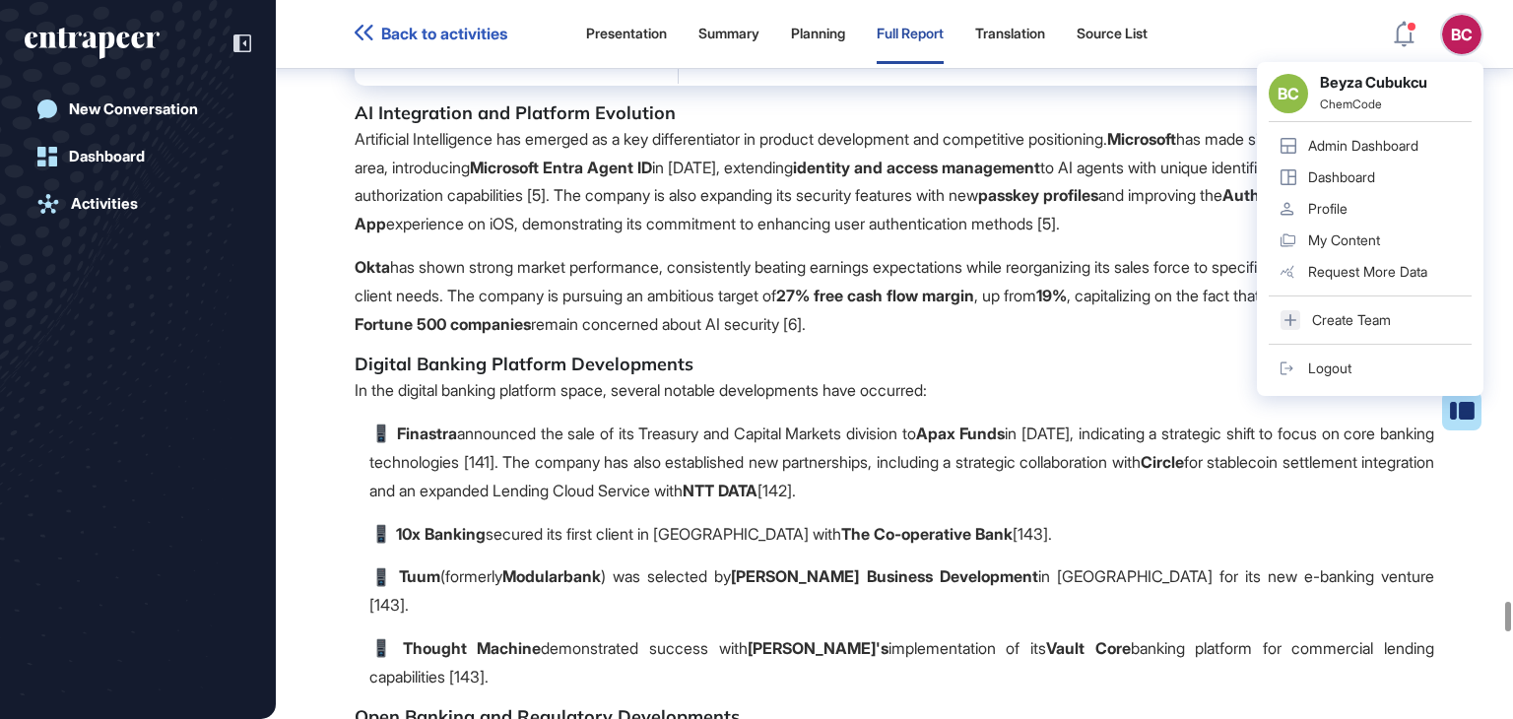
scroll to position [32375, 0]
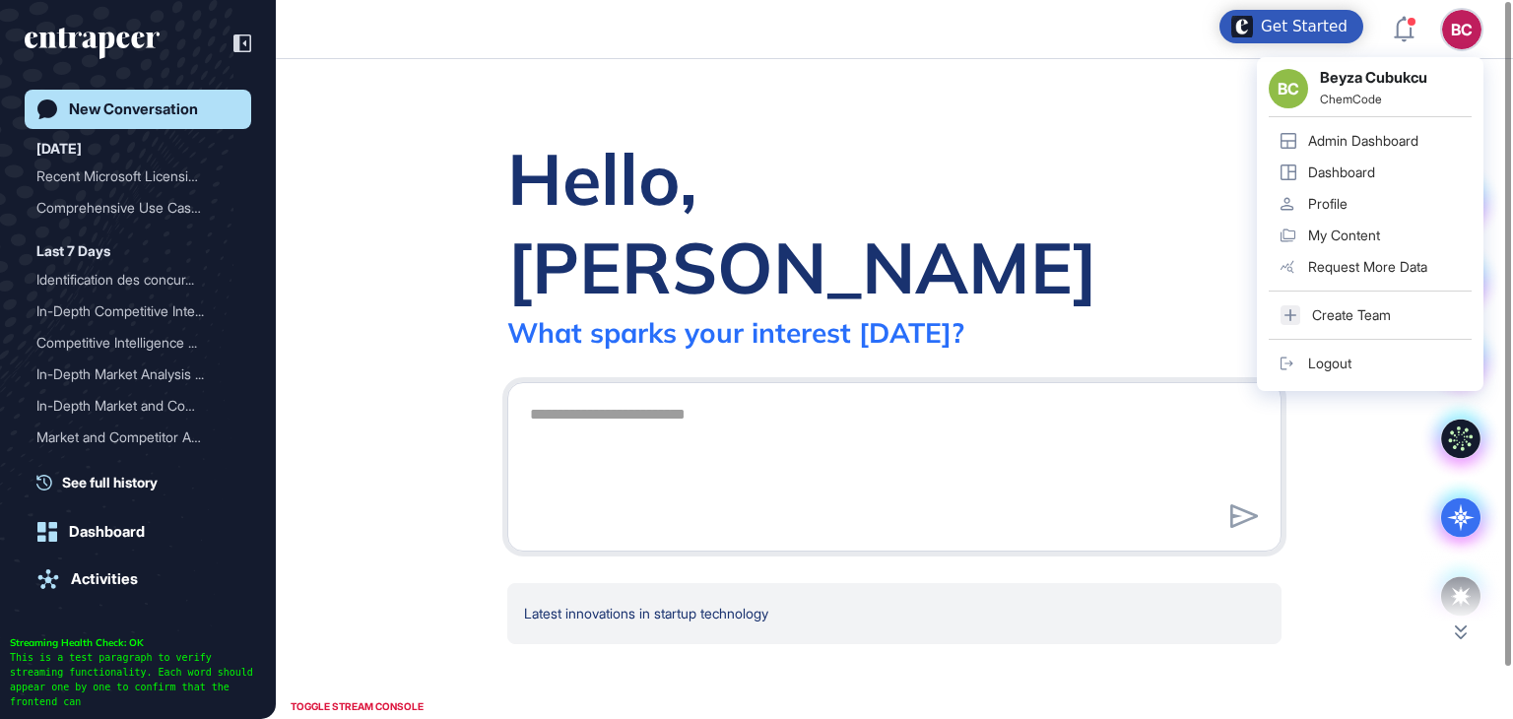
click at [1359, 135] on div "Admin Dashboard" at bounding box center [1363, 141] width 110 height 16
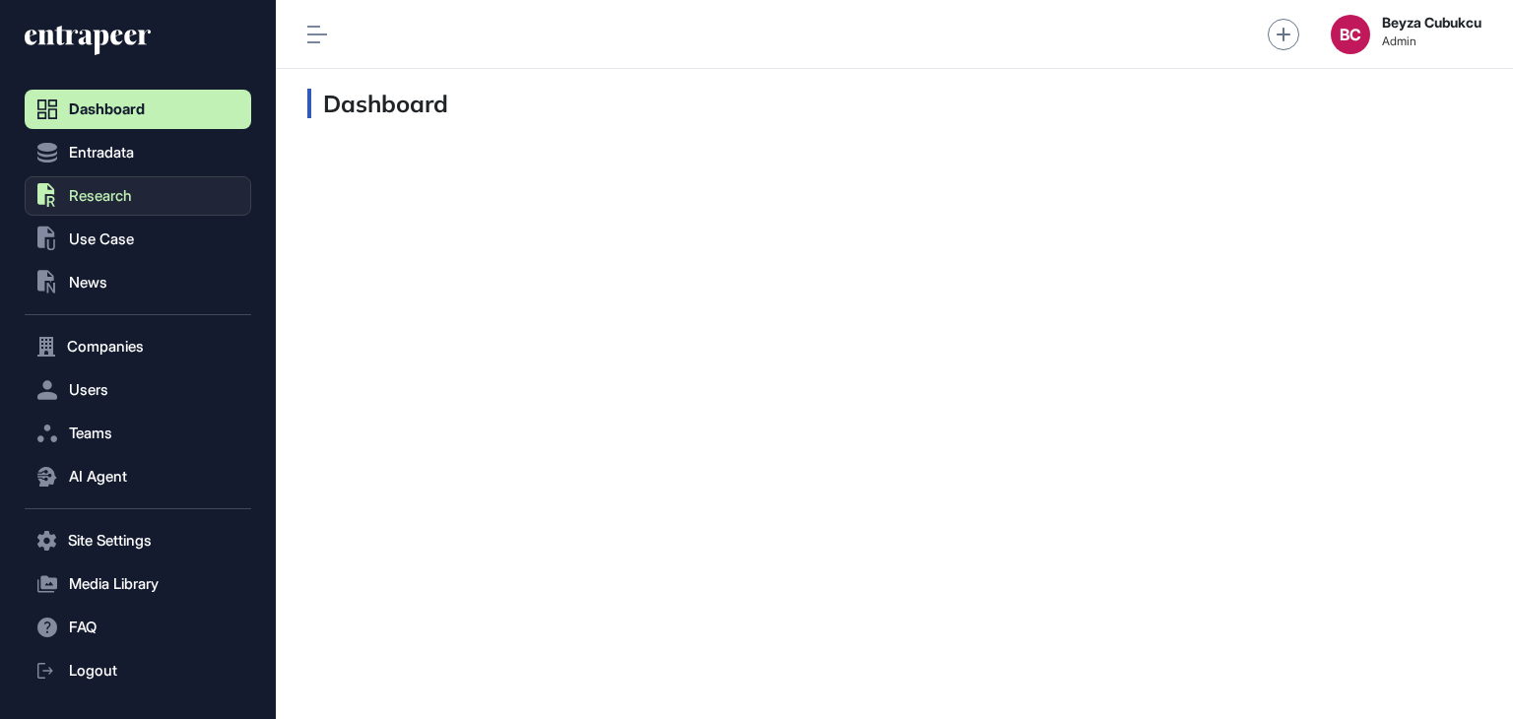
click at [142, 521] on button ".st0{fill:currentColor} Research" at bounding box center [138, 540] width 227 height 39
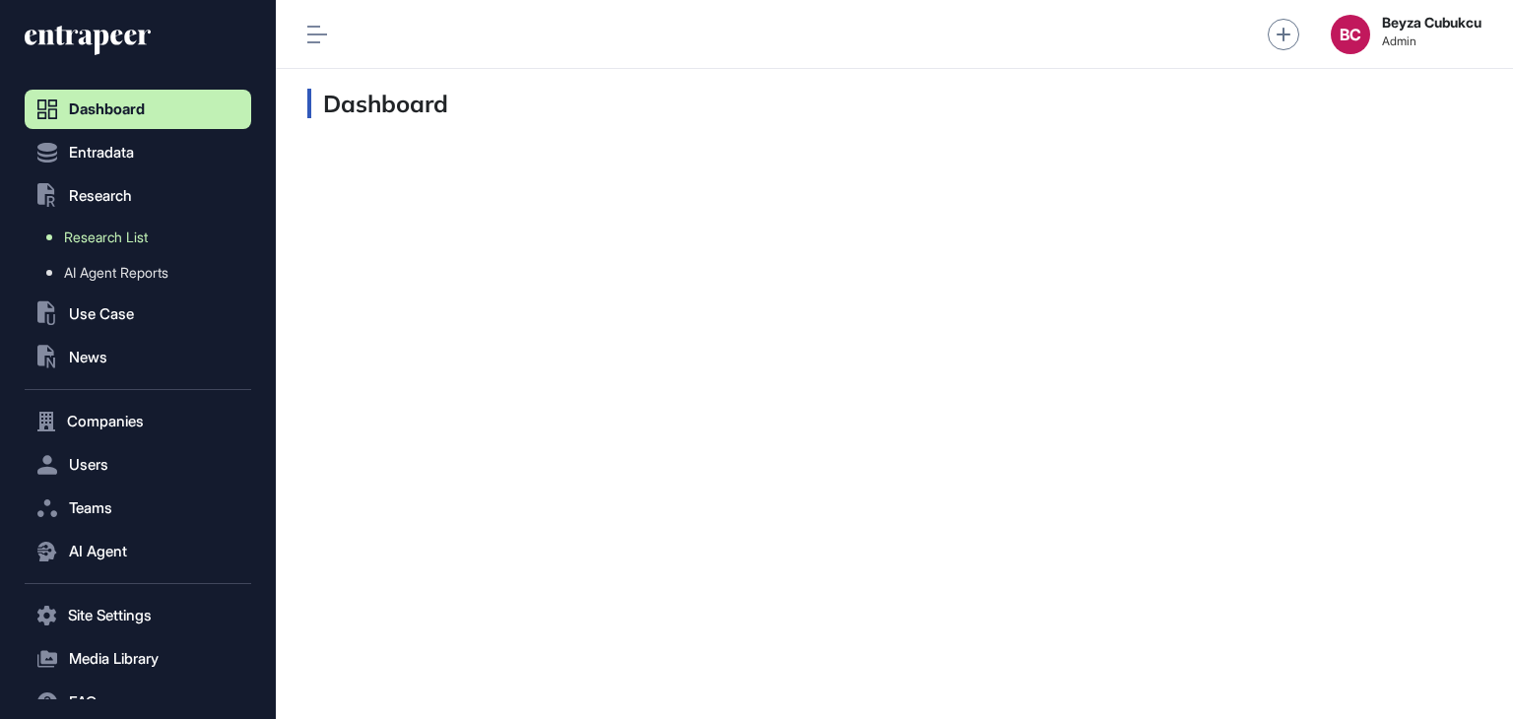
click at [108, 243] on span "Research List" at bounding box center [106, 237] width 84 height 16
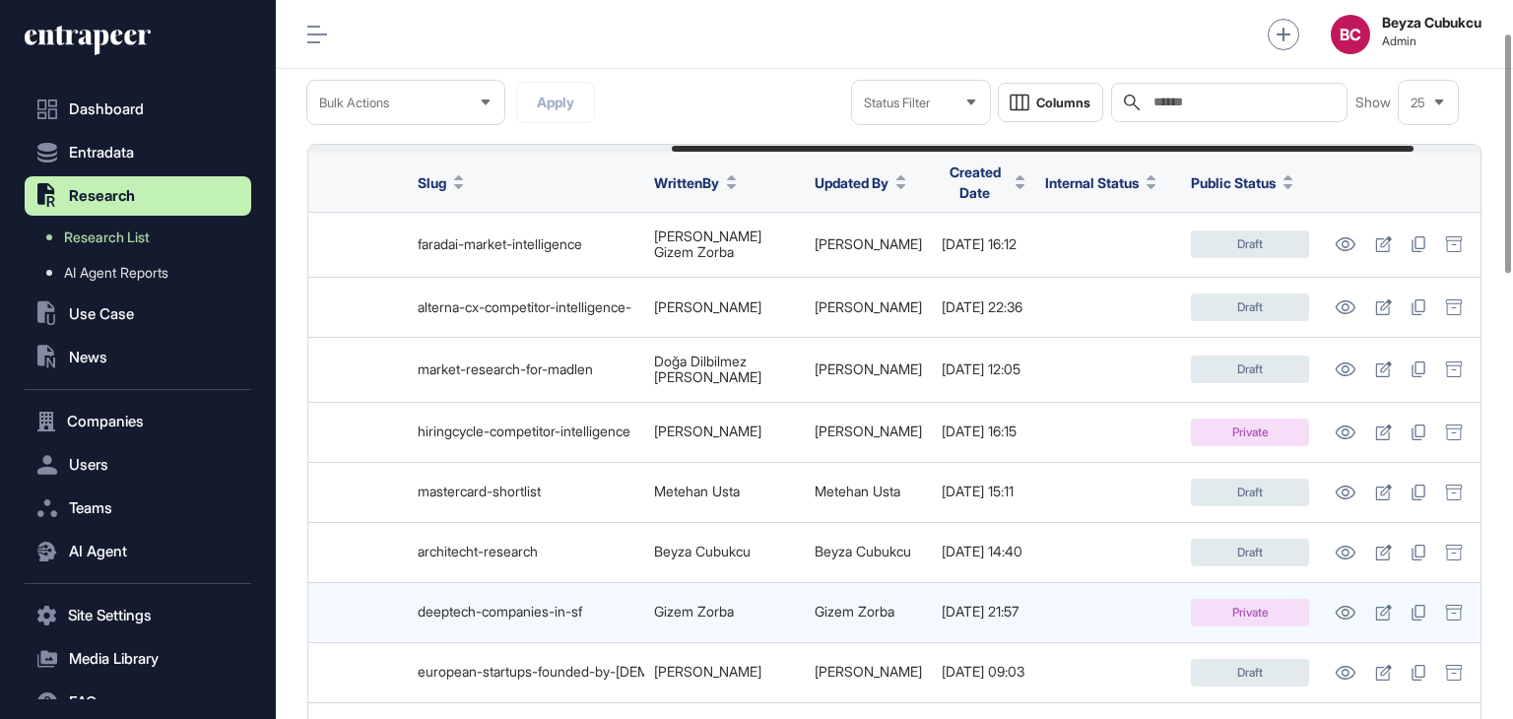
scroll to position [0, 681]
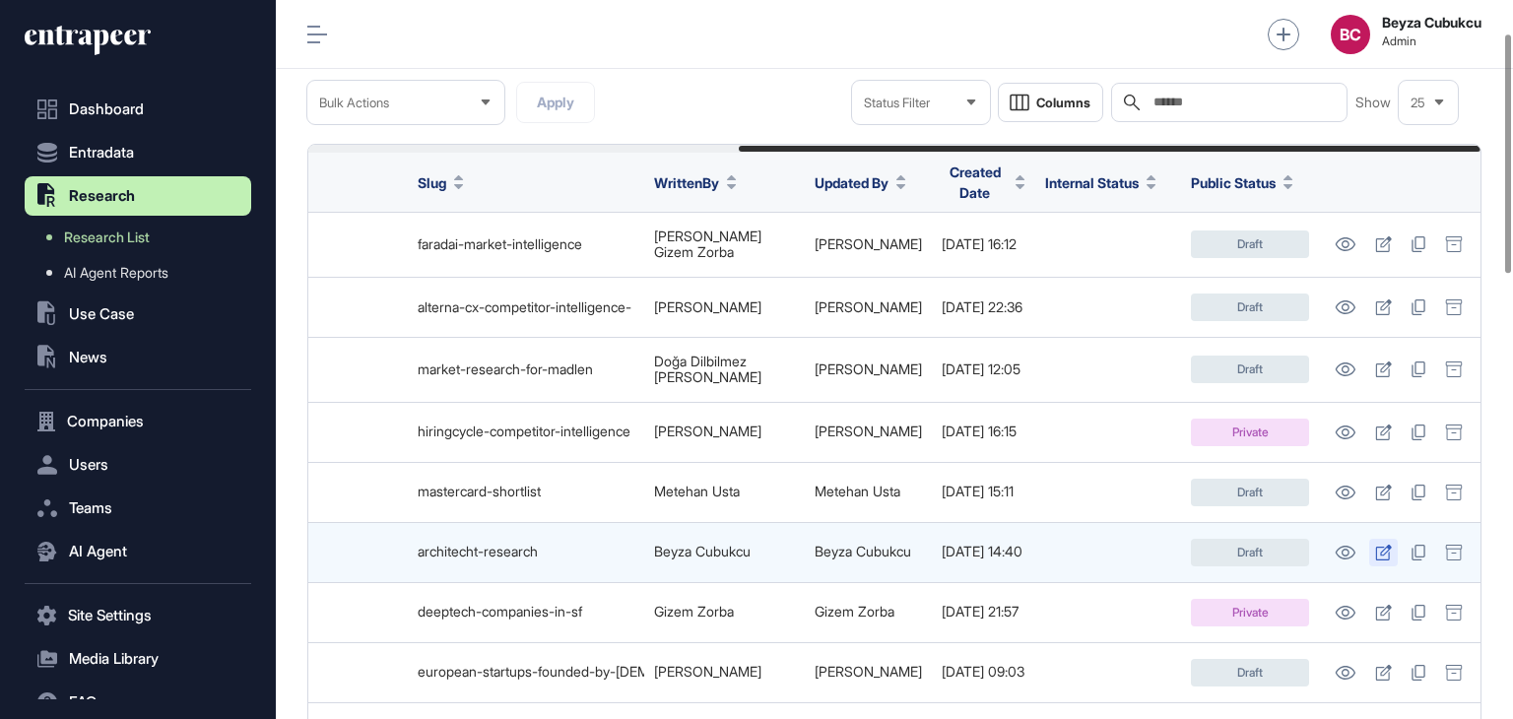
click at [1375, 545] on icon at bounding box center [1383, 553] width 17 height 16
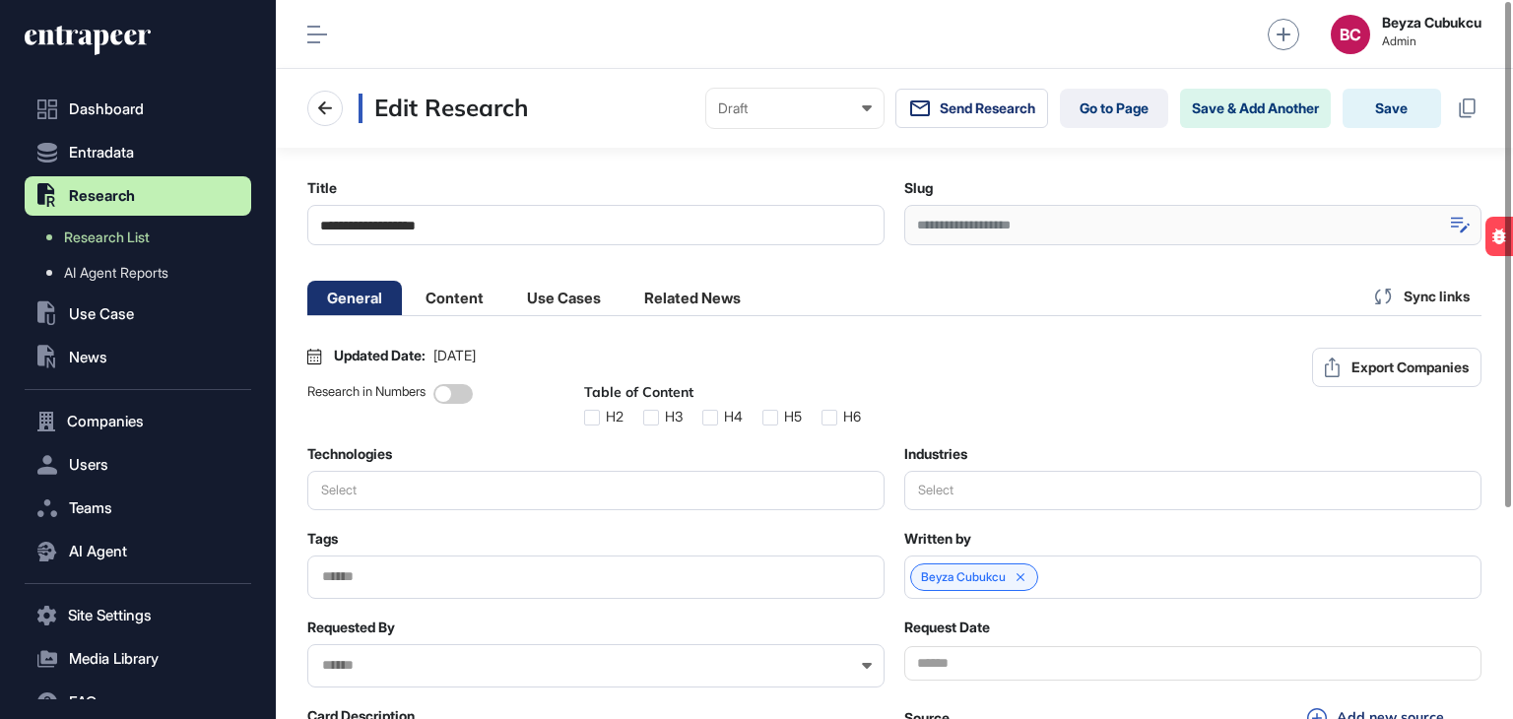
drag, startPoint x: 1444, startPoint y: 223, endPoint x: 1360, endPoint y: 245, distance: 86.7
click at [1445, 223] on div at bounding box center [1460, 225] width 42 height 40
drag, startPoint x: 1104, startPoint y: 222, endPoint x: 866, endPoint y: 223, distance: 238.3
click at [866, 223] on div "**********" at bounding box center [894, 212] width 1174 height 66
